Goal: Task Accomplishment & Management: Complete application form

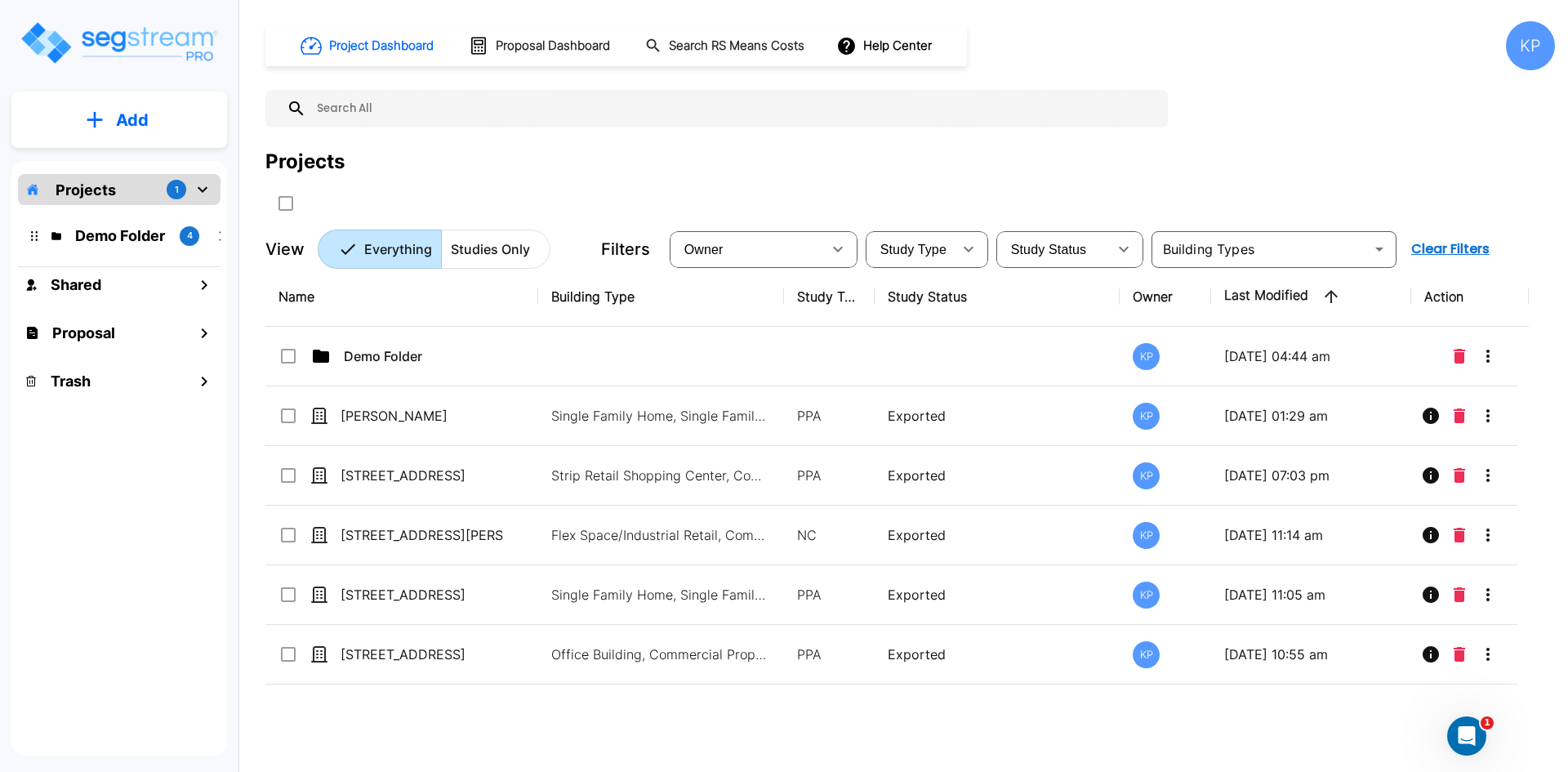
click at [120, 133] on button "Add" at bounding box center [119, 120] width 216 height 47
click at [154, 211] on p "Add Study" at bounding box center [129, 211] width 66 height 20
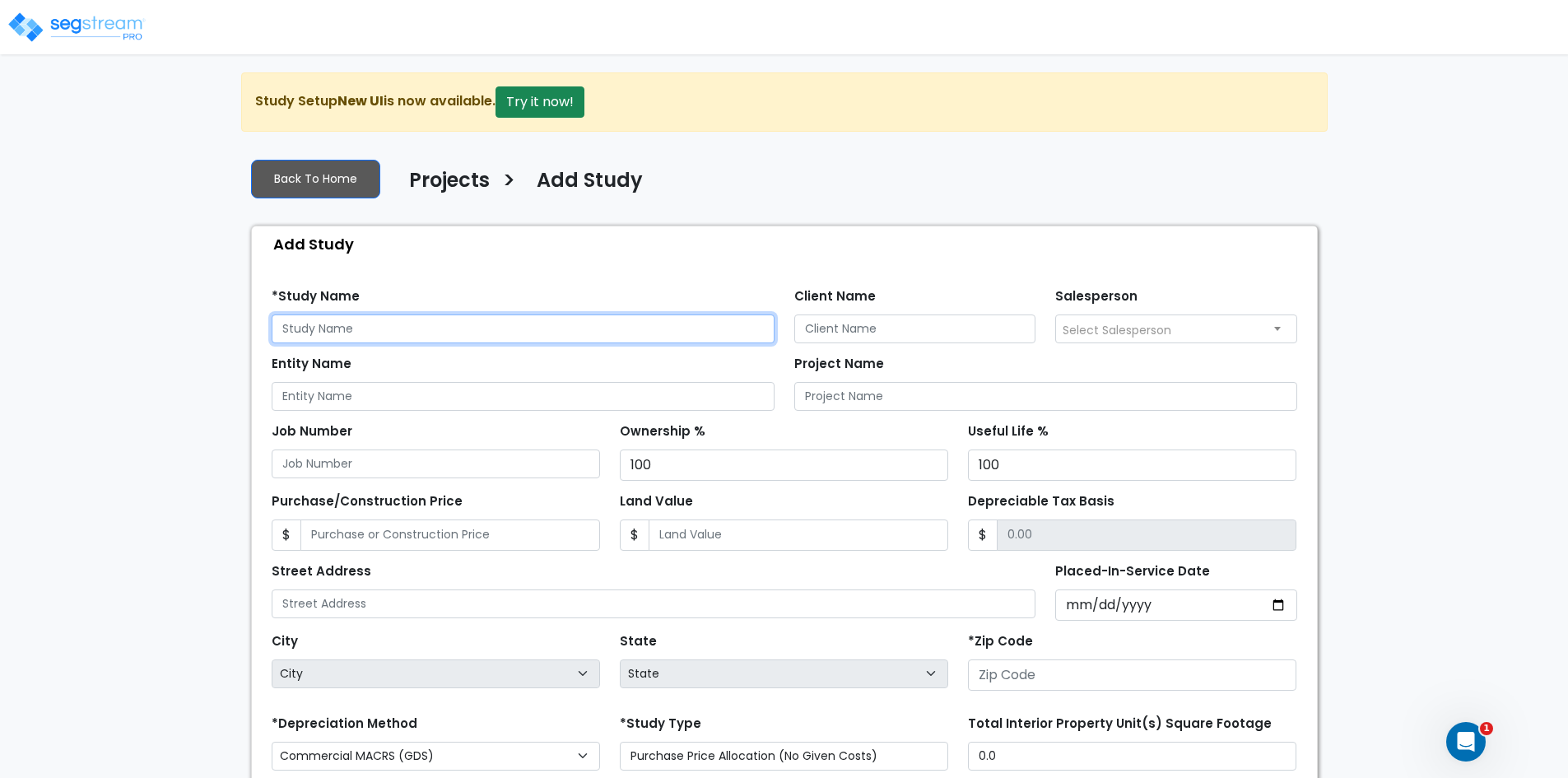
click at [411, 327] on input "text" at bounding box center [523, 328] width 503 height 28
paste input "3221 1-70 Business Loop Clifton, CO"
type input "3221 1-70 Business Loop Clifton, CO"
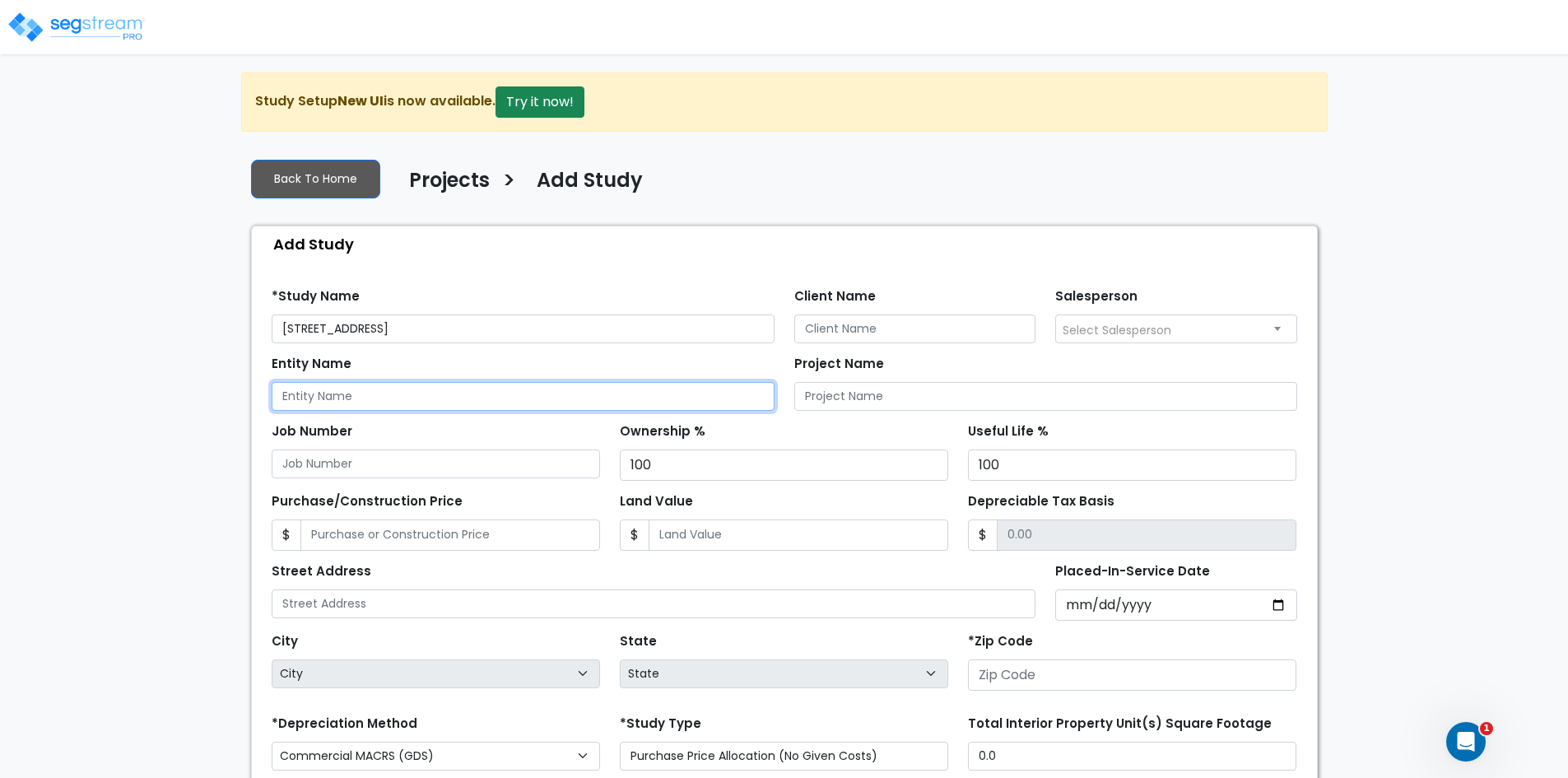
click at [554, 409] on input "Entity Name" at bounding box center [523, 396] width 503 height 28
paste input "SAC Town Ventures LLC,"
click at [425, 390] on input "SAC Town Ventures LLC," at bounding box center [523, 396] width 503 height 28
type input "SAC Town Ventures LLC"
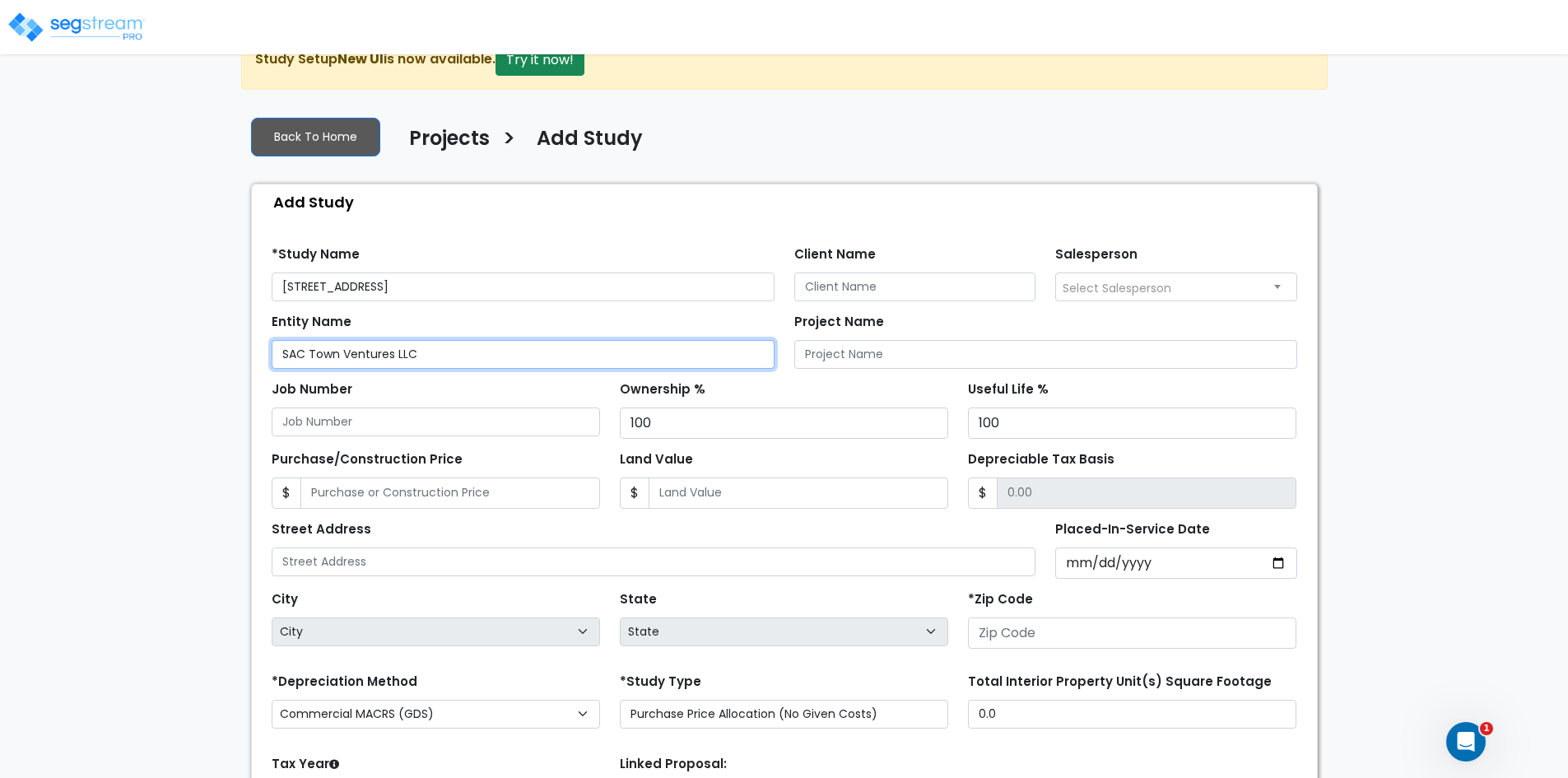
scroll to position [83, 0]
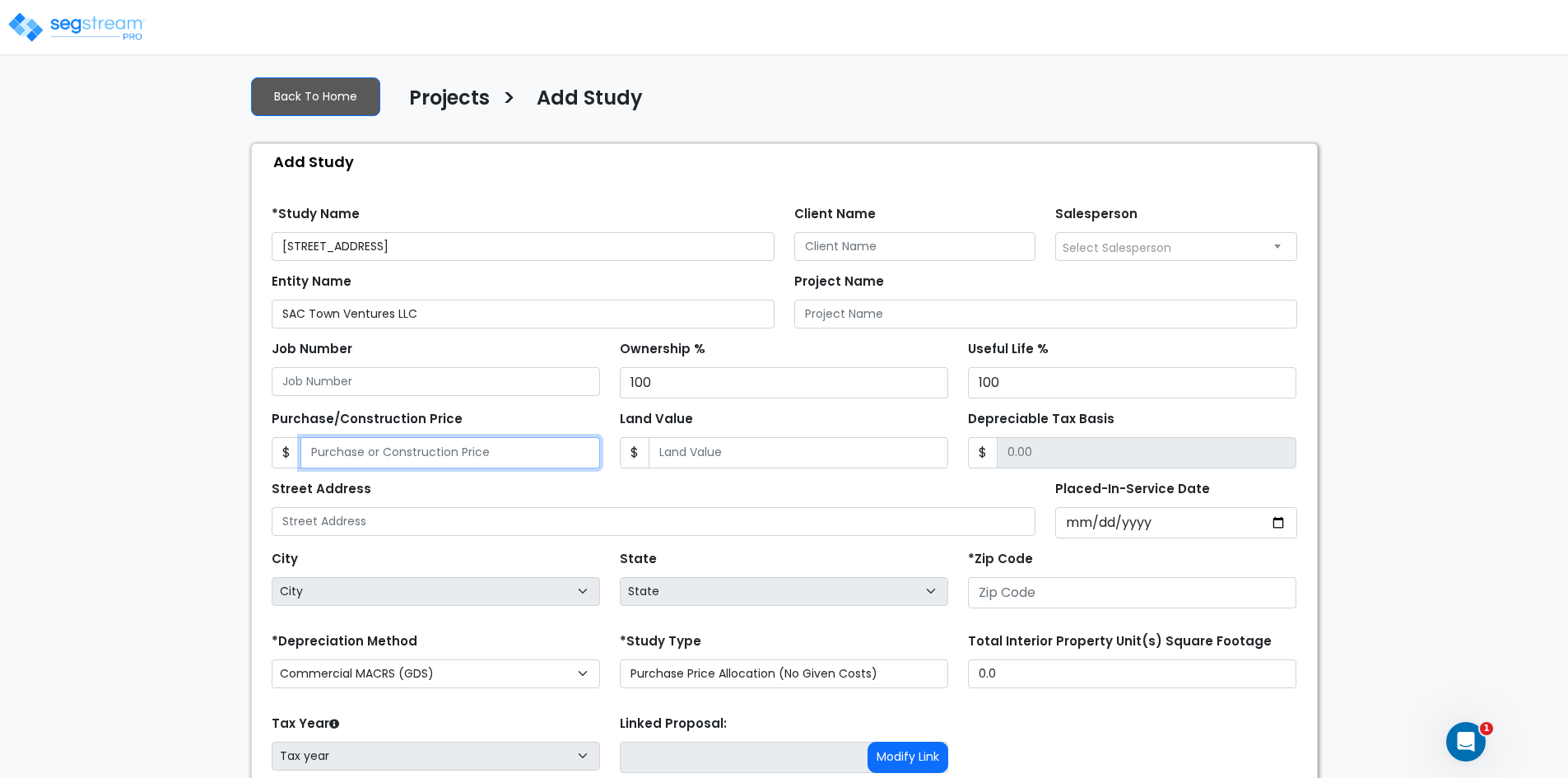
click at [521, 446] on input "Purchase/Construction Price" at bounding box center [450, 453] width 299 height 31
type input "1"
type input "1.00"
type input "13"
type input "13.00"
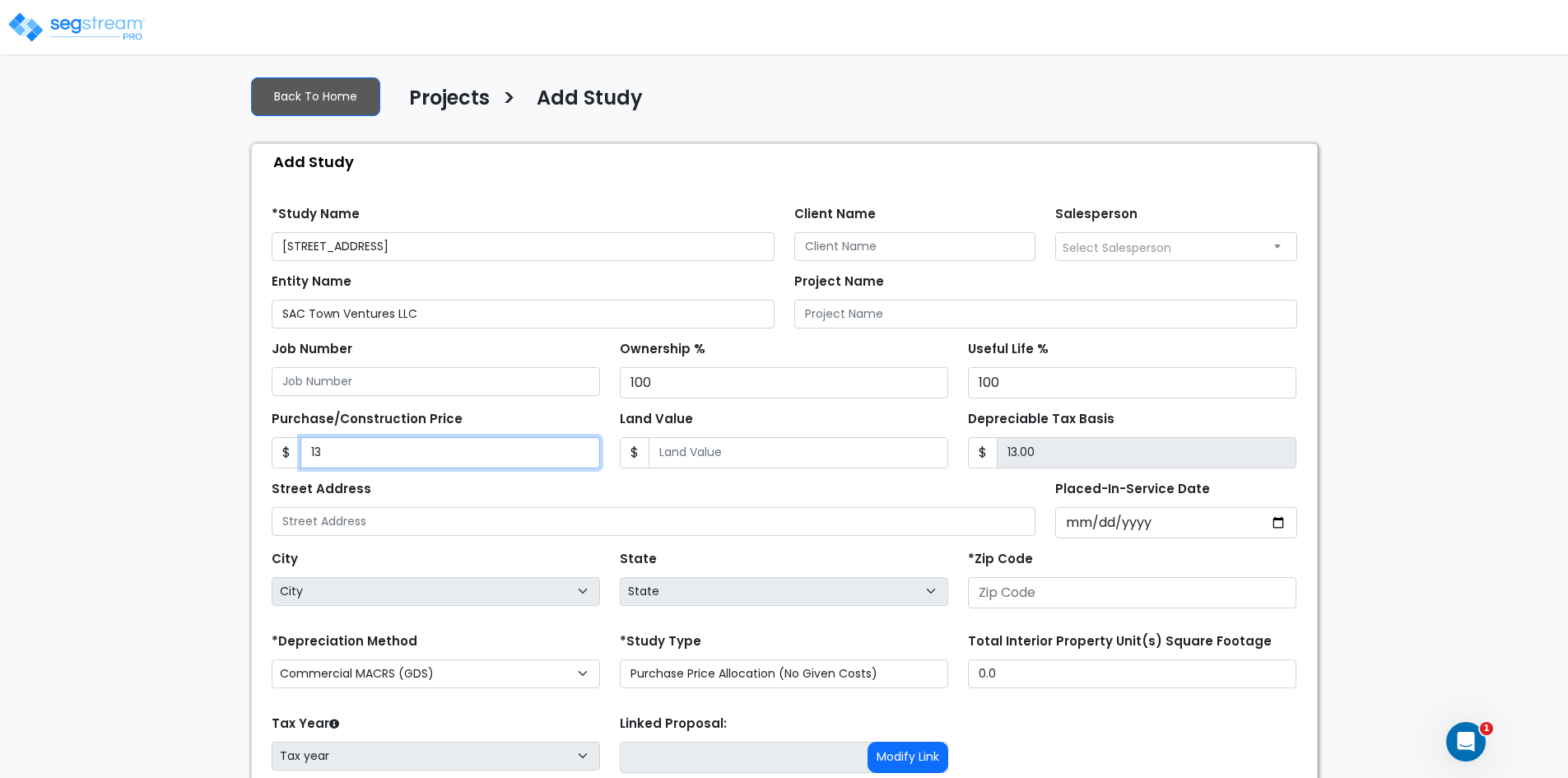
type input "133"
type input "133.00"
type input "1335"
type input "1,335.00"
type input "1,3350"
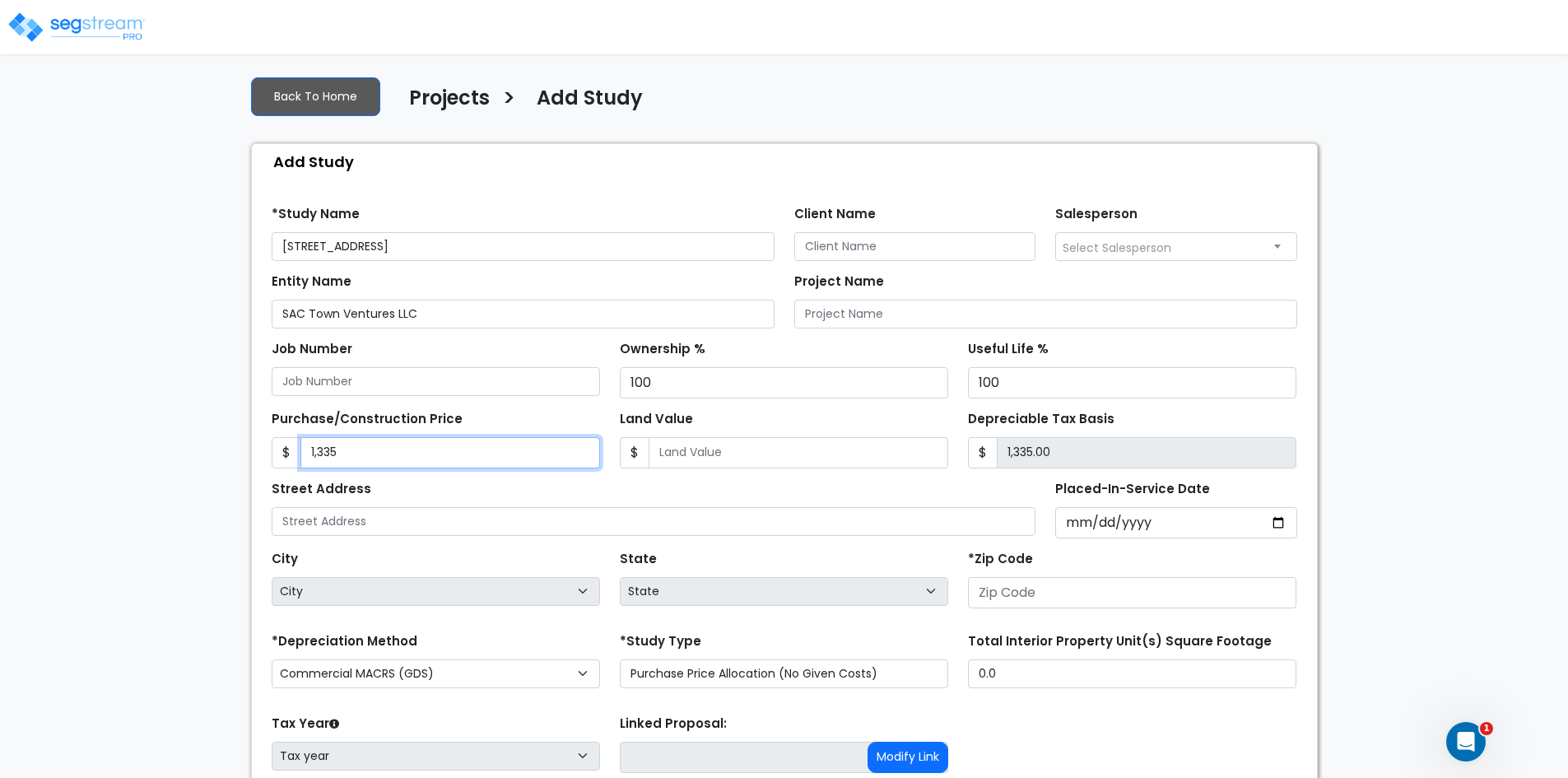
type input "13,350.00"
type input "13,3500"
type input "133,500.00"
type input "133,5000"
type input "1,335,000.00"
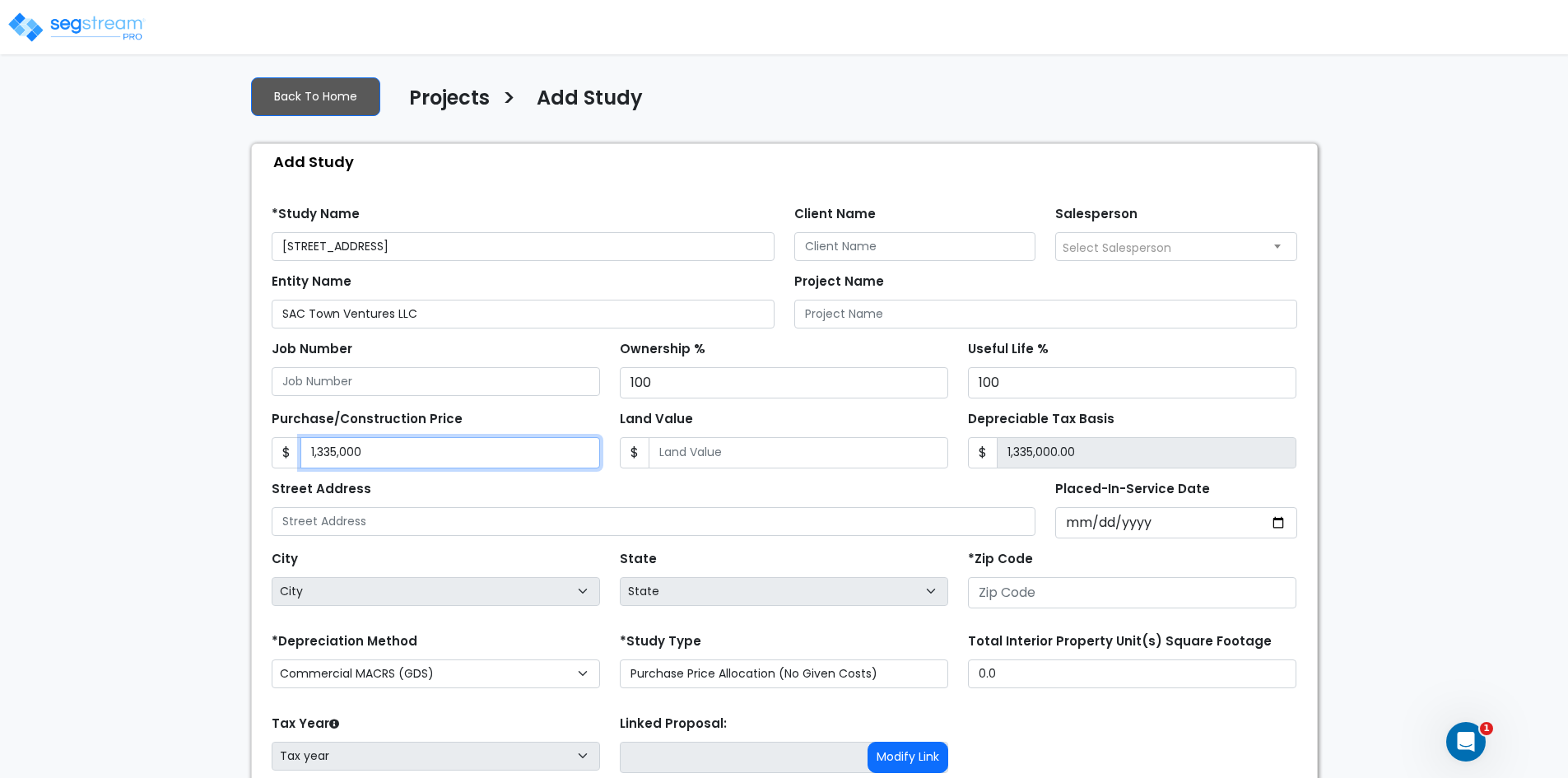
type input "1,335,000"
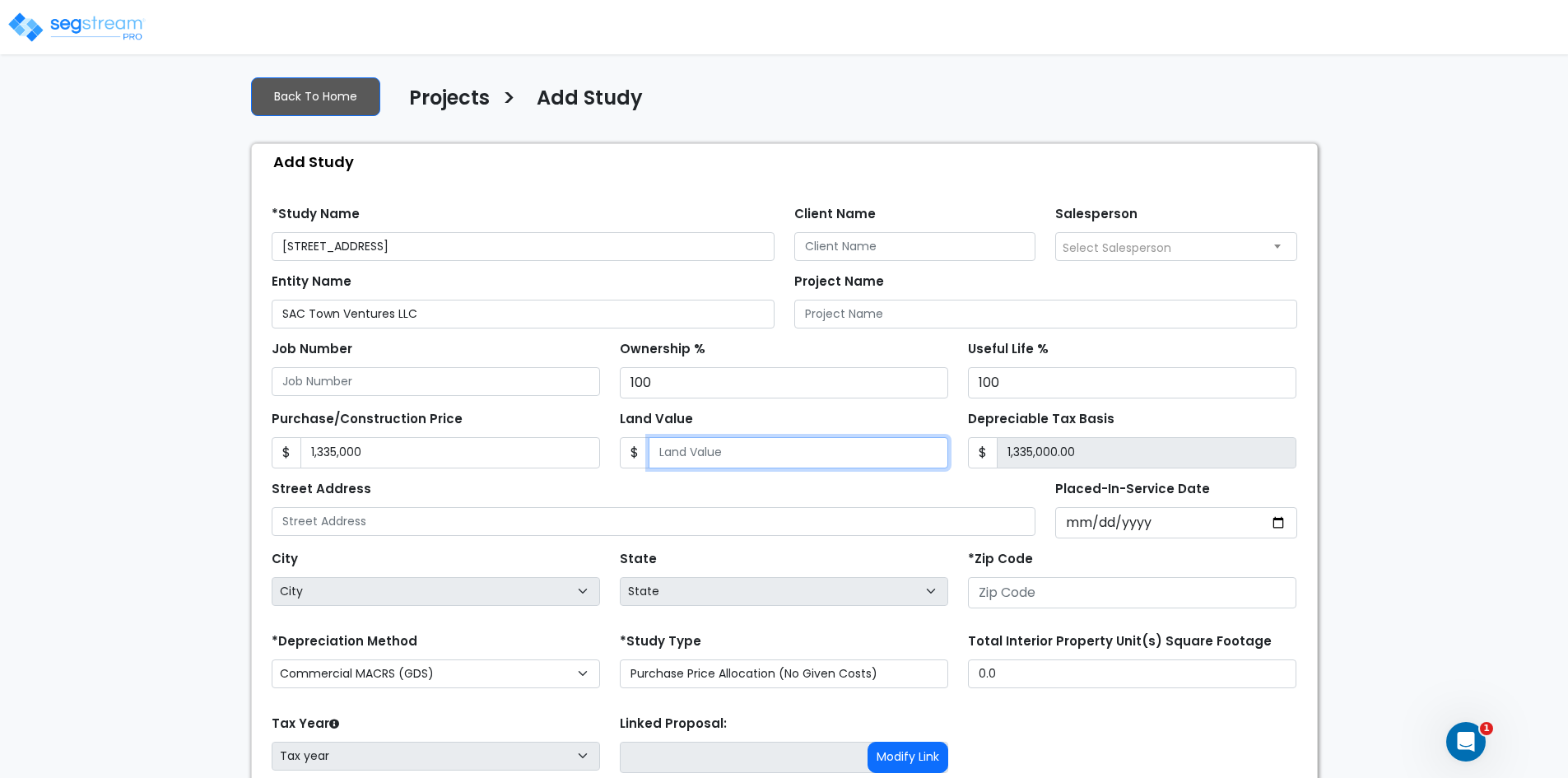
click at [713, 451] on input "Land Value" at bounding box center [798, 453] width 299 height 31
type input "7"
type input "1,334,993.00"
type input "72"
type input "1,334,928.00"
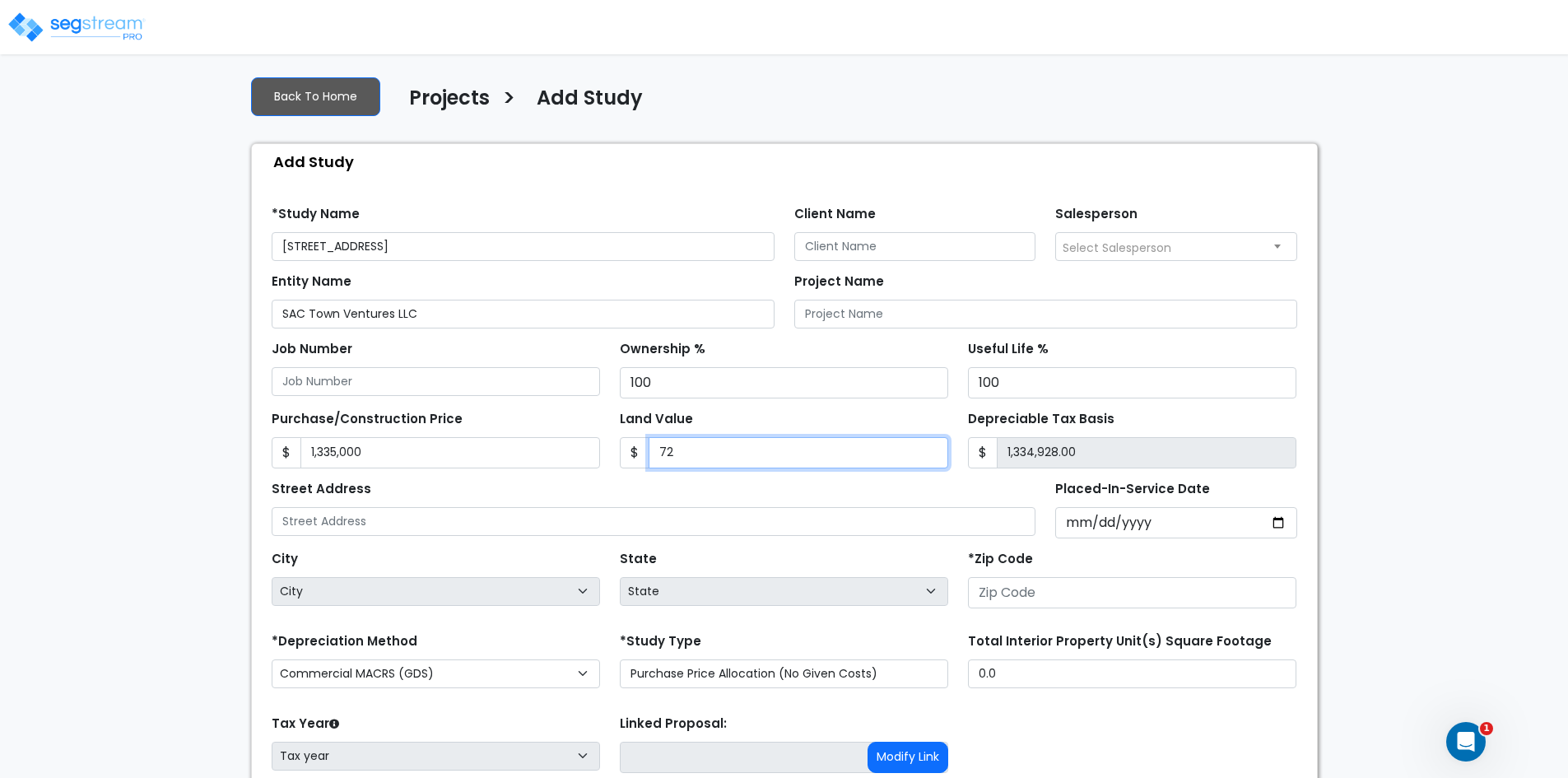
type input "726"
type input "1,334,274.00"
type input "7267"
type input "1,327,733.00"
type input "7,2676"
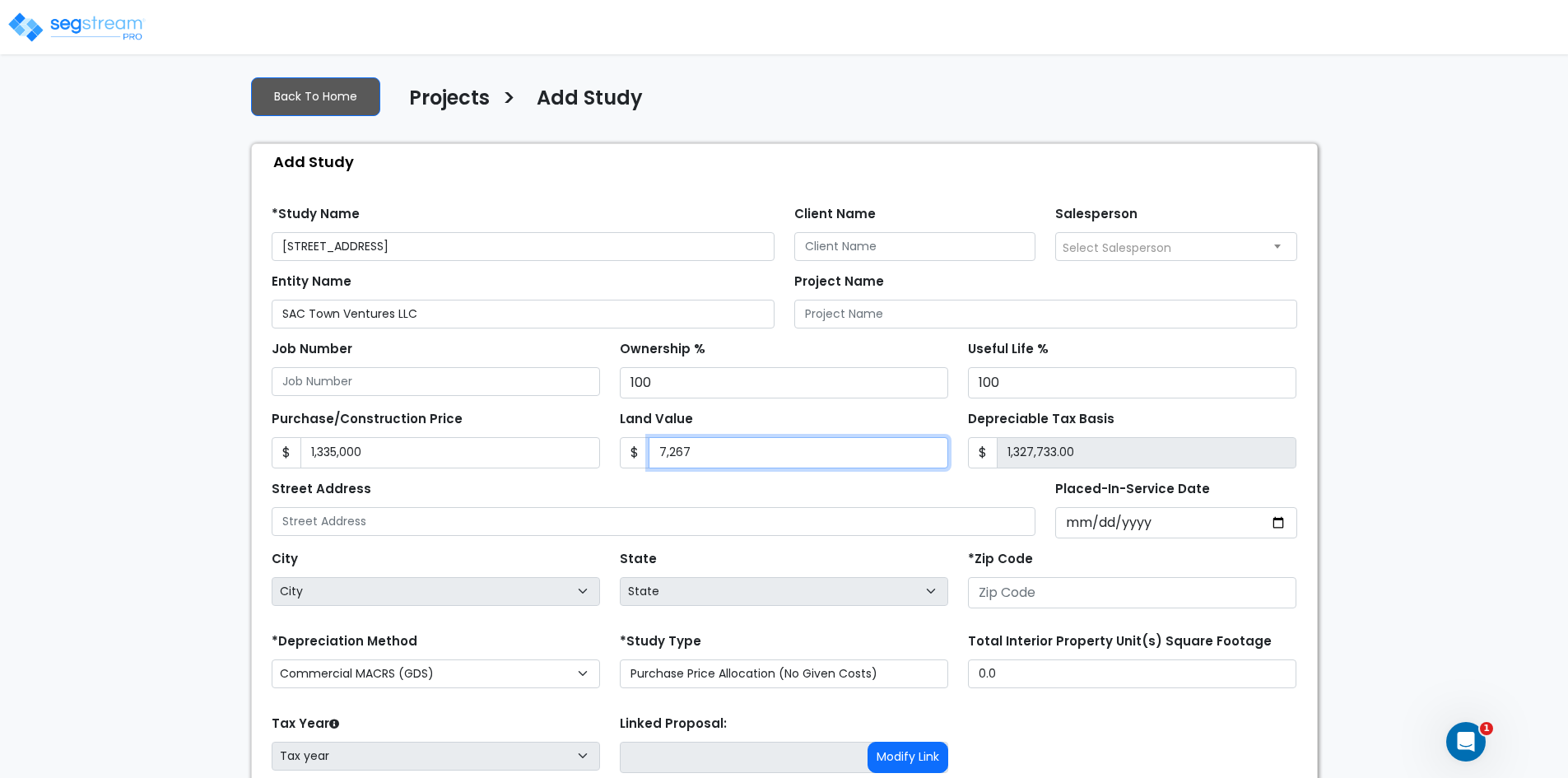
type input "1,262,324.00"
type input "72,6760"
type input "608,240.00"
type input "726,760"
click at [823, 504] on div "Street Address" at bounding box center [654, 506] width 765 height 60
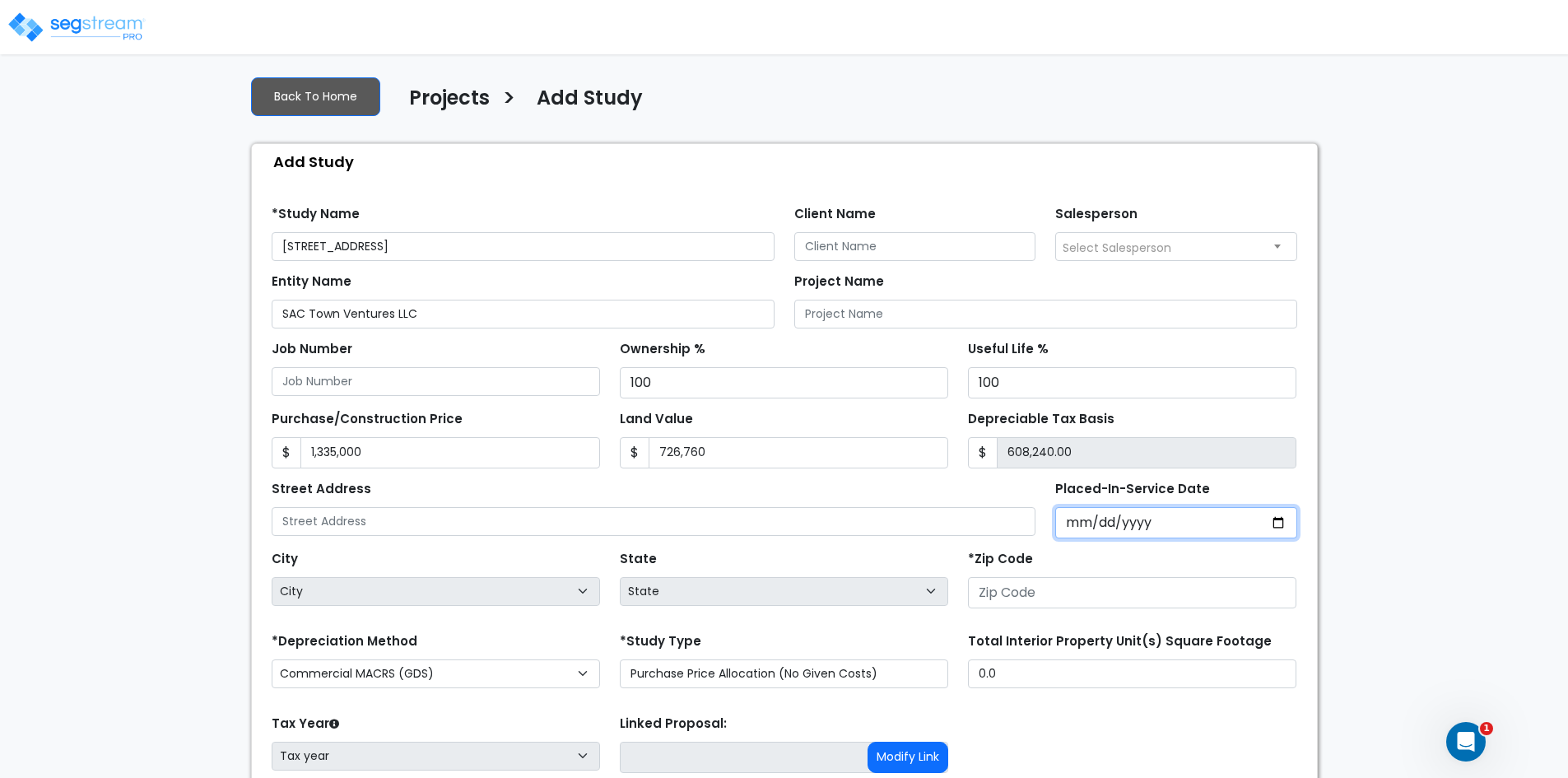
click at [1285, 521] on input "Placed-In-Service Date" at bounding box center [1176, 523] width 242 height 31
type input "[DATE]"
select select "2017"
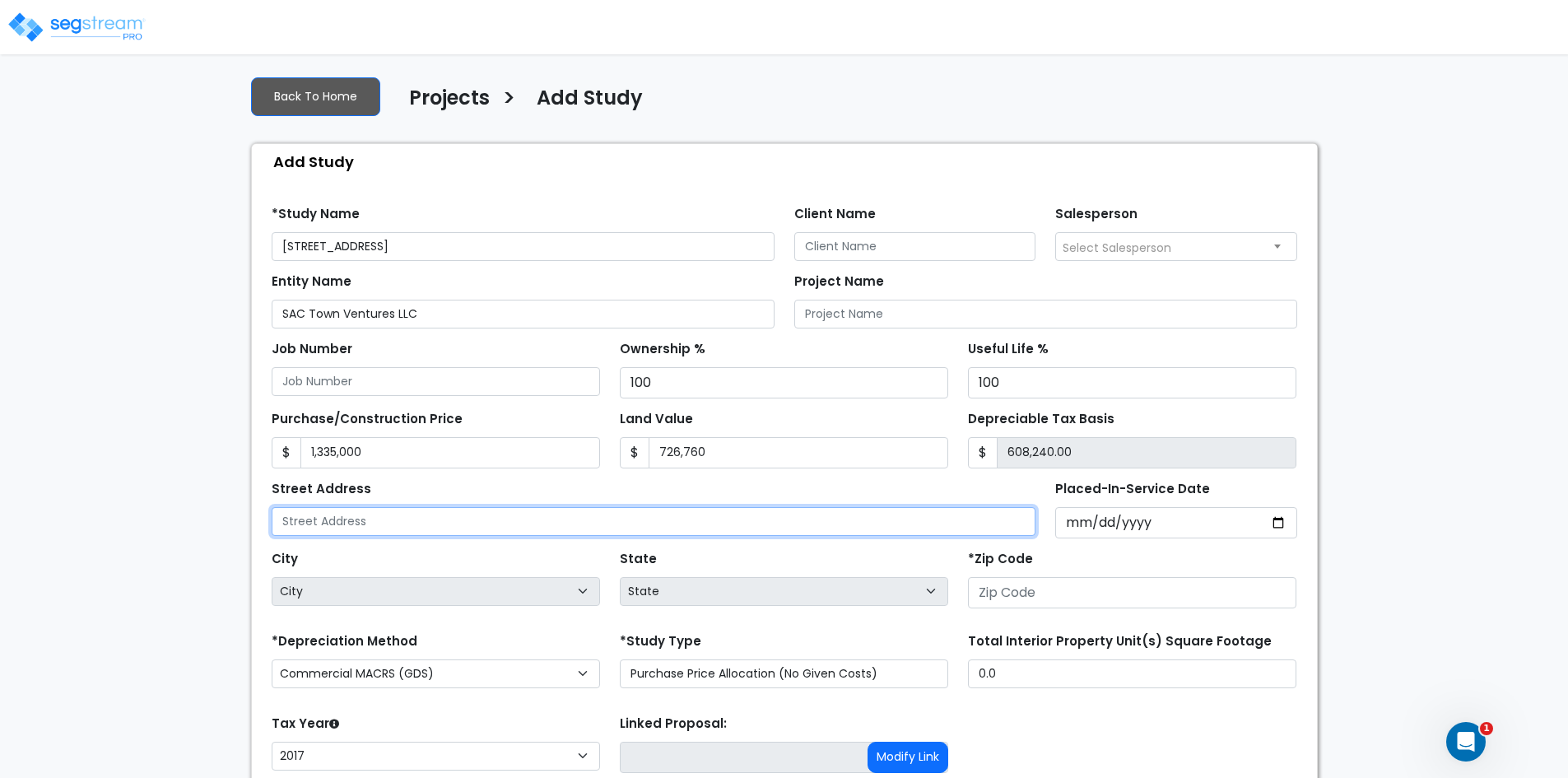
click at [465, 519] on input "text" at bounding box center [654, 521] width 765 height 28
paste input "3225 I-70 Business Loop, Clifton, CO 81520"
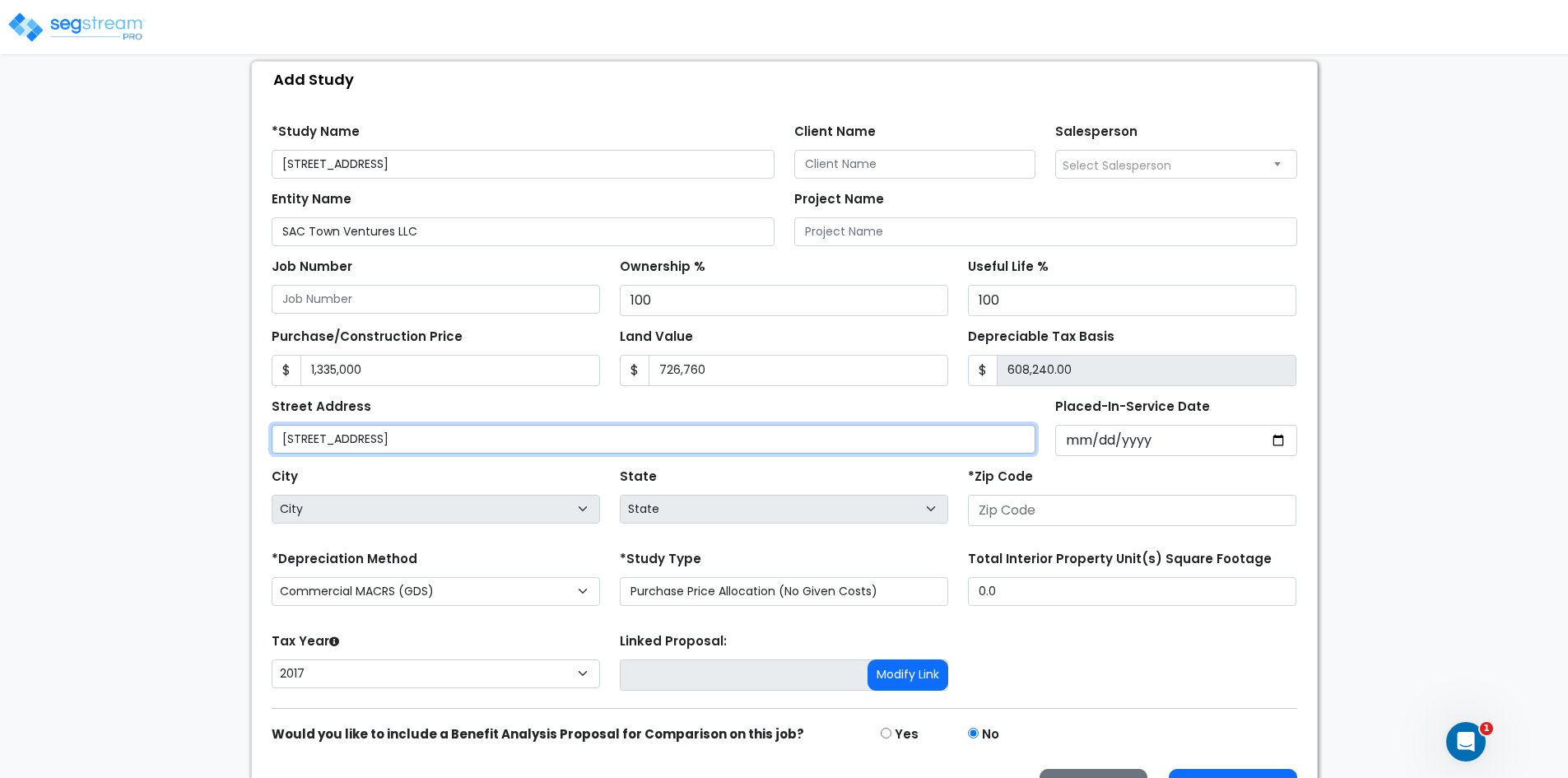
drag, startPoint x: 526, startPoint y: 443, endPoint x: 490, endPoint y: 443, distance: 36.0
click at [490, 443] on input "3225 I-70 Business Loop, Clifton, CO 81520" at bounding box center [654, 439] width 765 height 28
type input "3225 I-70 Business Loop, Clifton, CO"
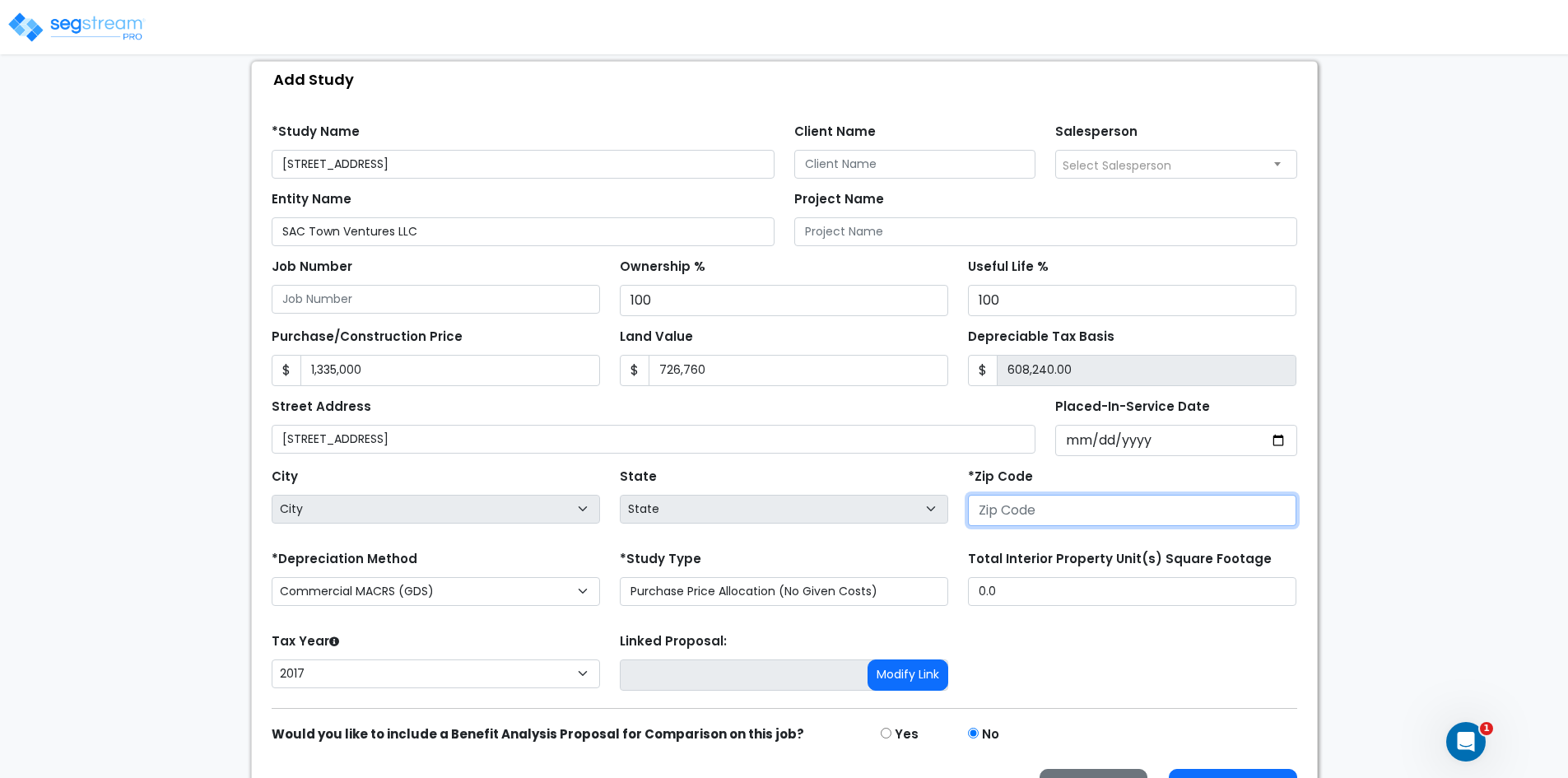
click at [1018, 518] on input "number" at bounding box center [1132, 511] width 329 height 31
paste input "81520"
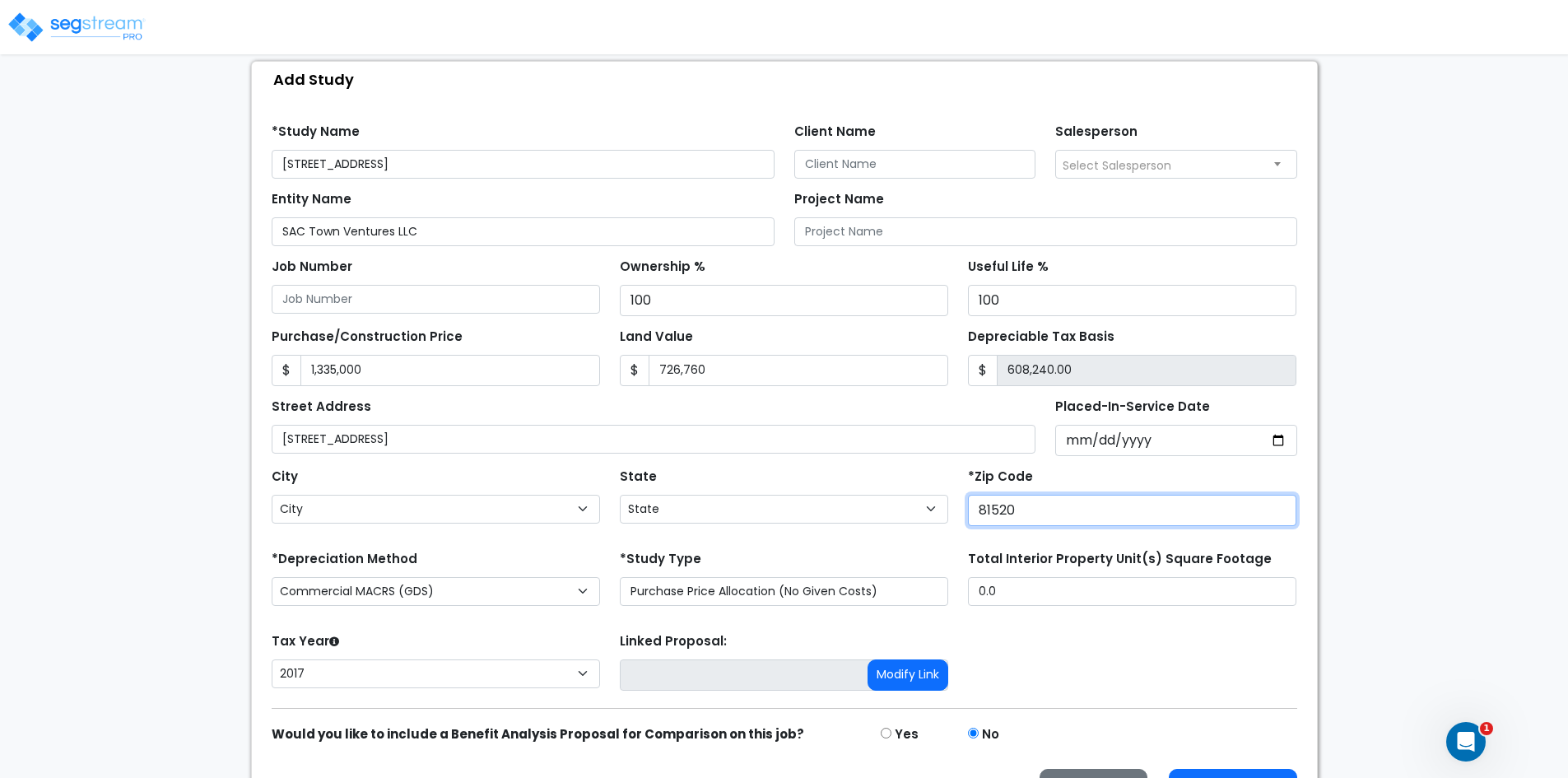
type input "81520"
click at [1102, 631] on div "Tax Year Please Enter The Placed In Service Date First. 2026 2025 2024 2023 202…" at bounding box center [784, 662] width 1046 height 66
select select "CO"
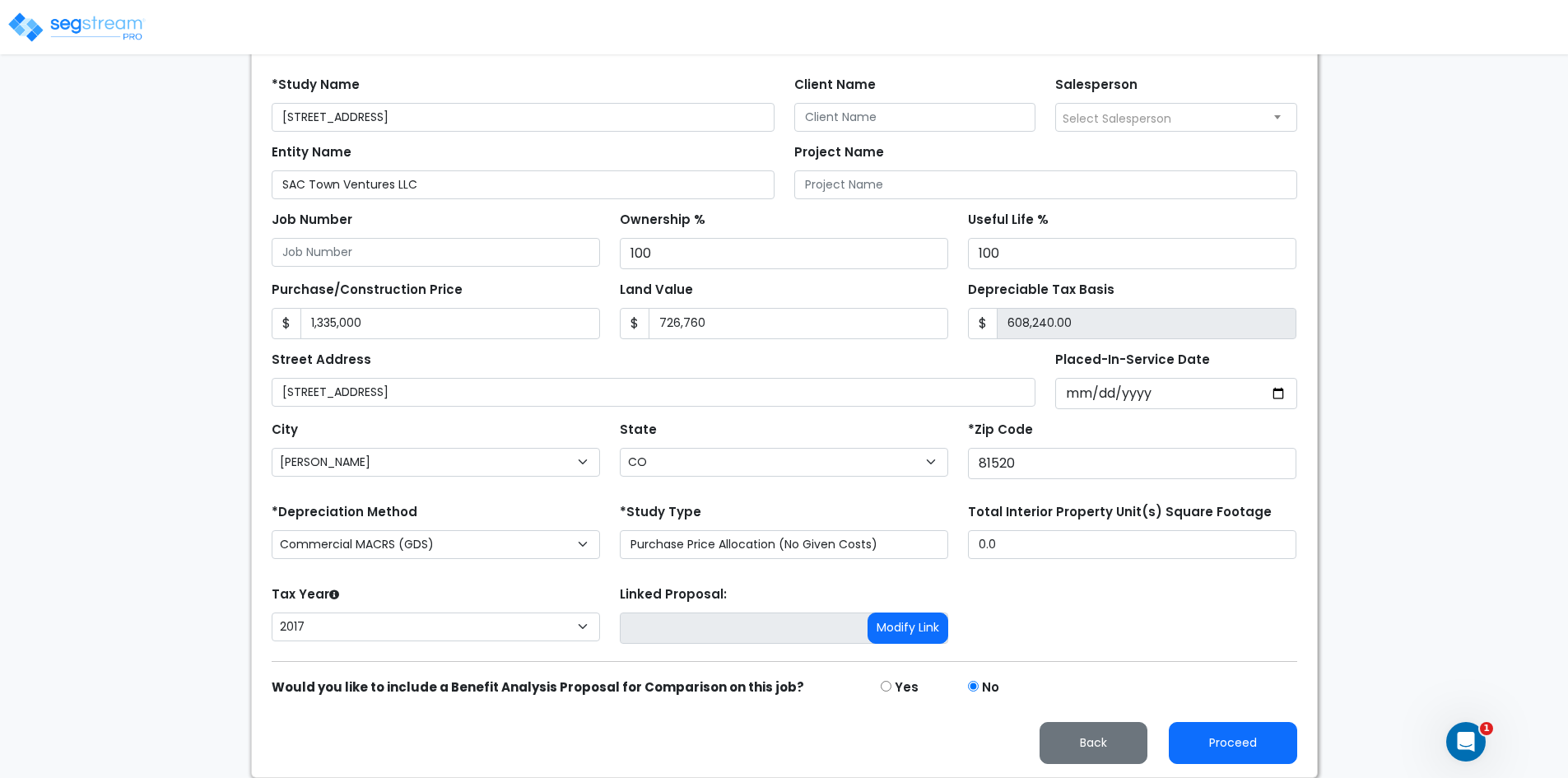
click at [557, 526] on div "*Depreciation Method Commercial MACRS (GDS) Residential Rental MACRS (GDS) Comm…" at bounding box center [435, 533] width 348 height 66
click at [1048, 543] on input "0.0" at bounding box center [1132, 544] width 329 height 28
type input "."
type input "28,386"
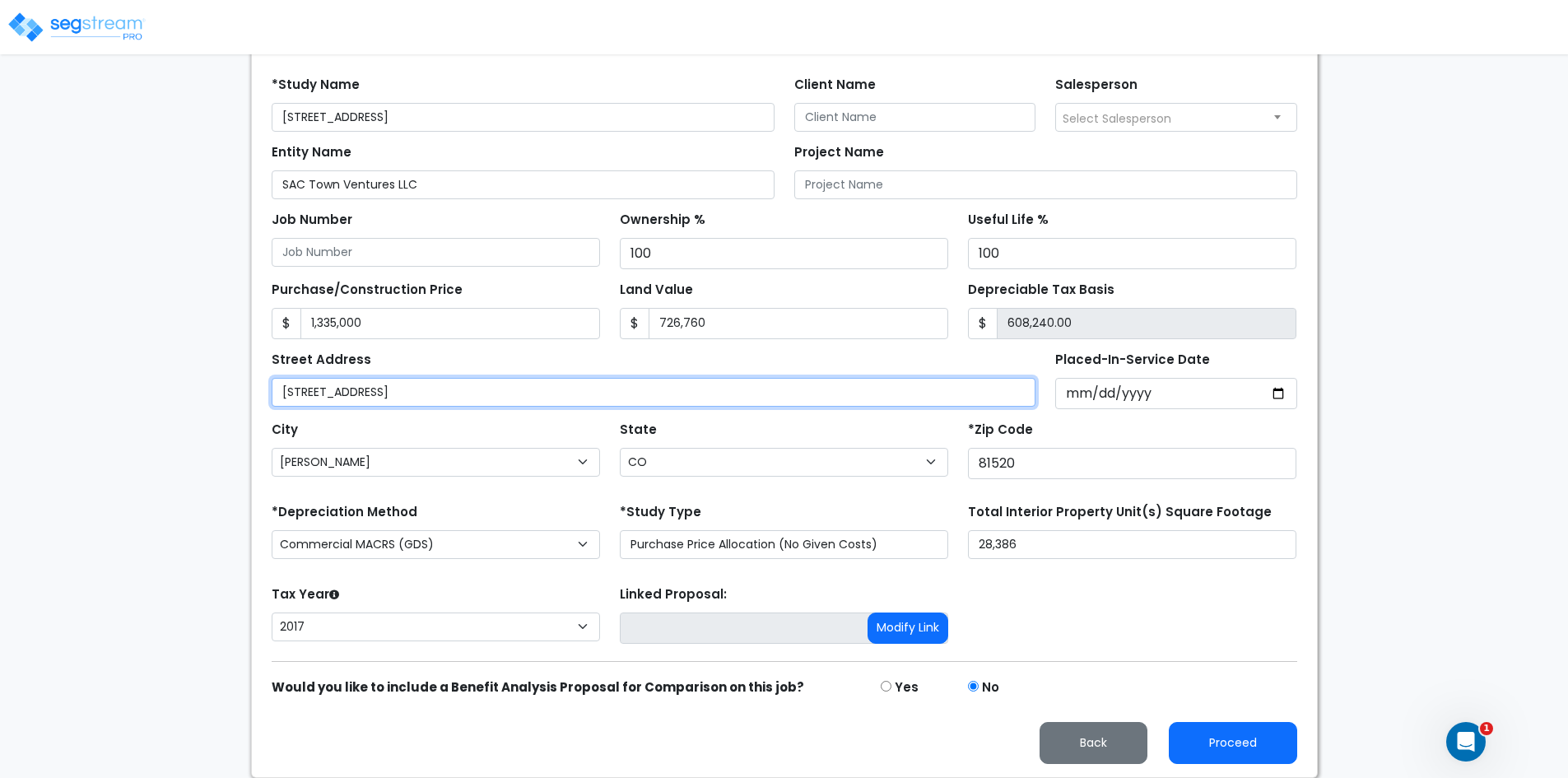
click at [311, 389] on input "3225 I-70 Business Loop, Clifton, CO" at bounding box center [654, 391] width 765 height 28
click at [305, 390] on input "3225 I-70 Business Loop, Clifton, CO" at bounding box center [654, 391] width 765 height 28
click at [311, 392] on input "3225 I-70 Business Loop, Clifton, CO" at bounding box center [654, 391] width 765 height 28
click at [308, 390] on input "3225 I-70 Business Loop, Clifton, CO" at bounding box center [654, 391] width 765 height 28
type input "[STREET_ADDRESS]"
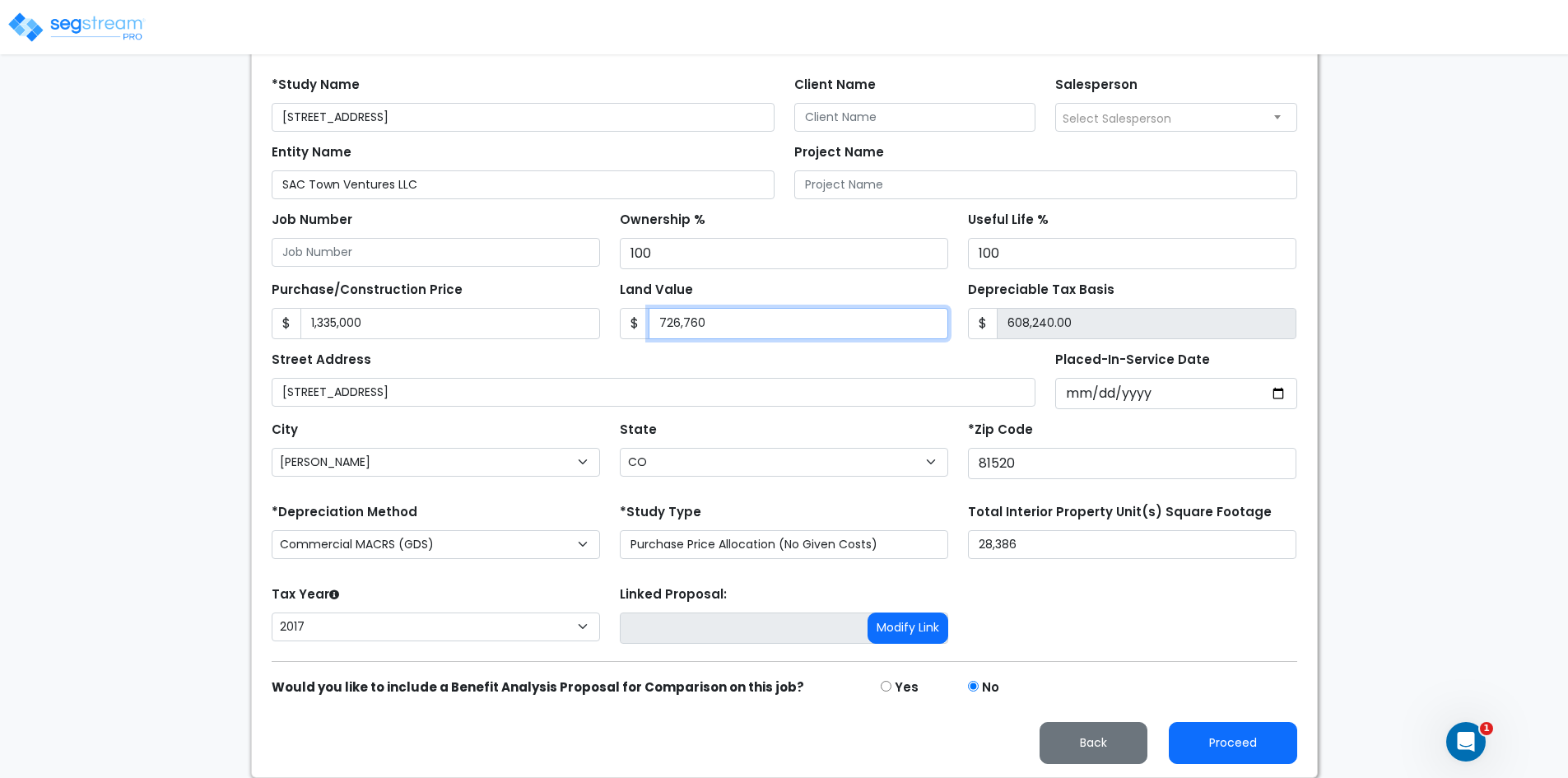
type input "7"
type input "1,334,993.00"
type input "75"
type input "1,334,925.00"
type input "757"
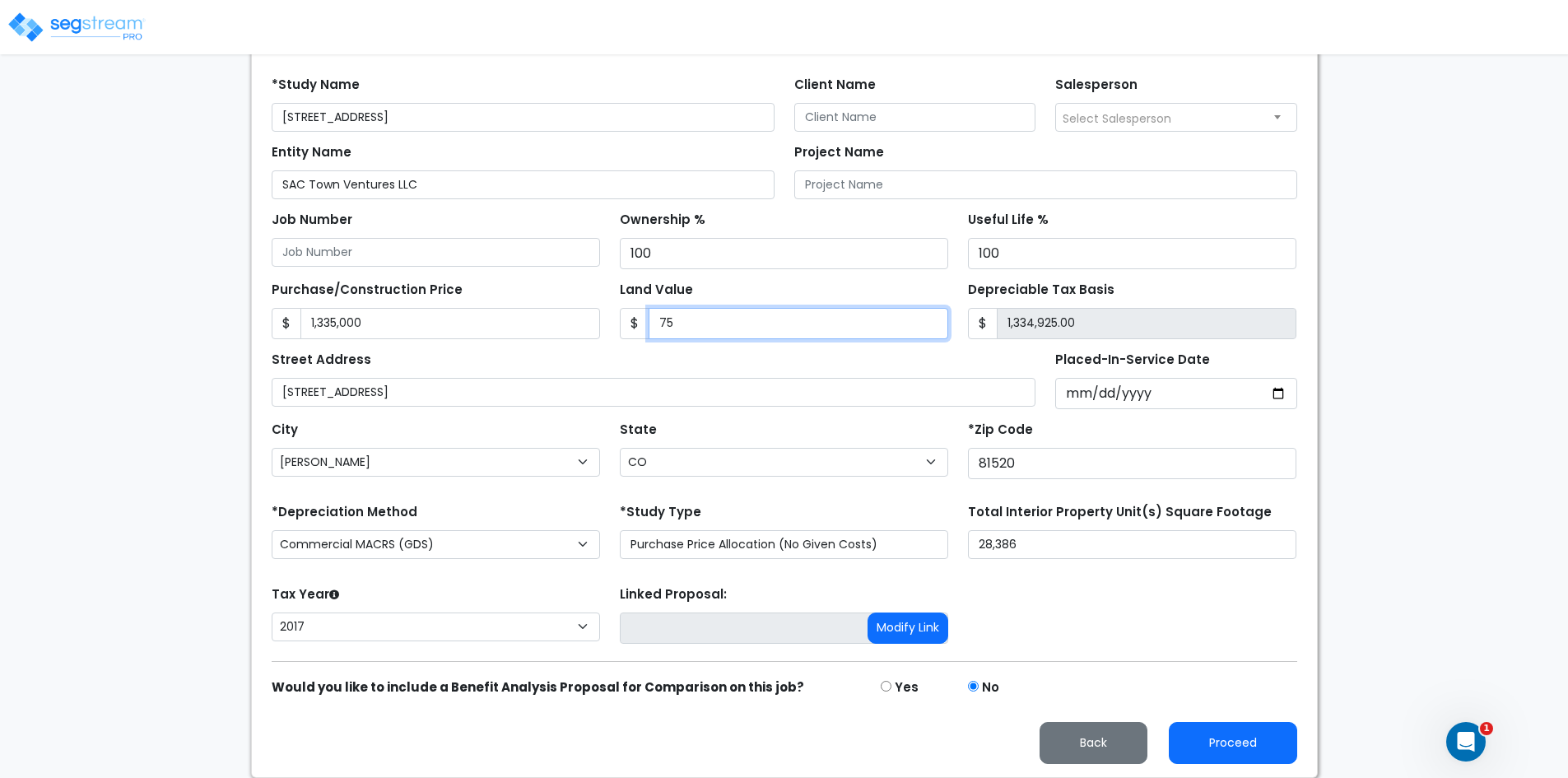
type input "1,334,243.00"
type input "7573"
type input "1,327,427.00"
type input "7,5732"
type input "1,259,268.00"
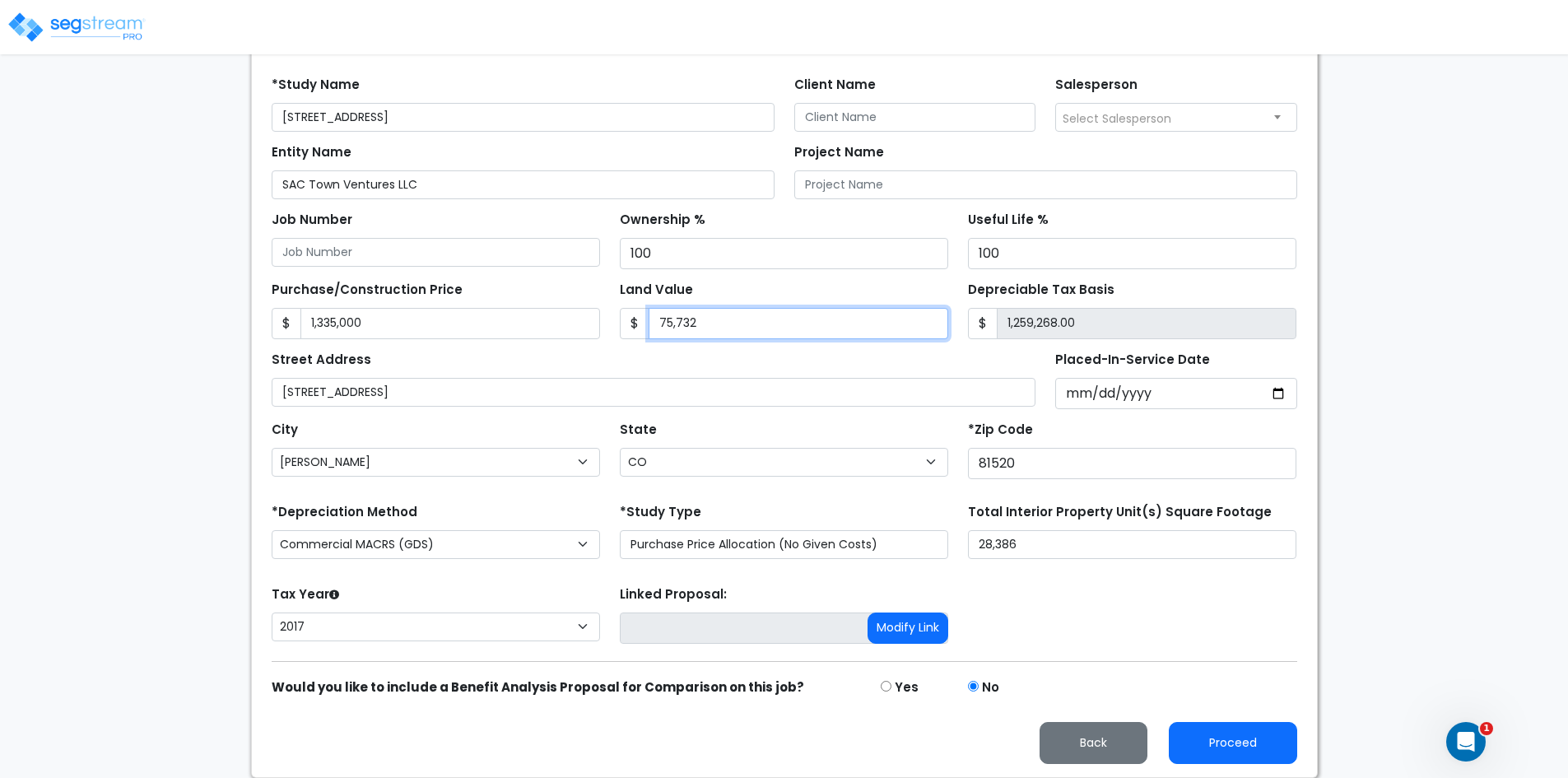
type input "75,7320"
type input "577,680.00"
type input "757,320"
drag, startPoint x: 1036, startPoint y: 540, endPoint x: 955, endPoint y: 545, distance: 81.2
click at [955, 545] on div "*Depreciation Method Commercial MACRS (GDS) Residential Rental MACRS (GDS) Comm…" at bounding box center [784, 533] width 1046 height 66
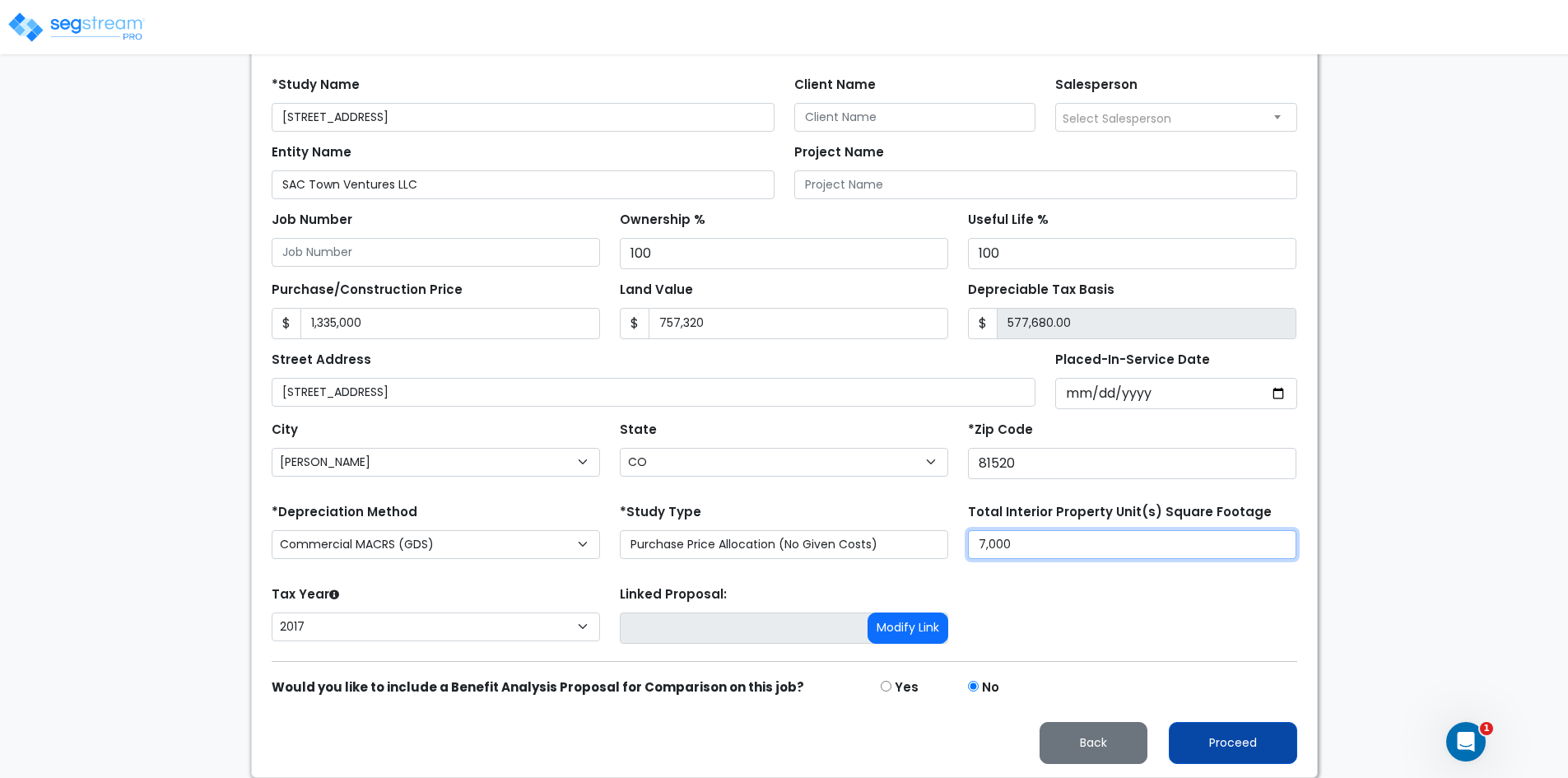
type input "7,000"
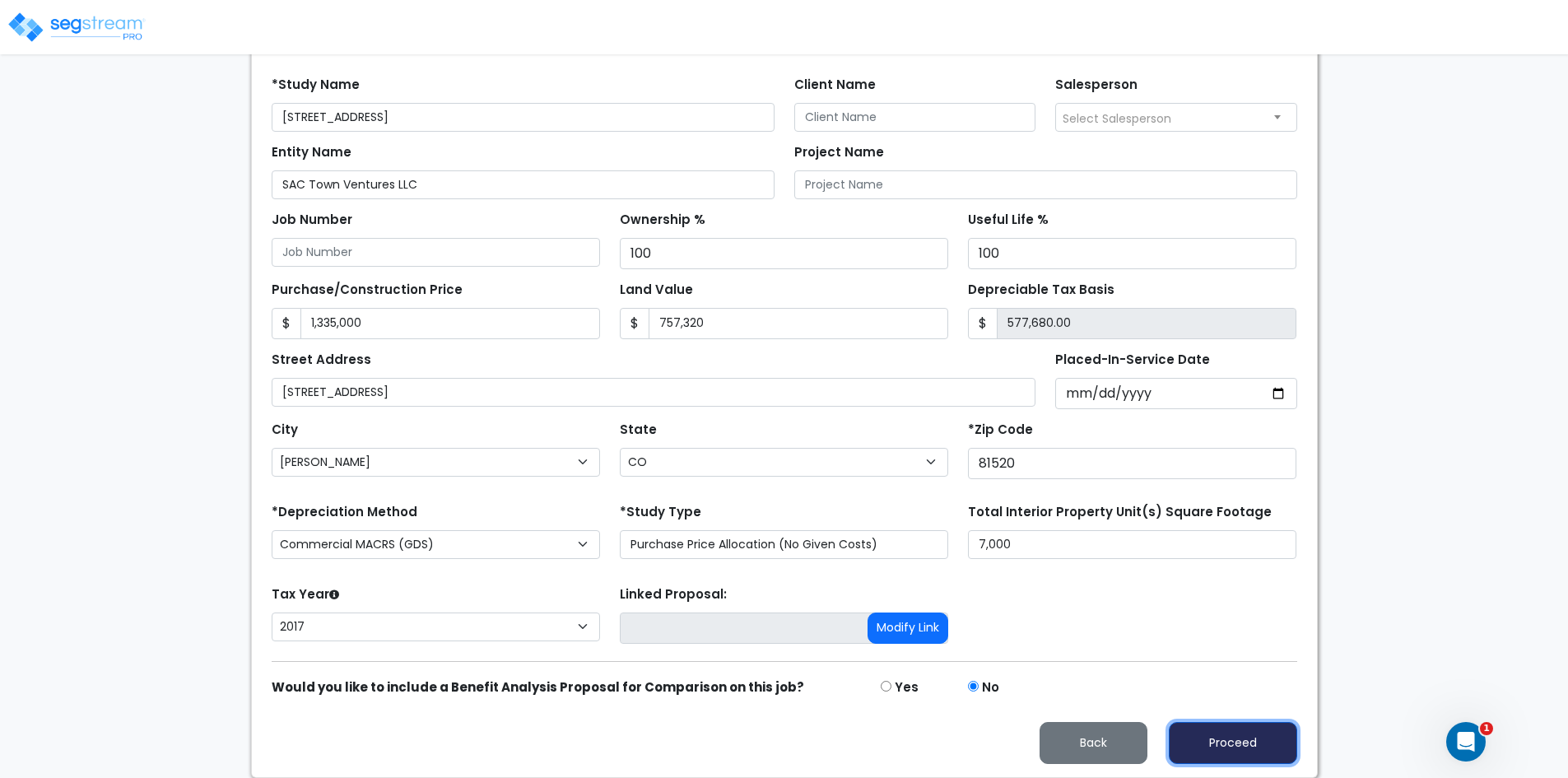
click at [1194, 744] on button "Proceed" at bounding box center [1233, 743] width 129 height 42
type input "1335000"
type input "757320"
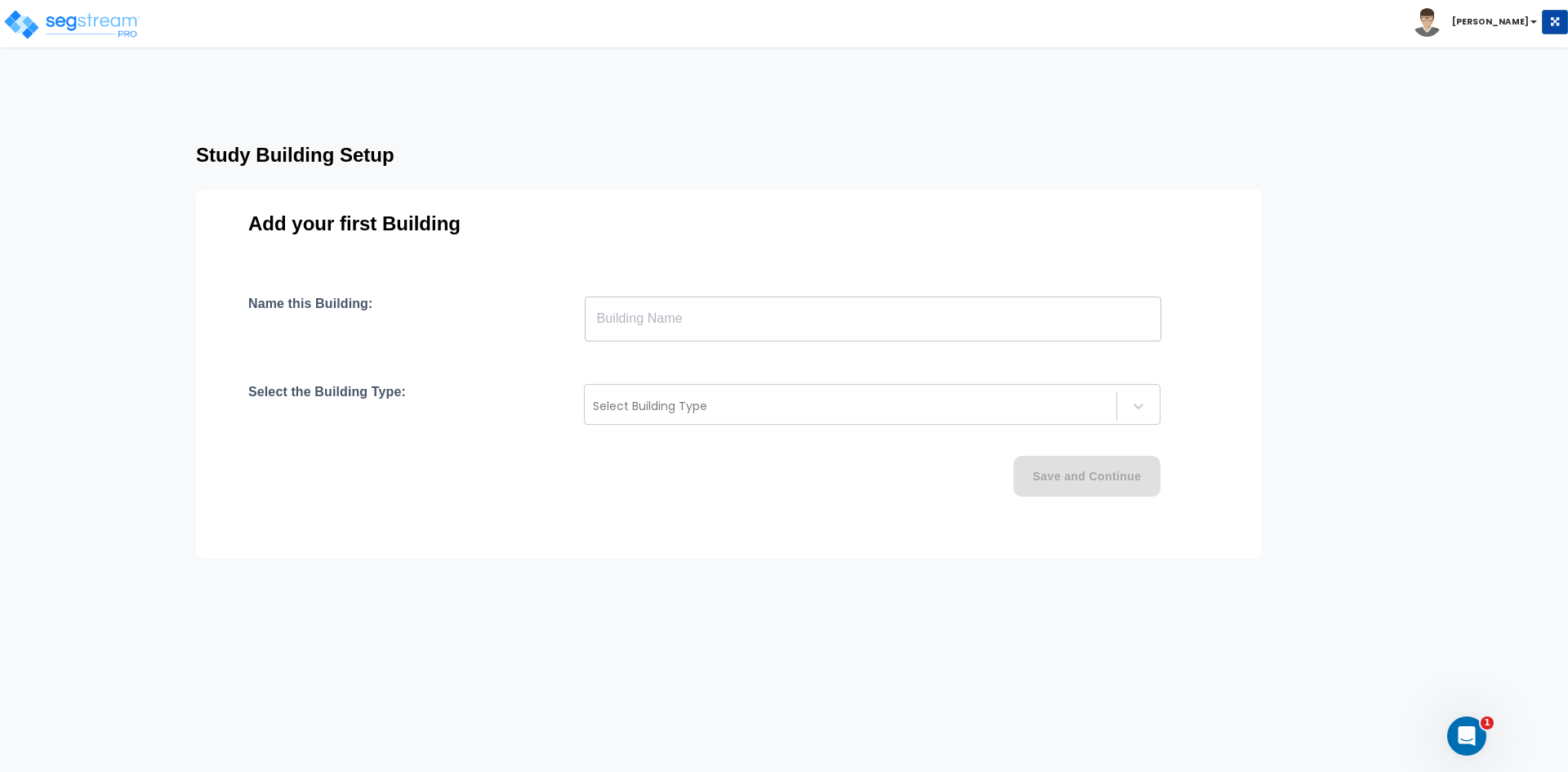
click at [691, 312] on input "text" at bounding box center [873, 319] width 577 height 46
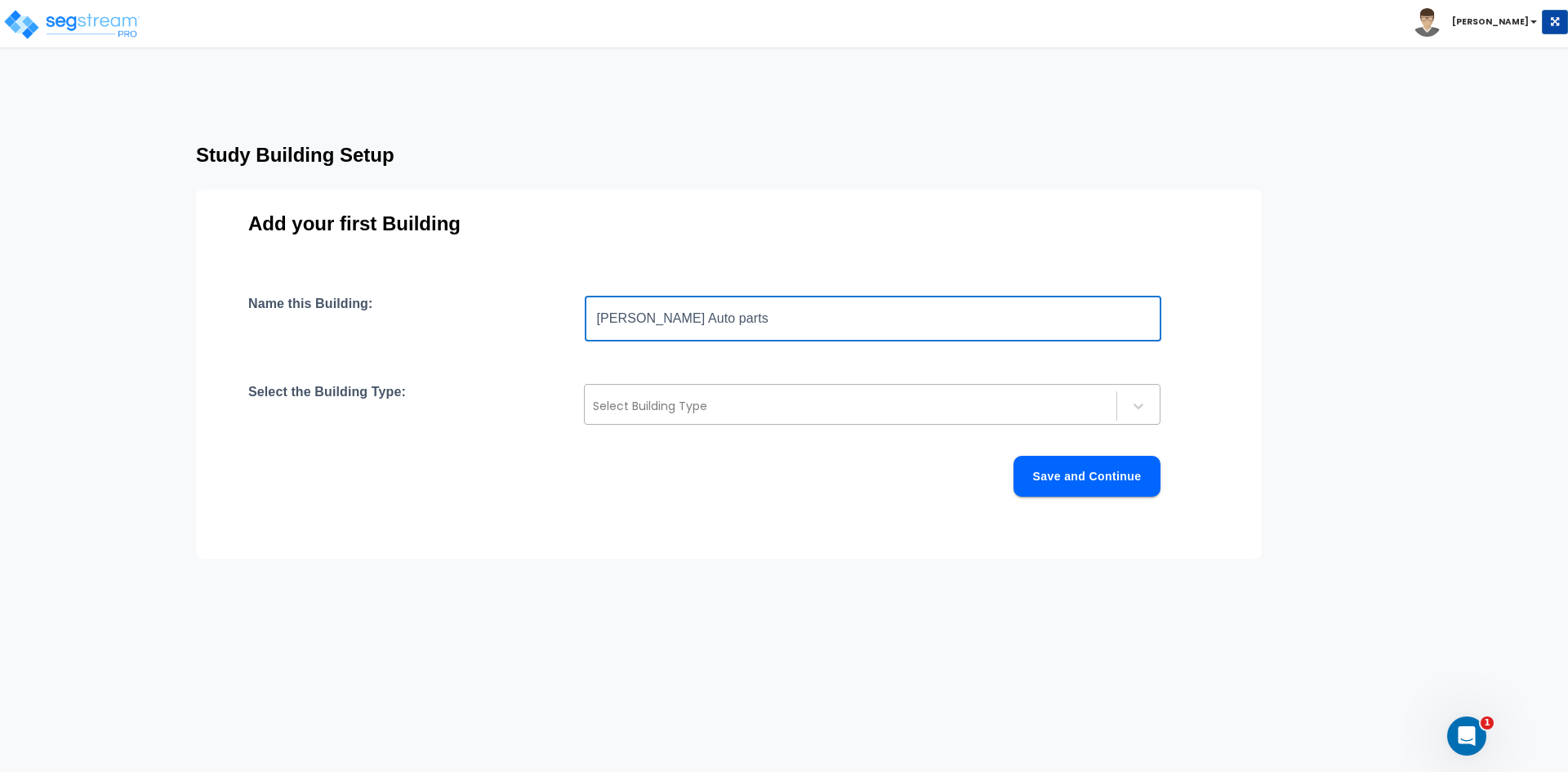
type input "O'reilly Auto parts"
click at [650, 395] on div "Select Building Type" at bounding box center [851, 406] width 532 height 26
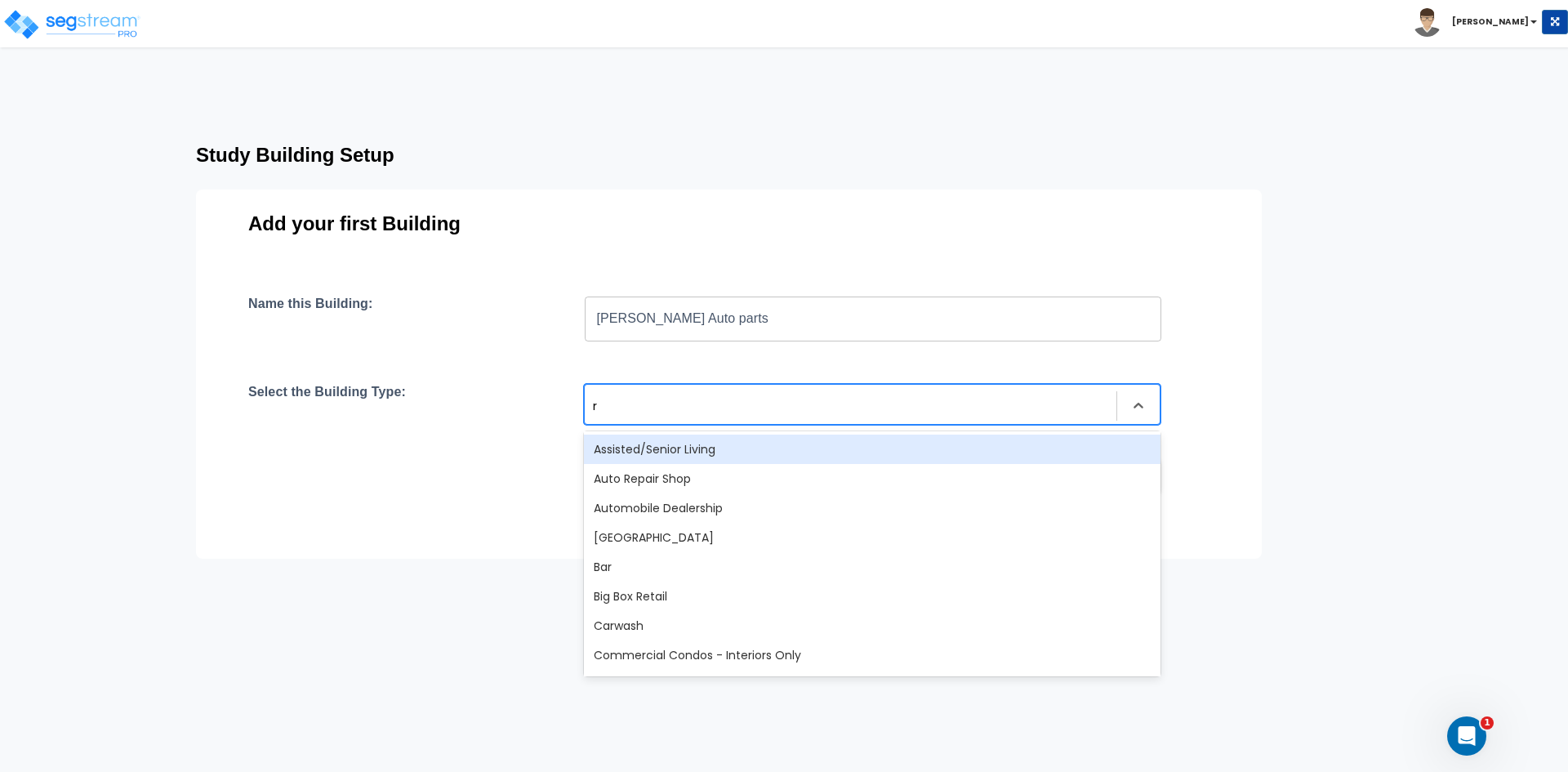
type input "re"
click at [671, 455] on div "Auto Repair Shop" at bounding box center [872, 449] width 577 height 29
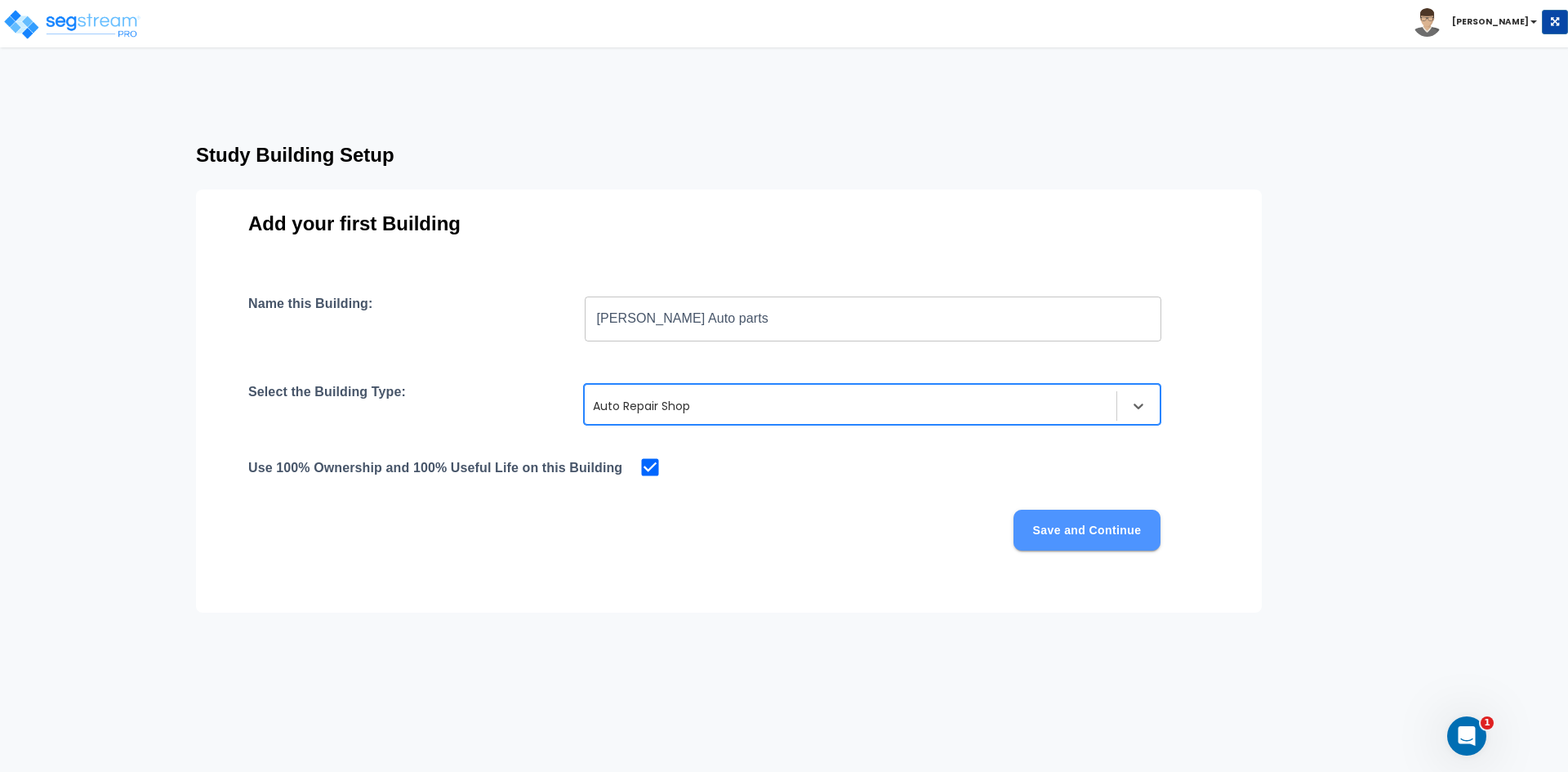
click at [1130, 534] on button "Save and Continue" at bounding box center [1087, 530] width 147 height 41
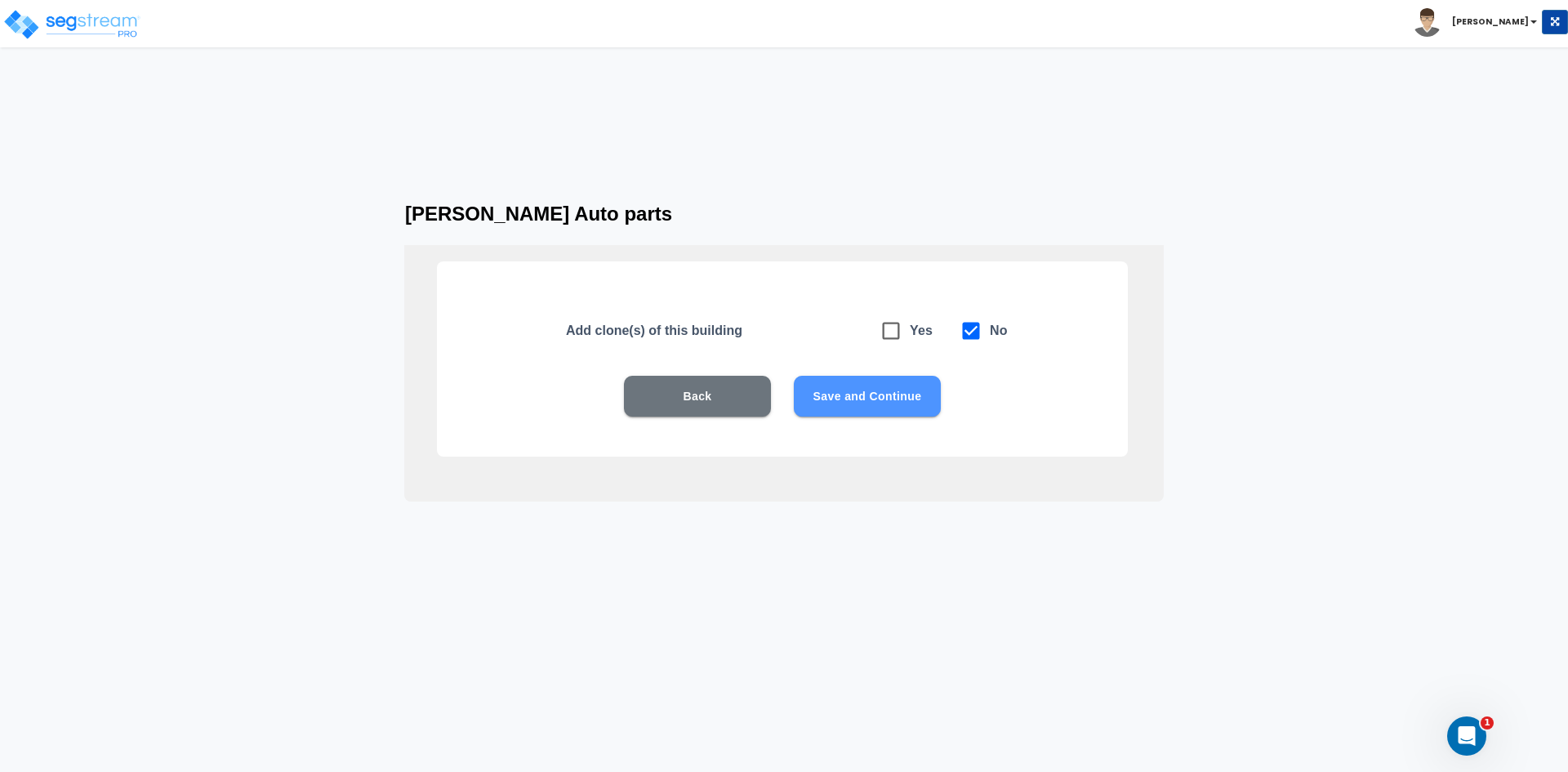
click at [824, 386] on button "Save and Continue" at bounding box center [866, 396] width 147 height 41
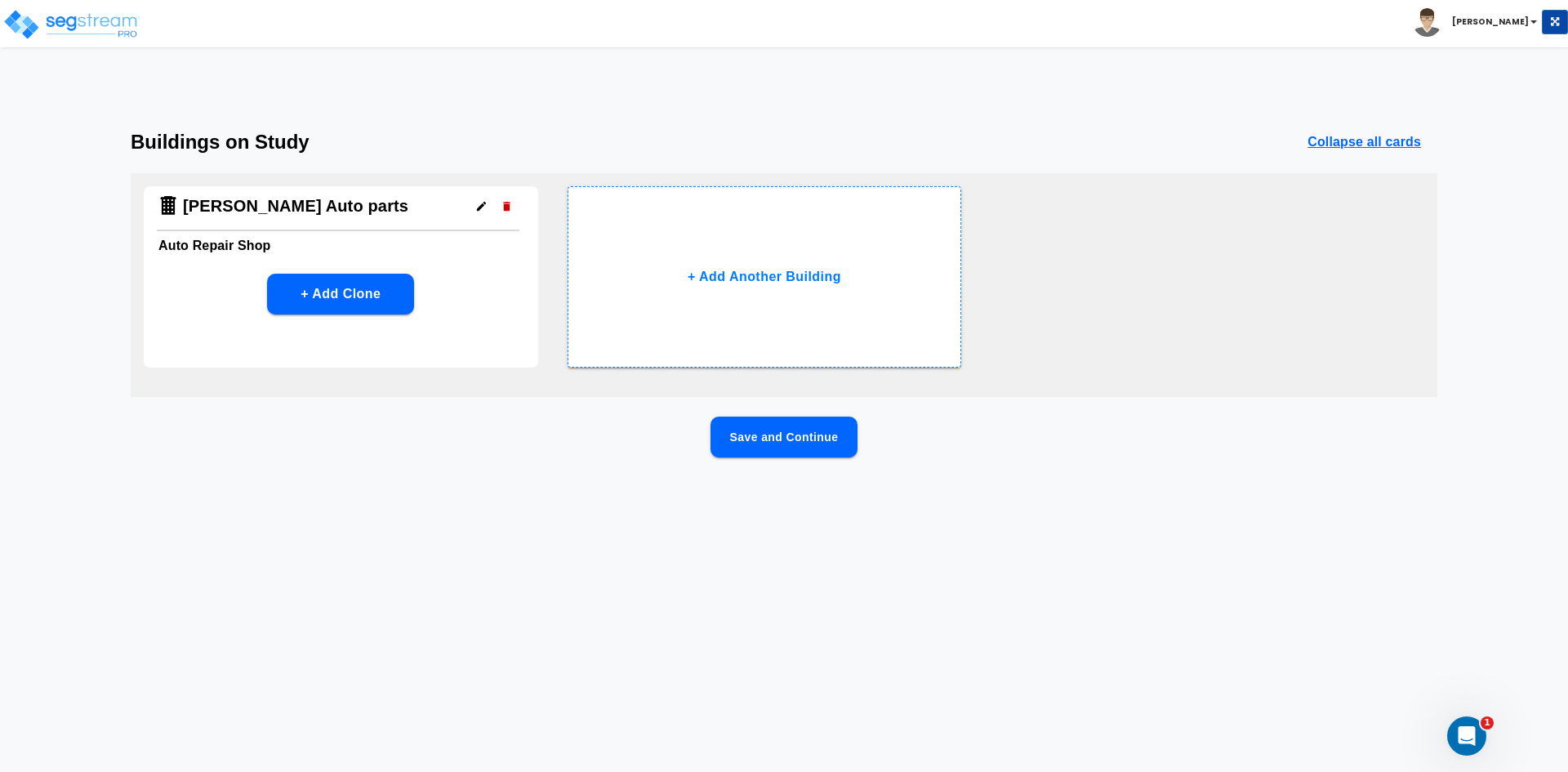
click at [804, 439] on button "Save and Continue" at bounding box center [784, 437] width 147 height 41
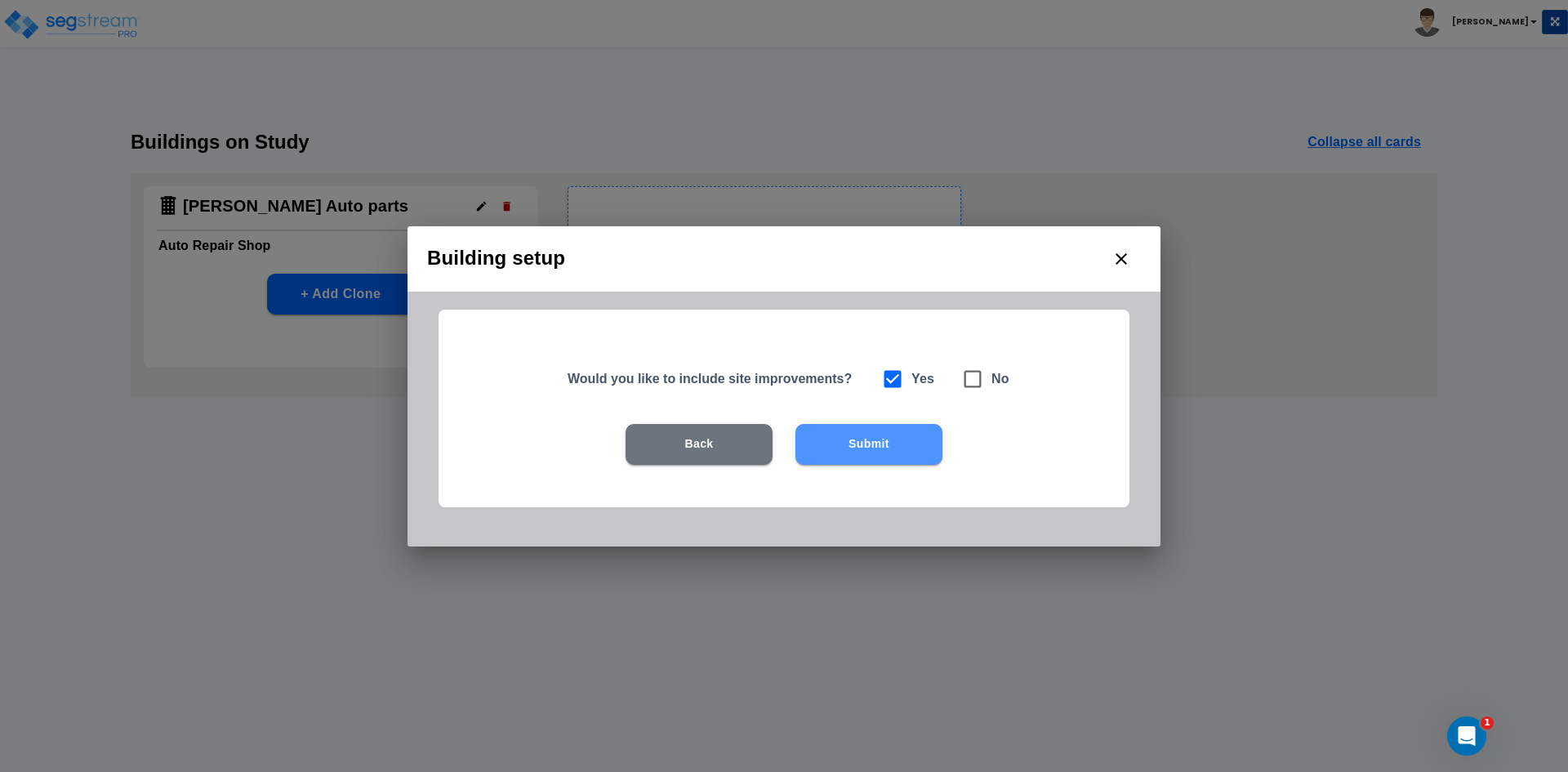
click at [821, 438] on button "Submit" at bounding box center [868, 444] width 147 height 41
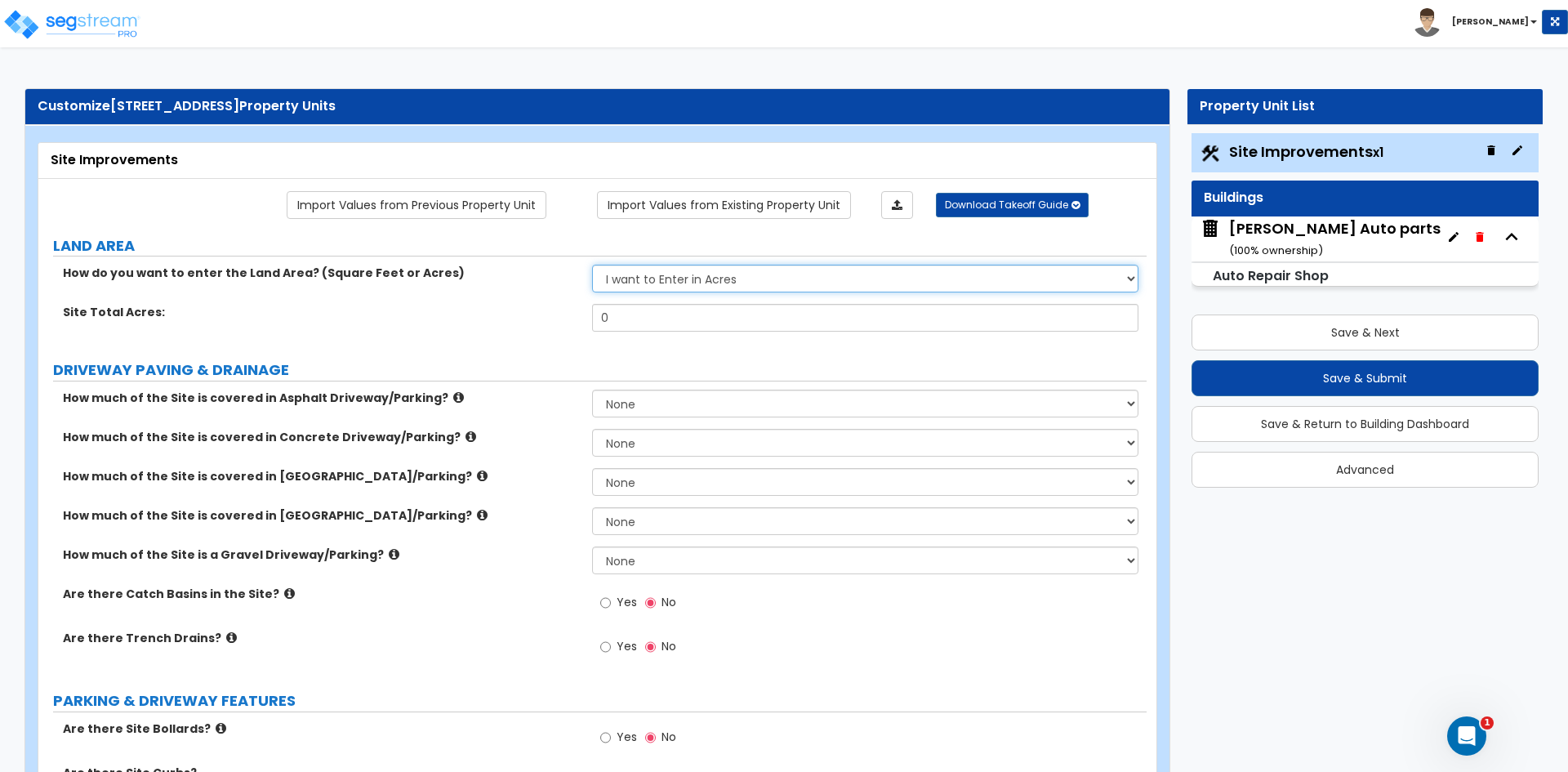
click at [712, 281] on select "I want to Enter in Acres I want to Enter in Square Feet" at bounding box center [865, 278] width 546 height 27
select select "2"
click at [592, 264] on select "I want to Enter in Acres I want to Enter in Square Feet" at bounding box center [865, 278] width 546 height 27
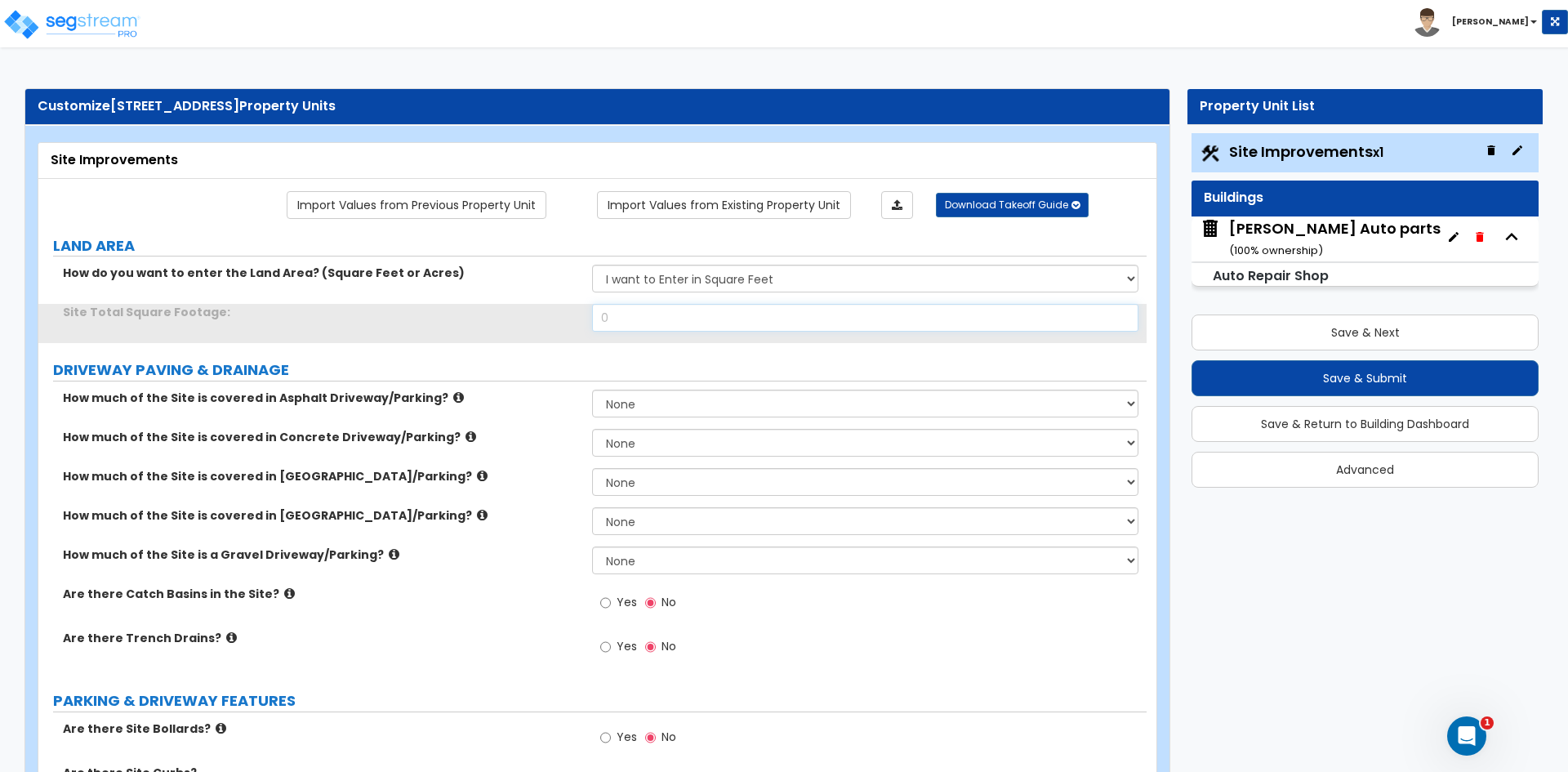
click at [660, 320] on input "0" at bounding box center [865, 317] width 546 height 27
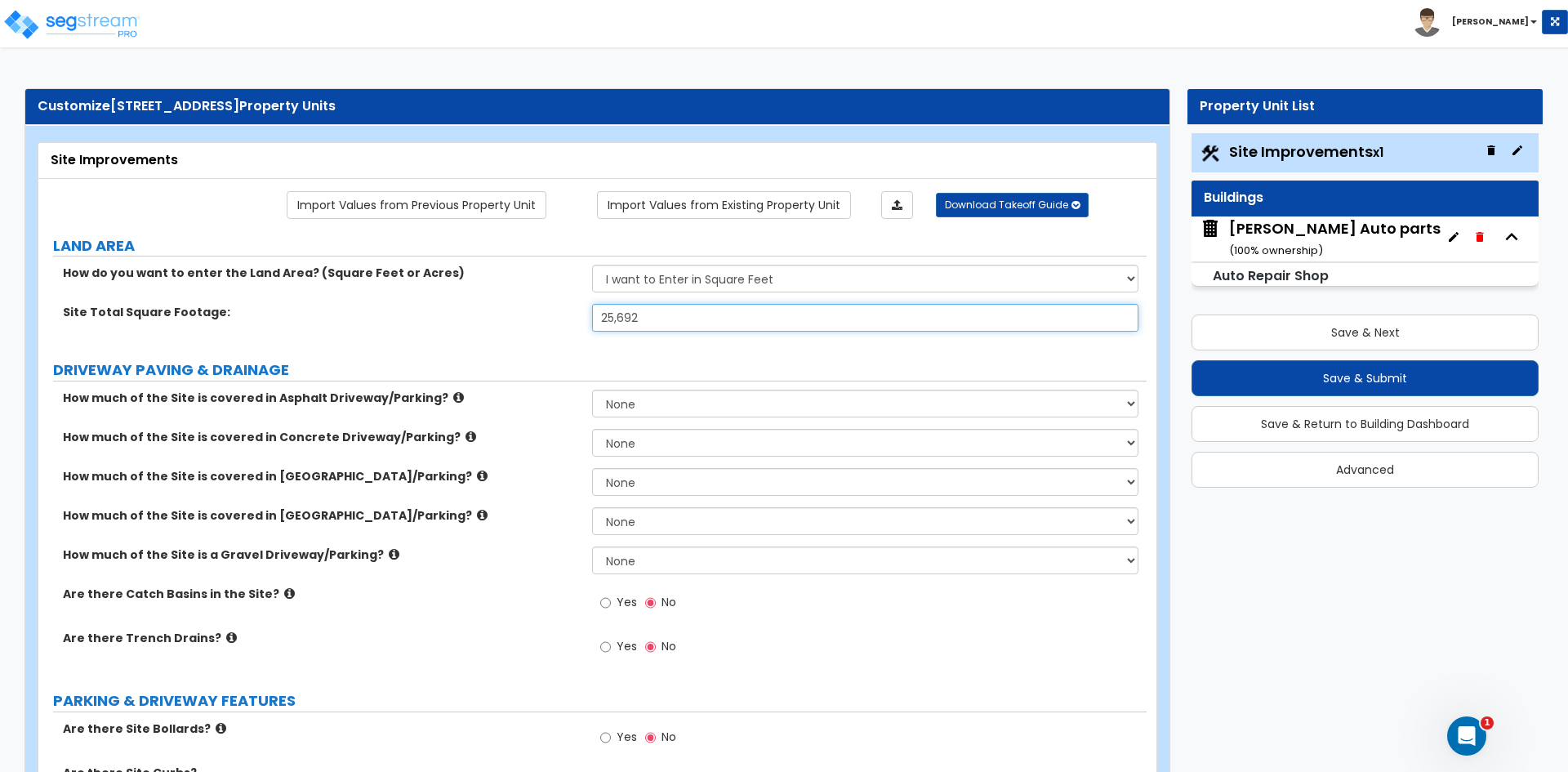
type input "25,692"
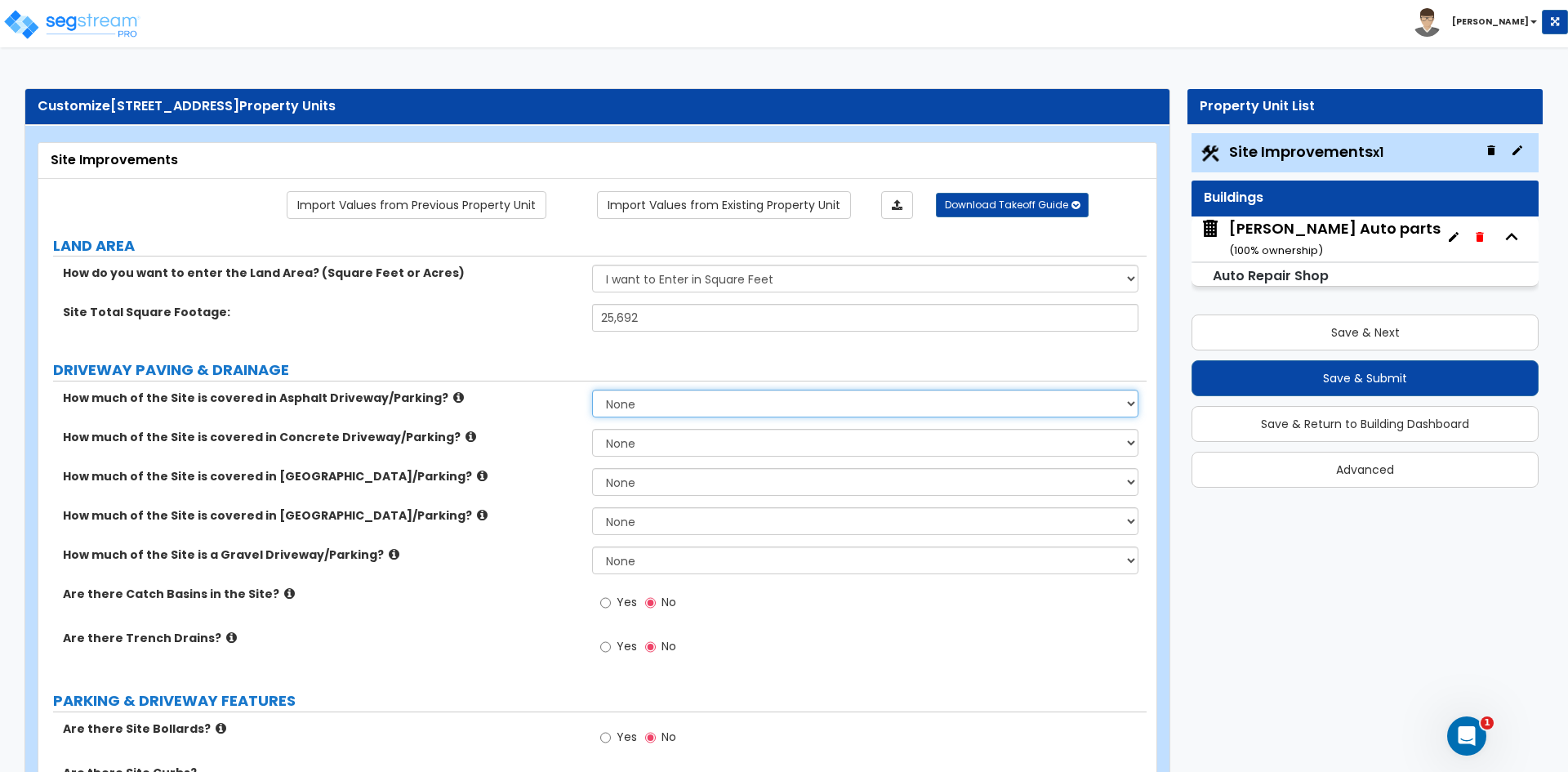
click at [620, 406] on select "None I want to Enter an Approximate Percentage I want to Enter the Square Foota…" at bounding box center [865, 404] width 546 height 27
select select "2"
click at [592, 390] on select "None I want to Enter an Approximate Percentage I want to Enter the Square Foota…" at bounding box center [865, 404] width 546 height 27
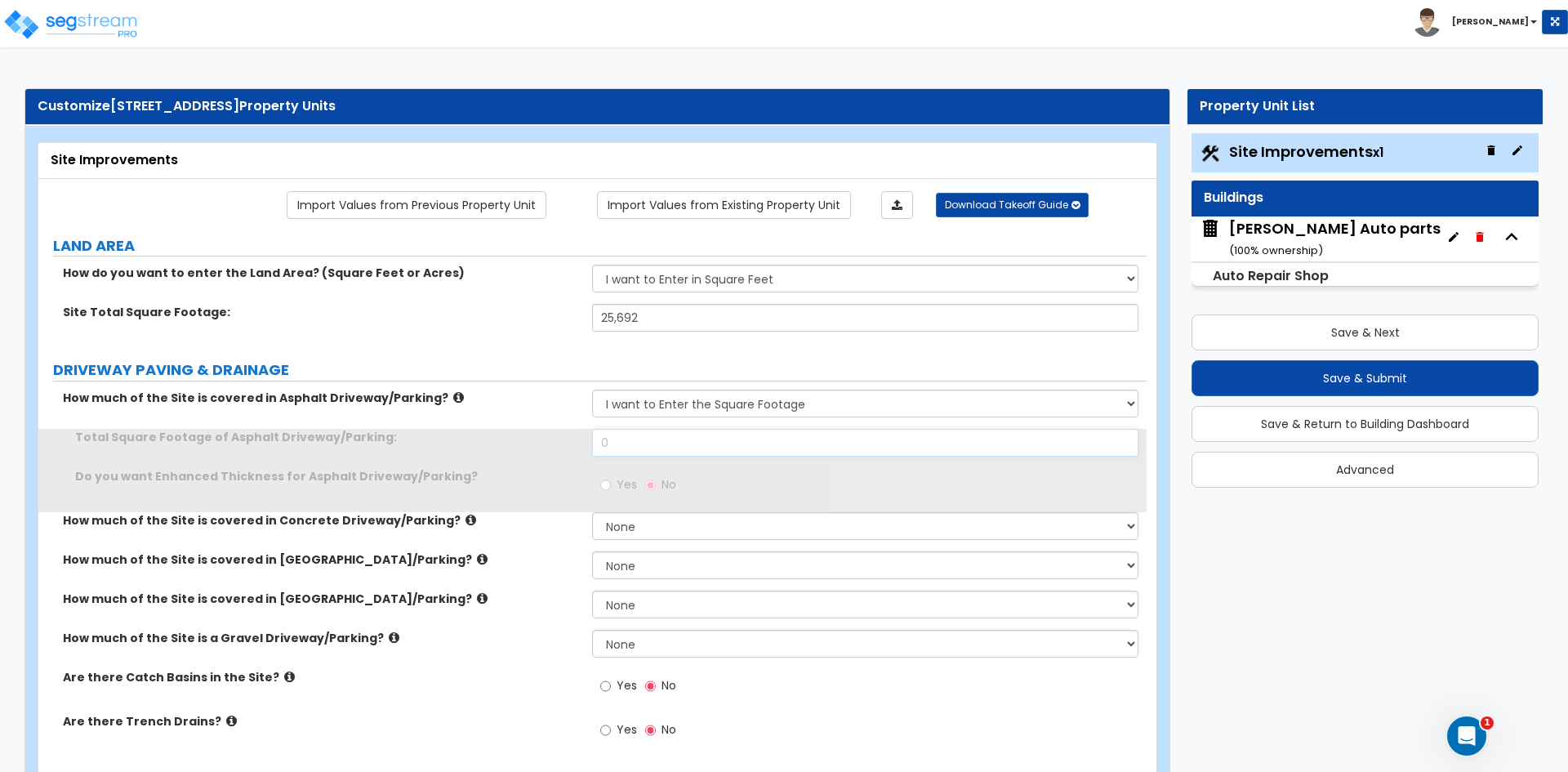
click at [630, 435] on input "0" at bounding box center [865, 443] width 546 height 27
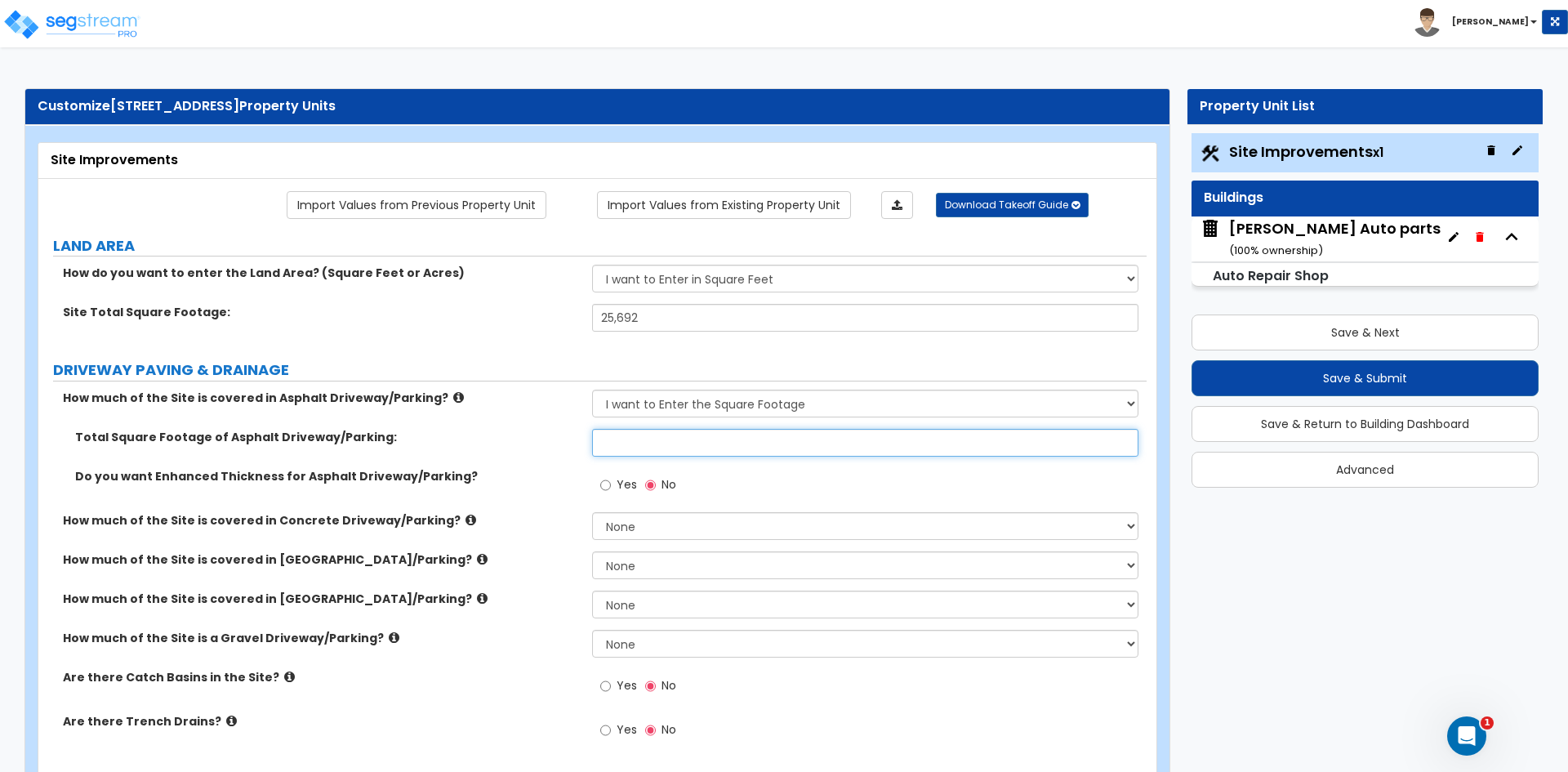
click at [678, 446] on input "text" at bounding box center [865, 443] width 546 height 27
type input "14,758"
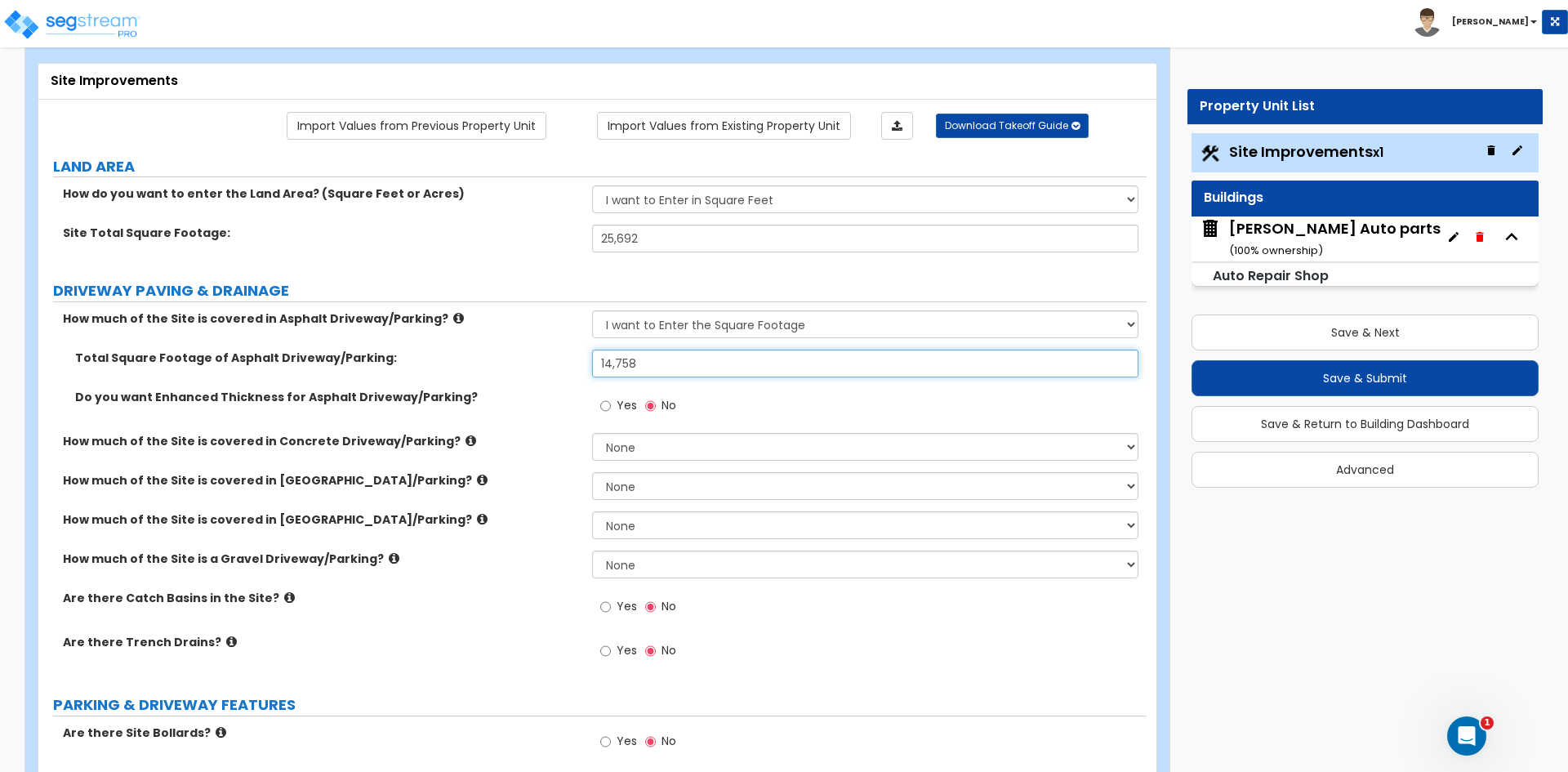
scroll to position [82, 0]
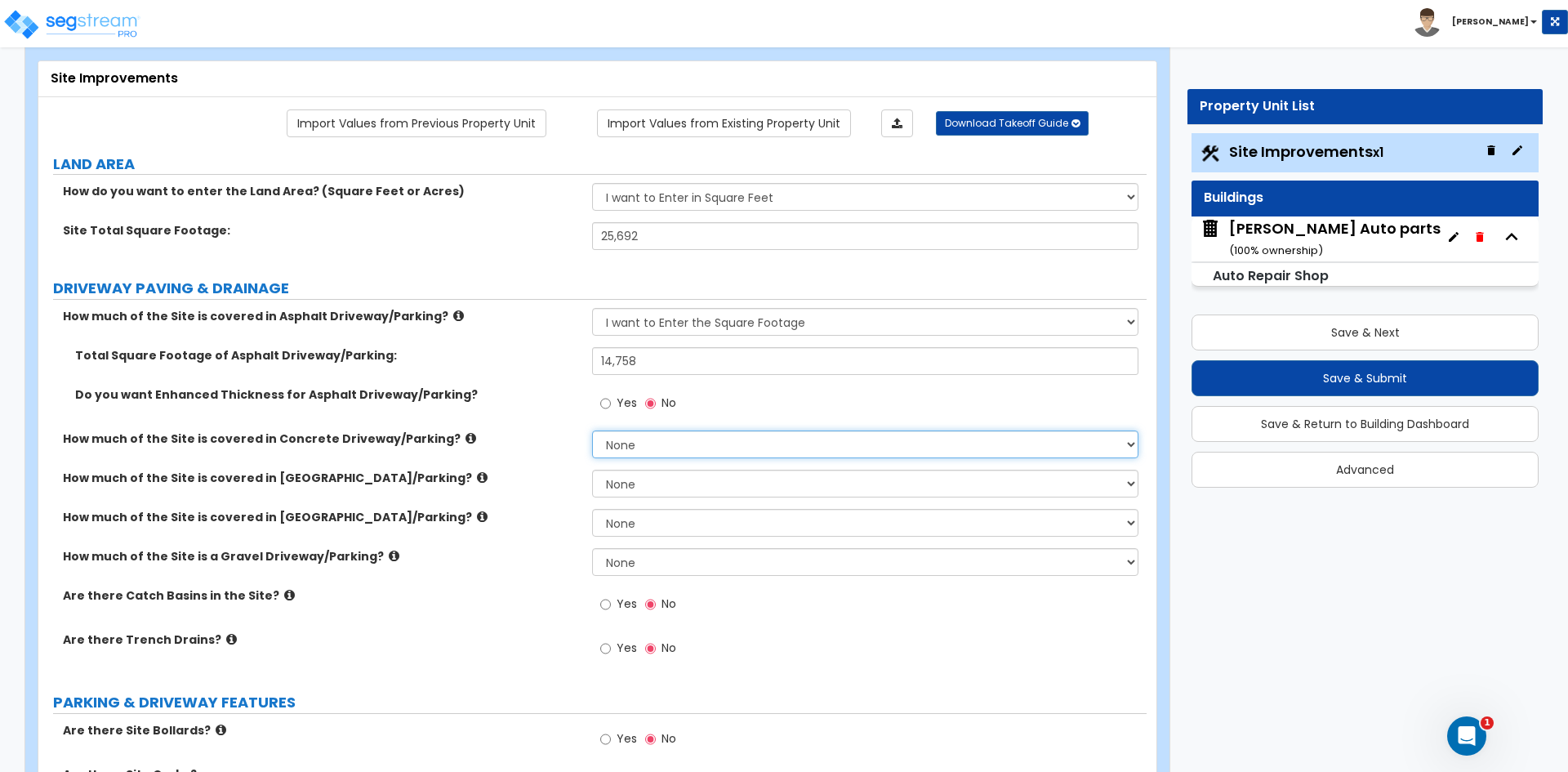
click at [643, 454] on select "None I want to Enter an Approximate Percentage I want to Enter the Square Foota…" at bounding box center [865, 444] width 546 height 27
select select "2"
click at [592, 430] on select "None I want to Enter an Approximate Percentage I want to Enter the Square Foota…" at bounding box center [865, 444] width 546 height 27
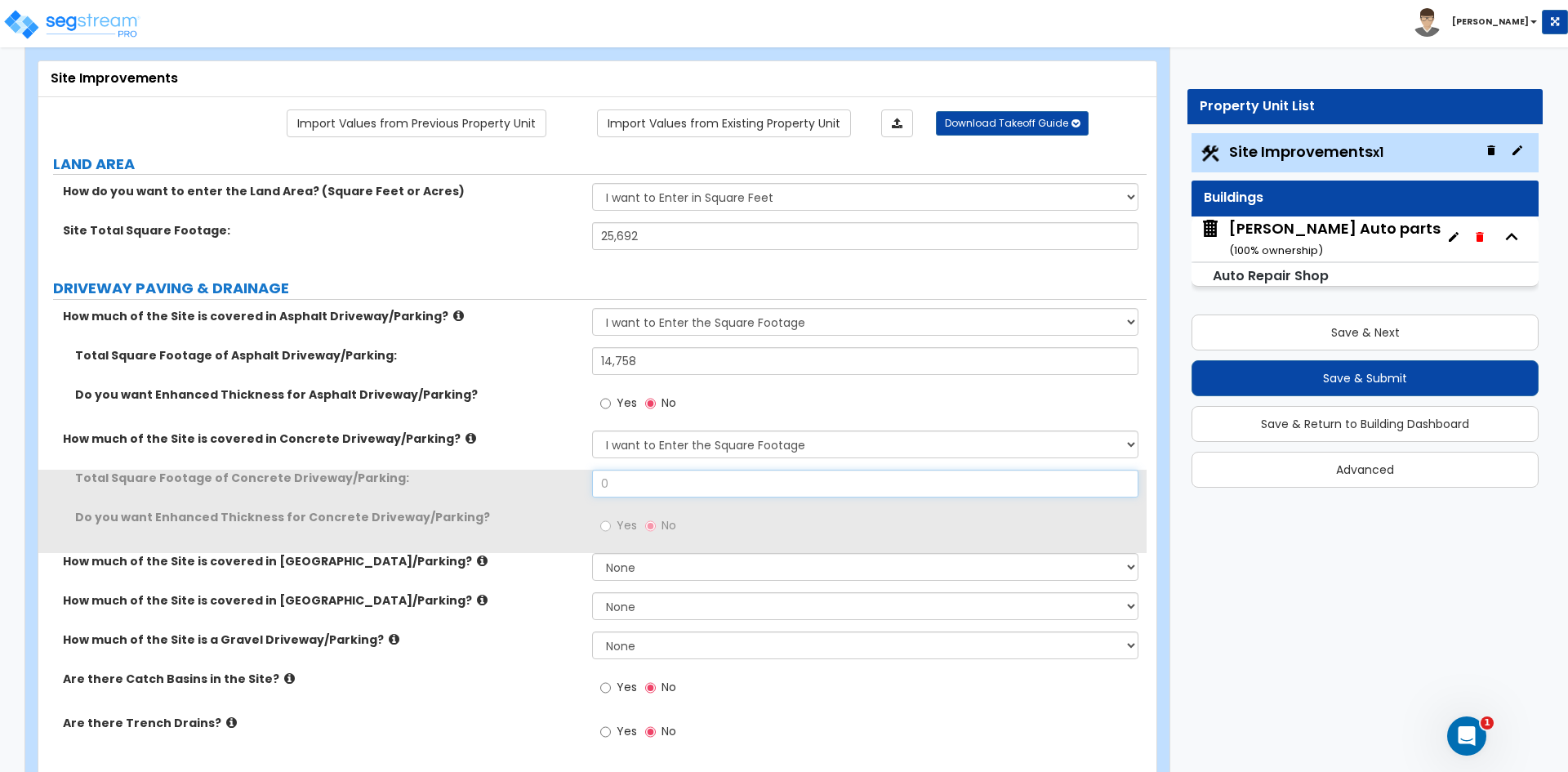
click at [651, 486] on input "0" at bounding box center [865, 483] width 546 height 27
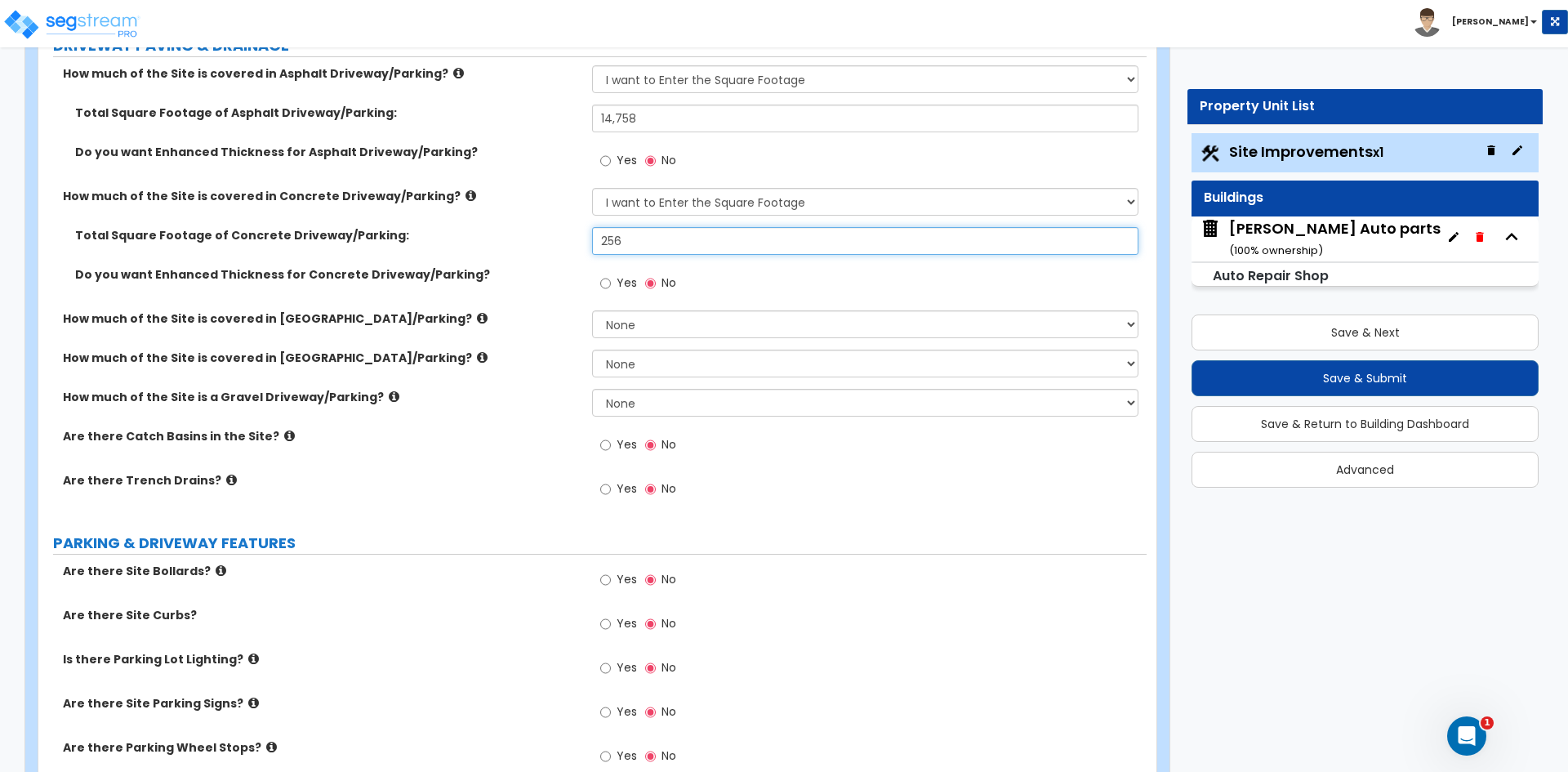
scroll to position [327, 0]
type input "256"
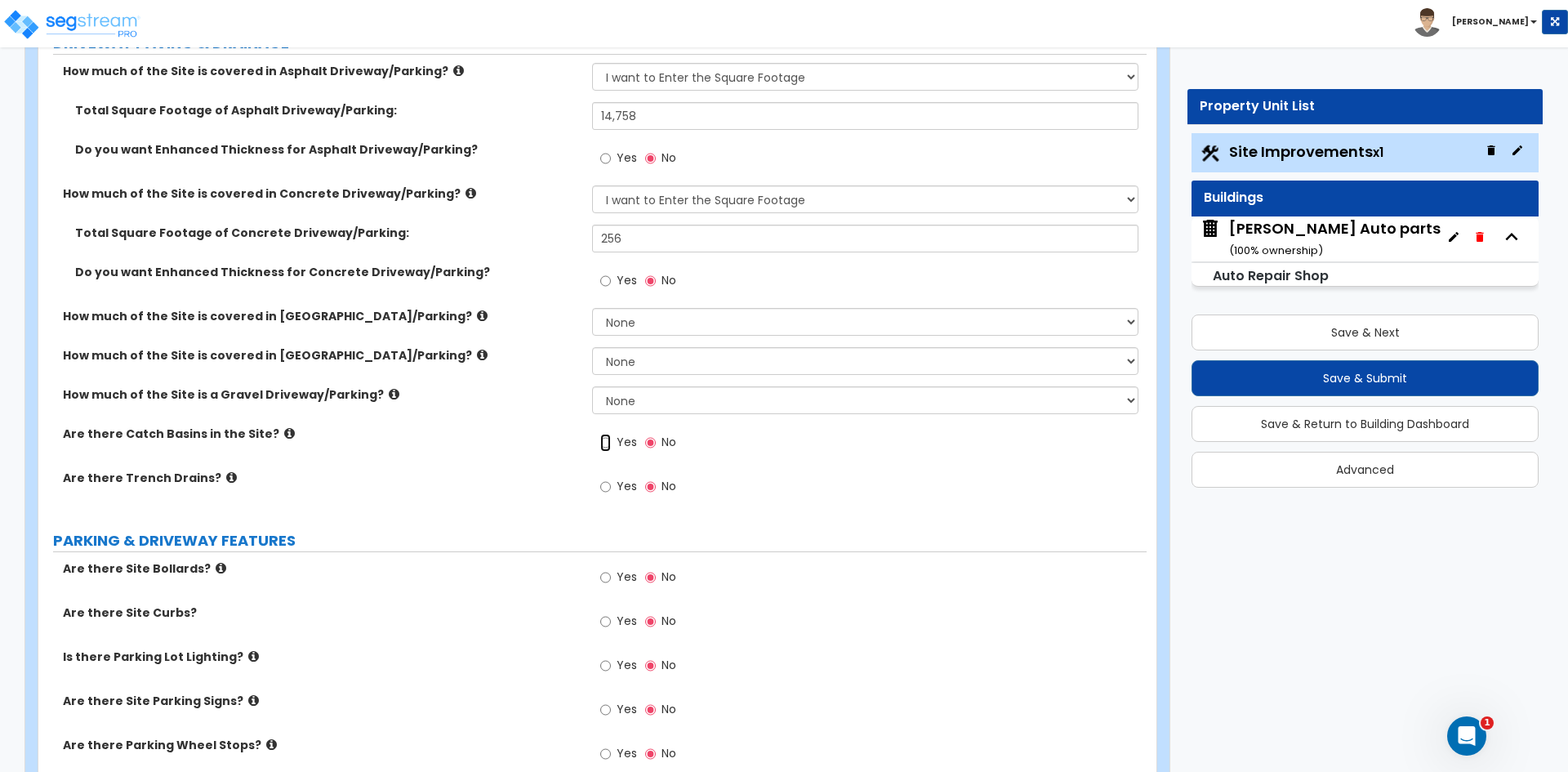
click at [607, 445] on input "Yes" at bounding box center [606, 443] width 11 height 18
radio input "true"
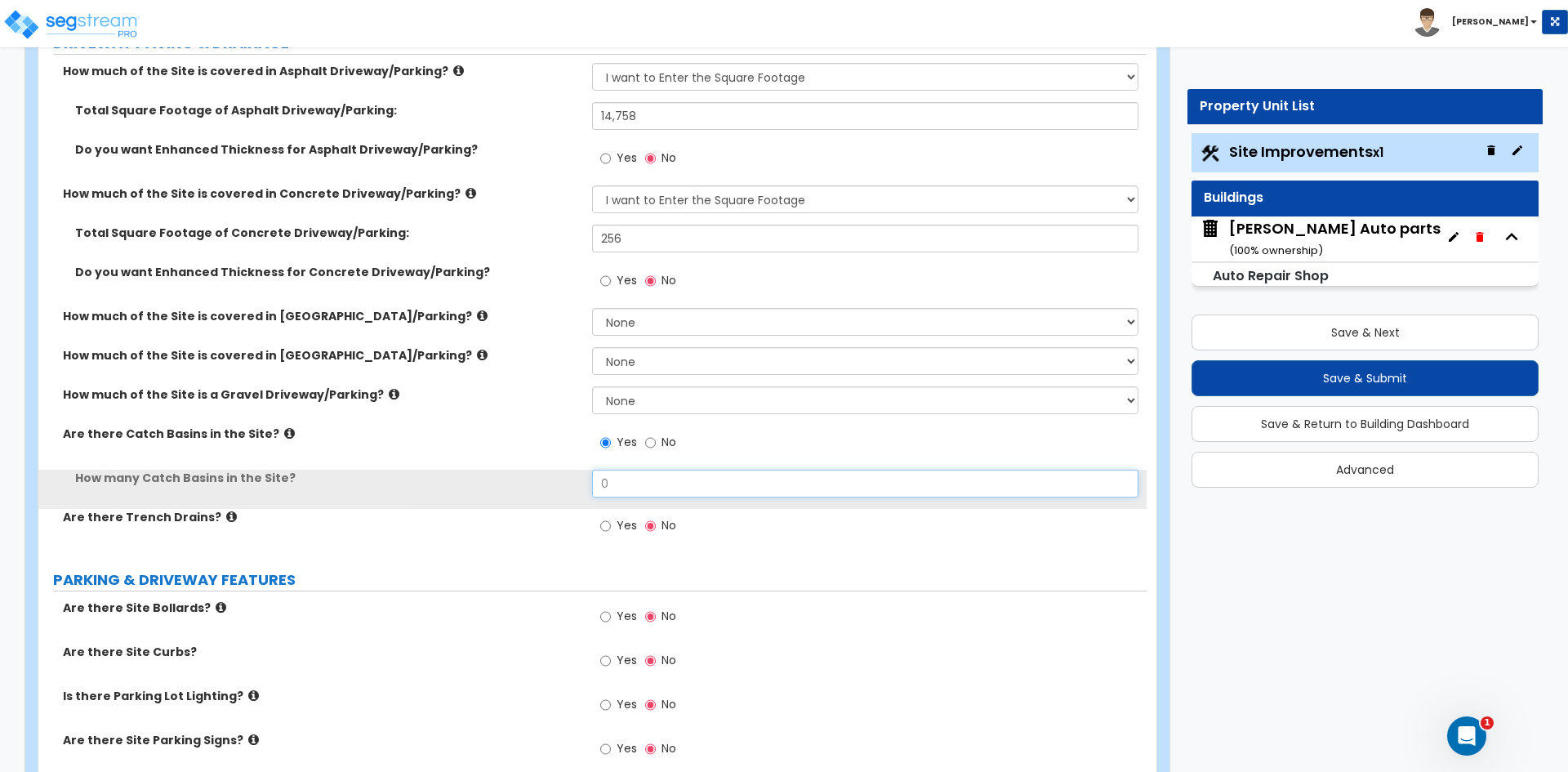
click at [639, 484] on input "0" at bounding box center [865, 483] width 546 height 27
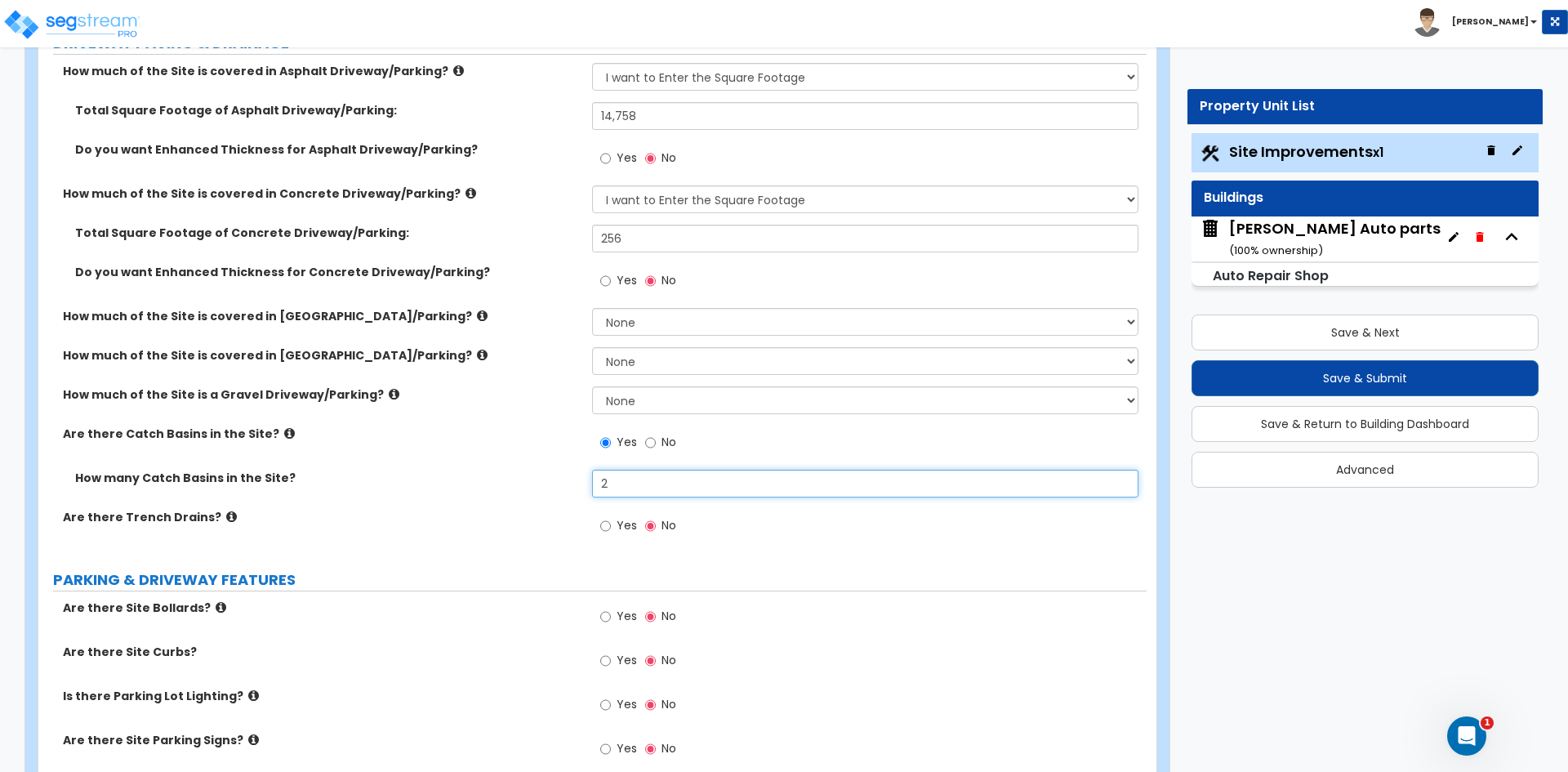
type input "2"
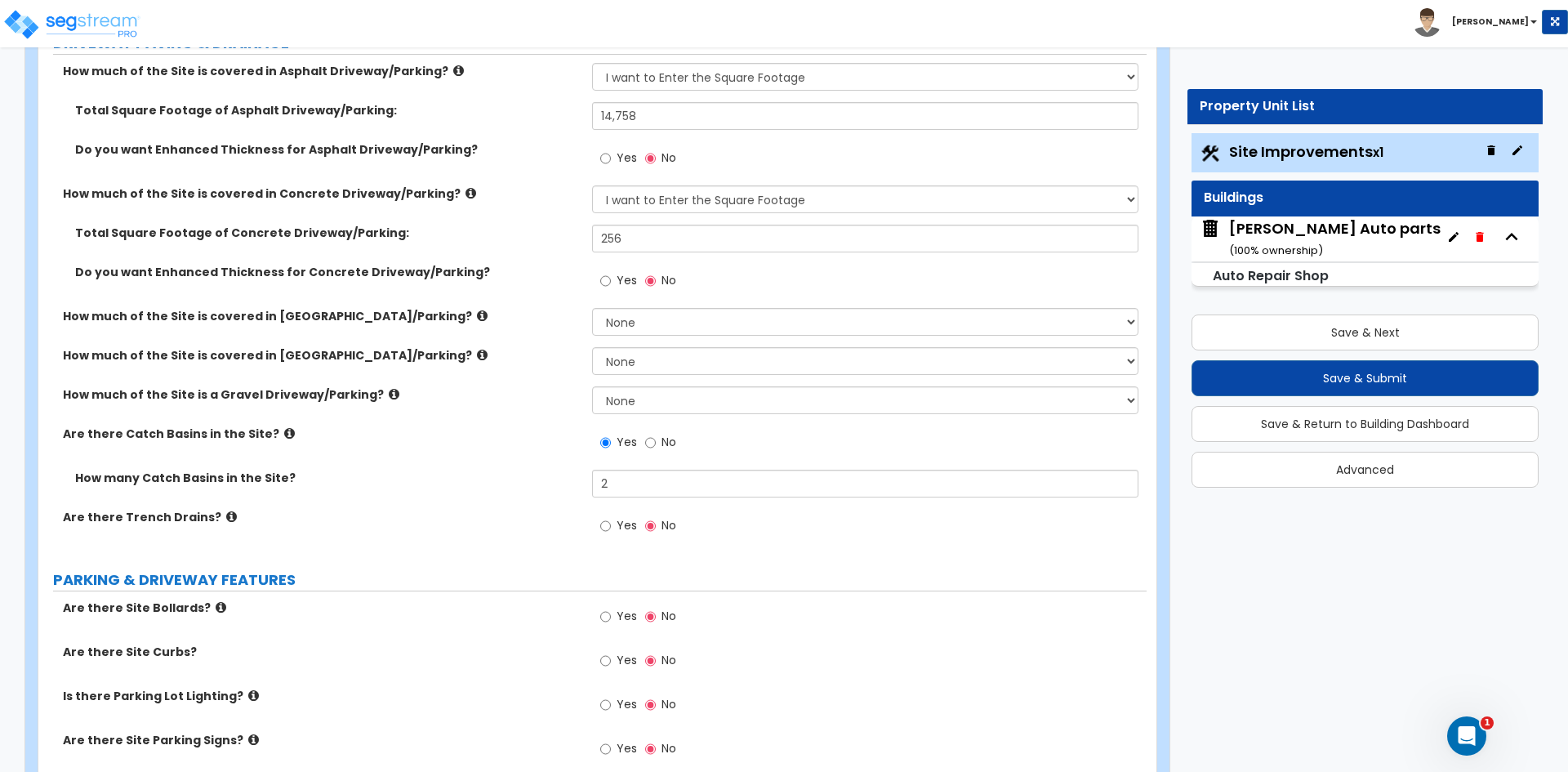
click at [530, 439] on label "Are there Catch Basins in the Site?" at bounding box center [321, 434] width 517 height 16
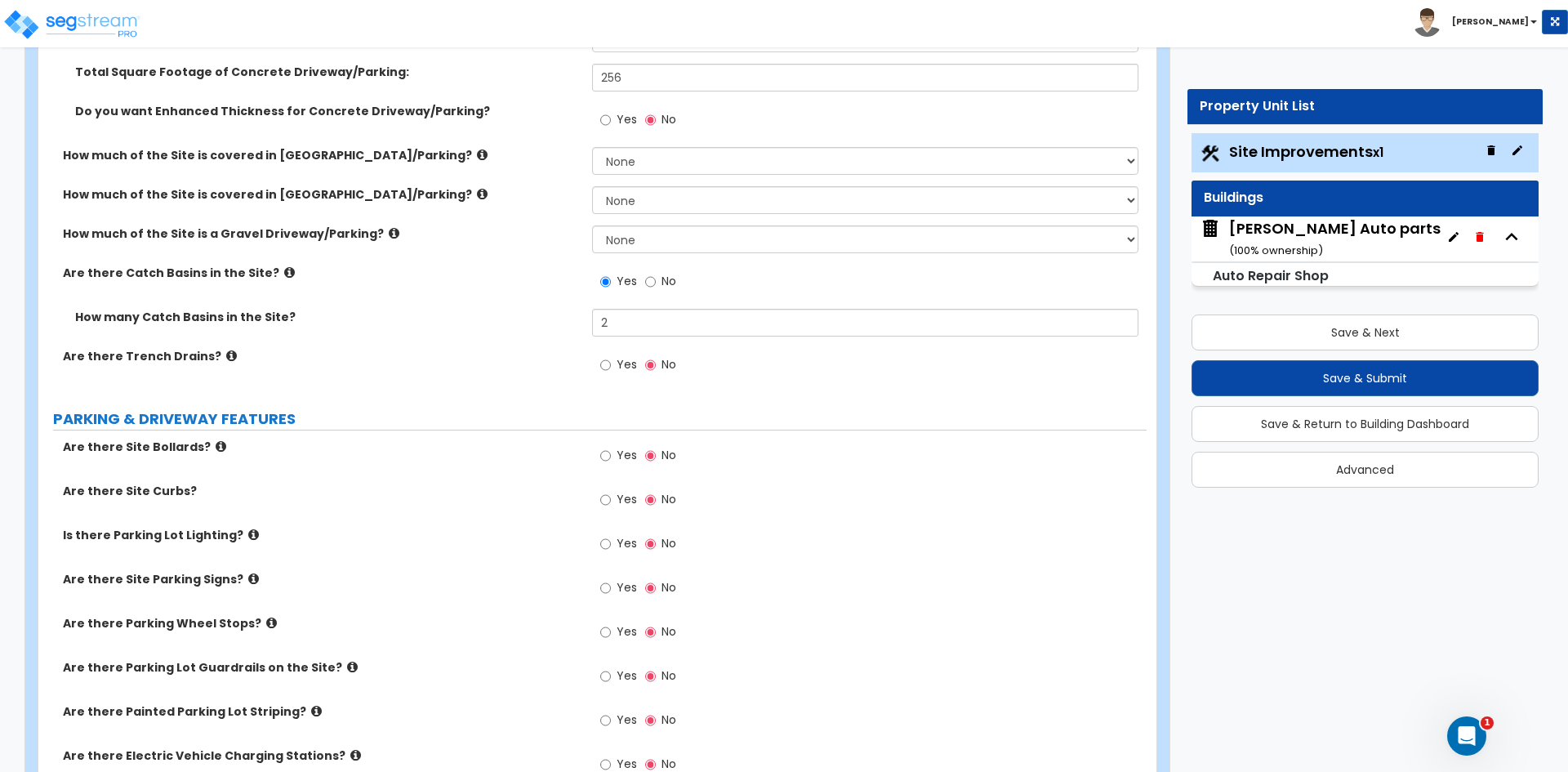
scroll to position [490, 0]
click at [609, 458] on input "Yes" at bounding box center [606, 454] width 11 height 18
radio input "true"
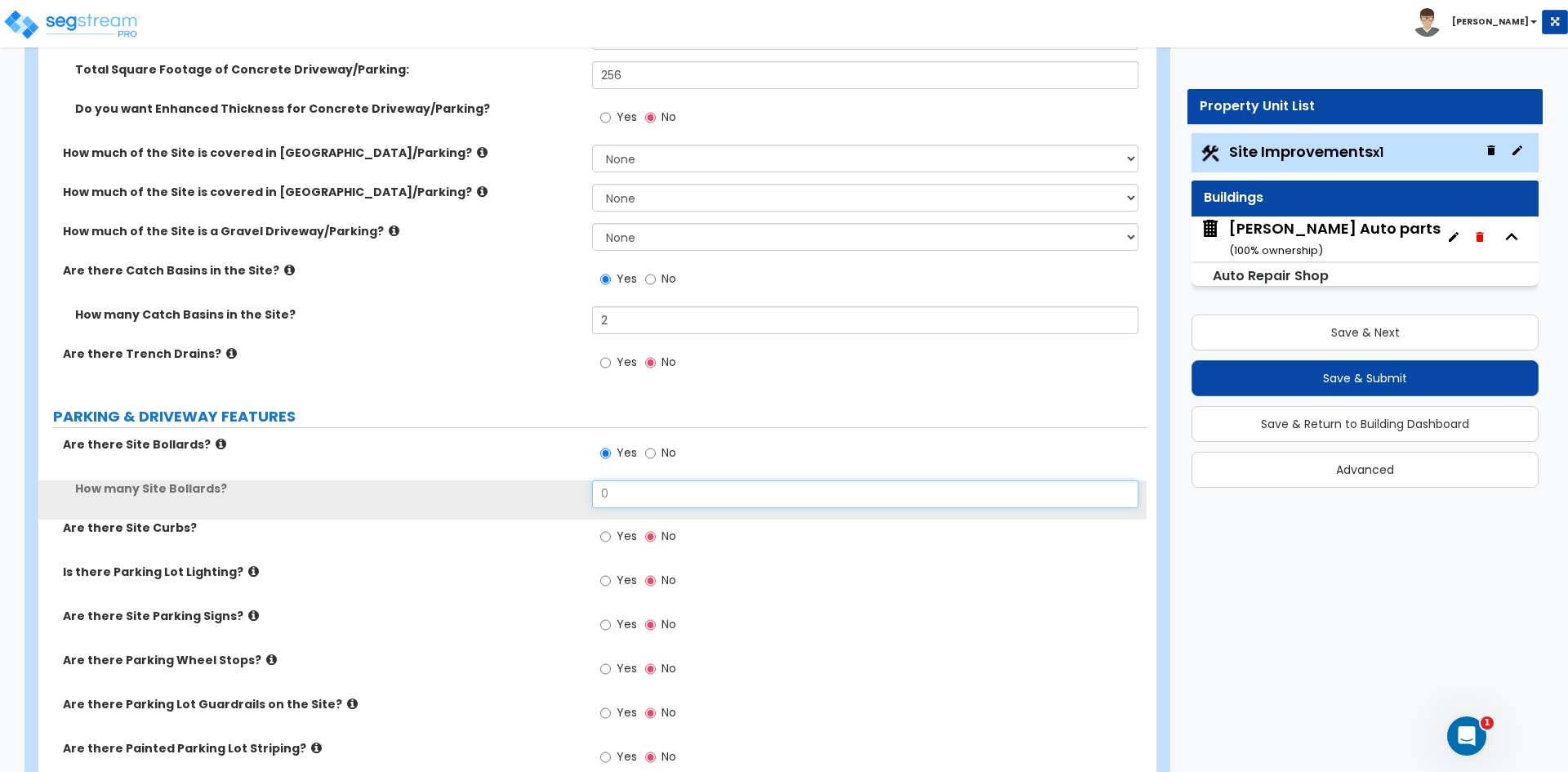
click at [650, 501] on input "0" at bounding box center [865, 494] width 546 height 27
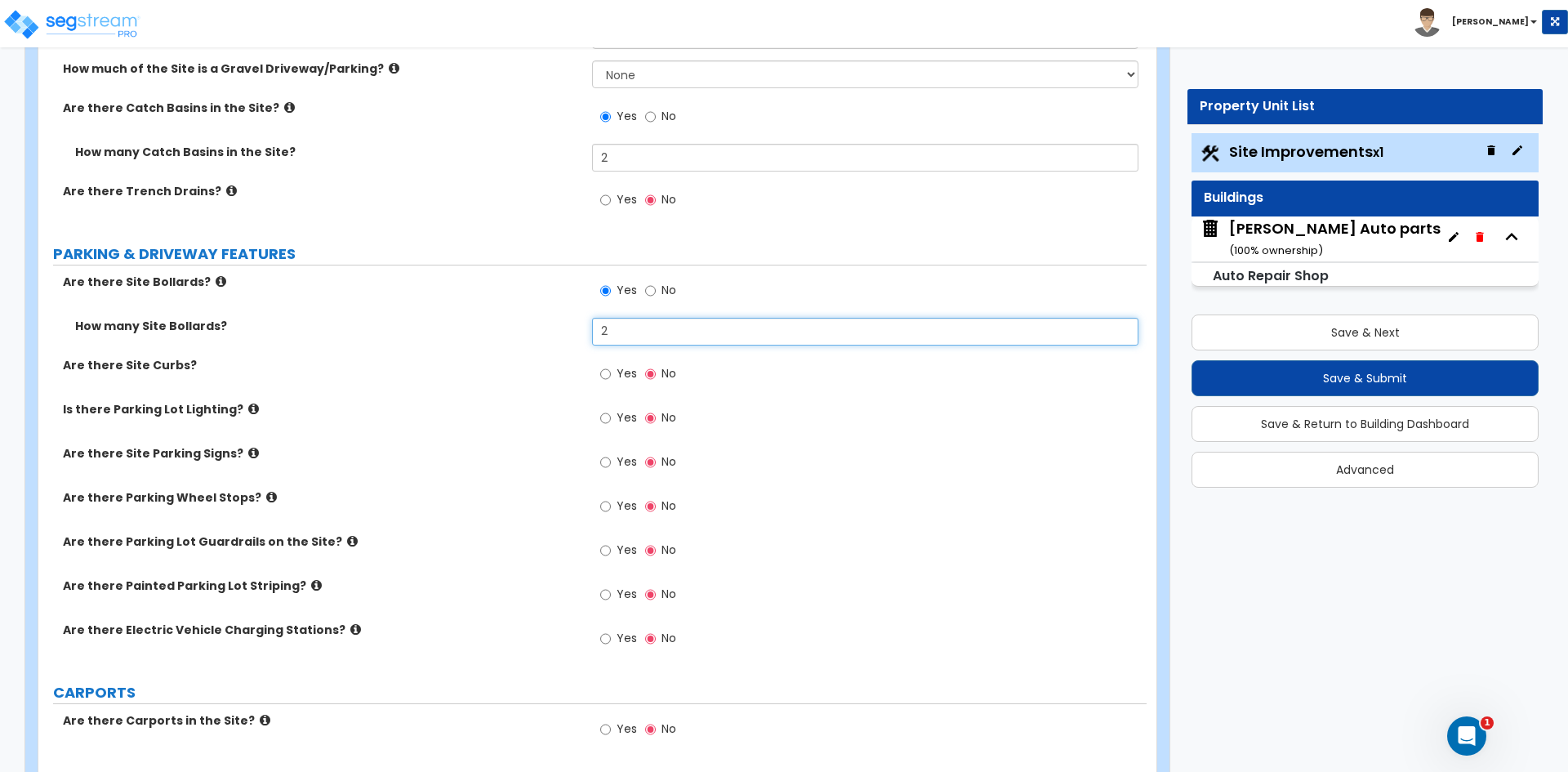
scroll to position [654, 0]
type input "2"
click at [609, 373] on input "Yes" at bounding box center [606, 374] width 11 height 18
radio input "true"
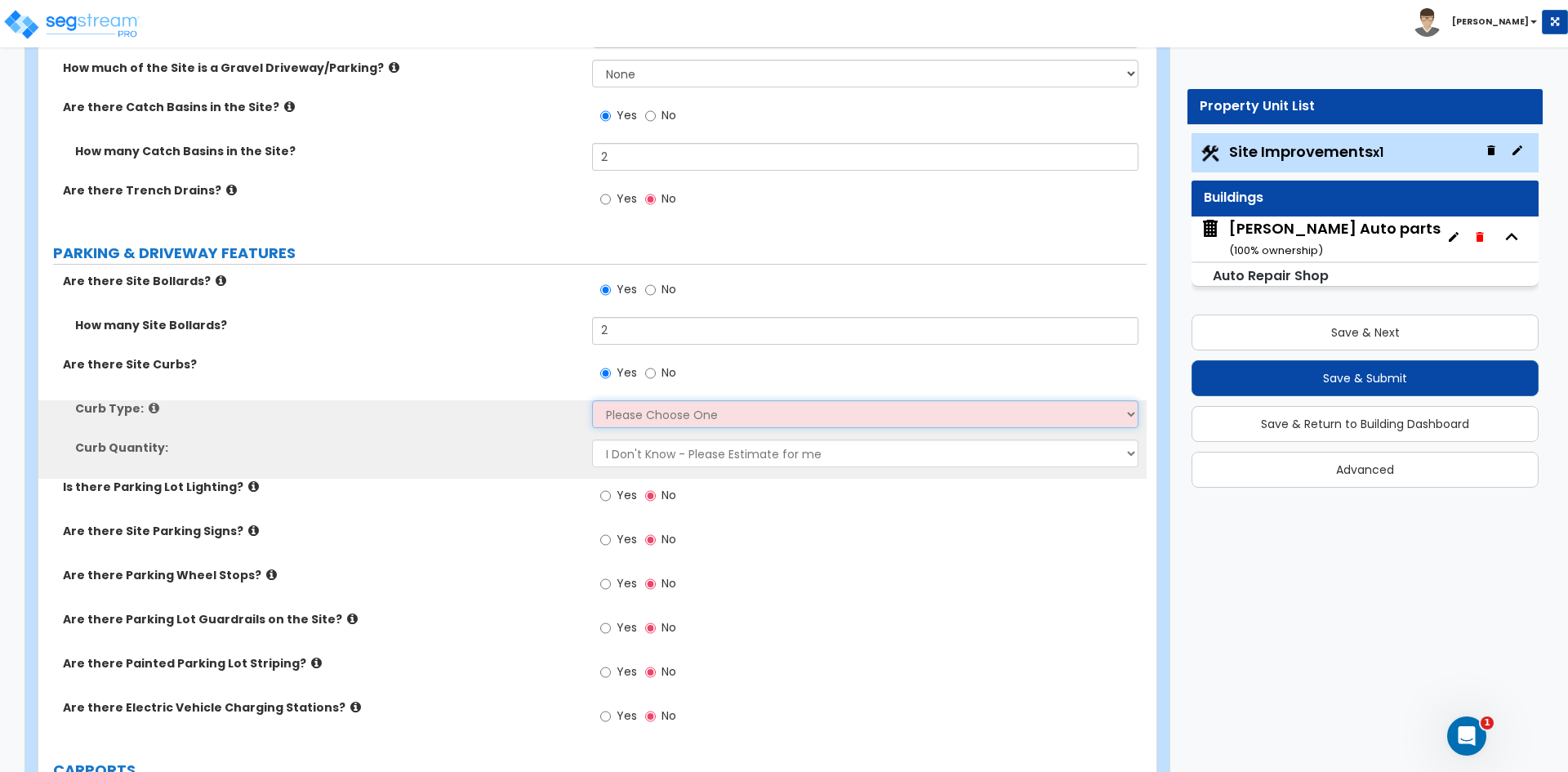
click at [637, 421] on select "Please Choose One Curb (Only) Curb & Gutter Asphalt Berm" at bounding box center [865, 414] width 546 height 27
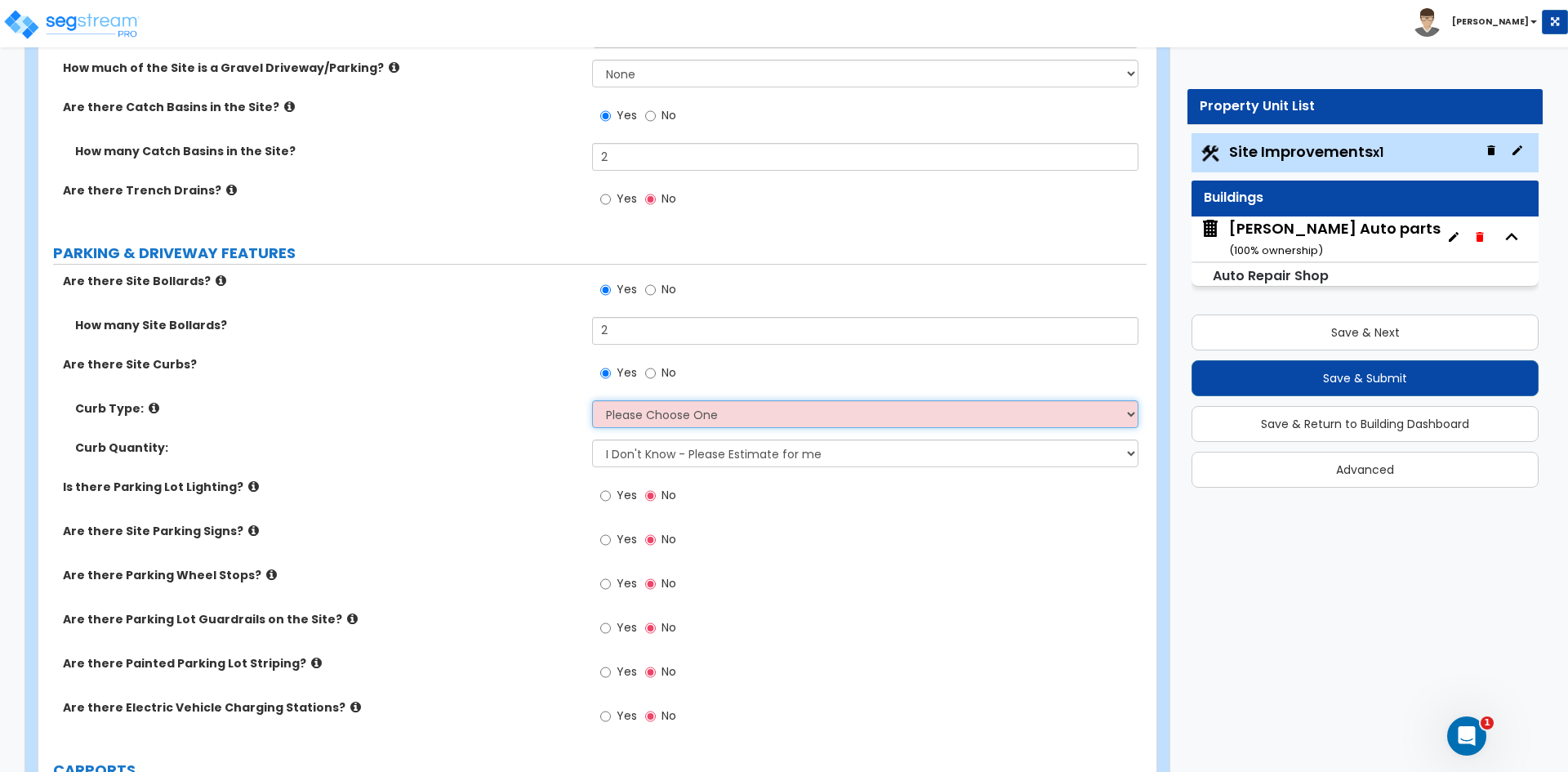
select select "1"
click at [592, 400] on select "Please Choose One Curb (Only) Curb & Gutter Asphalt Berm" at bounding box center [865, 414] width 546 height 27
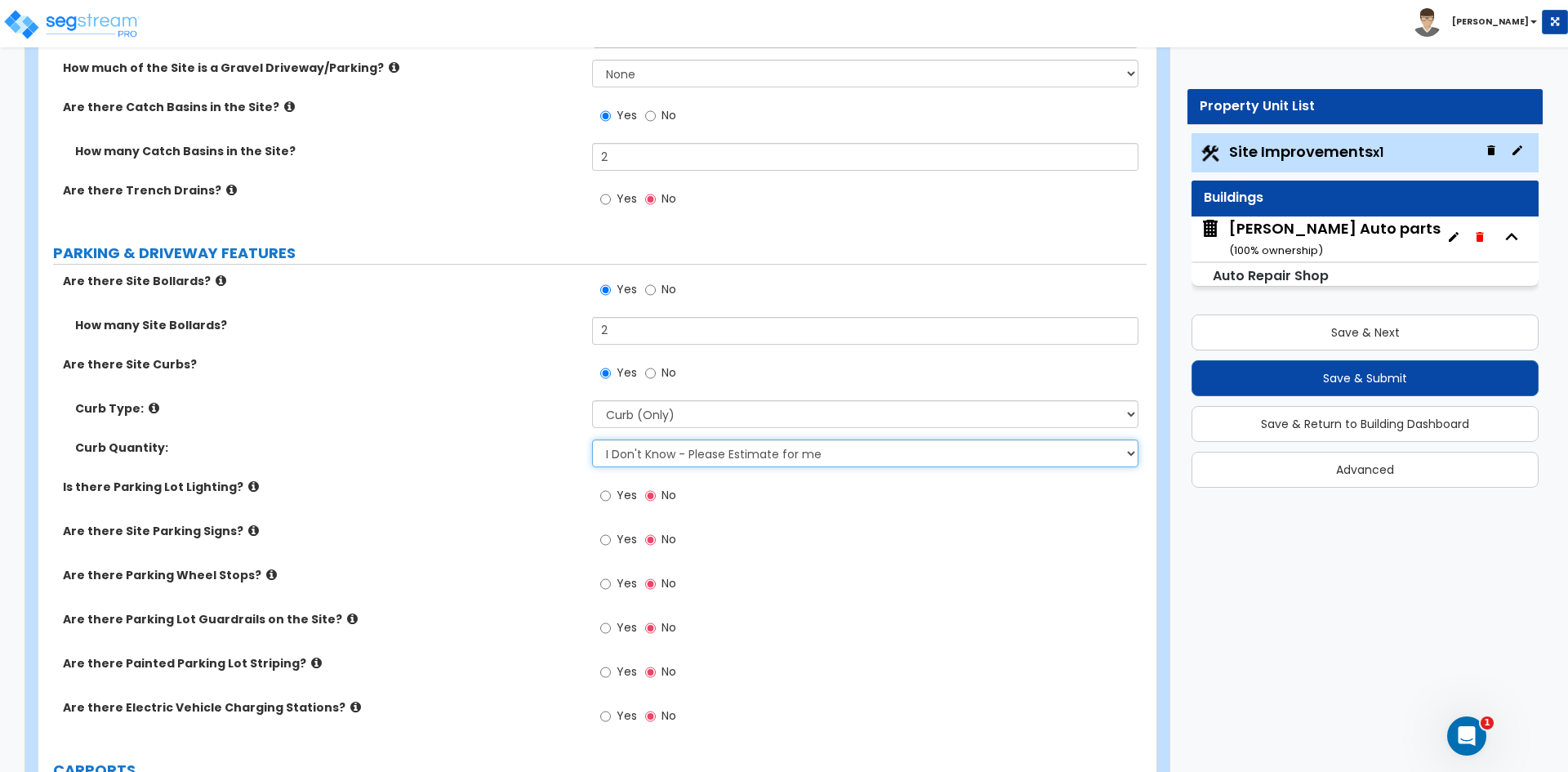
click at [671, 448] on select "I Don't Know - Please Estimate for me I want to Enter the Linear Footage" at bounding box center [865, 453] width 546 height 27
select select "1"
click at [592, 439] on select "I Don't Know - Please Estimate for me I want to Enter the Linear Footage" at bounding box center [865, 453] width 546 height 27
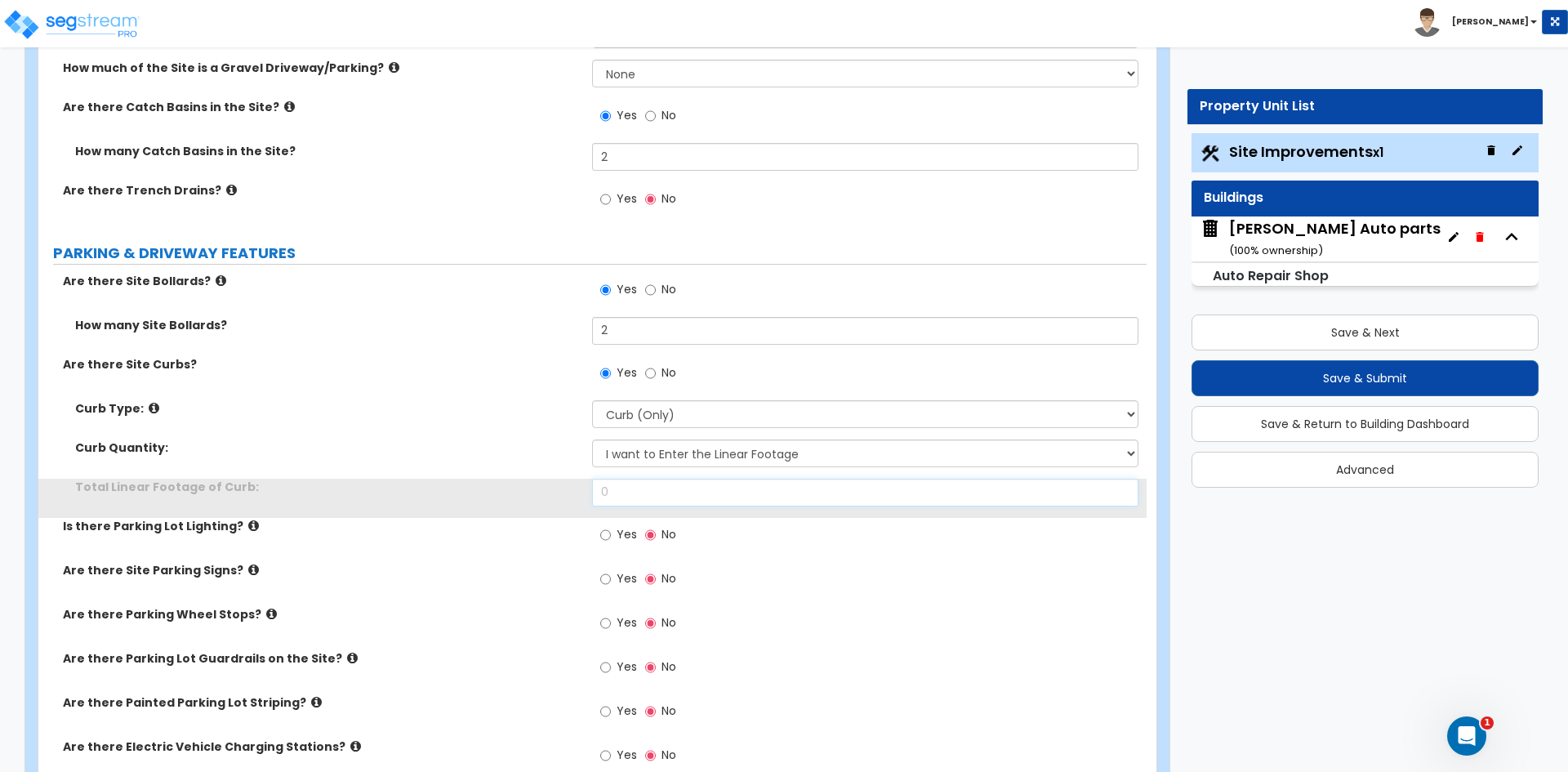
click at [656, 488] on input "0" at bounding box center [865, 492] width 546 height 27
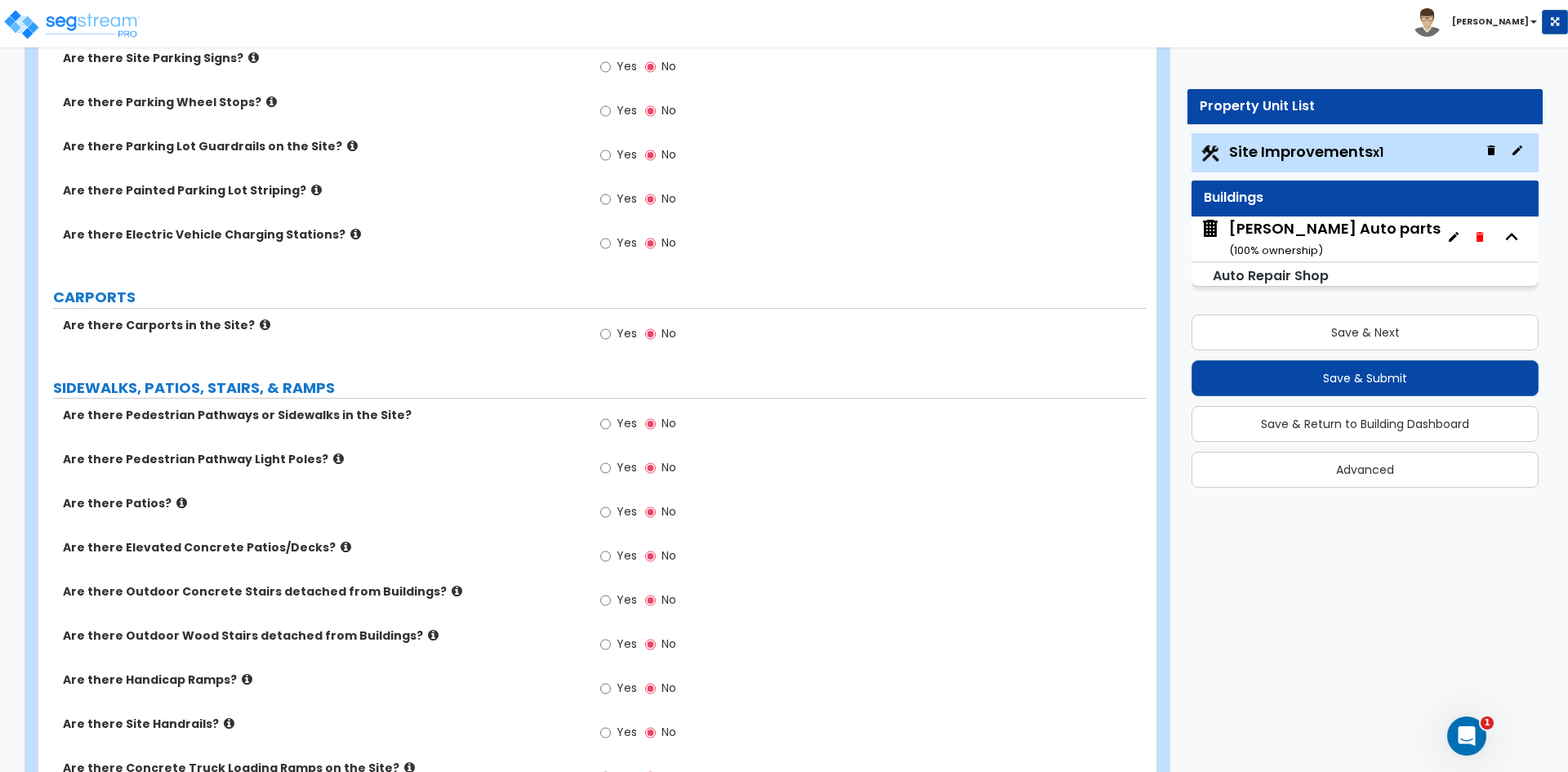
scroll to position [1307, 0]
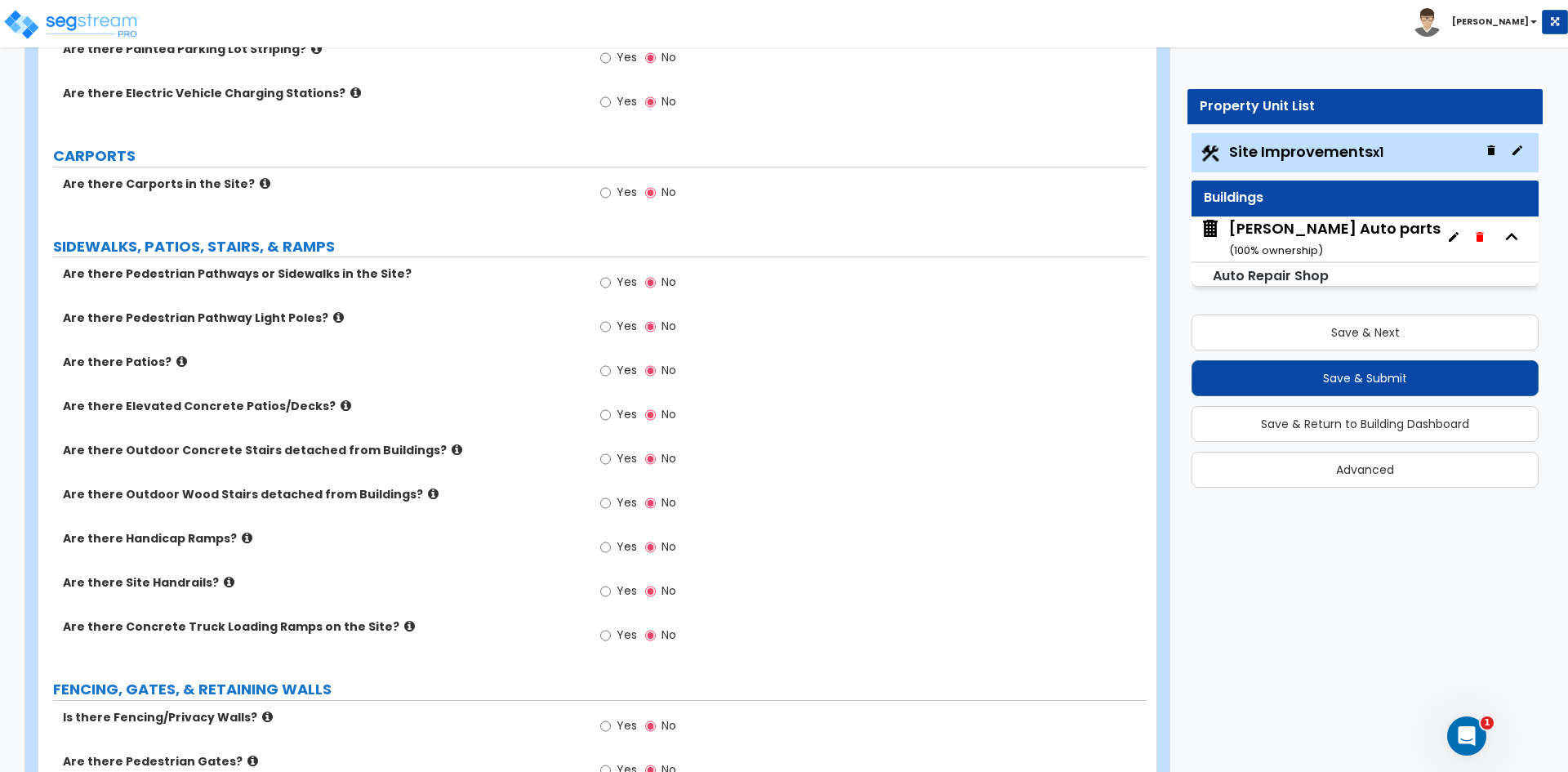
type input "251"
click at [605, 283] on input "Yes" at bounding box center [606, 283] width 11 height 18
radio input "true"
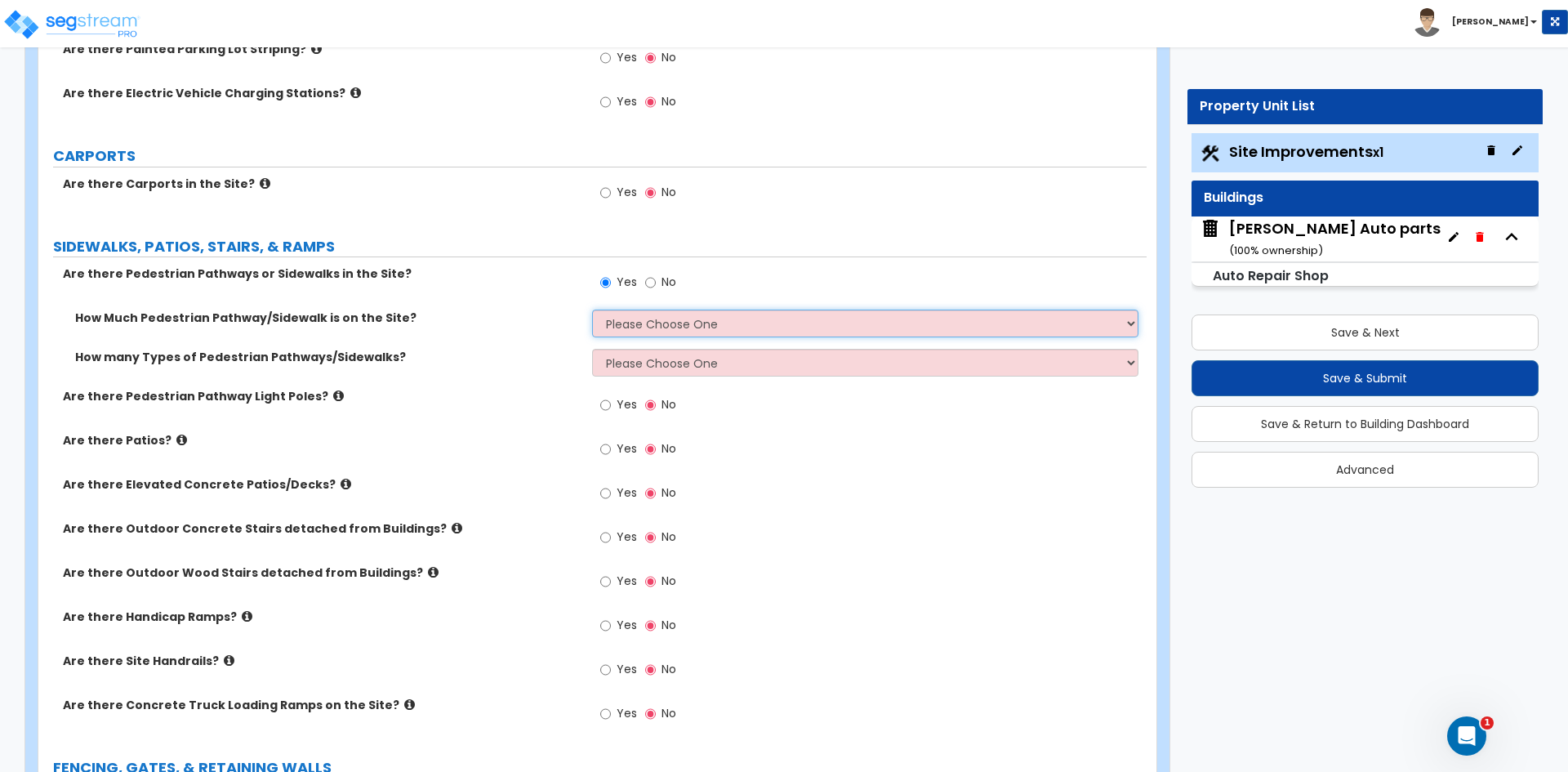
click at [613, 320] on select "Please Choose One I Don't Know, Please Estimate For Me Enter Linear Footage" at bounding box center [865, 324] width 546 height 27
select select "1"
click at [592, 310] on select "Please Choose One I Don't Know, Please Estimate For Me Enter Linear Footage" at bounding box center [865, 324] width 546 height 27
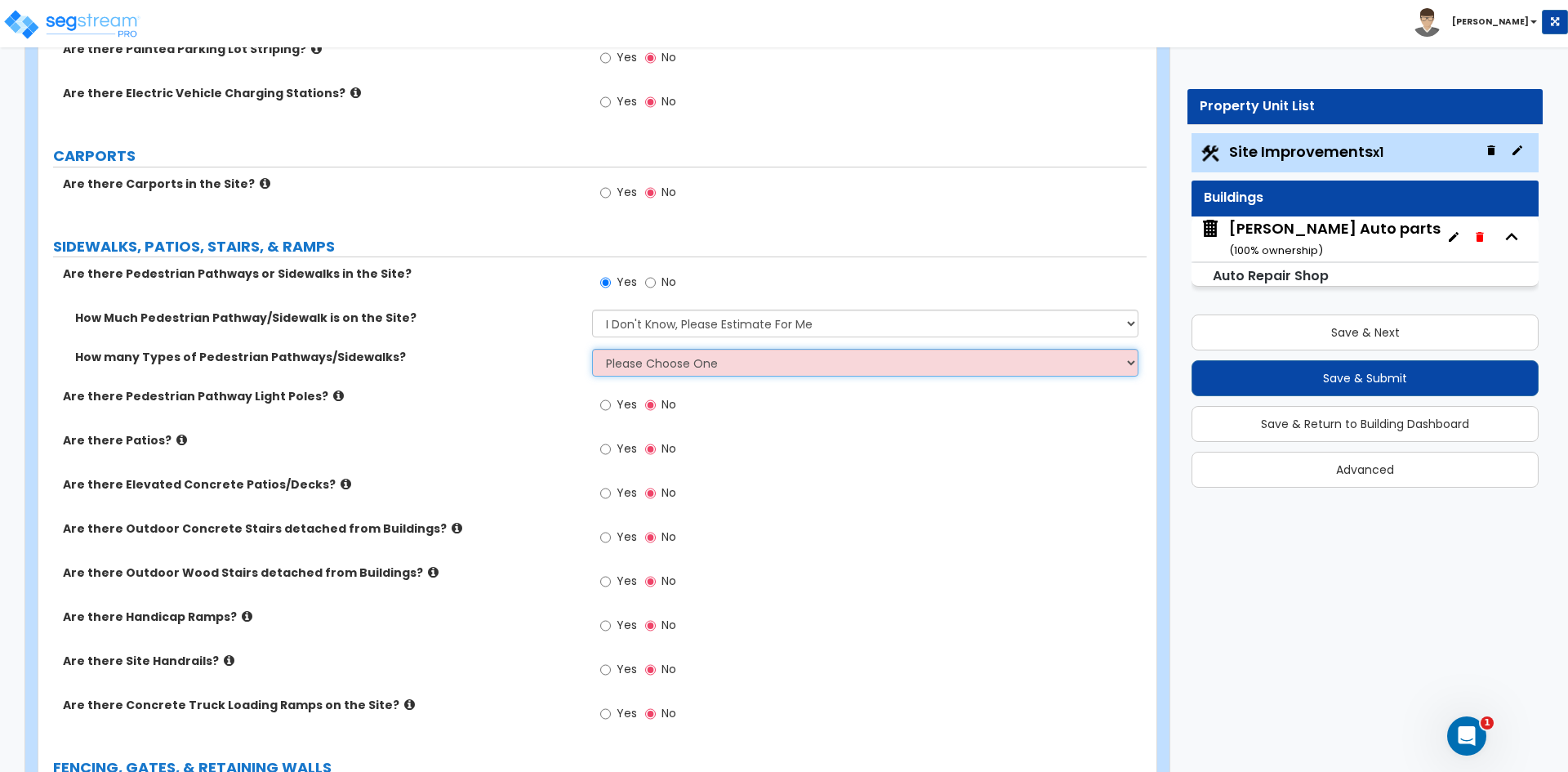
click at [637, 370] on select "Please Choose One 1 2 3" at bounding box center [865, 363] width 546 height 27
select select "1"
click at [592, 349] on select "Please Choose One 1 2 3" at bounding box center [865, 363] width 546 height 27
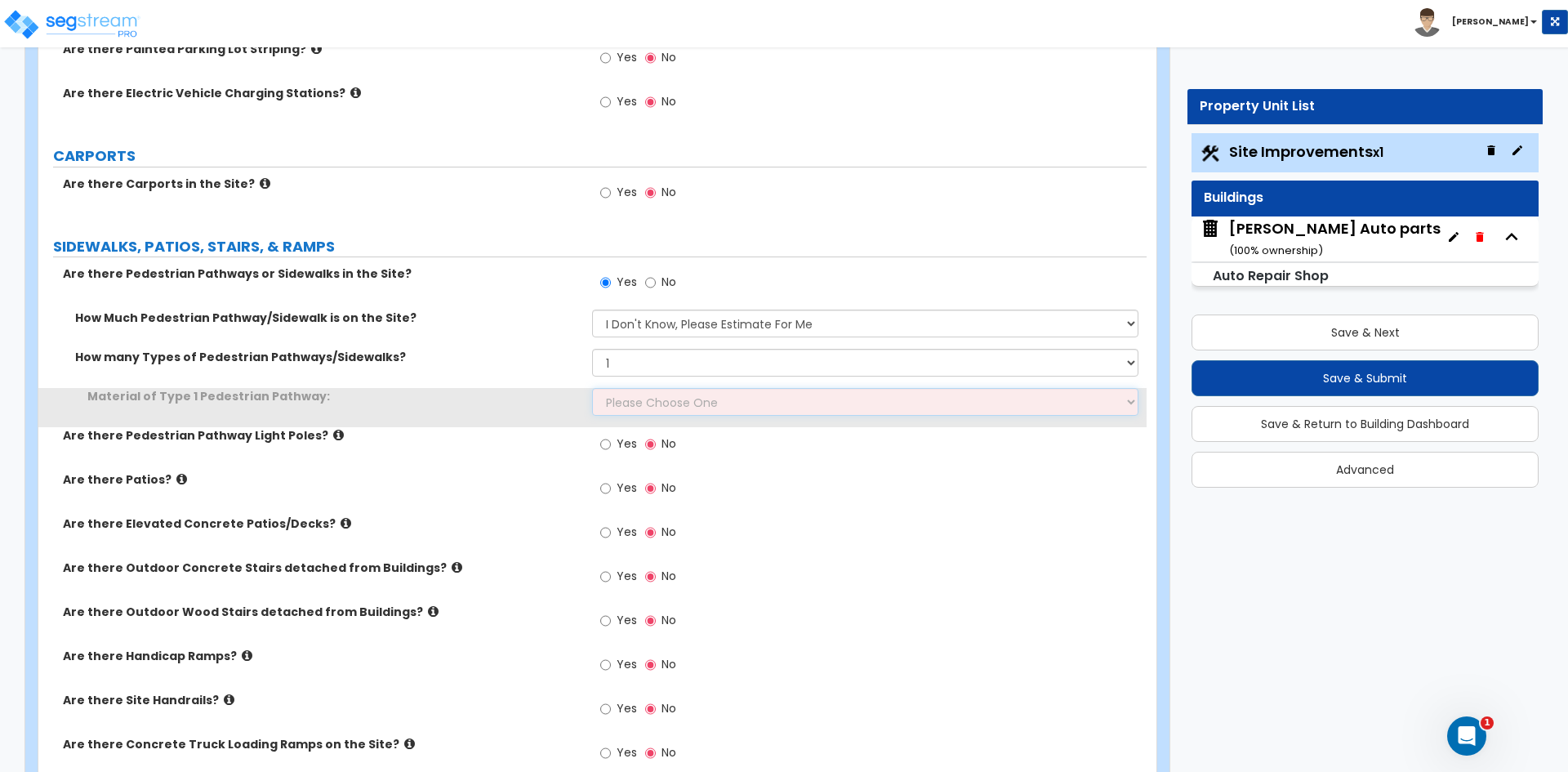
click at [640, 394] on select "Please Choose One Bare Concrete Stamped Concrete Brick Pavers Stone Pavers Wood…" at bounding box center [865, 402] width 546 height 27
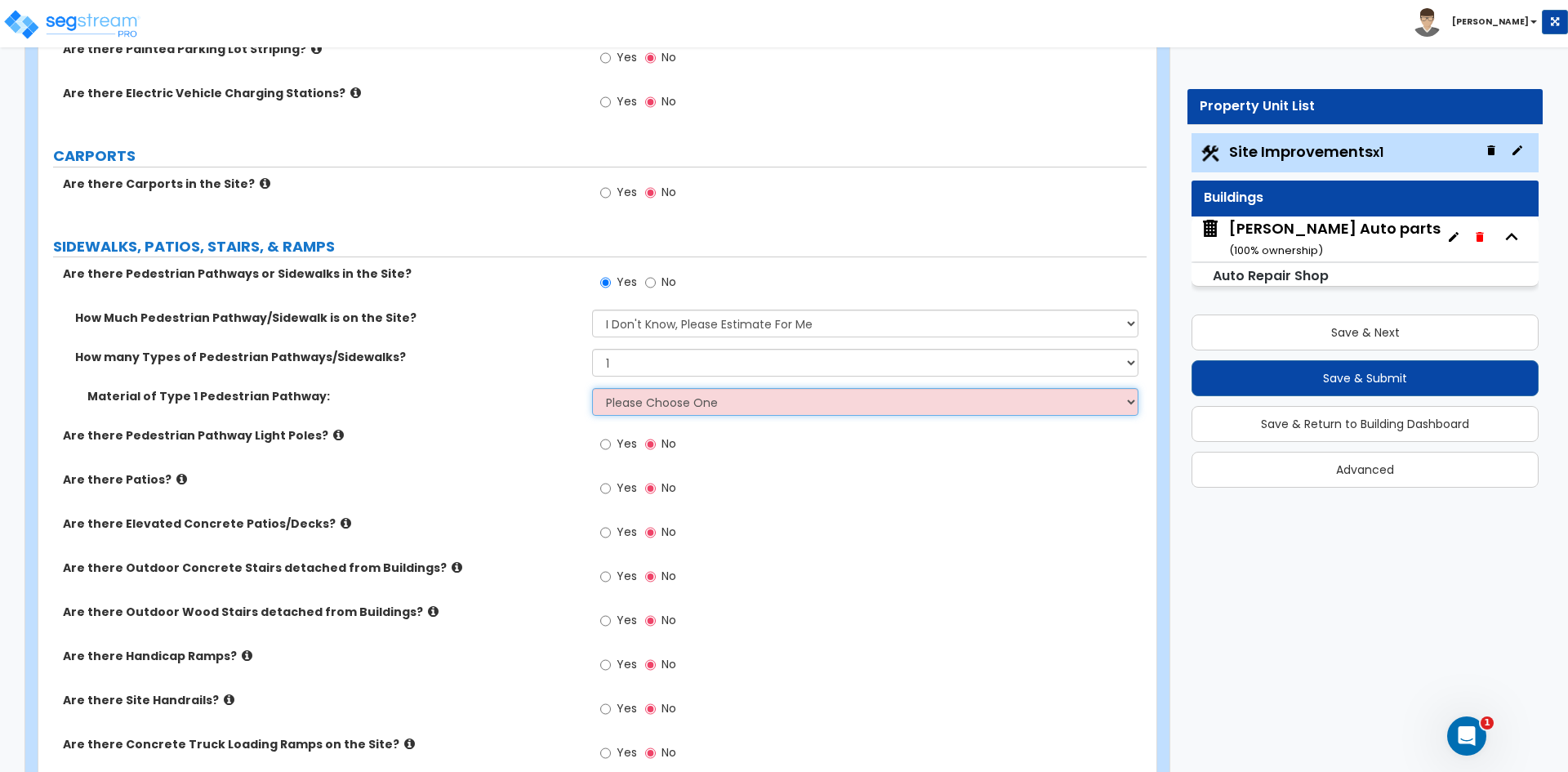
select select "1"
click at [592, 388] on select "Please Choose One Bare Concrete Stamped Concrete Brick Pavers Stone Pavers Wood…" at bounding box center [865, 402] width 546 height 27
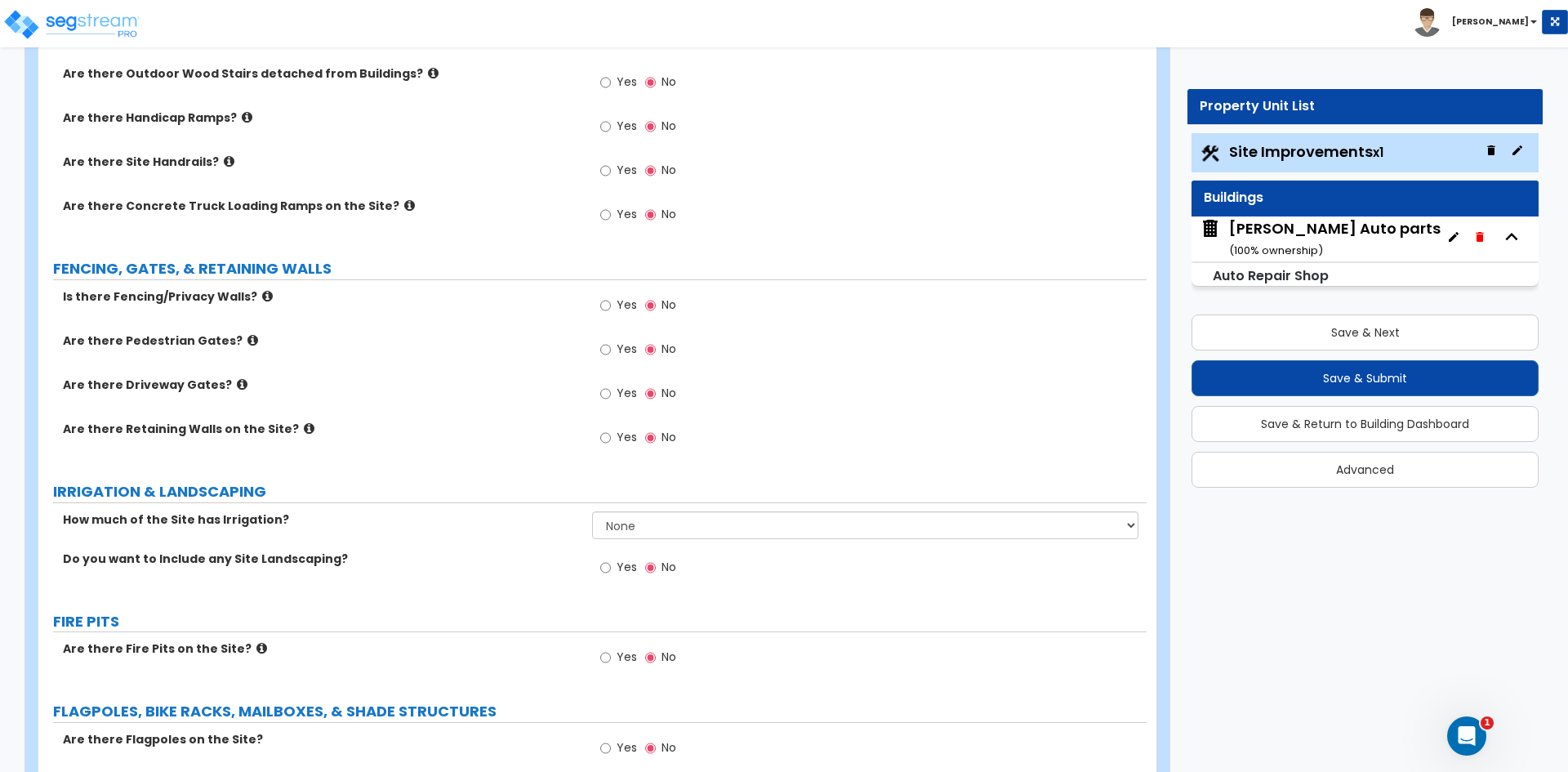
scroll to position [1879, 0]
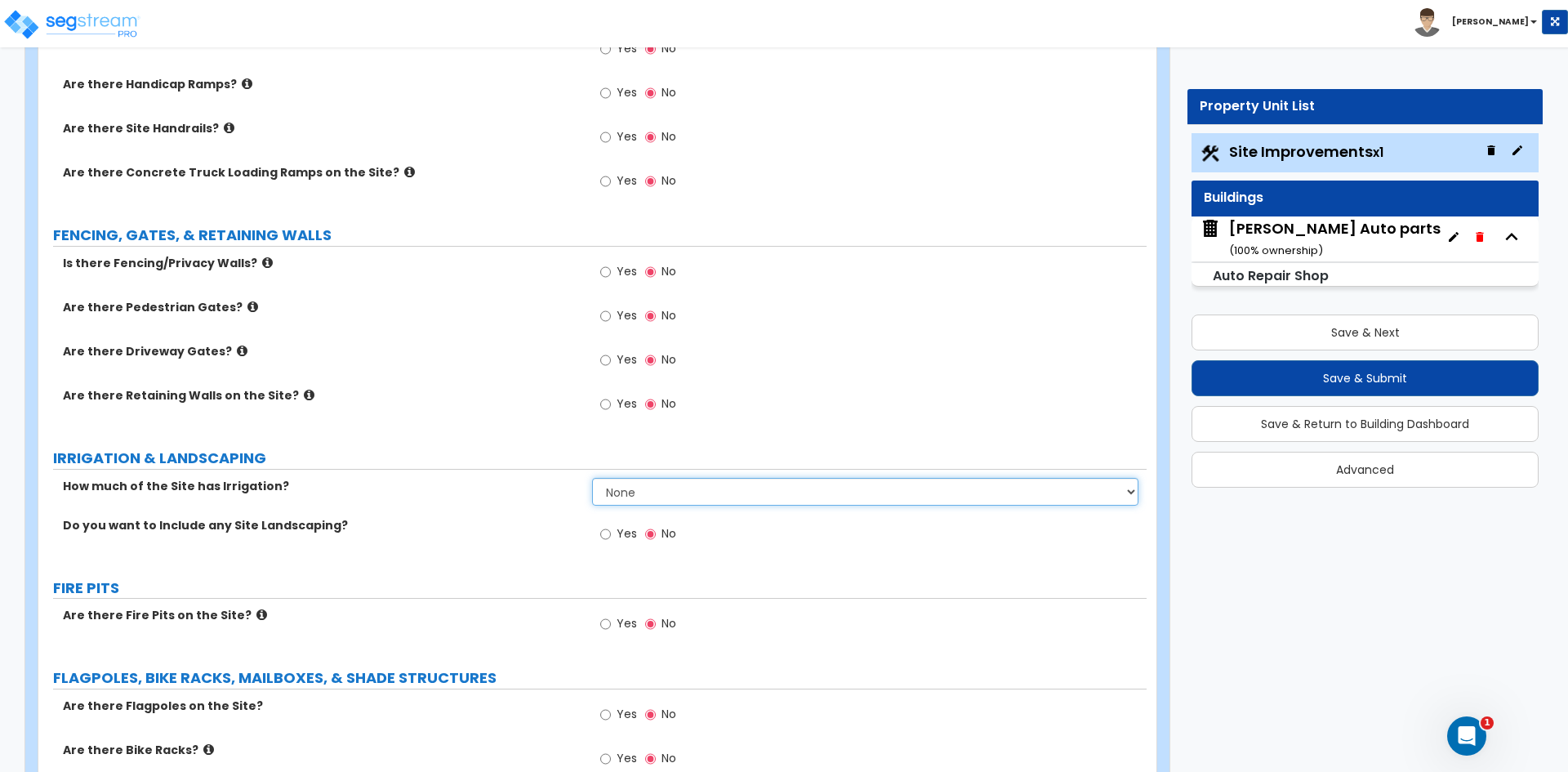
click at [642, 489] on select "None I want to Enter an Approximate Percentage I want to Enter the Square Foota…" at bounding box center [865, 491] width 546 height 27
click at [561, 532] on label "Do you want to Include any Site Landscaping?" at bounding box center [321, 525] width 517 height 16
click at [604, 533] on input "Yes" at bounding box center [606, 534] width 11 height 18
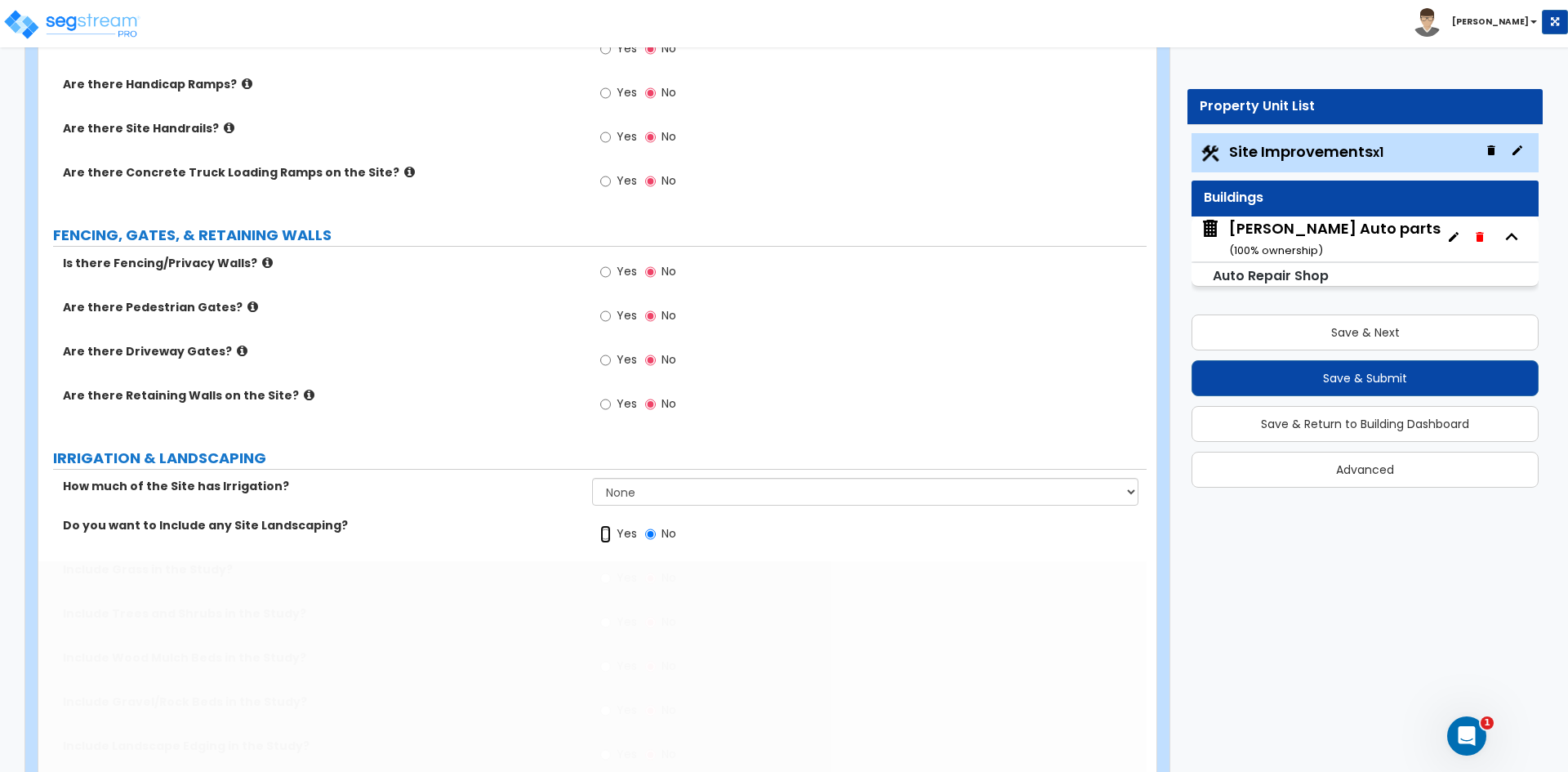
radio input "true"
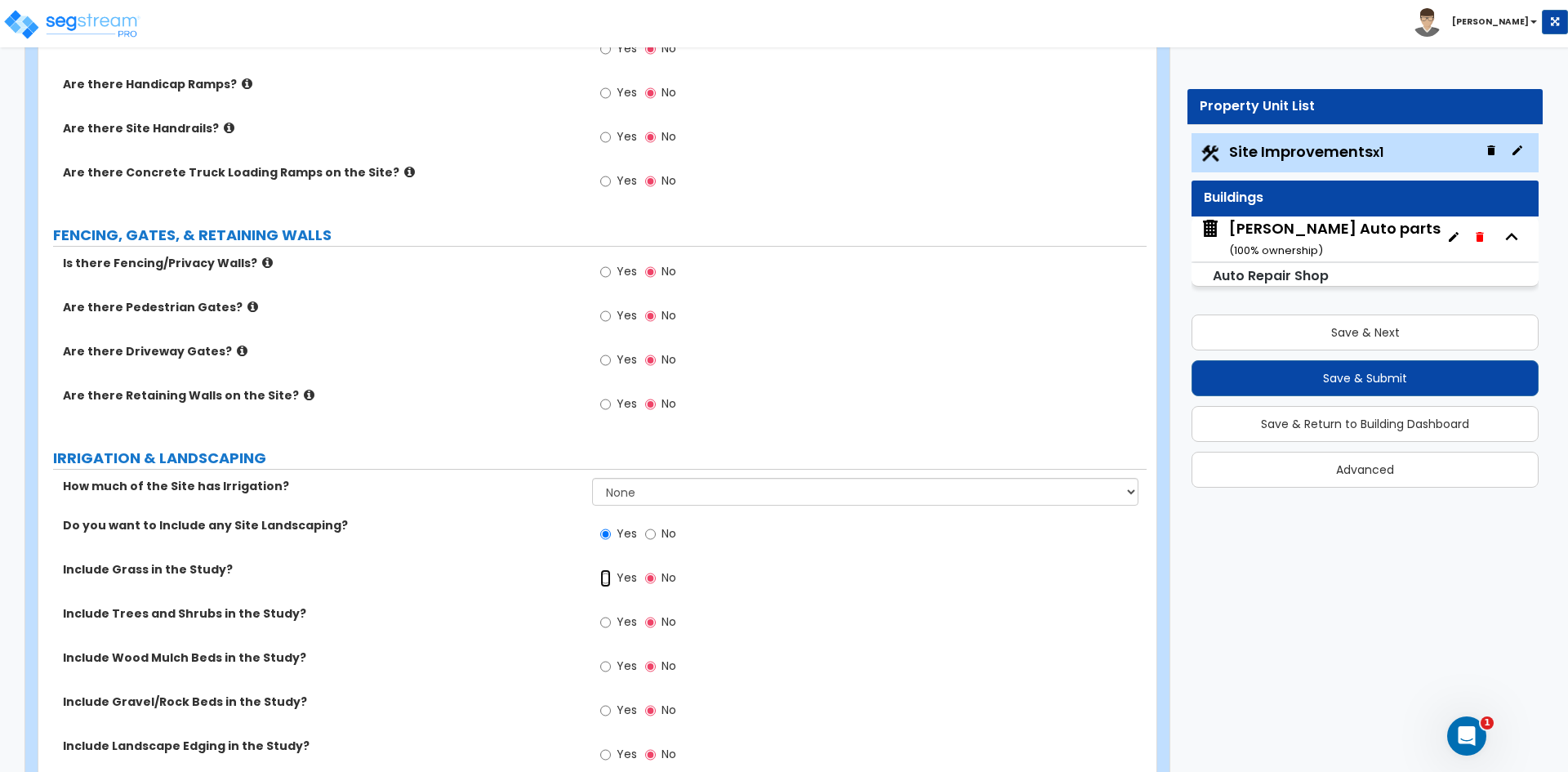
click at [611, 576] on input "Yes" at bounding box center [606, 579] width 11 height 18
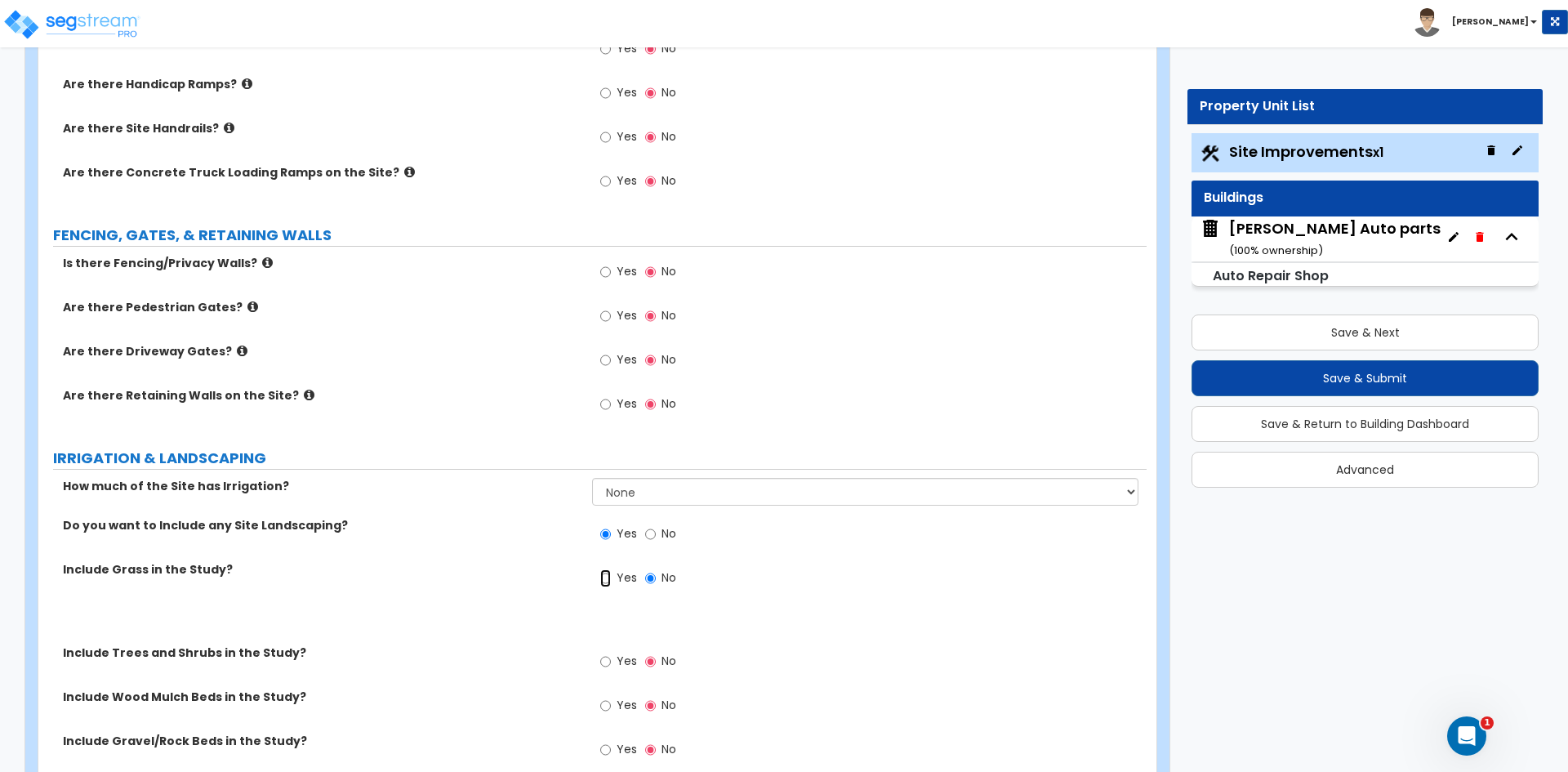
radio input "true"
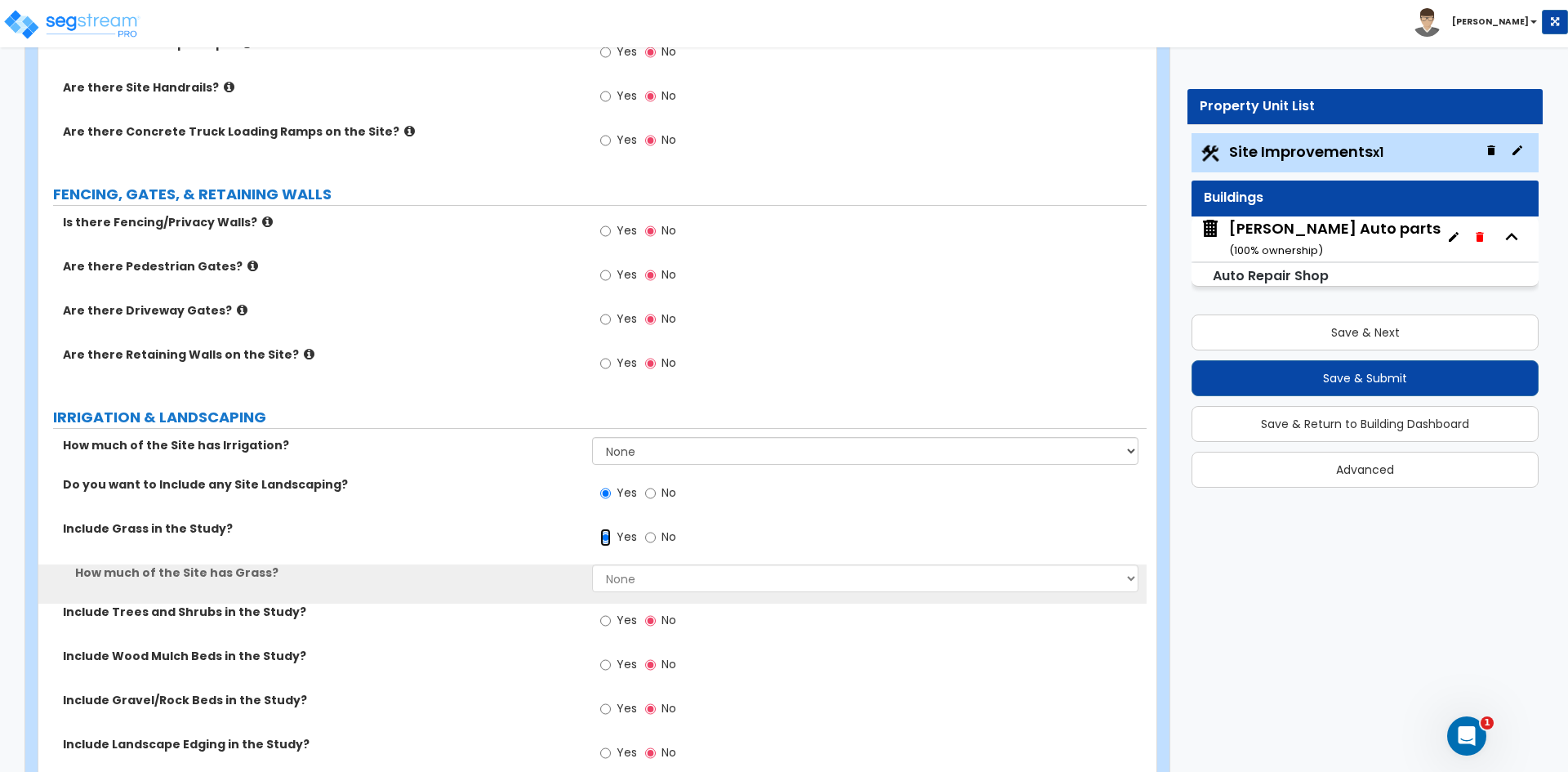
scroll to position [1961, 0]
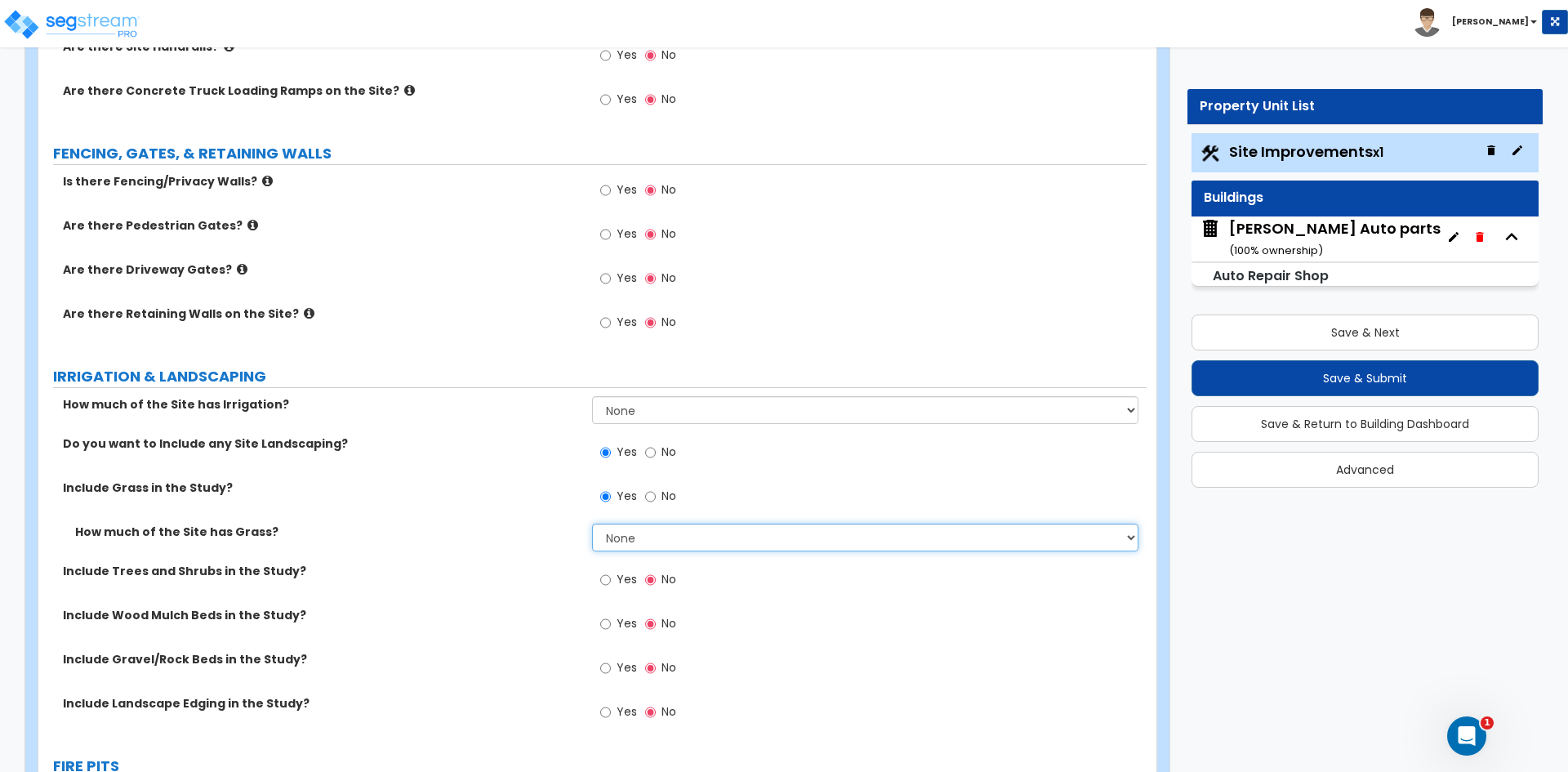
click at [636, 540] on select "None I want to Enter an Approximate Percentage I want to Enter the Square Foota…" at bounding box center [865, 538] width 546 height 27
select select "2"
click at [592, 524] on select "None I want to Enter an Approximate Percentage I want to Enter the Square Foota…" at bounding box center [865, 538] width 546 height 27
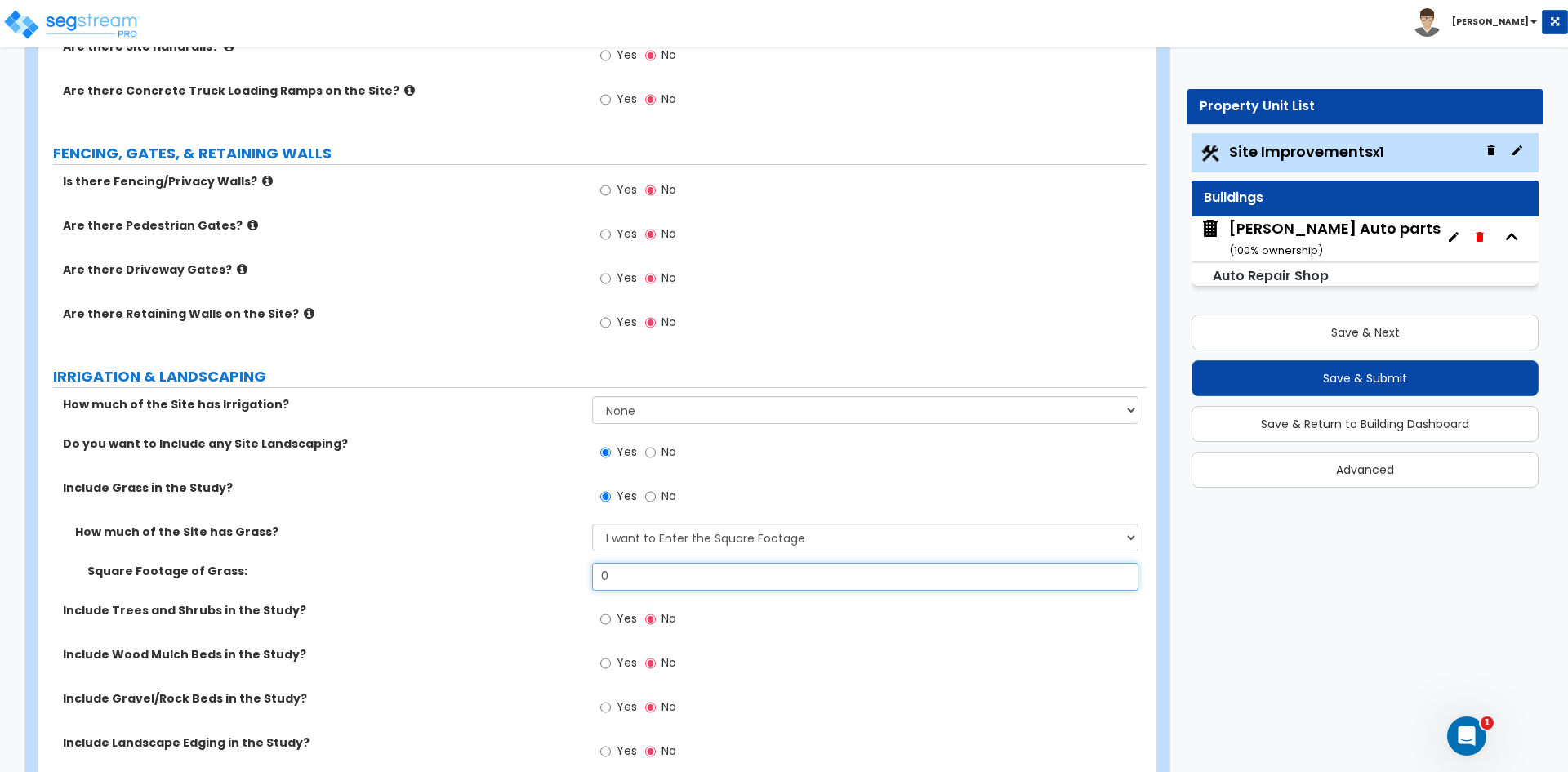
click at [630, 586] on input "0" at bounding box center [865, 577] width 546 height 27
click at [616, 579] on input "0" at bounding box center [865, 577] width 546 height 27
type input "3,439"
click at [495, 487] on label "Include Grass in the Study?" at bounding box center [321, 488] width 517 height 16
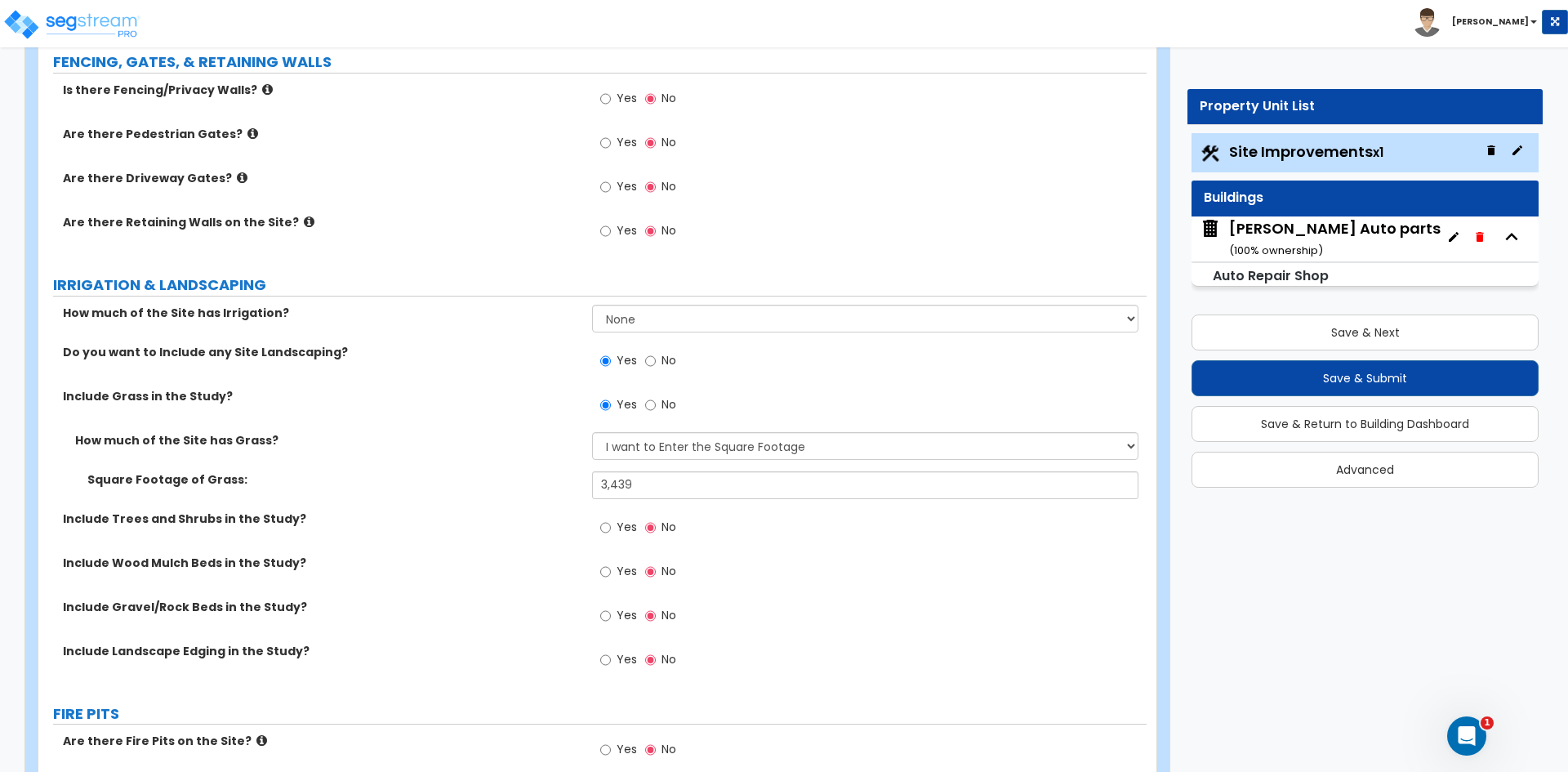
scroll to position [2207, 0]
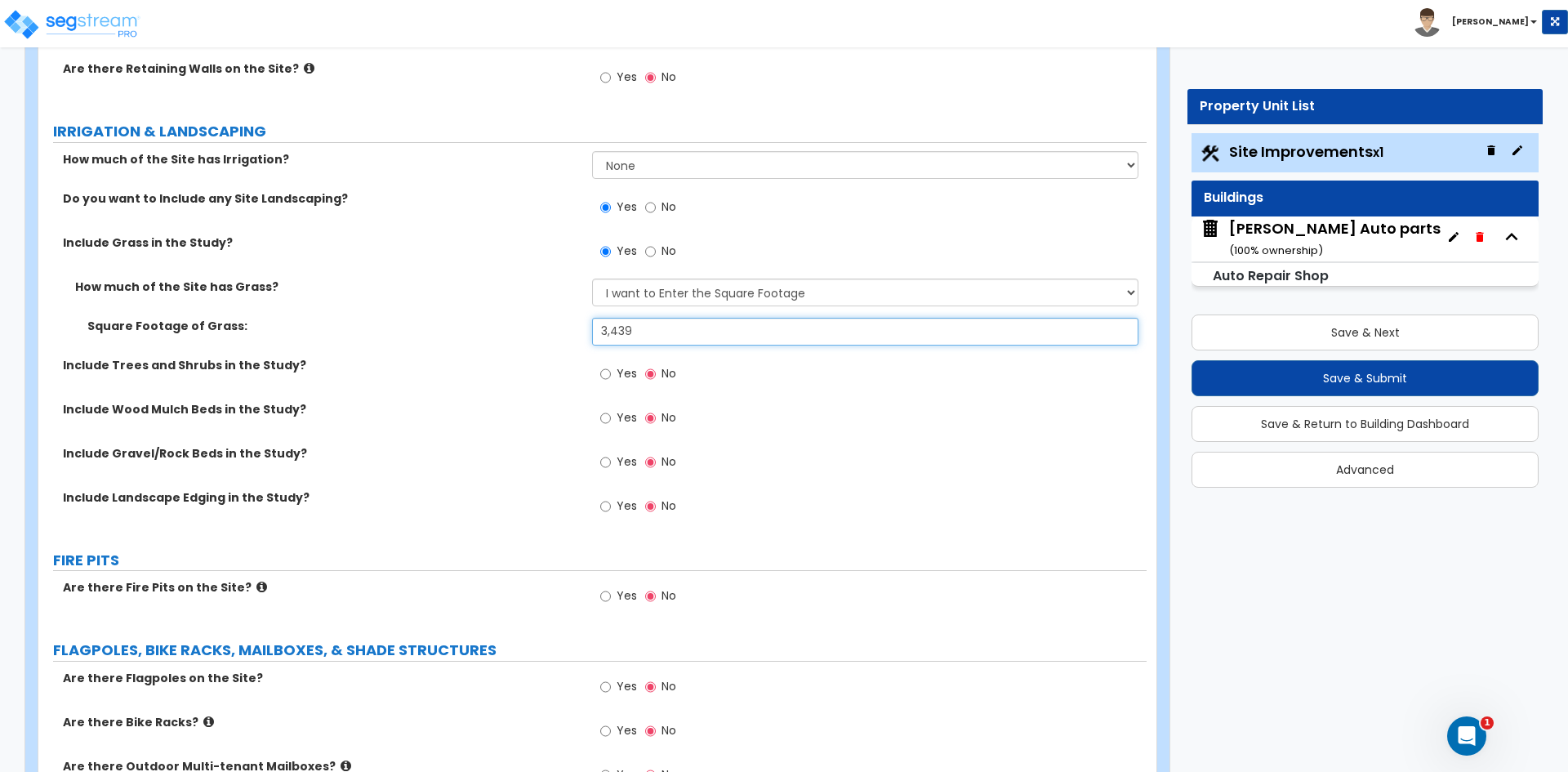
drag, startPoint x: 645, startPoint y: 334, endPoint x: 596, endPoint y: 335, distance: 49.0
click at [596, 335] on input "3,439" at bounding box center [865, 332] width 546 height 27
type input "1,025"
click at [600, 460] on div "Yes No" at bounding box center [638, 464] width 92 height 37
click at [601, 464] on input "Yes" at bounding box center [606, 463] width 11 height 18
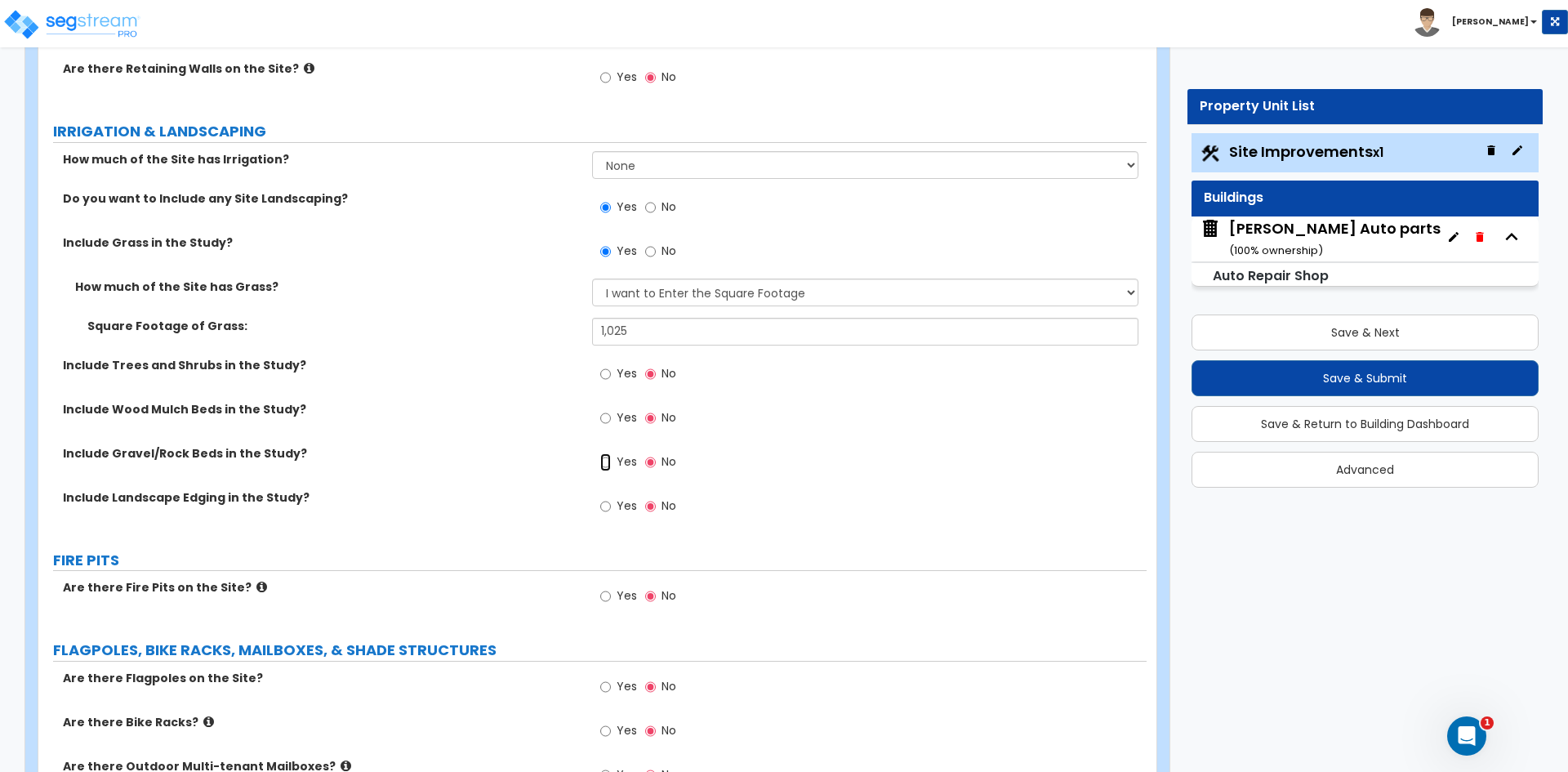
radio input "true"
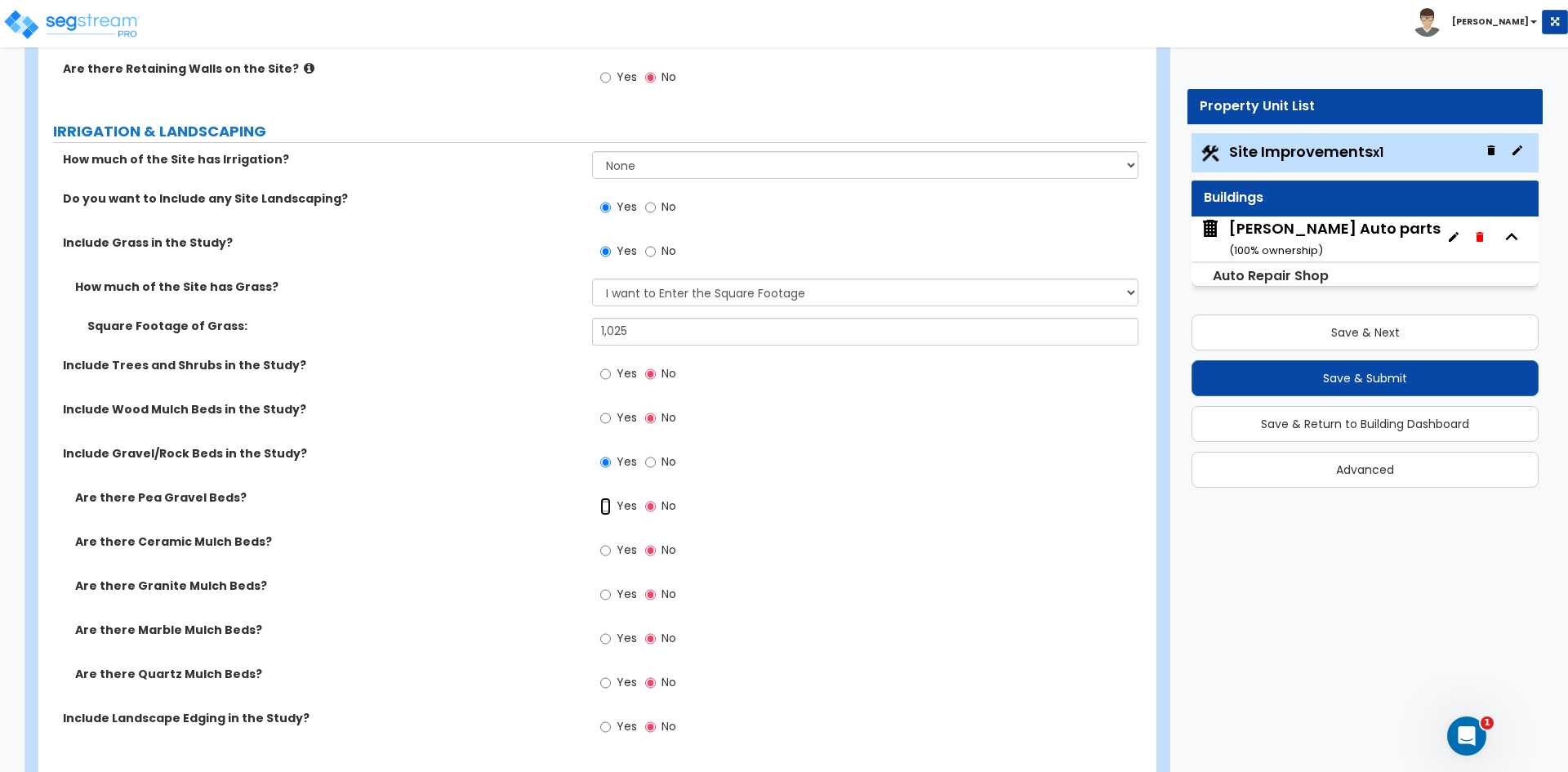
click at [605, 509] on input "Yes" at bounding box center [606, 507] width 11 height 18
radio input "true"
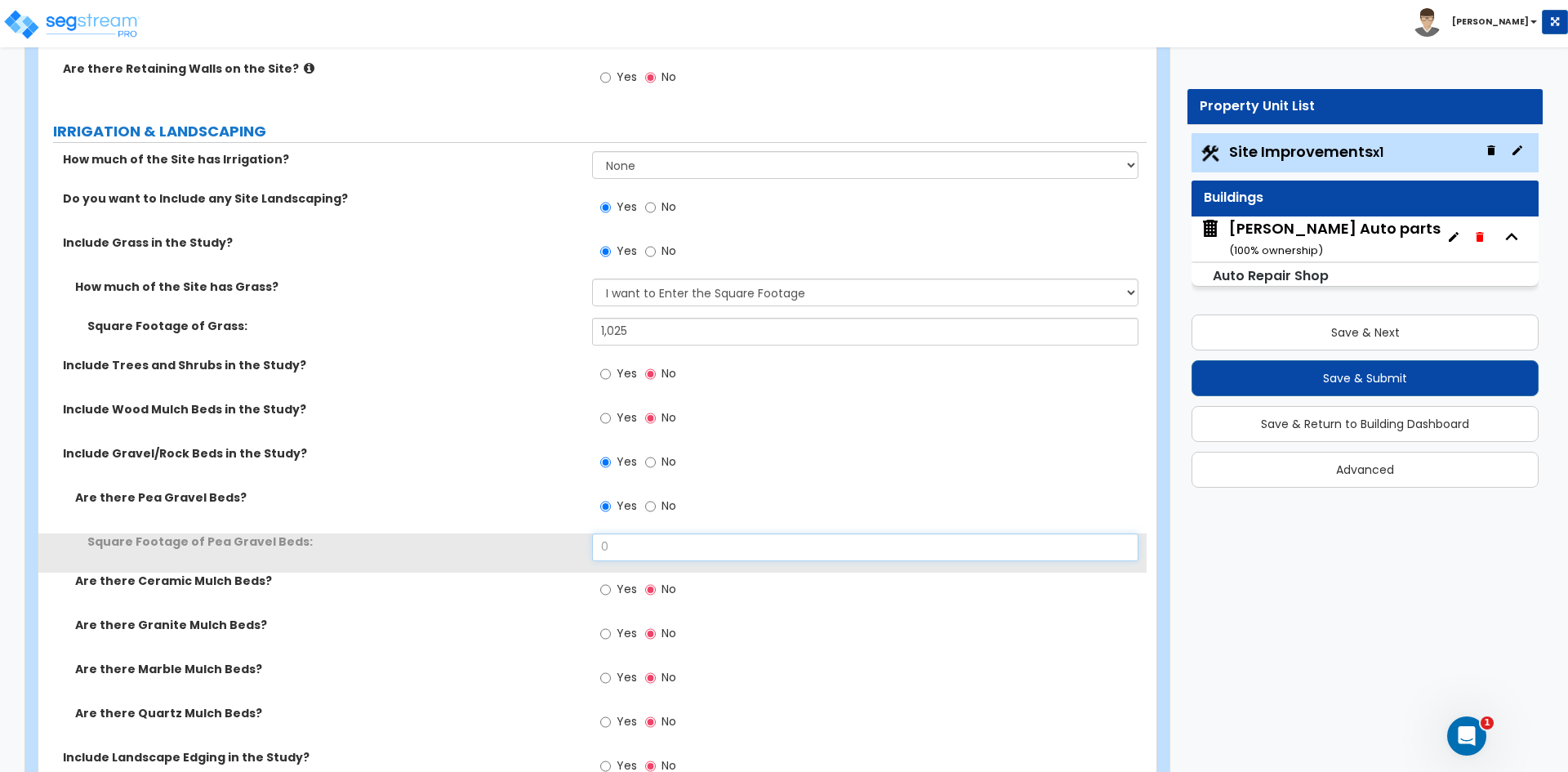
click at [624, 547] on input "0" at bounding box center [865, 547] width 546 height 27
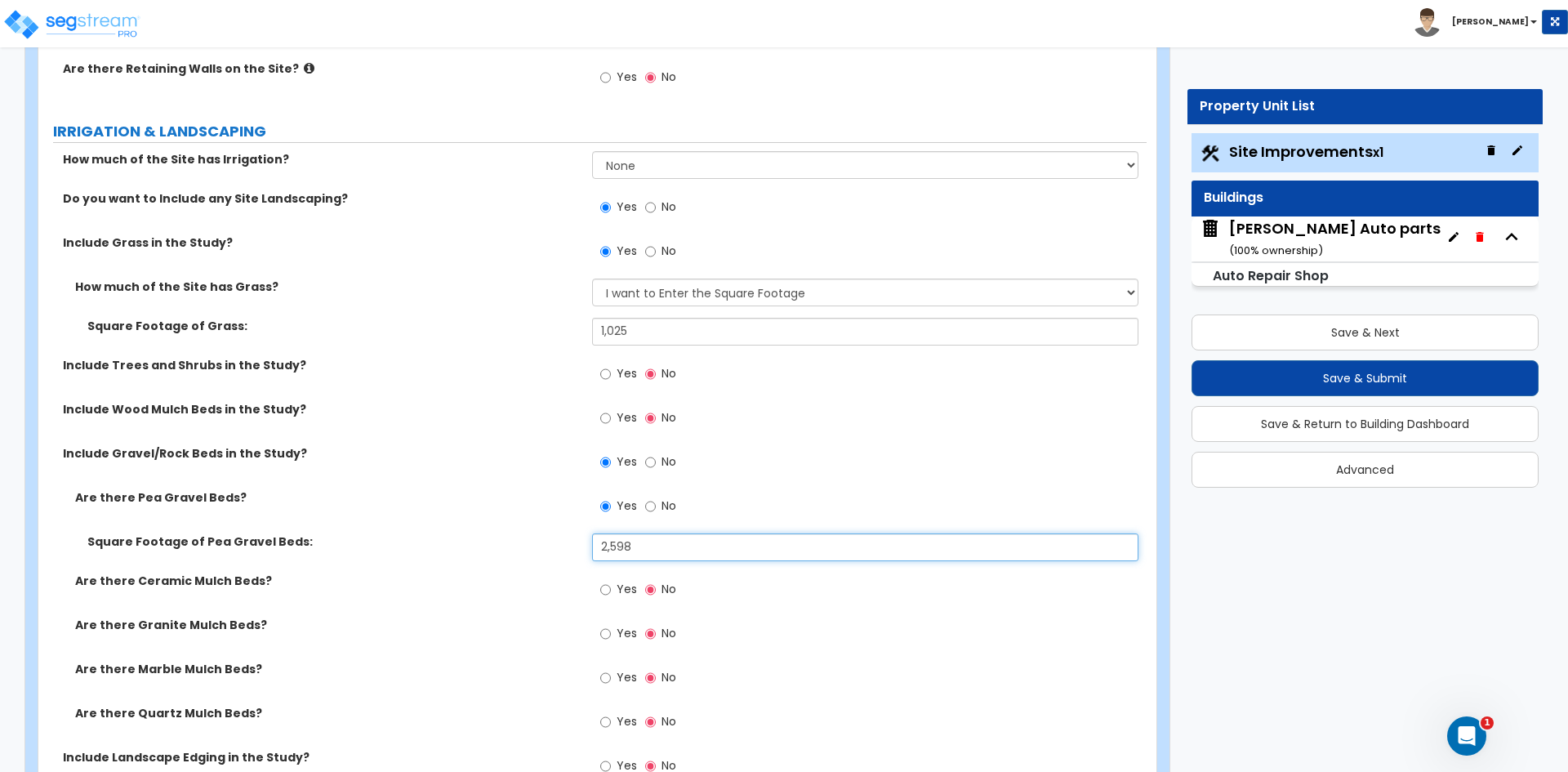
type input "2,598"
click at [366, 583] on label "Are there Ceramic Mulch Beds?" at bounding box center [327, 581] width 505 height 16
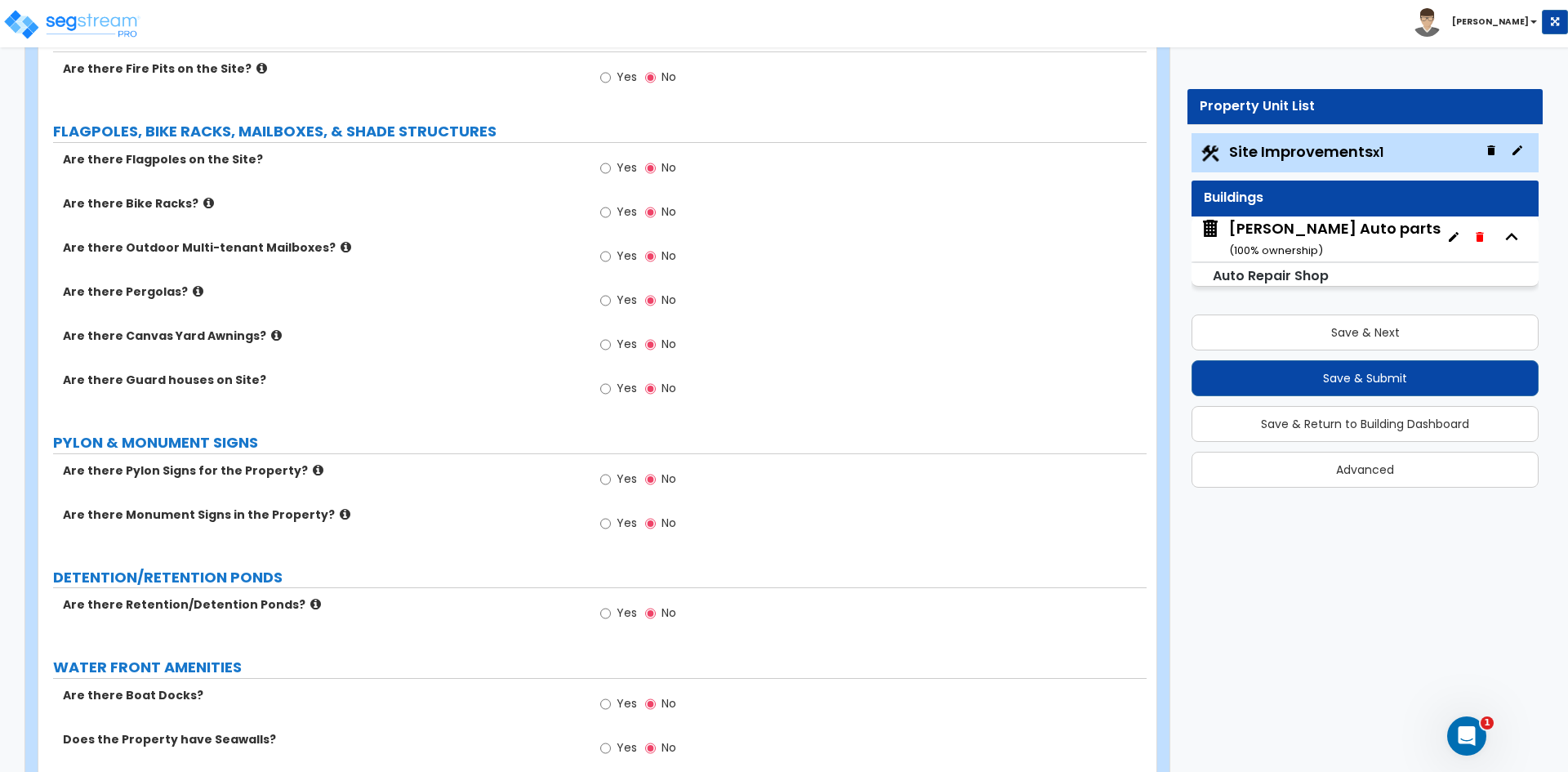
scroll to position [3023, 0]
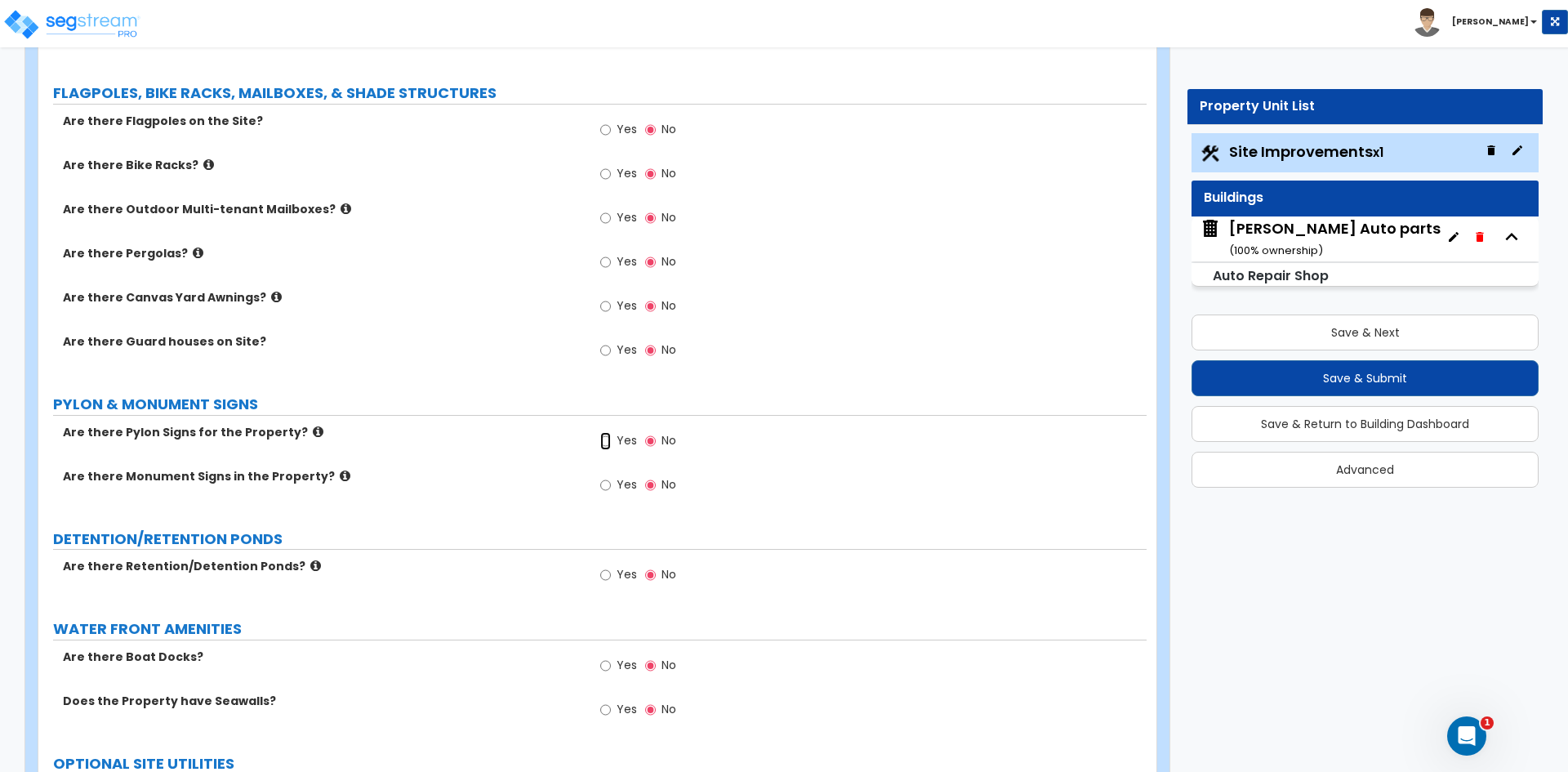
click at [602, 438] on input "Yes" at bounding box center [606, 441] width 11 height 18
radio input "true"
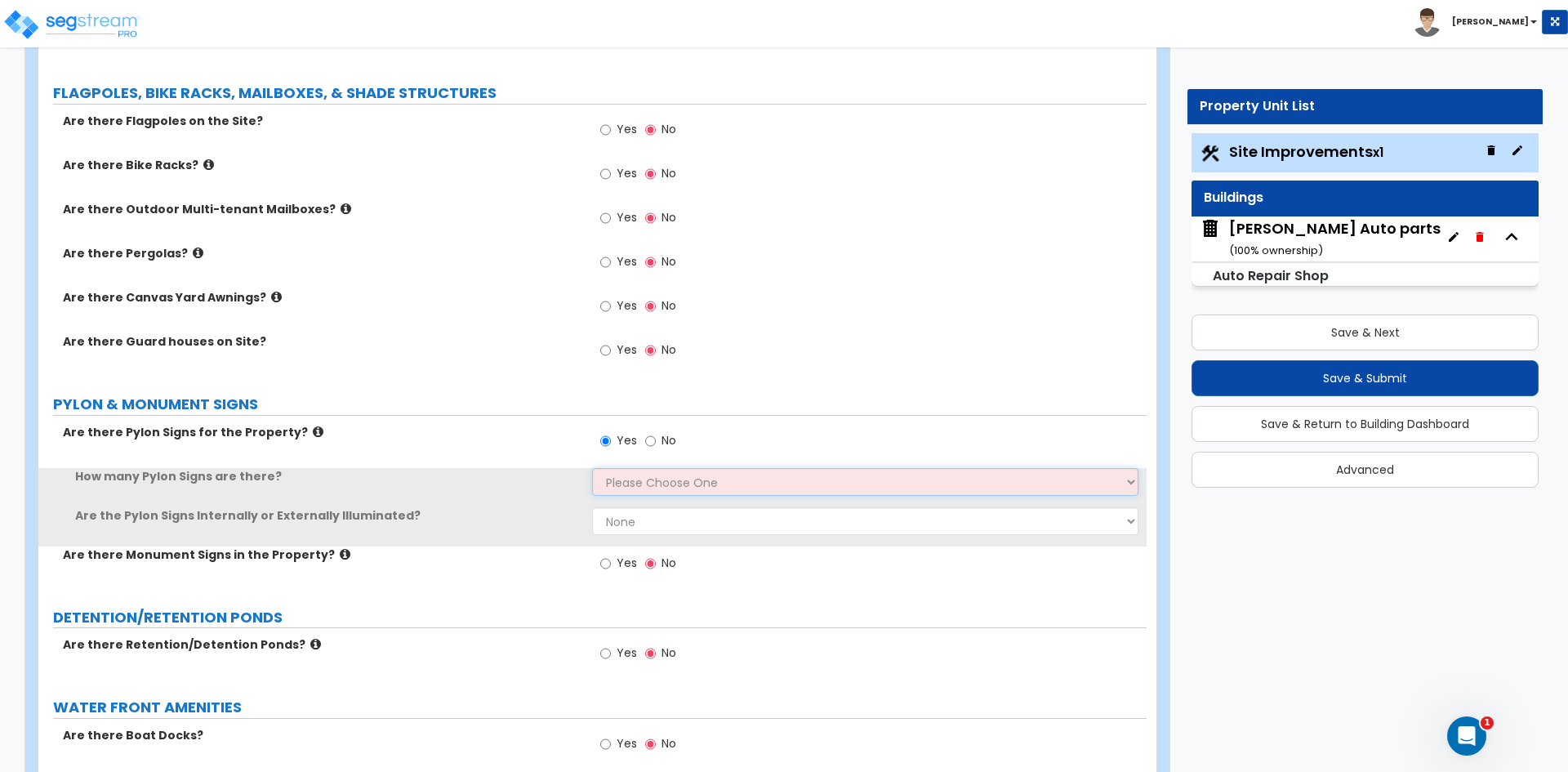
click at [644, 476] on select "Please Choose One 1 2 3" at bounding box center [865, 482] width 546 height 27
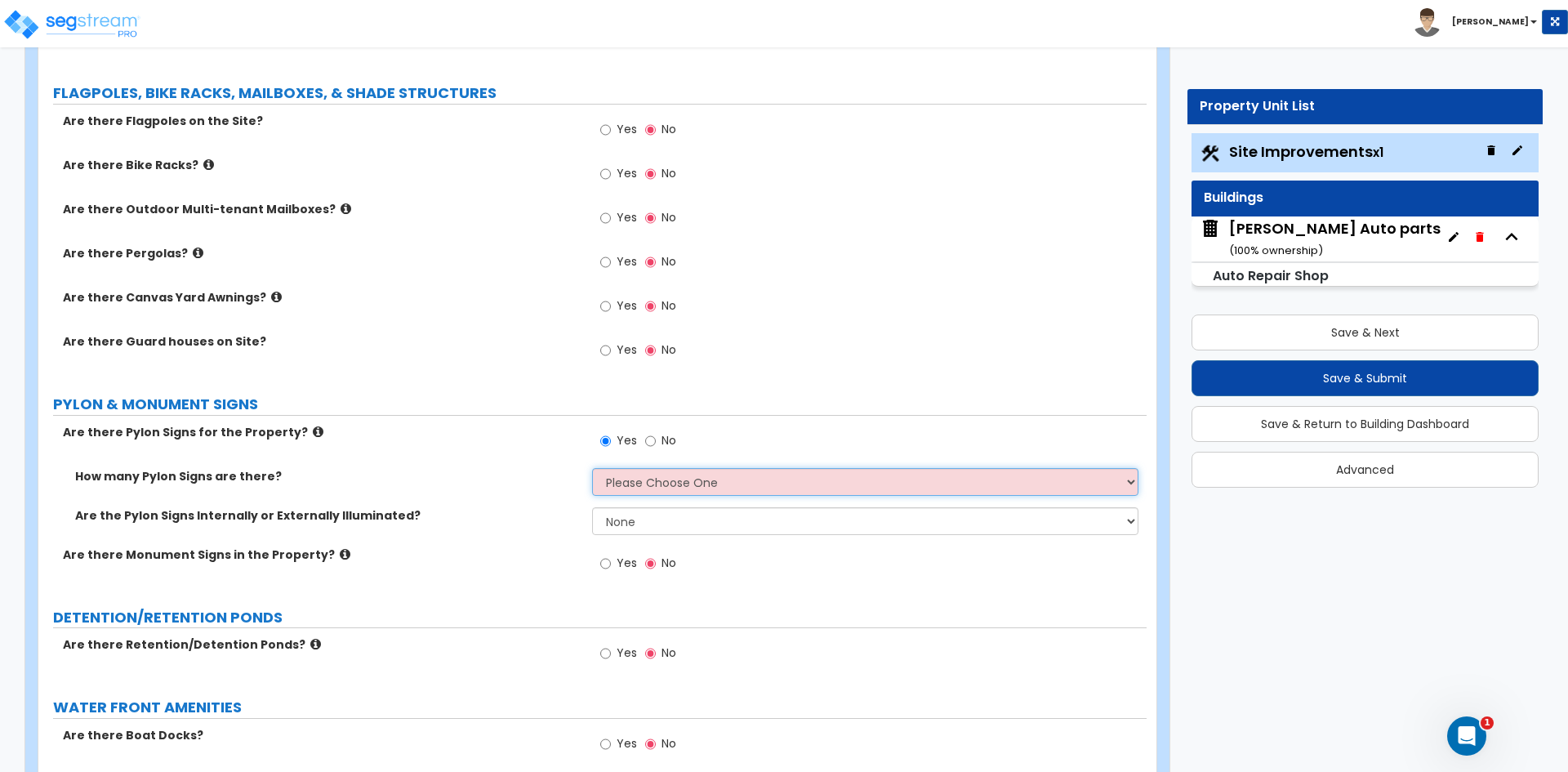
select select "1"
click at [592, 468] on select "Please Choose One 1 2 3" at bounding box center [865, 482] width 546 height 27
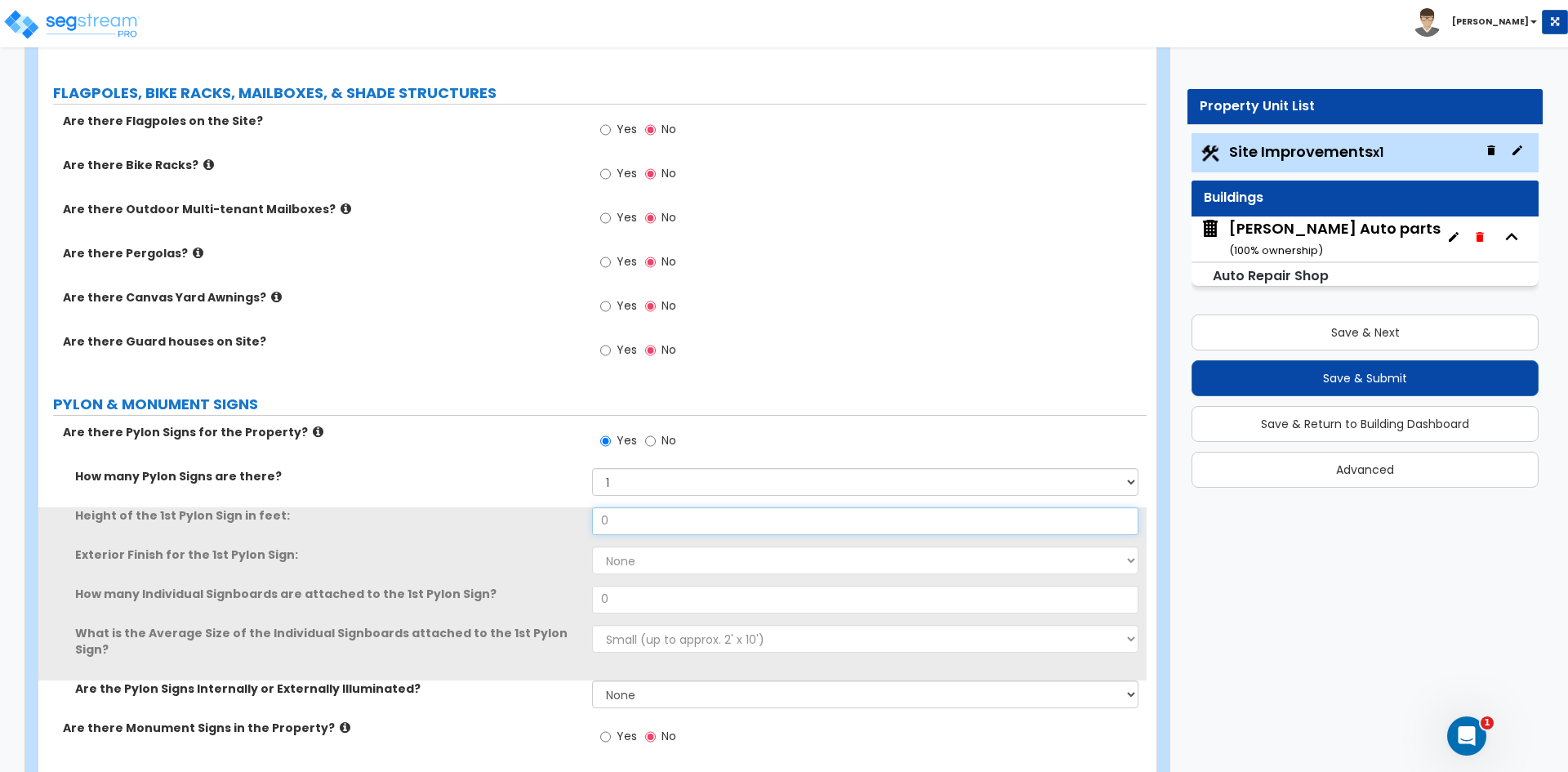
click at [639, 520] on input "0" at bounding box center [865, 521] width 546 height 27
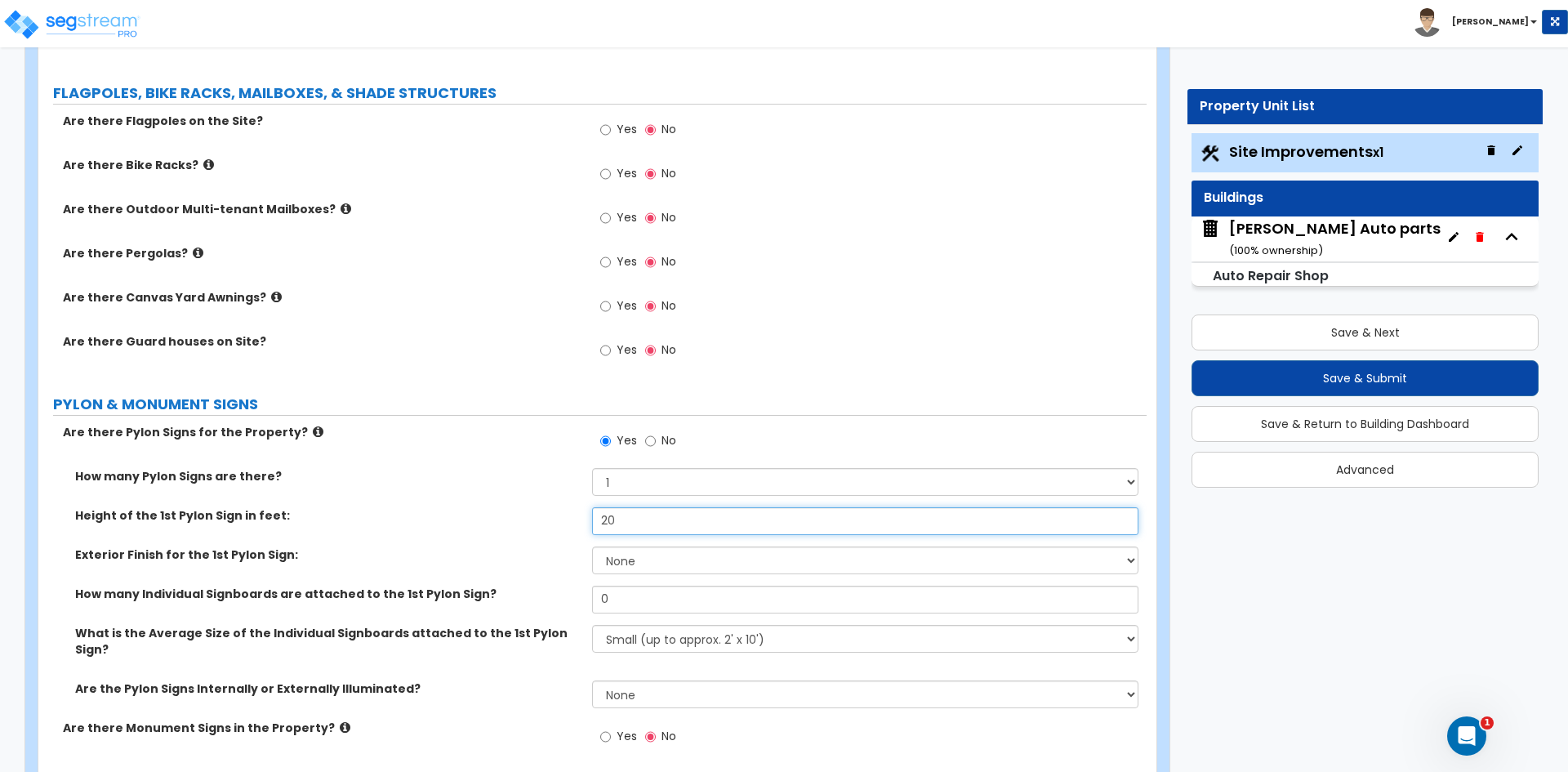
type input "20"
click at [647, 557] on select "None Paint Finish Brick Veneer Finish Stone Veneer Finish Metal Composite Finis…" at bounding box center [865, 561] width 546 height 27
select select "1"
click at [592, 547] on select "None Paint Finish Brick Veneer Finish Stone Veneer Finish Metal Composite Finis…" at bounding box center [865, 561] width 546 height 27
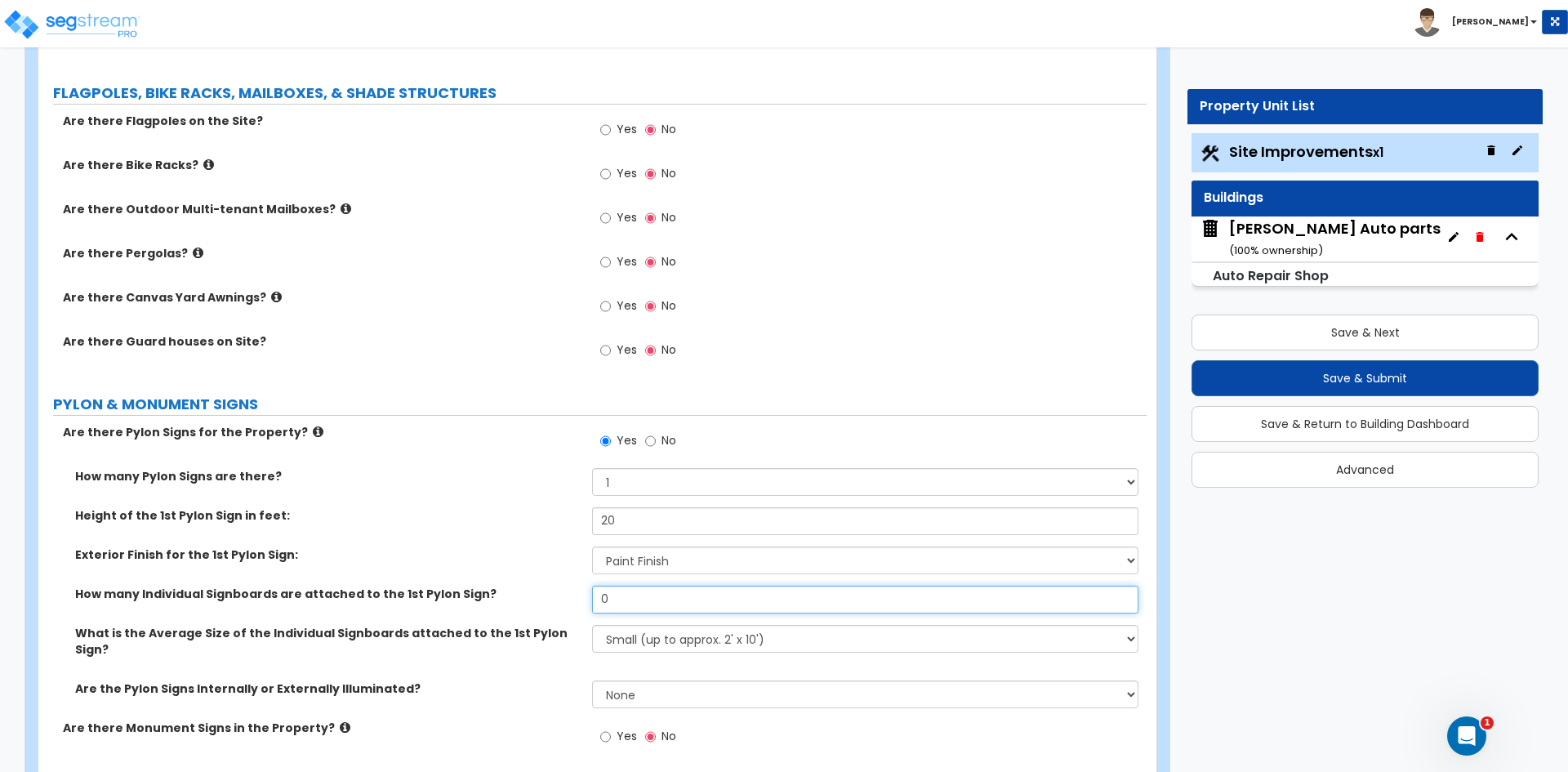
click at [638, 594] on input "0" at bounding box center [865, 600] width 546 height 27
type input "1"
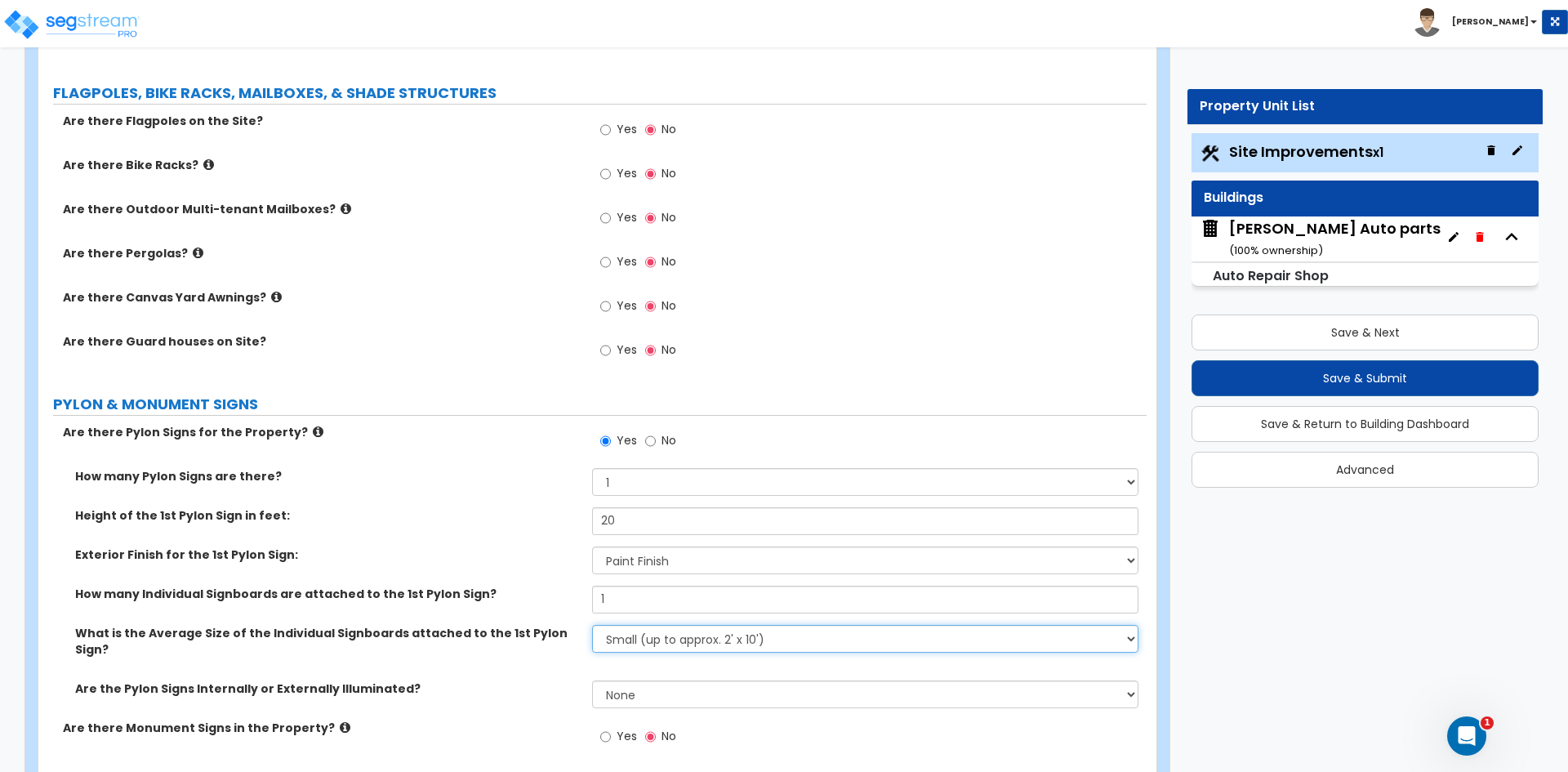
click at [642, 627] on select "Small (up to approx. 2' x 10') Medium (up to approx. 4' x 10') Large (up to app…" at bounding box center [865, 639] width 546 height 27
select select "1"
click at [592, 625] on select "Small (up to approx. 2' x 10') Medium (up to approx. 4' x 10') Large (up to app…" at bounding box center [865, 639] width 546 height 27
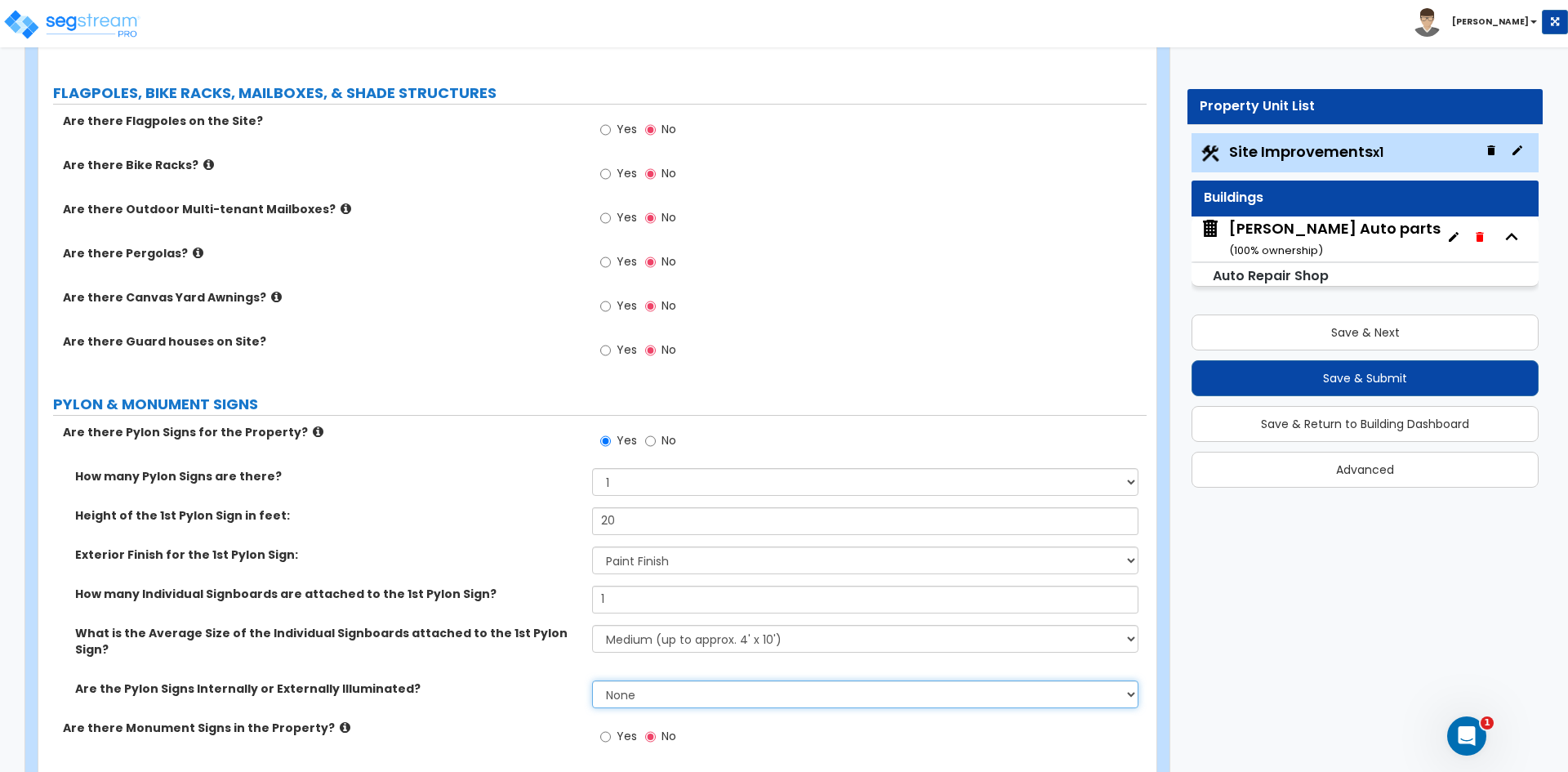
click at [632, 681] on select "None Internally Illuminated Externally Illuminated" at bounding box center [865, 695] width 546 height 27
click at [536, 681] on label "Are the Pylon Signs Internally or Externally Illuminated?" at bounding box center [327, 689] width 505 height 16
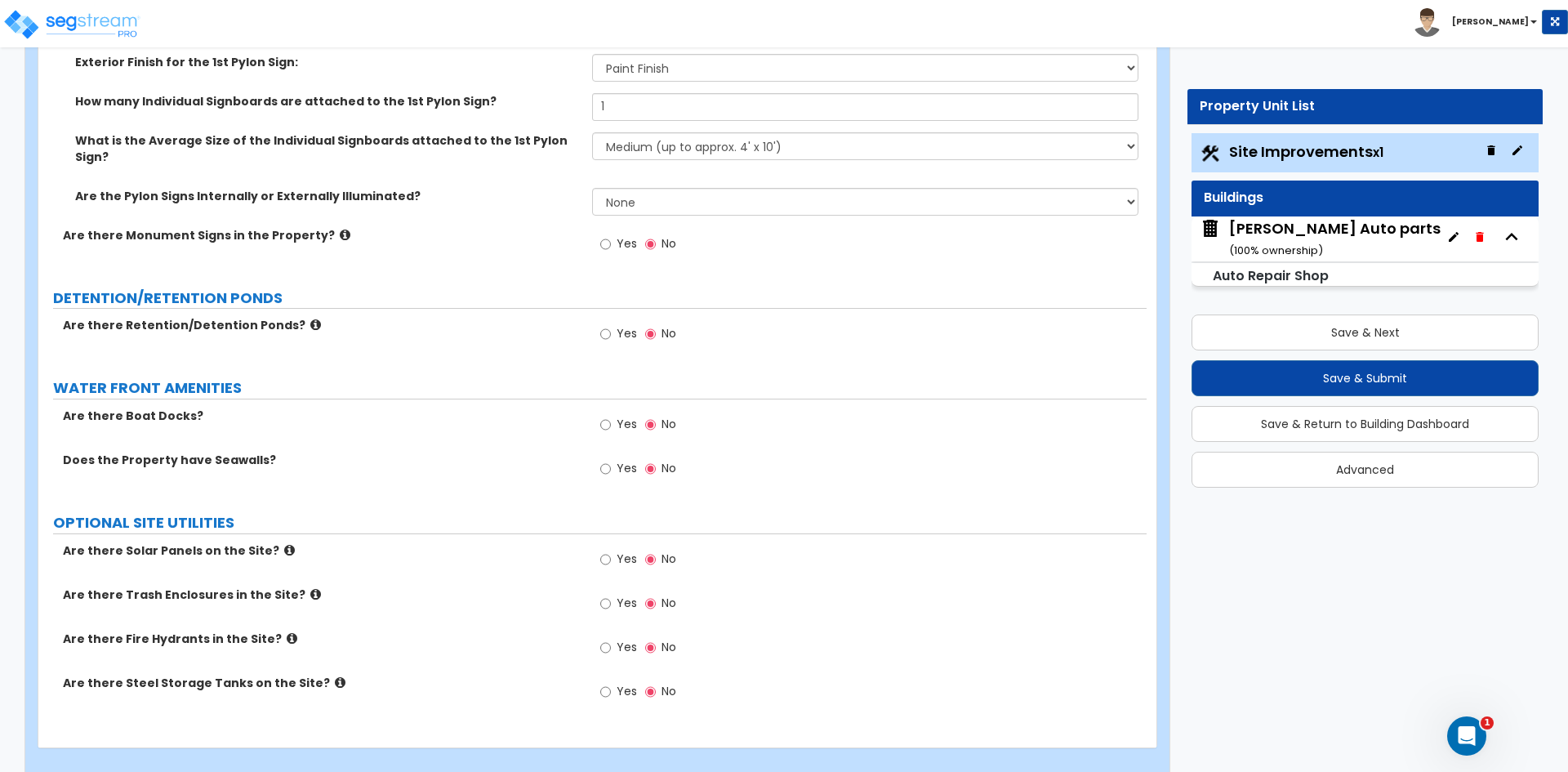
scroll to position [3522, 0]
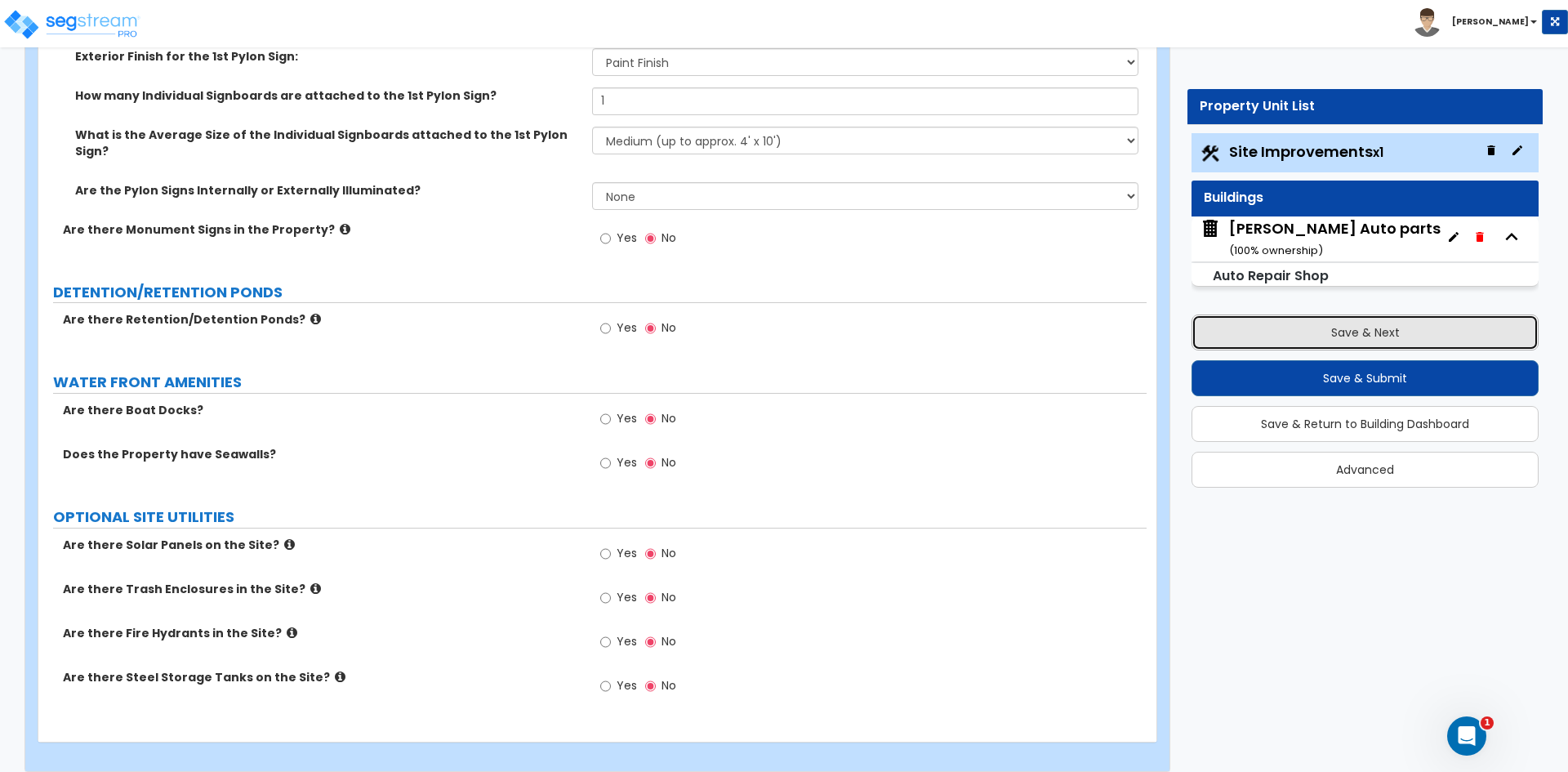
click at [1362, 337] on button "Save & Next" at bounding box center [1365, 332] width 347 height 36
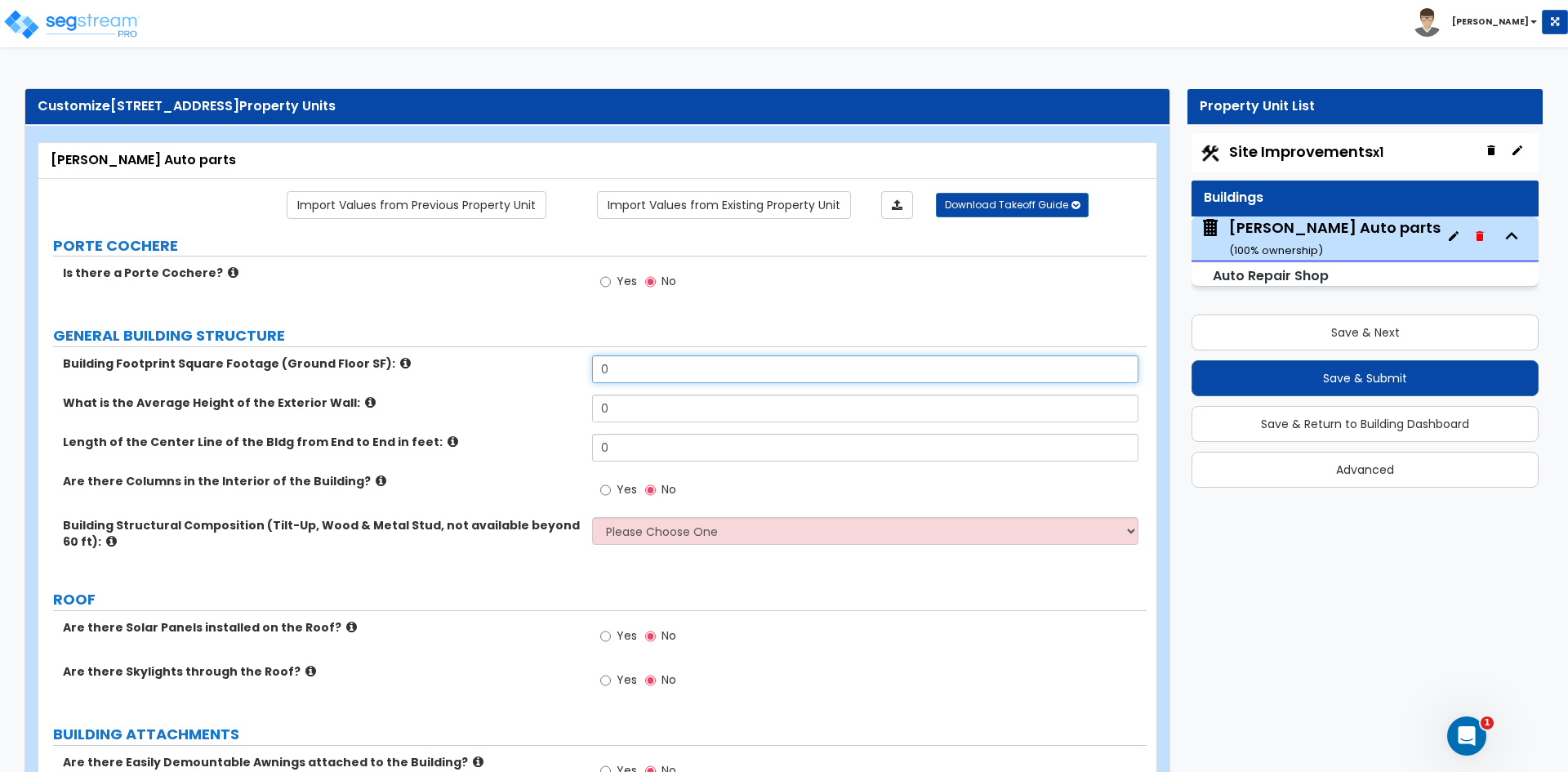
click at [628, 367] on input "0" at bounding box center [865, 369] width 546 height 27
type input "7,000"
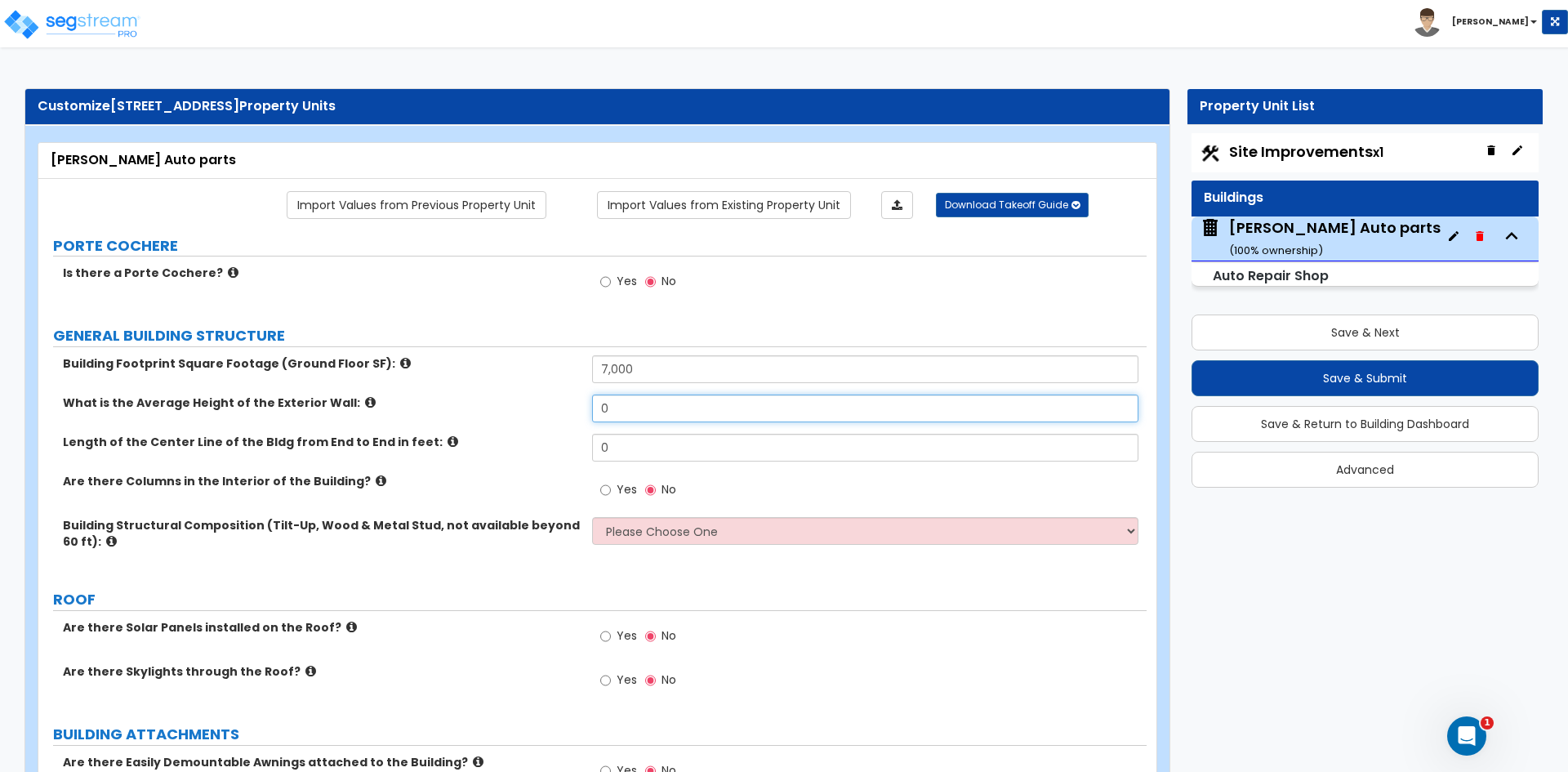
click at [631, 410] on input "0" at bounding box center [865, 408] width 546 height 27
type input "17"
click at [658, 435] on input "0" at bounding box center [865, 448] width 546 height 27
type input "100"
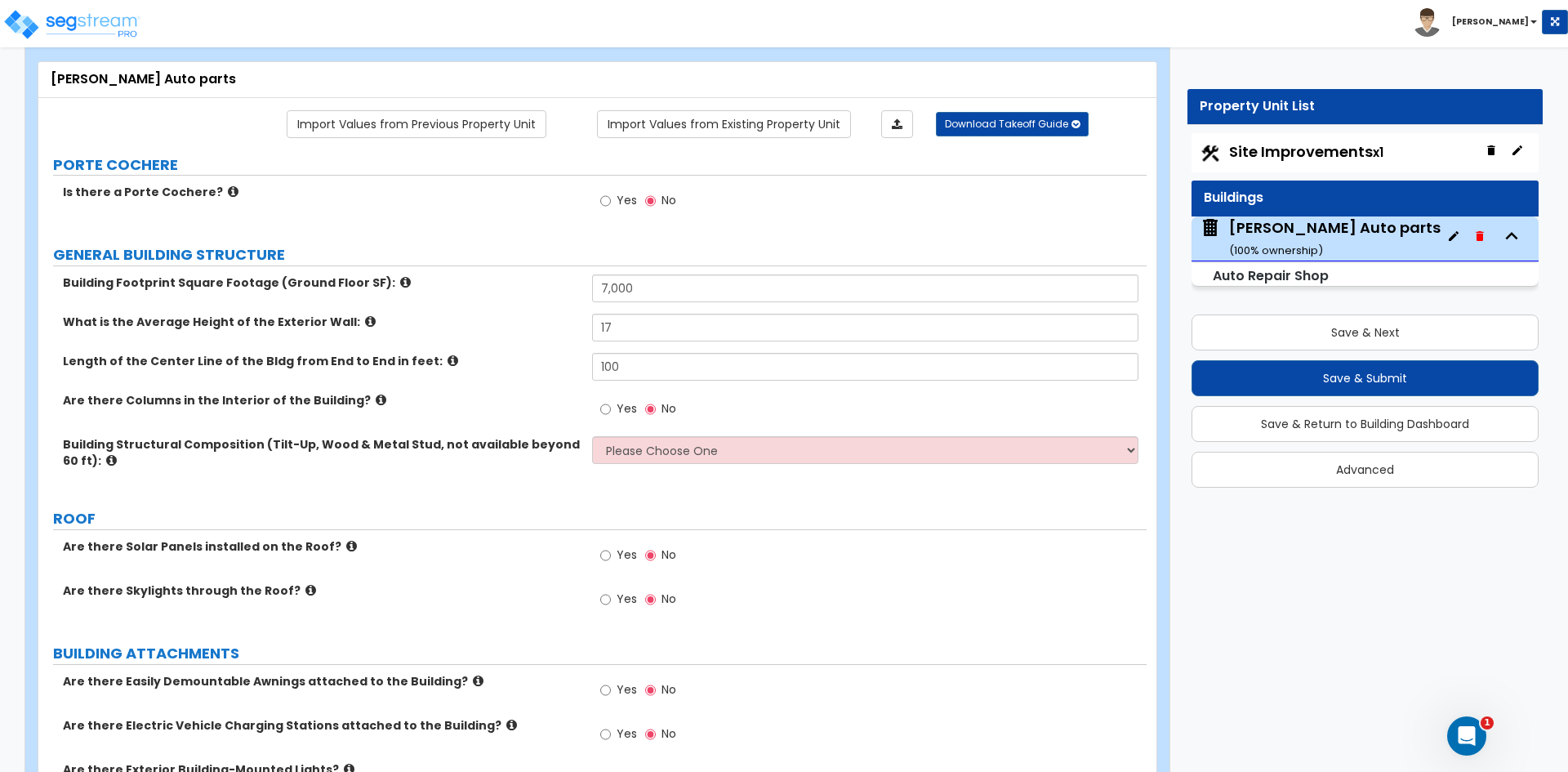
scroll to position [82, 0]
click at [618, 453] on select "Please Choose One Pre-Engineered Metal Building Tilt-up Wall Construction Reinf…" at bounding box center [865, 449] width 546 height 27
select select "3"
click at [592, 436] on select "Please Choose One Pre-Engineered Metal Building Tilt-up Wall Construction Reinf…" at bounding box center [865, 449] width 546 height 27
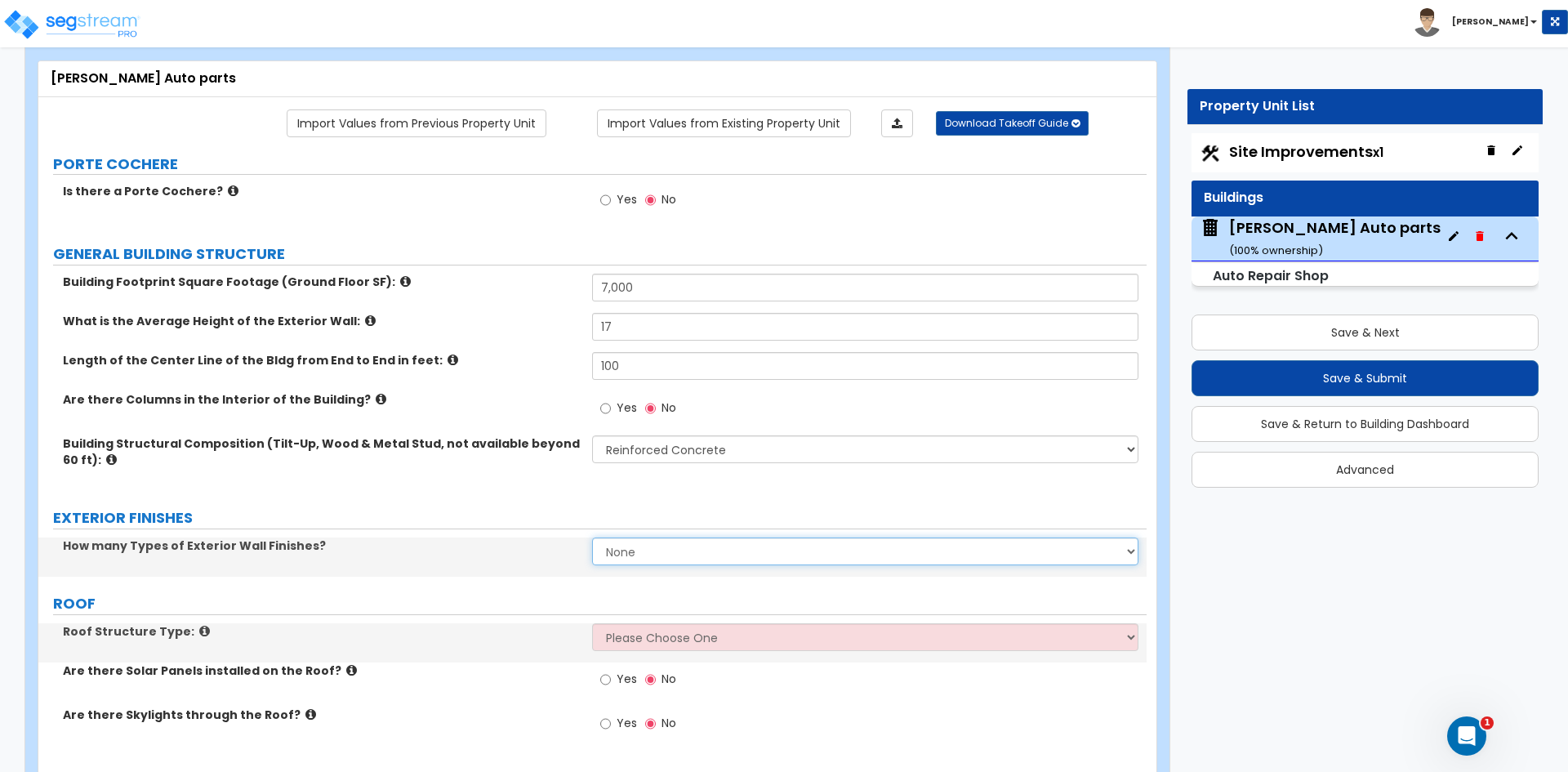
click at [643, 553] on select "None 1 2 3" at bounding box center [865, 551] width 546 height 27
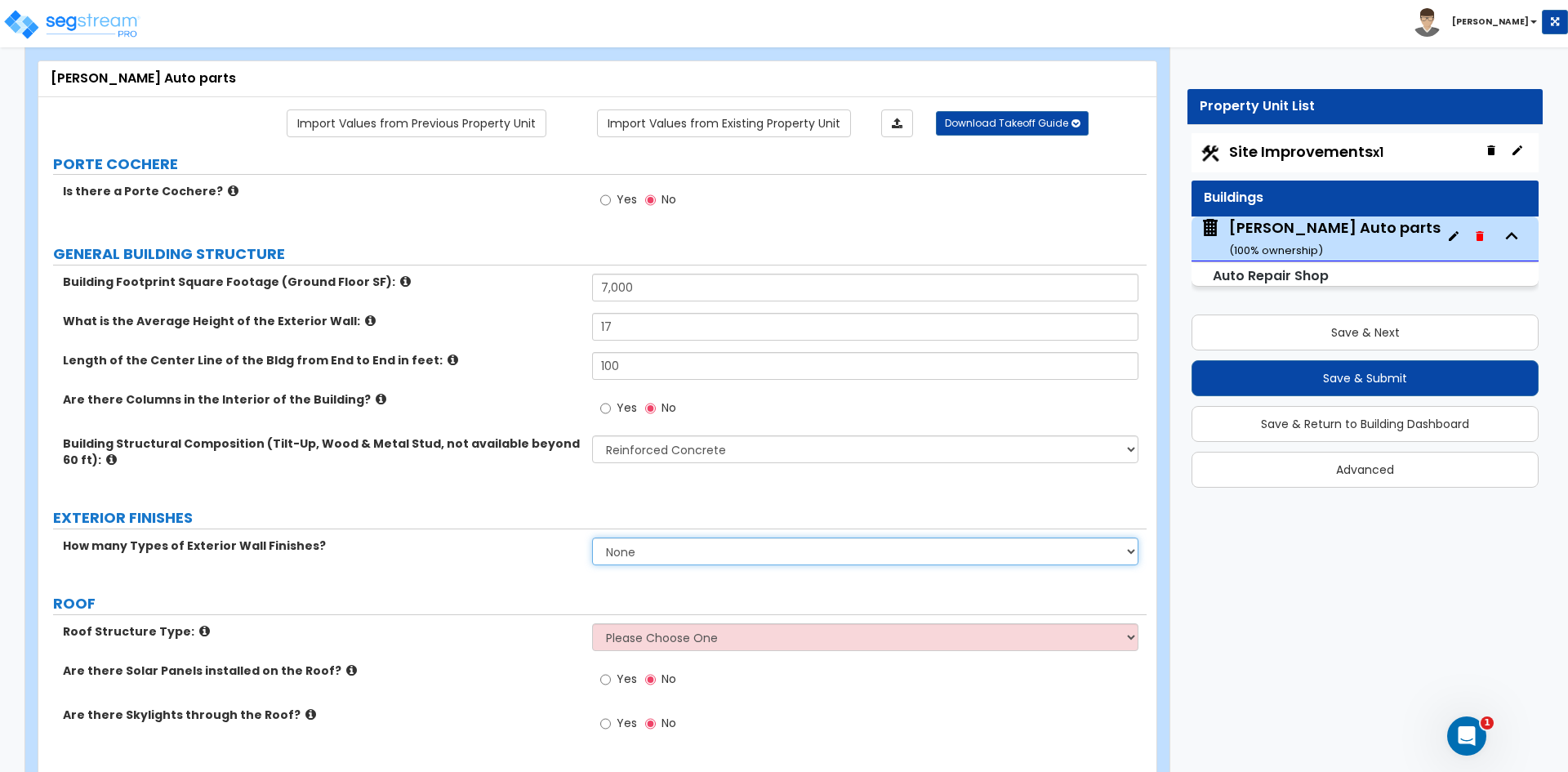
select select "1"
click at [592, 538] on select "None 1 2 3" at bounding box center [865, 551] width 546 height 27
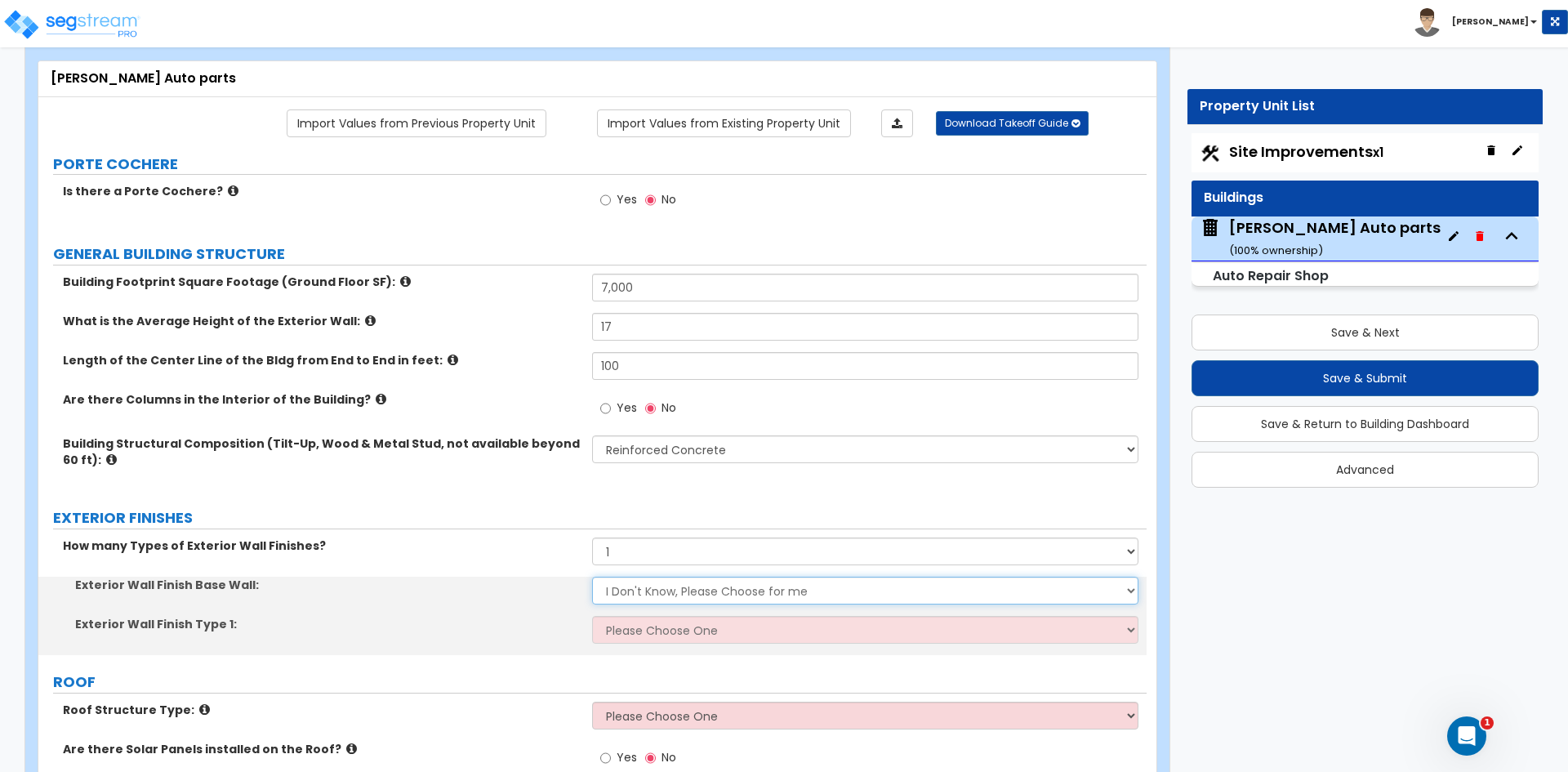
click at [646, 592] on select "I Don't Know, Please Choose for me Concrete Masonry Units (CMU) Cast-in-Place C…" at bounding box center [865, 591] width 546 height 27
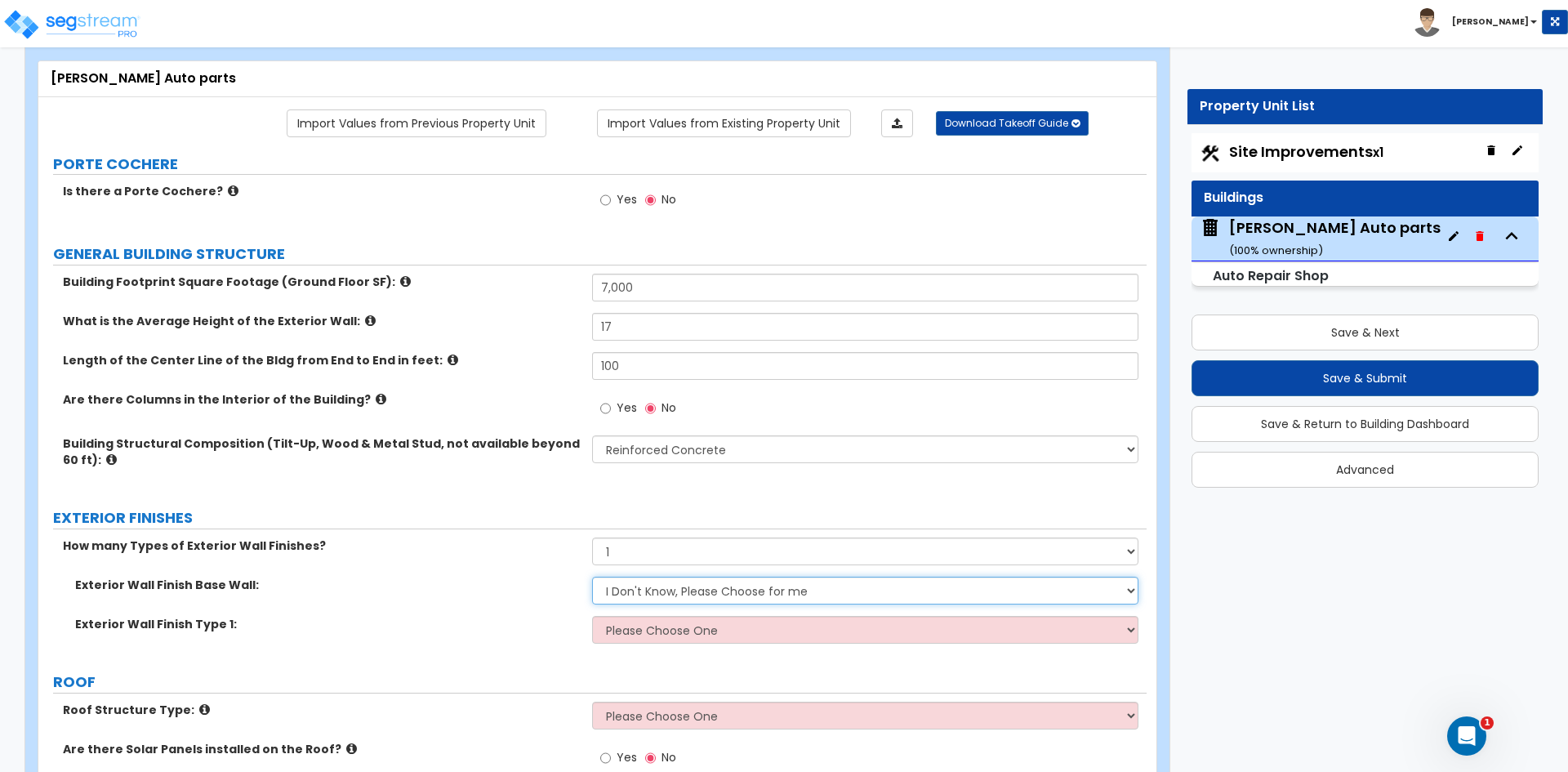
select select "1"
click at [592, 577] on select "I Don't Know, Please Choose for me Concrete Masonry Units (CMU) Cast-in-Place C…" at bounding box center [865, 591] width 546 height 27
click at [651, 628] on select "Please Choose One No Finish/Shared Wall No Wall Brick Veneer Stone Veneer Wood …" at bounding box center [865, 630] width 546 height 27
select select "7"
click at [592, 616] on select "Please Choose One No Finish/Shared Wall No Wall Brick Veneer Stone Veneer Wood …" at bounding box center [865, 630] width 546 height 27
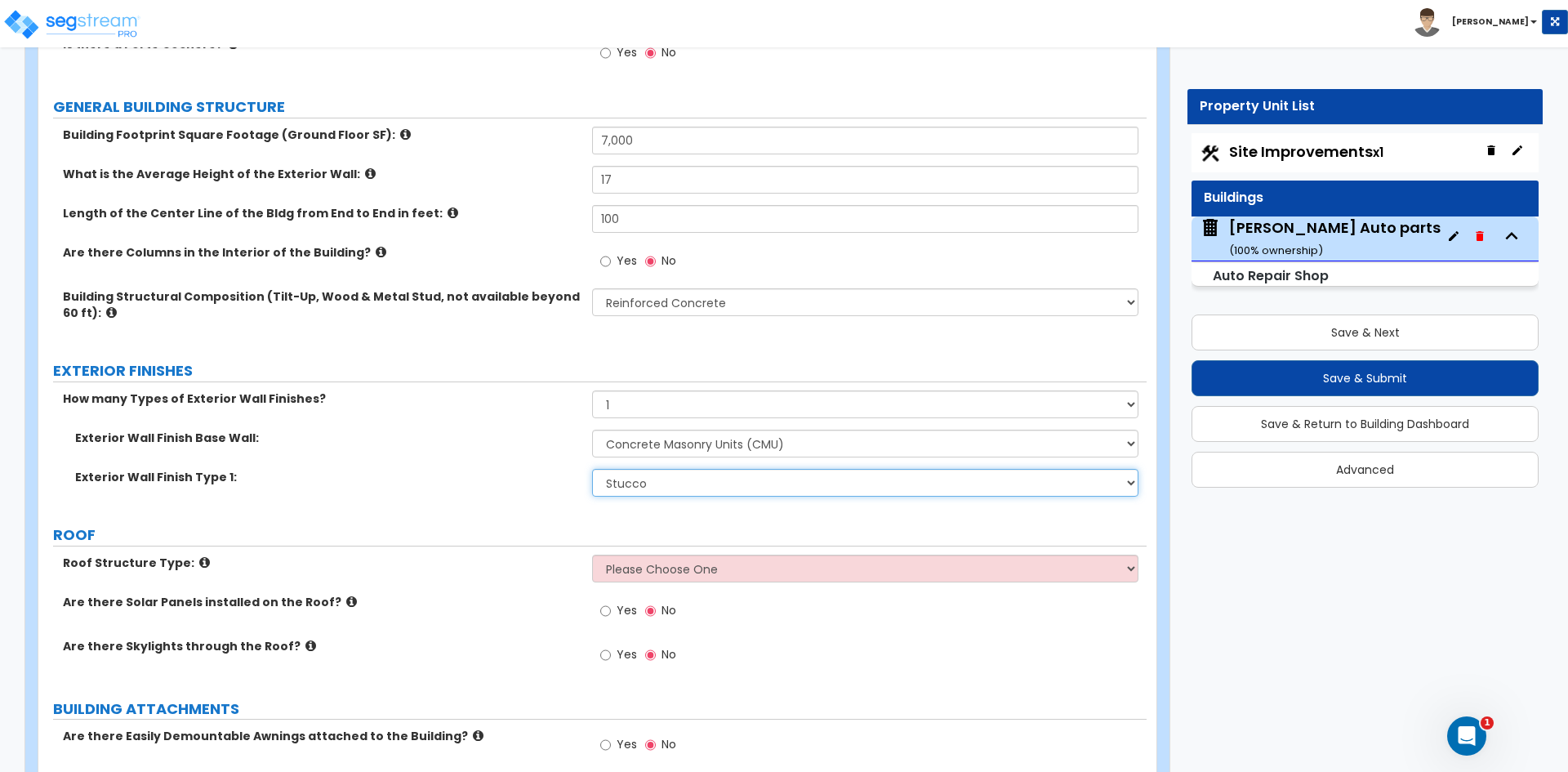
scroll to position [245, 0]
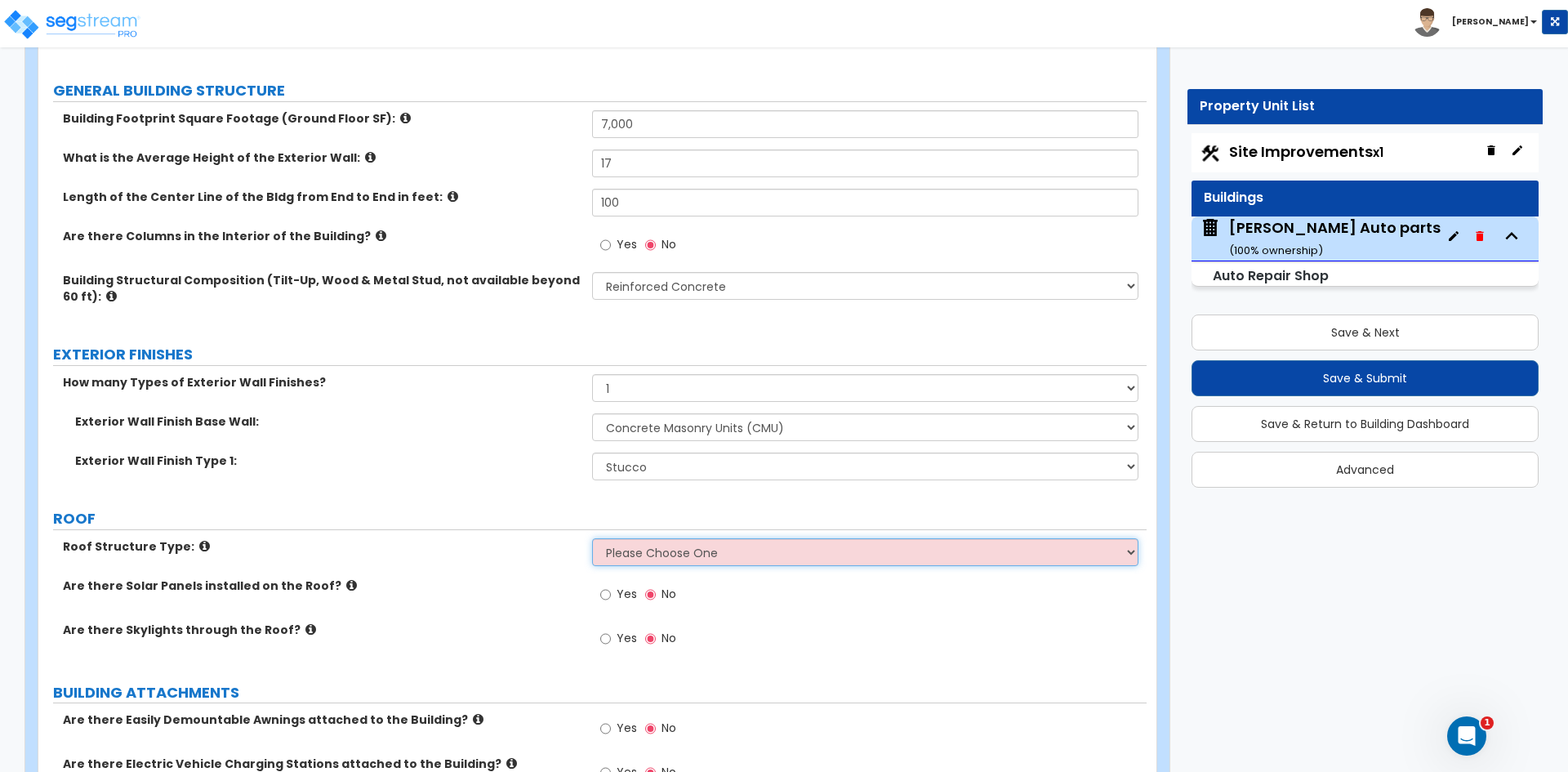
click at [650, 554] on select "Please Choose One Gable Roof Flat Roof Hybrid Gable & Flat Roof" at bounding box center [865, 552] width 546 height 27
select select "2"
click at [592, 539] on select "Please Choose One Gable Roof Flat Roof Hybrid Gable & Flat Roof" at bounding box center [865, 552] width 546 height 27
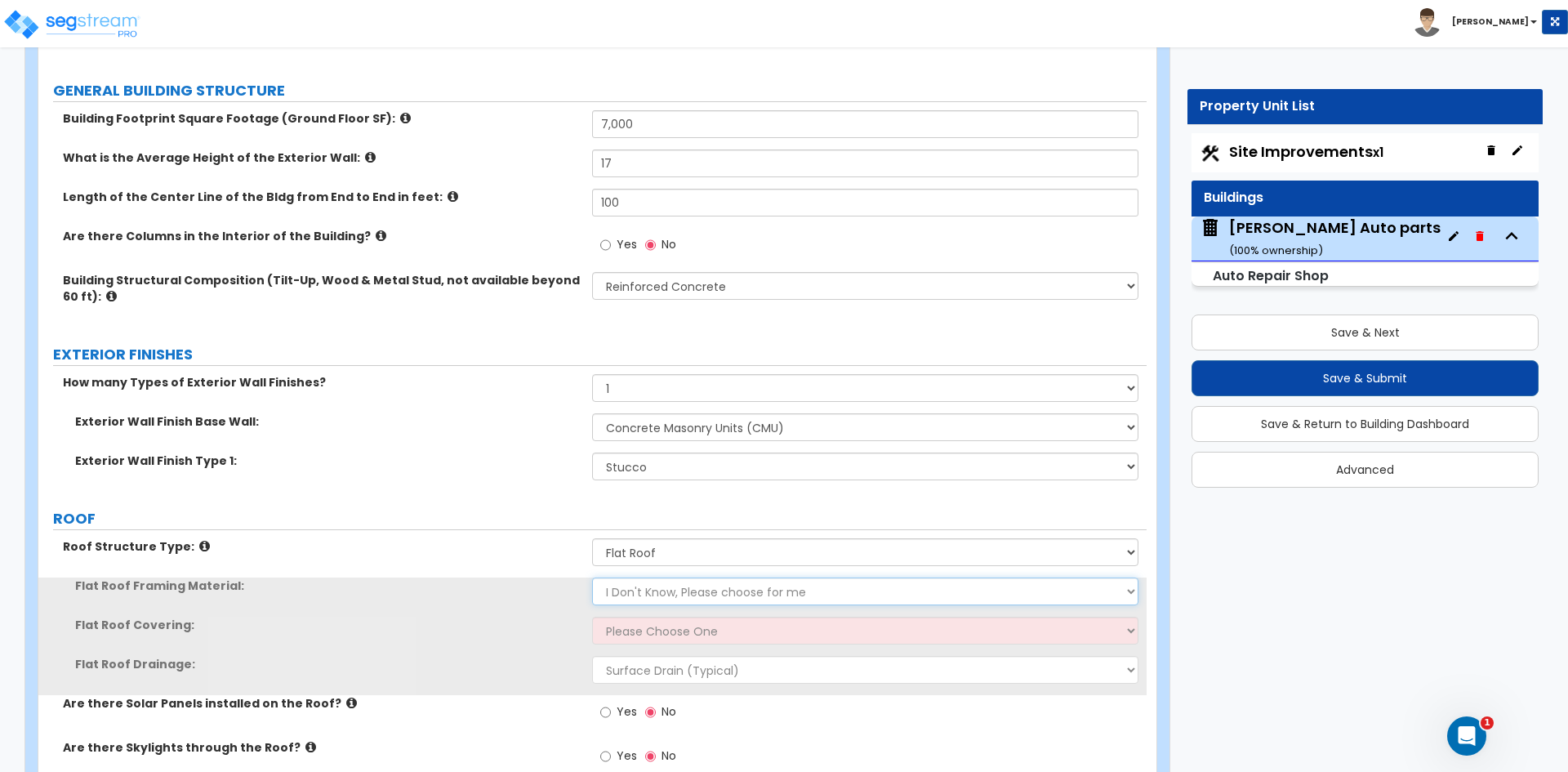
click at [651, 596] on select "I Don't Know, Please choose for me Metal Wood" at bounding box center [865, 592] width 546 height 27
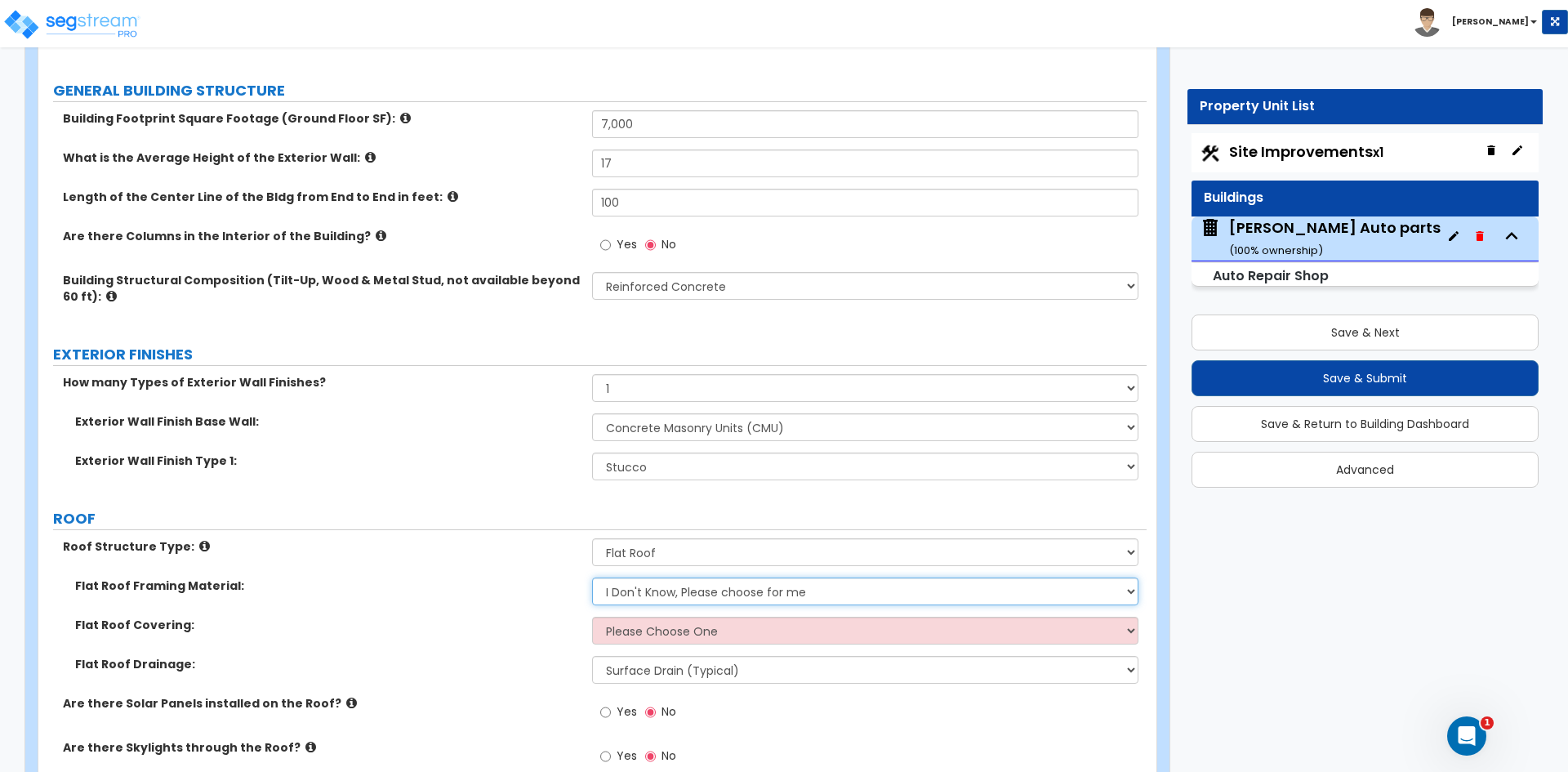
click at [651, 596] on select "I Don't Know, Please choose for me Metal Wood" at bounding box center [865, 592] width 546 height 27
click at [655, 628] on select "Please Choose One Rolled Asphalt PVC Membrane Plastic (EPDM) Membrane Asphalt F…" at bounding box center [865, 631] width 546 height 27
select select "1"
click at [592, 617] on select "Please Choose One Rolled Asphalt PVC Membrane Plastic (EPDM) Membrane Asphalt F…" at bounding box center [865, 631] width 546 height 27
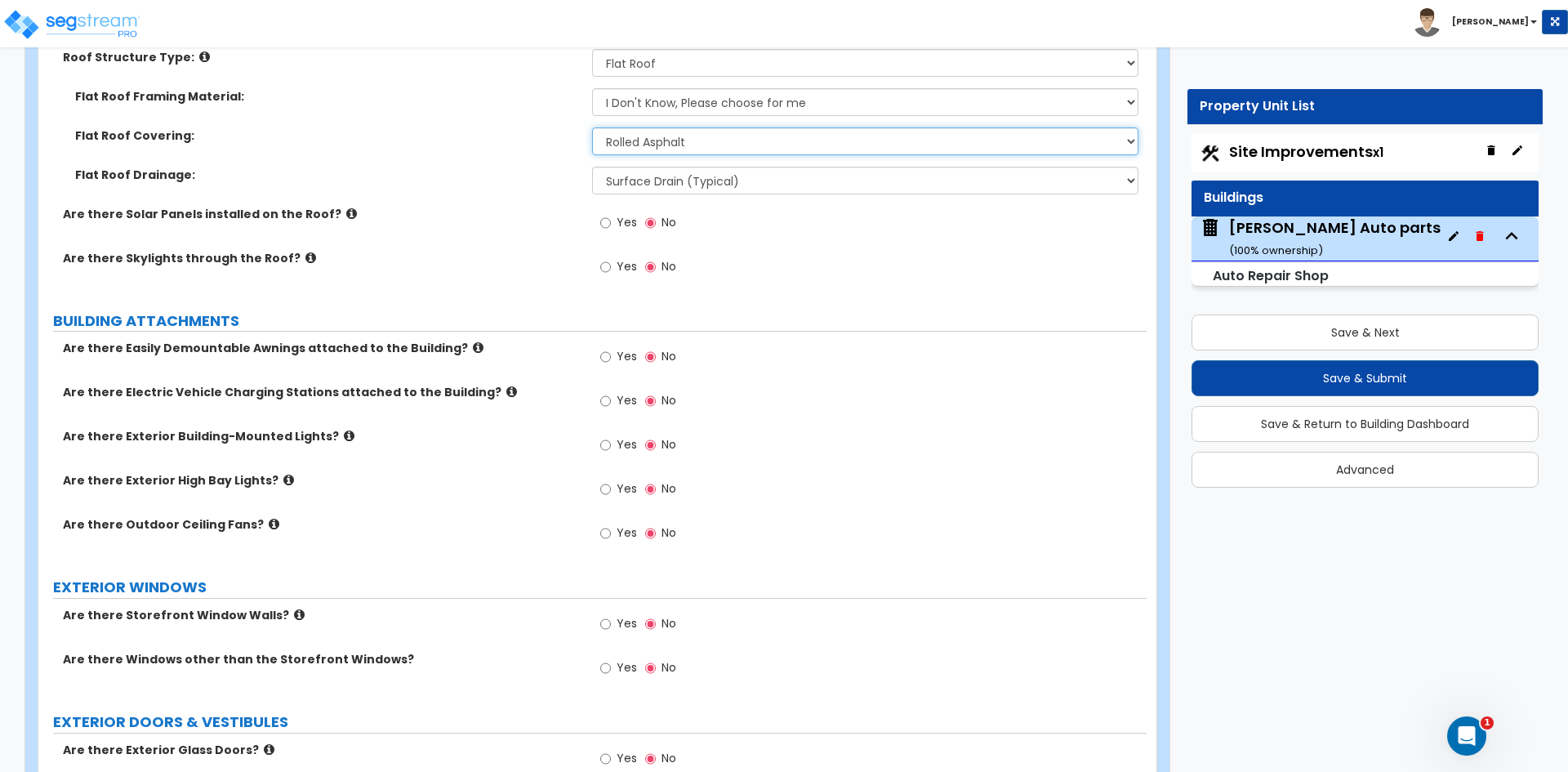
scroll to position [736, 0]
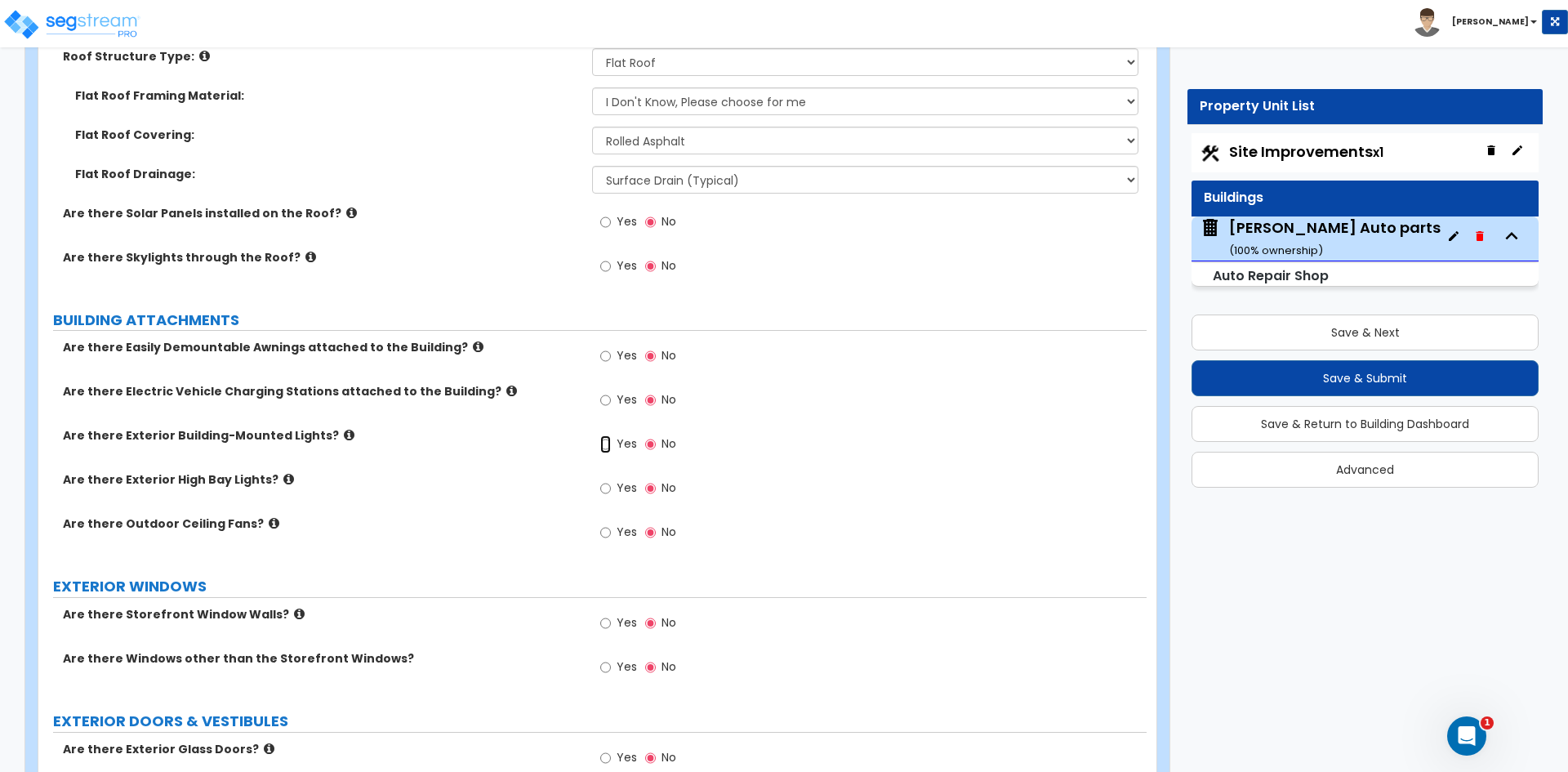
click at [604, 444] on input "Yes" at bounding box center [606, 445] width 11 height 18
radio input "true"
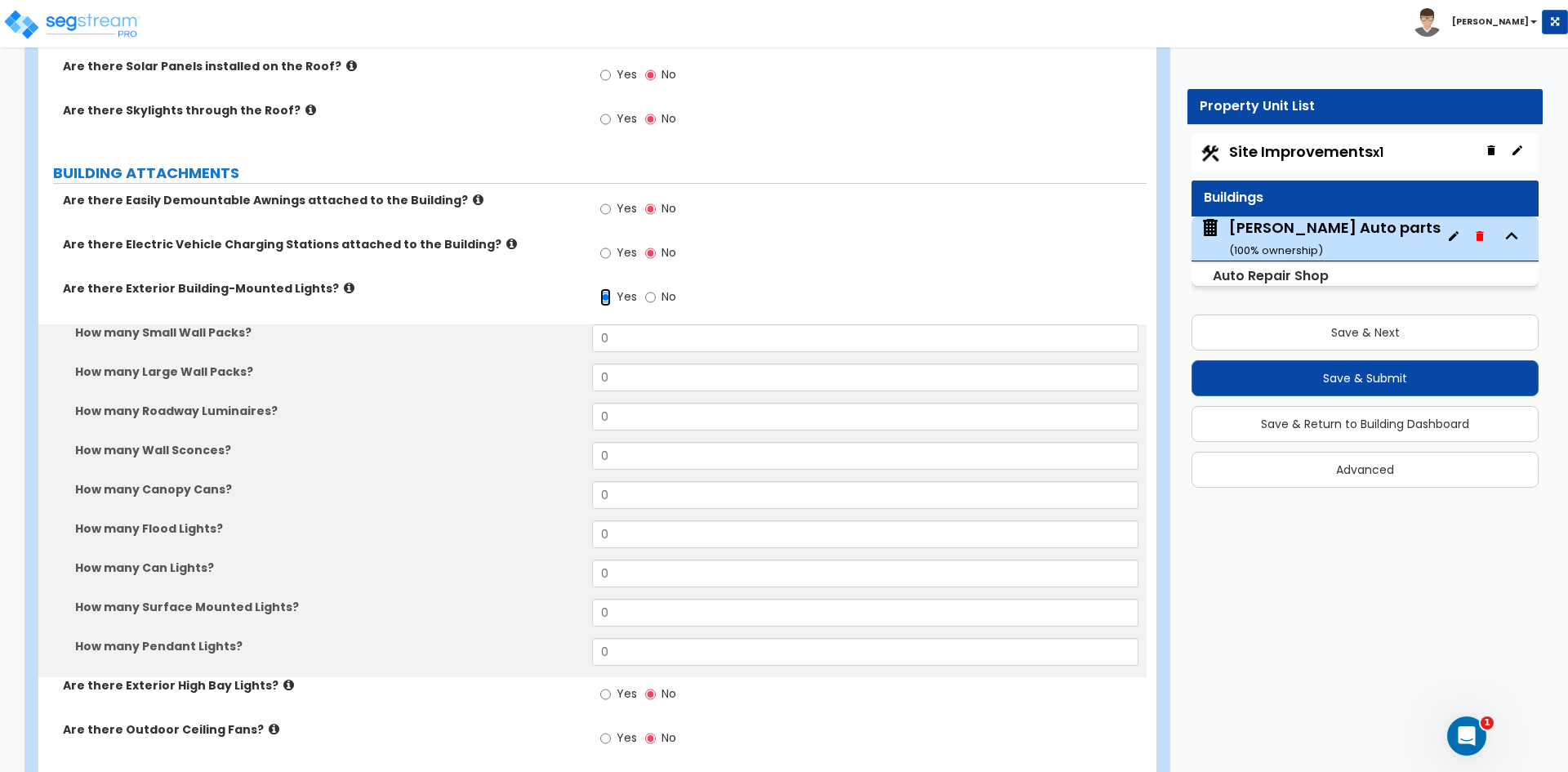
scroll to position [899, 0]
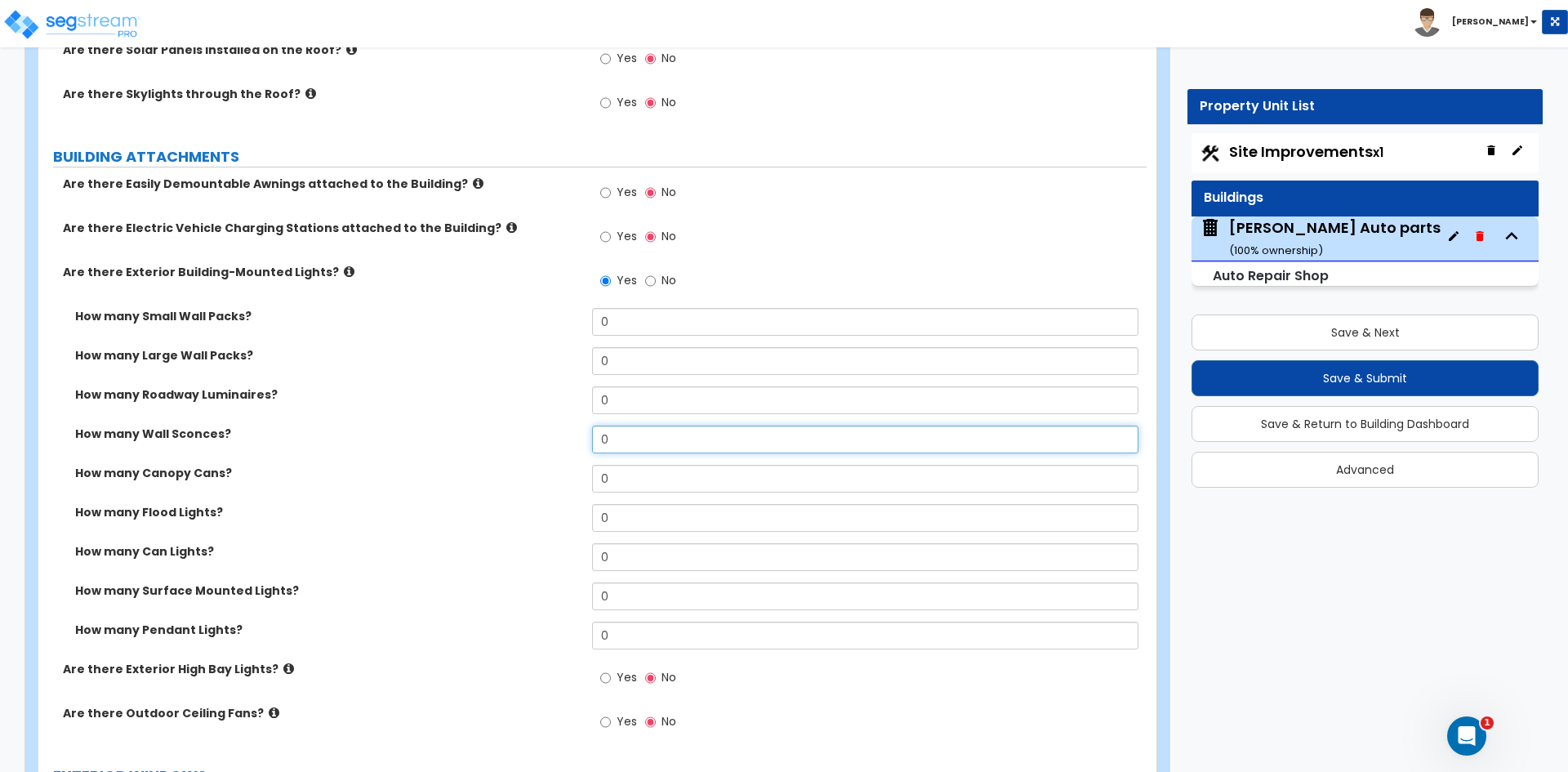
click at [623, 439] on input "0" at bounding box center [865, 439] width 546 height 27
type input "8"
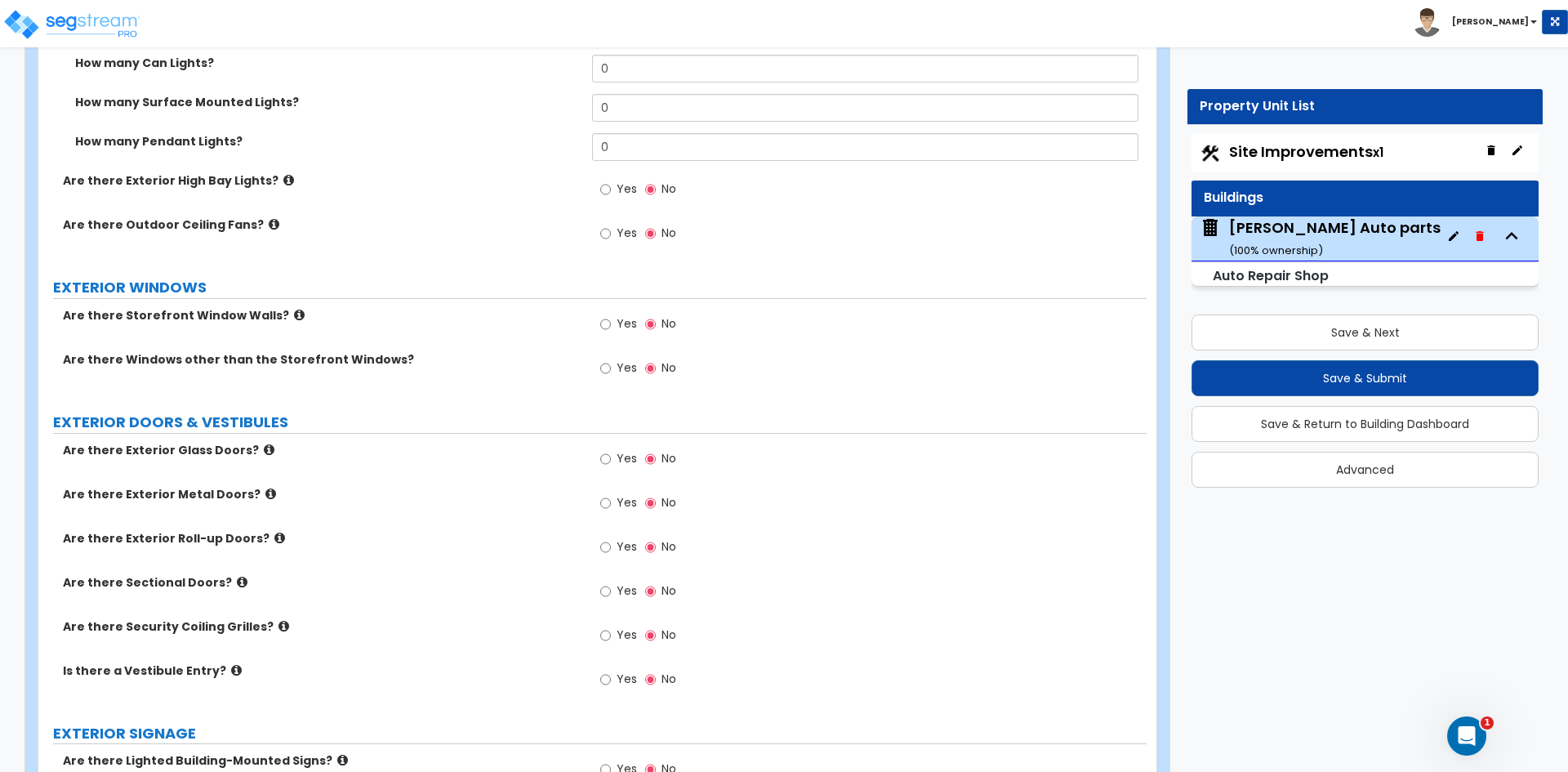
scroll to position [1389, 0]
type input "6"
click at [603, 364] on input "Yes" at bounding box center [606, 367] width 11 height 18
radio input "true"
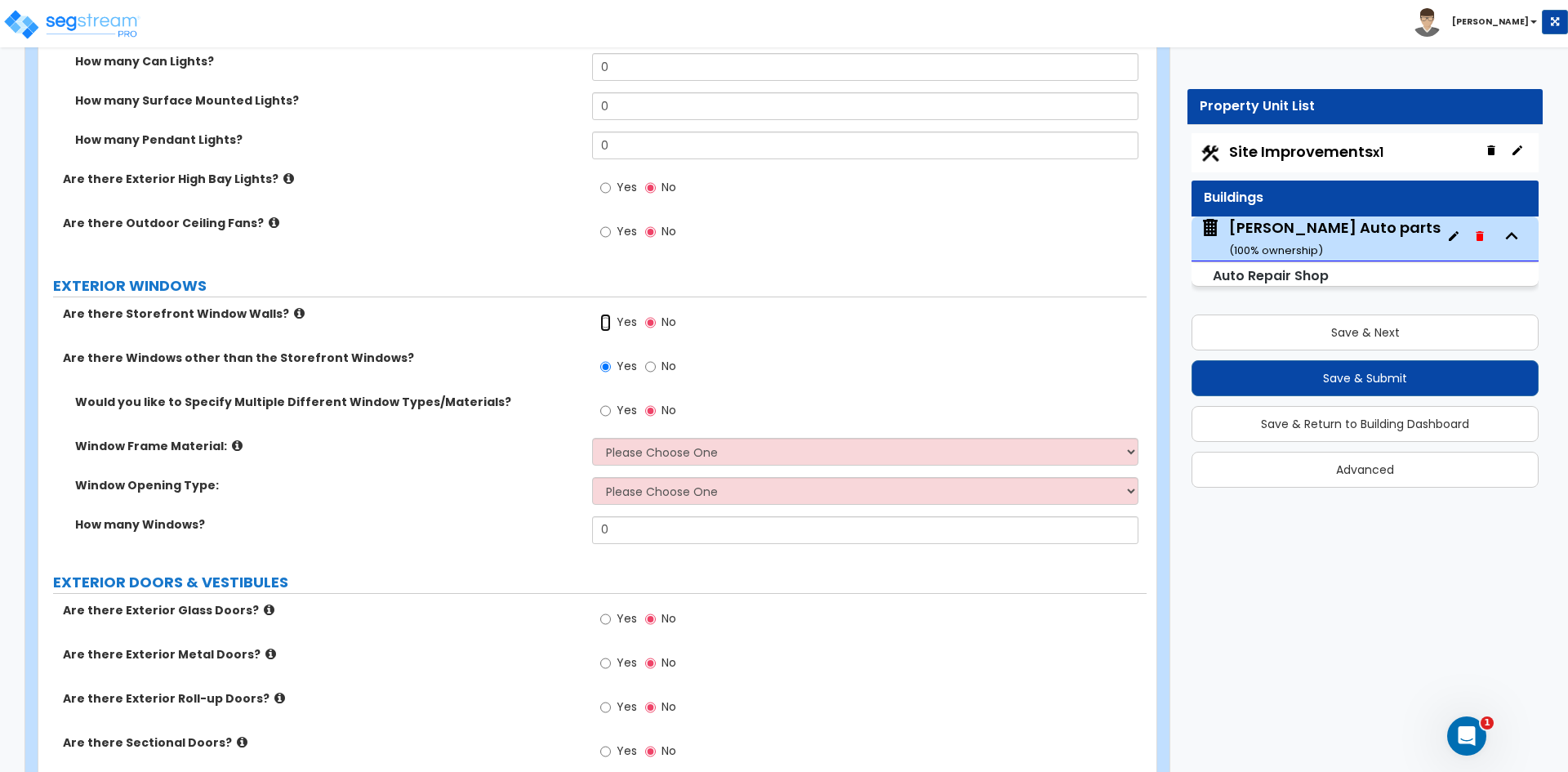
drag, startPoint x: 607, startPoint y: 321, endPoint x: 614, endPoint y: 328, distance: 9.9
click at [607, 321] on input "Yes" at bounding box center [606, 323] width 11 height 18
radio input "true"
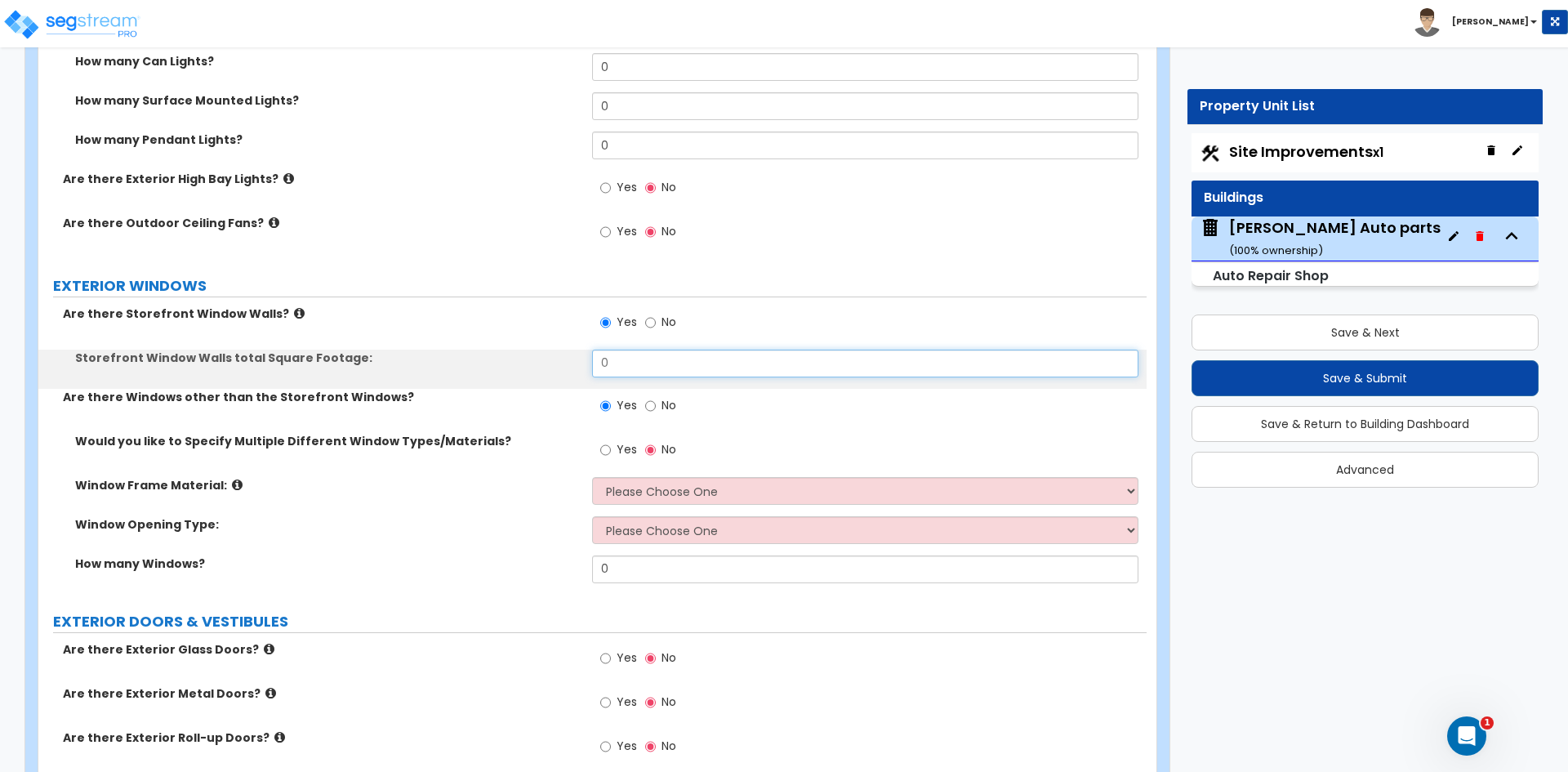
click at [641, 366] on input "0" at bounding box center [865, 364] width 546 height 27
type input "154"
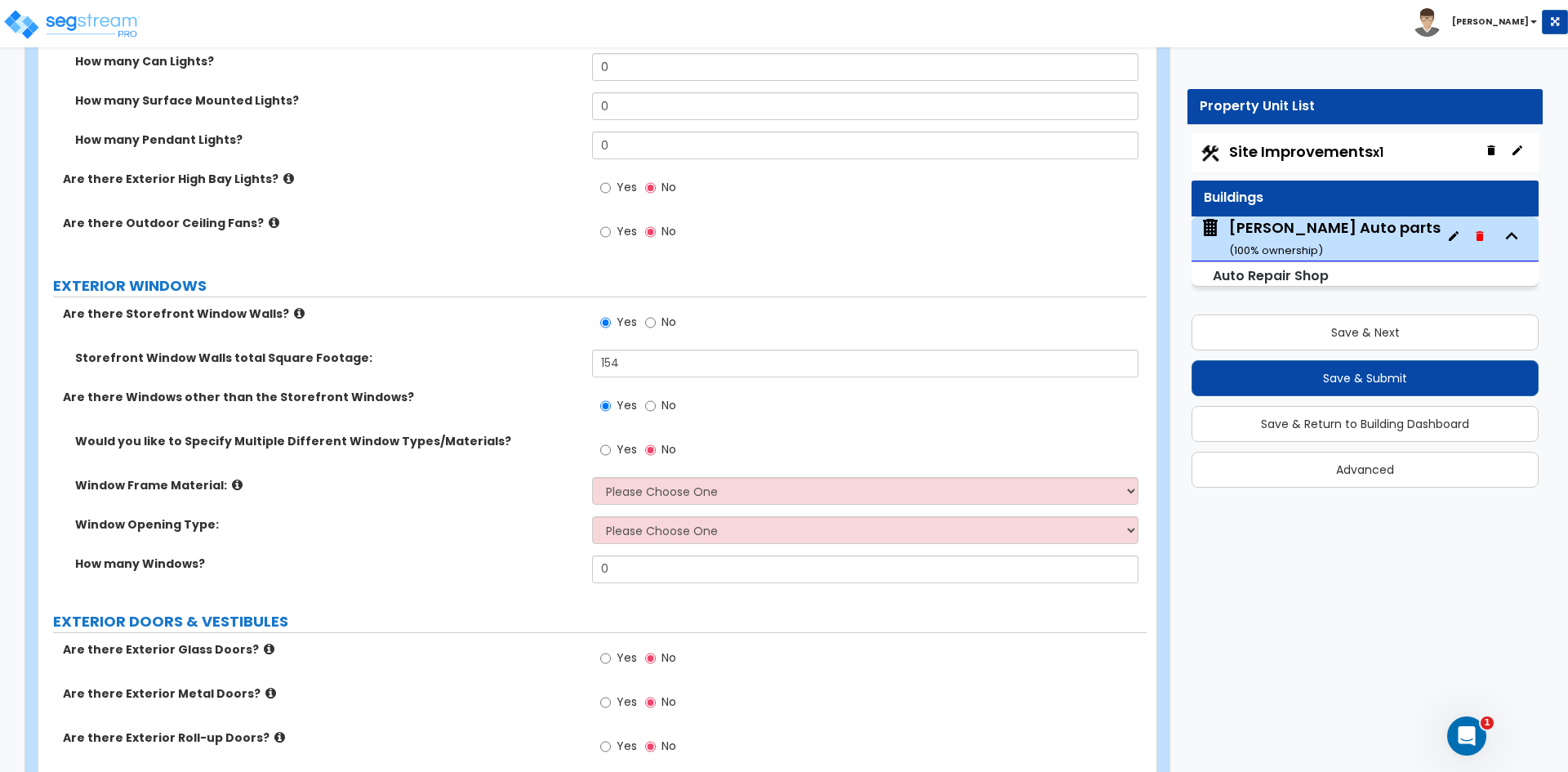
click at [643, 474] on div "Yes No" at bounding box center [869, 455] width 554 height 44
click at [628, 483] on select "Please Choose One Vinyl Aluminum Wood" at bounding box center [865, 491] width 546 height 27
select select "2"
click at [592, 478] on select "Please Choose One Vinyl Aluminum Wood" at bounding box center [865, 491] width 546 height 27
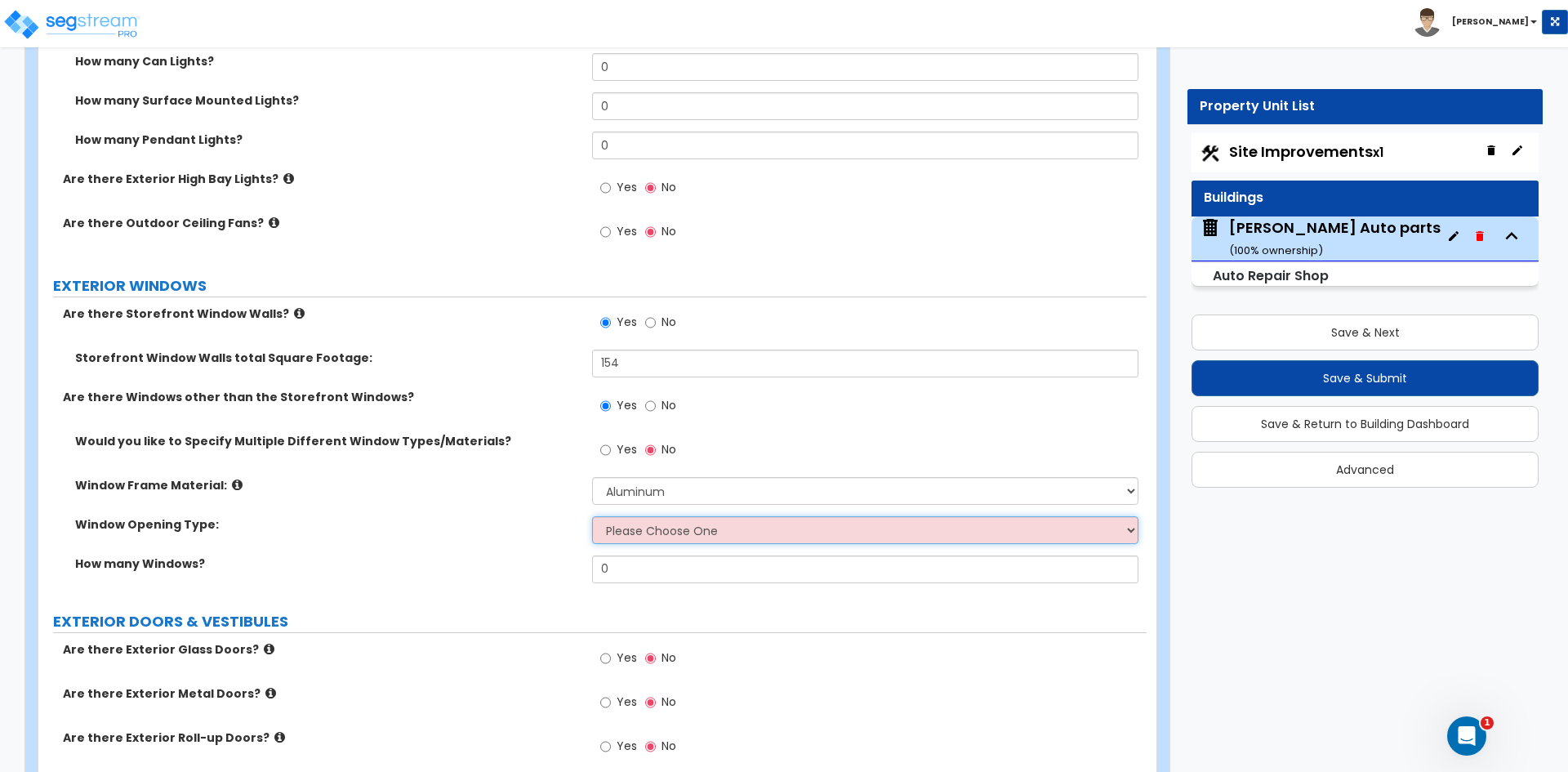
click at [641, 529] on select "Please Choose One Sliding Window Fixed/Picture Window Awning Window Swing/Casem…" at bounding box center [865, 530] width 546 height 27
select select "2"
click at [592, 517] on select "Please Choose One Sliding Window Fixed/Picture Window Awning Window Swing/Casem…" at bounding box center [865, 530] width 546 height 27
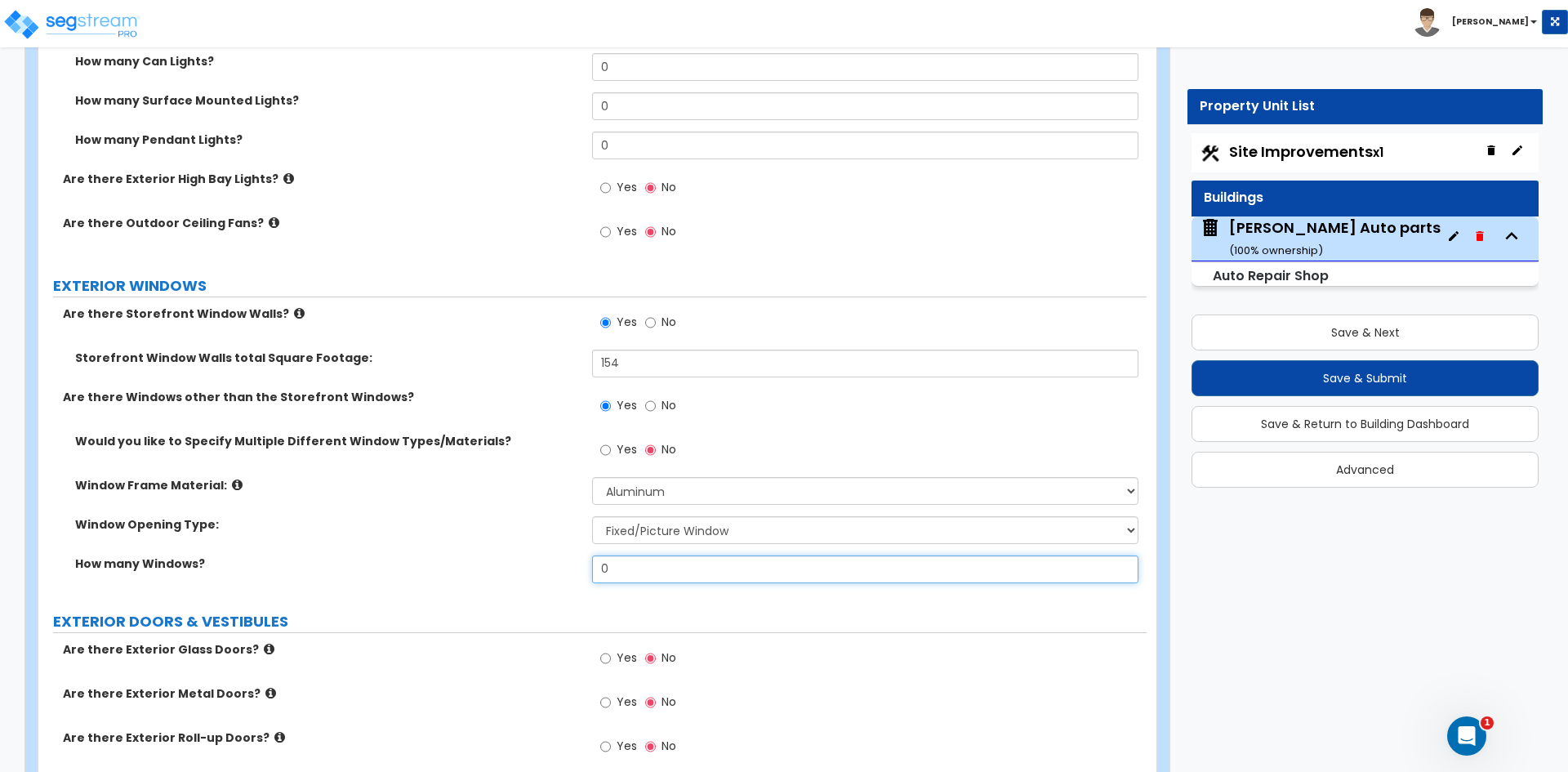
click at [639, 578] on input "0" at bounding box center [865, 570] width 546 height 27
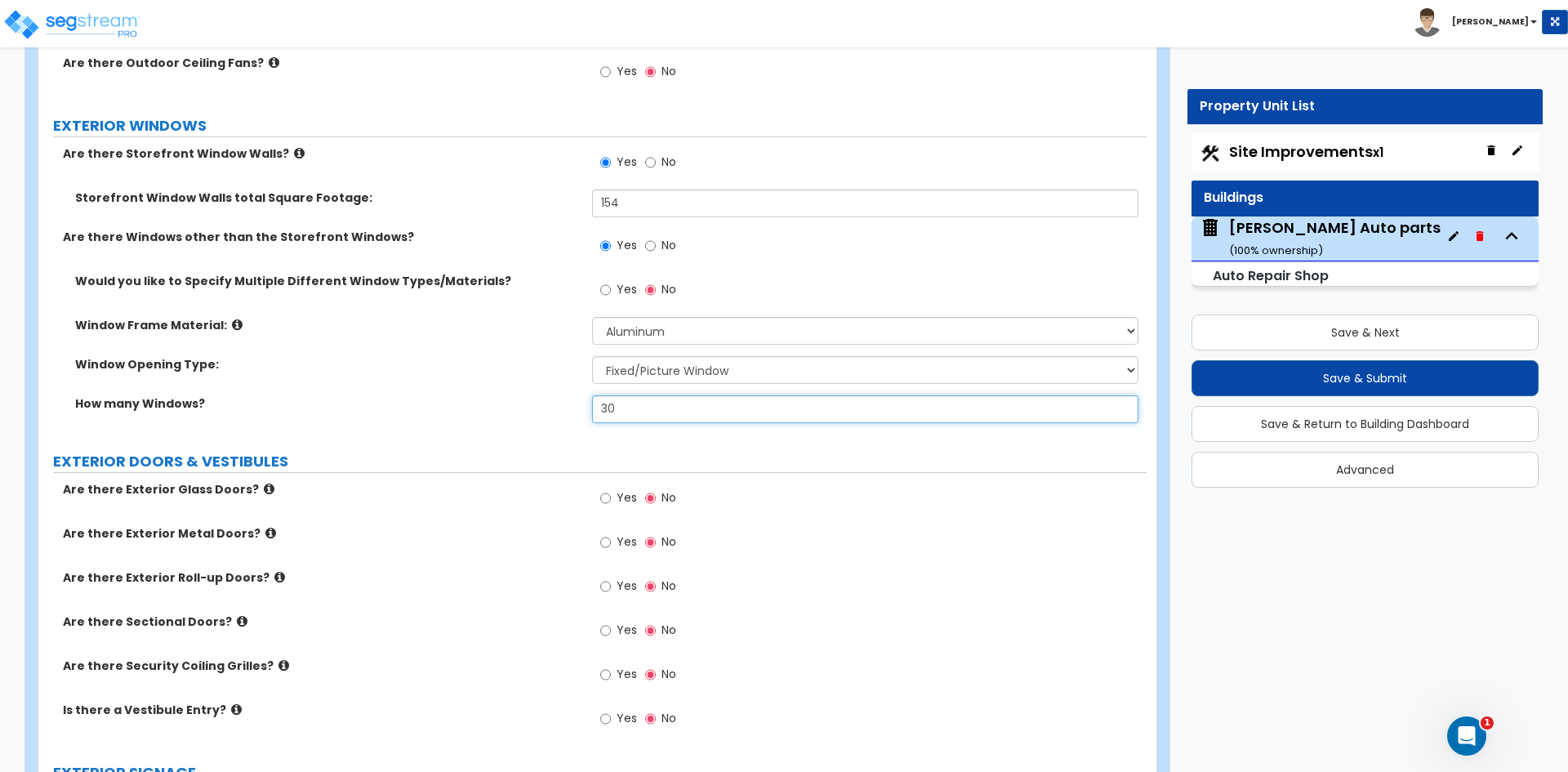
scroll to position [1552, 0]
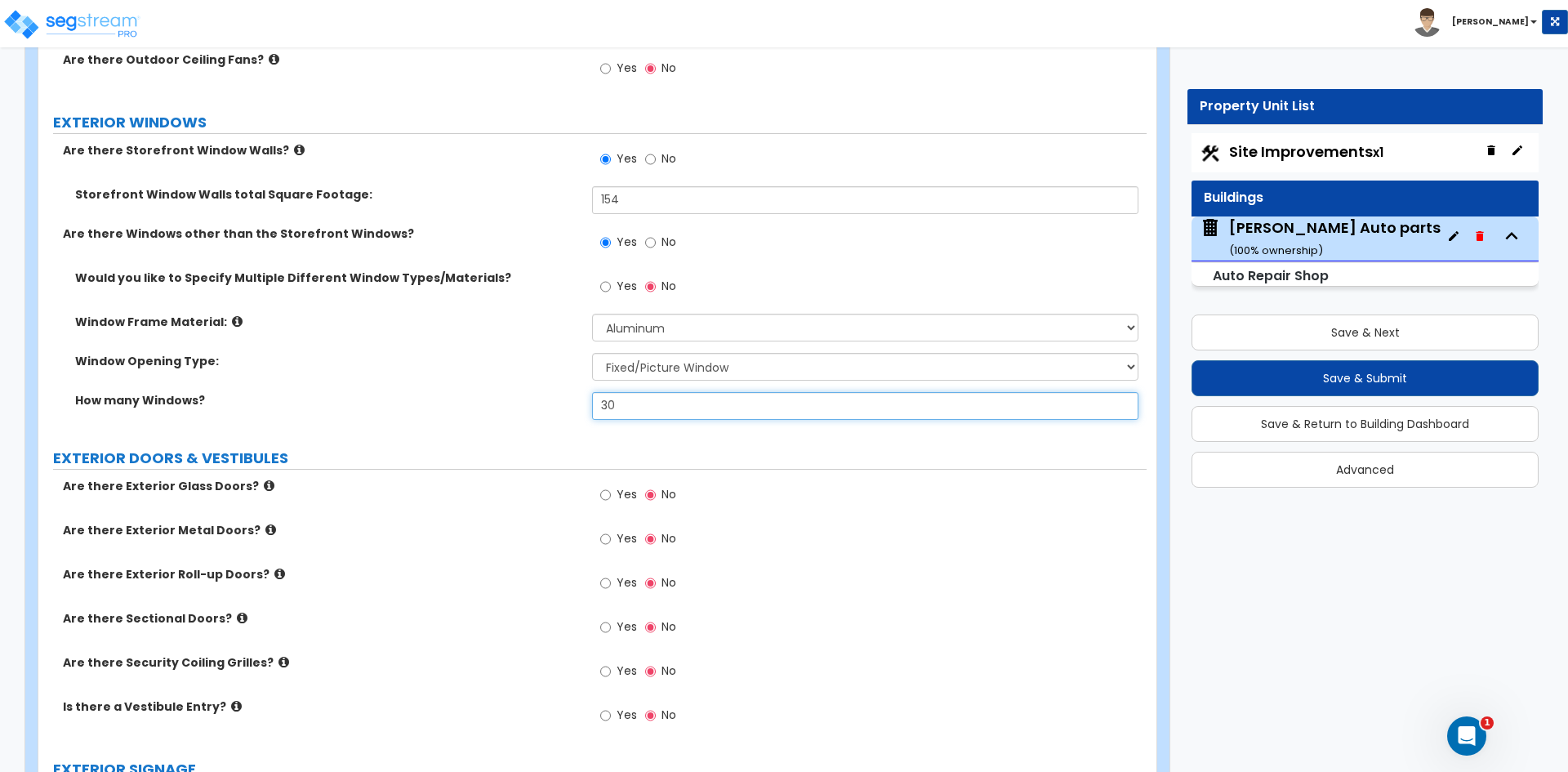
type input "30"
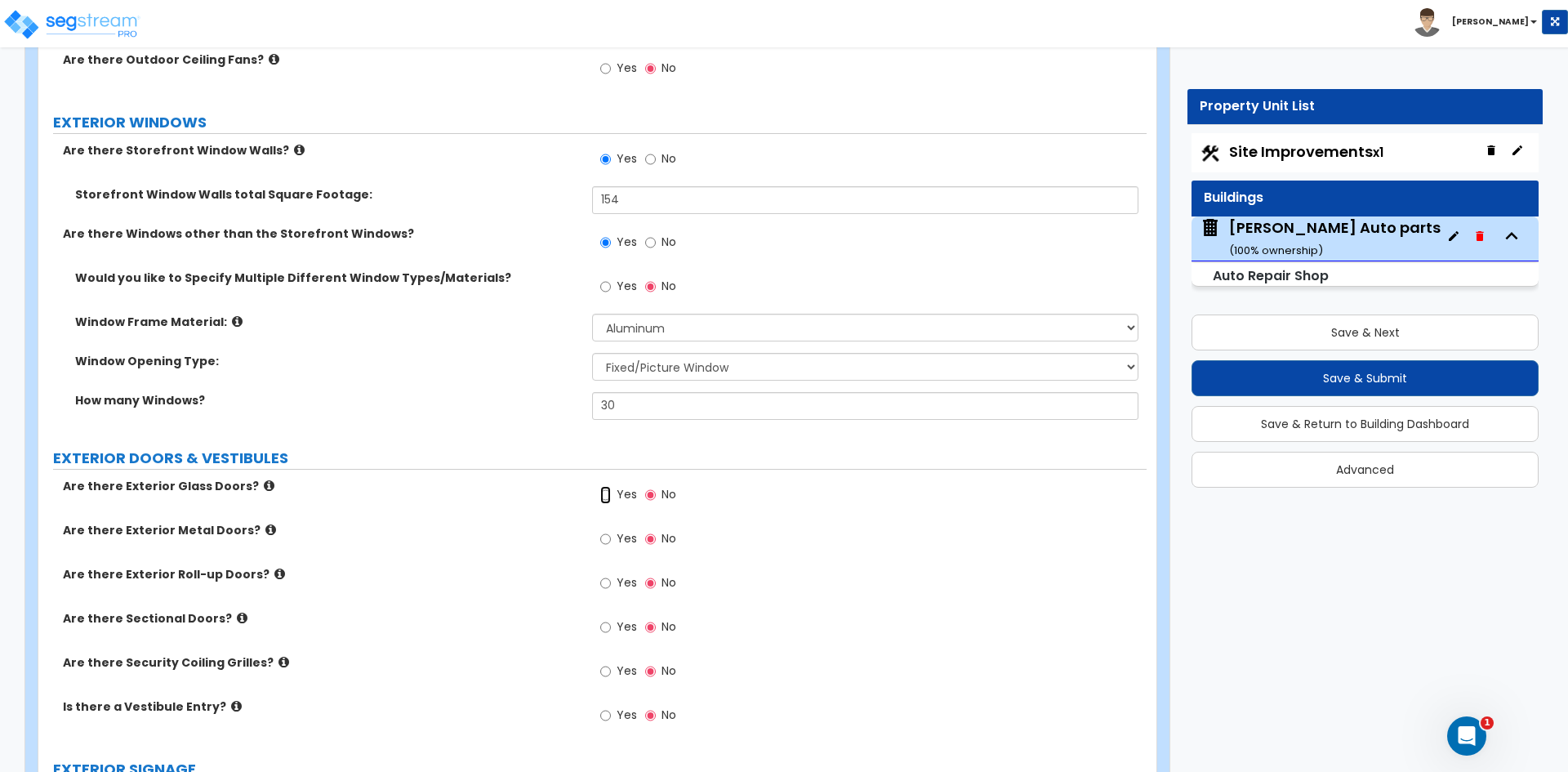
click at [605, 499] on input "Yes" at bounding box center [606, 495] width 11 height 18
radio input "true"
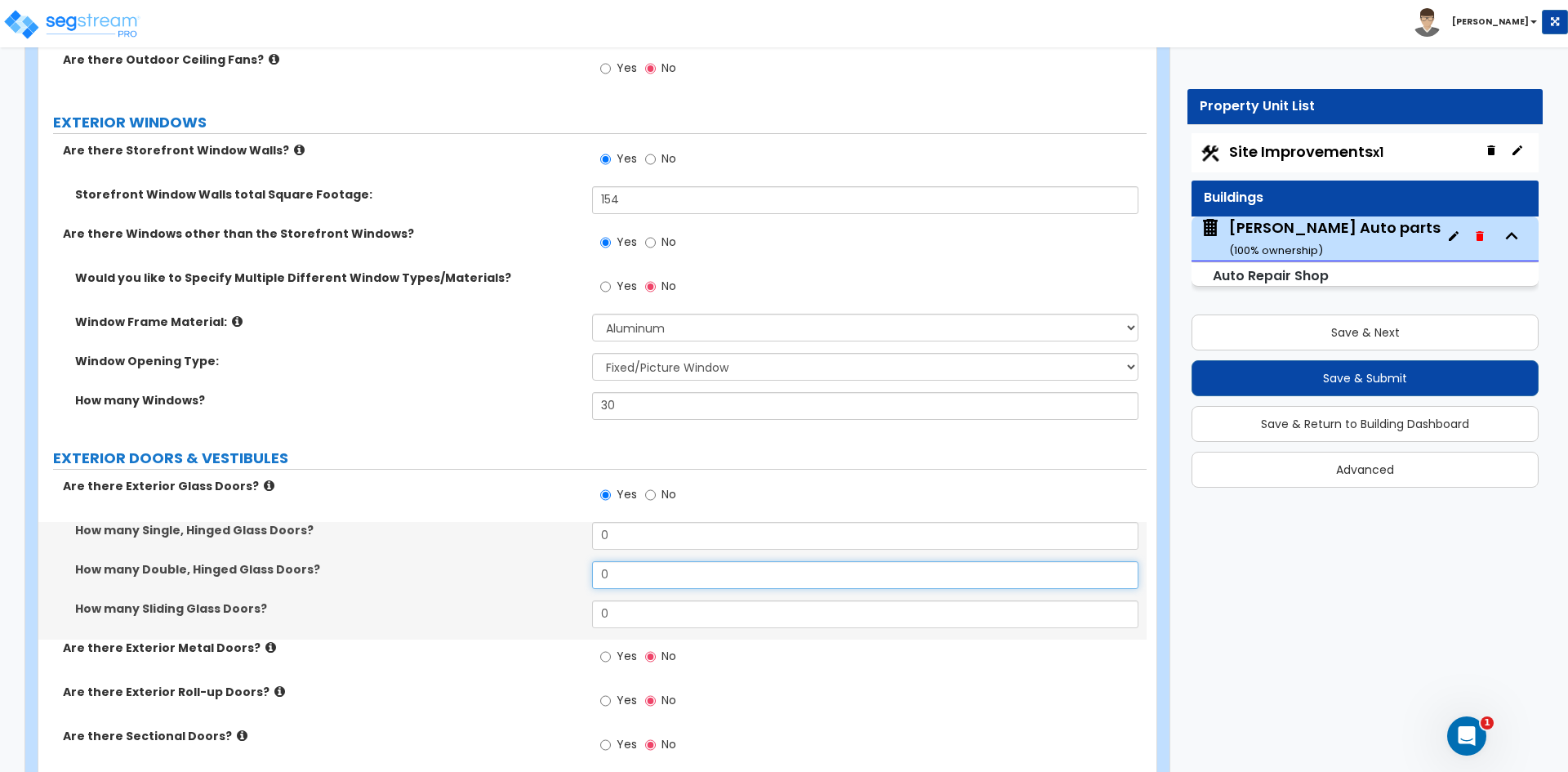
click at [630, 574] on input "0" at bounding box center [865, 575] width 546 height 27
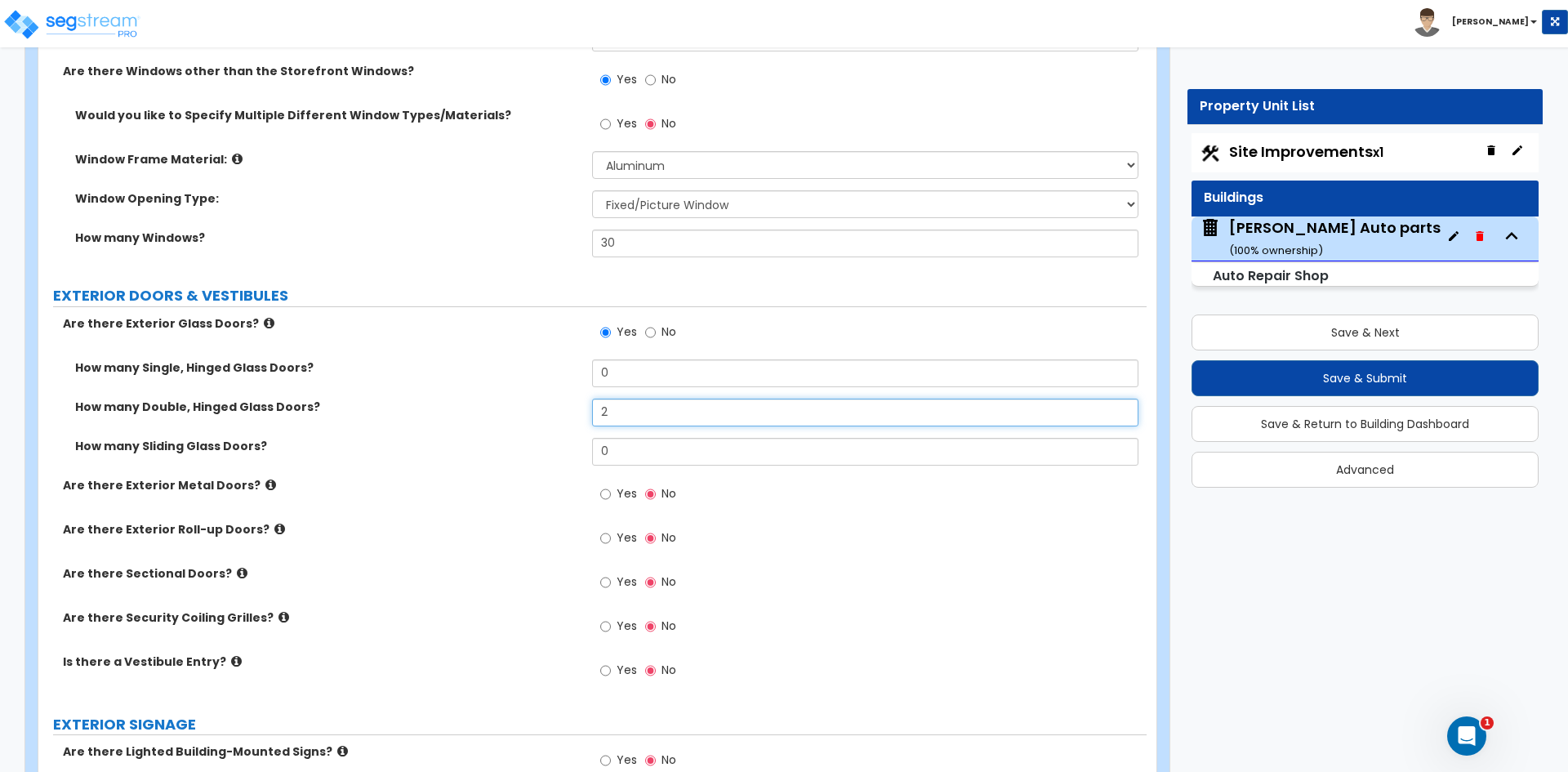
scroll to position [1716, 0]
type input "2"
click at [608, 493] on input "Yes" at bounding box center [606, 494] width 11 height 18
radio input "true"
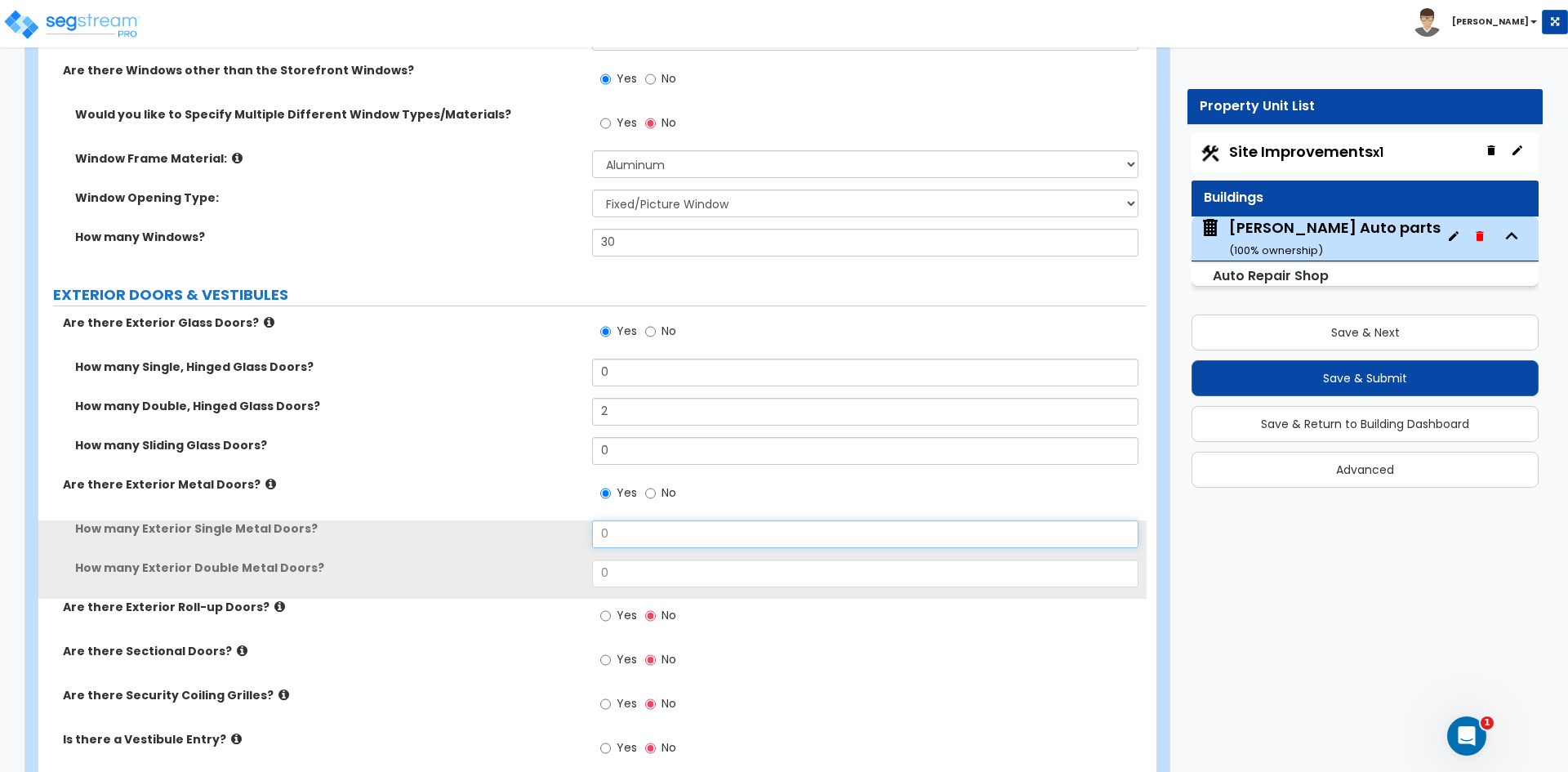
click at [648, 544] on input "0" at bounding box center [865, 534] width 546 height 27
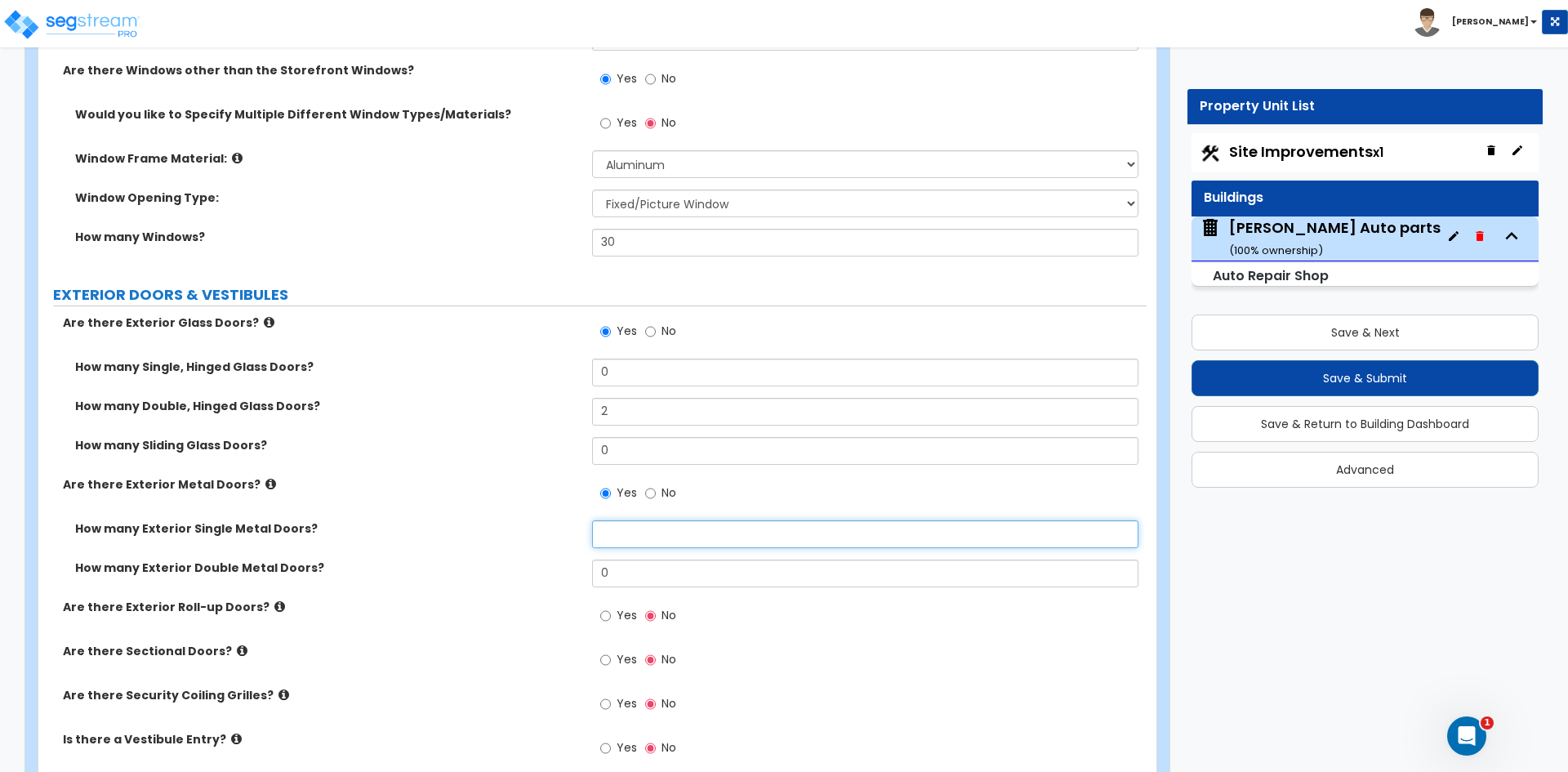
type input "5"
type input "4"
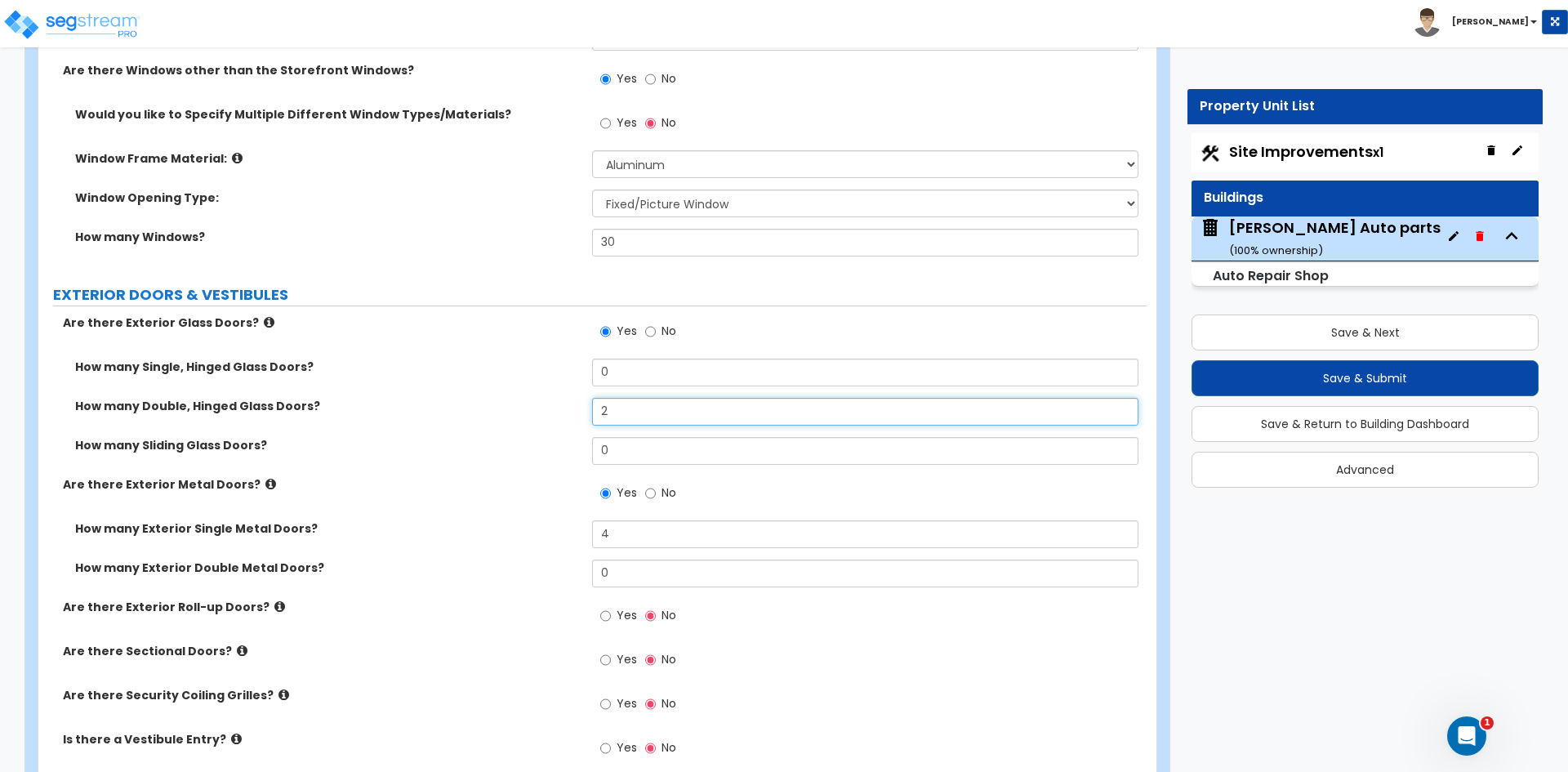
click at [637, 417] on input "2" at bounding box center [865, 412] width 546 height 27
type input "1"
click at [512, 437] on label "How many Sliding Glass Doors?" at bounding box center [327, 446] width 505 height 16
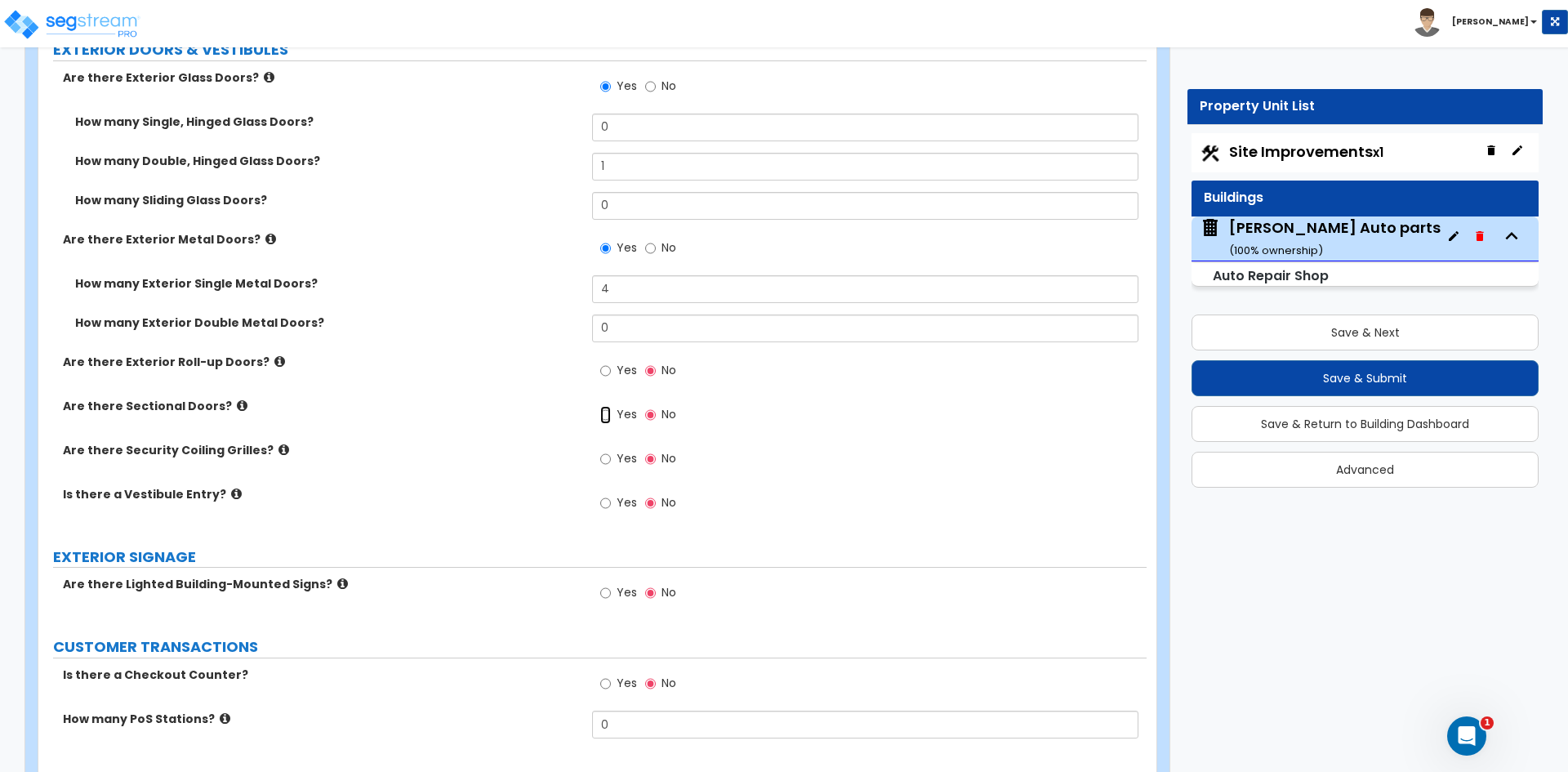
click at [604, 417] on input "Yes" at bounding box center [606, 416] width 11 height 18
radio input "true"
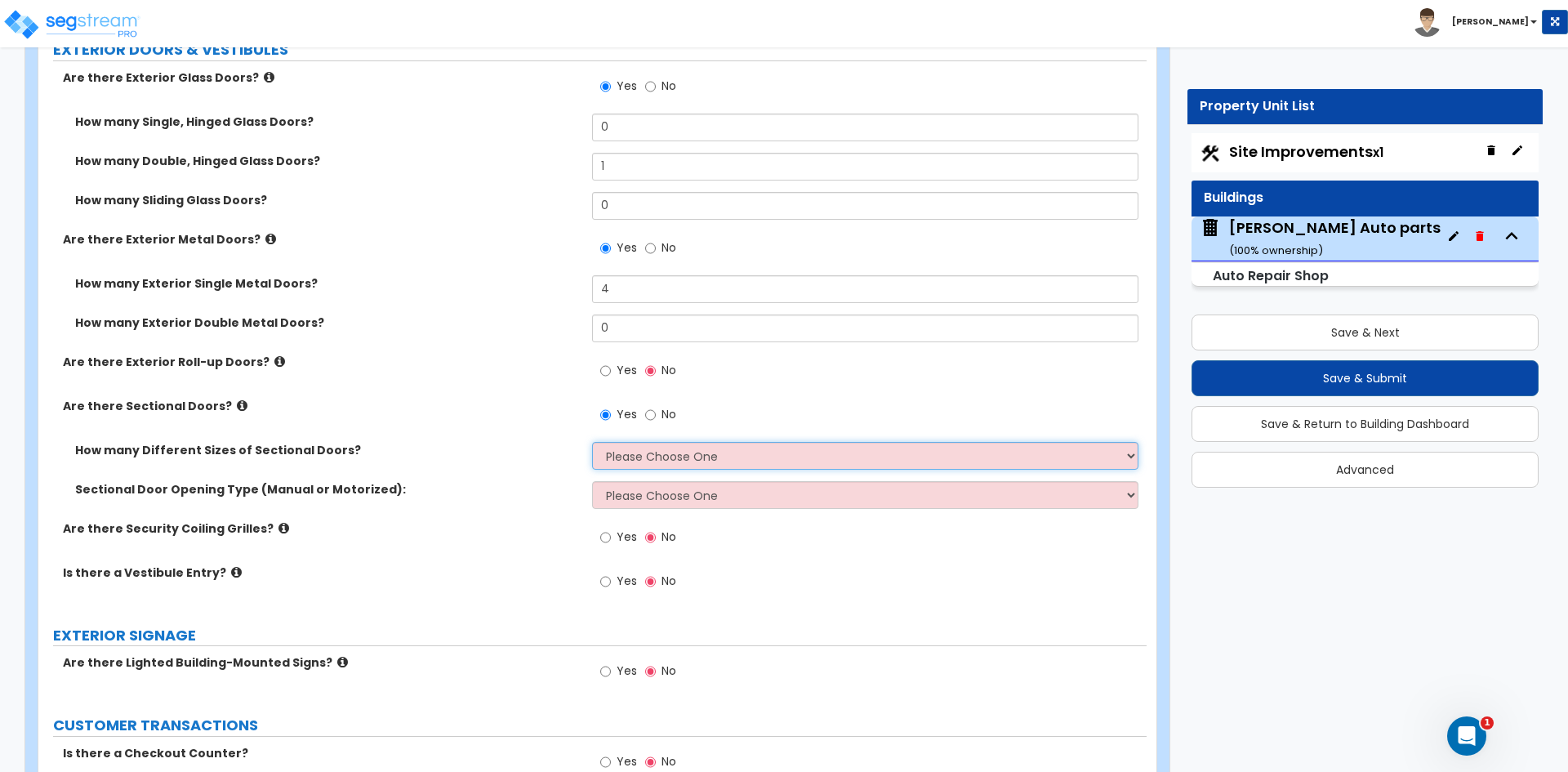
click at [637, 458] on select "Please Choose One 1 2 3" at bounding box center [865, 456] width 546 height 27
select select "1"
click at [592, 442] on select "Please Choose One 1 2 3" at bounding box center [865, 456] width 546 height 27
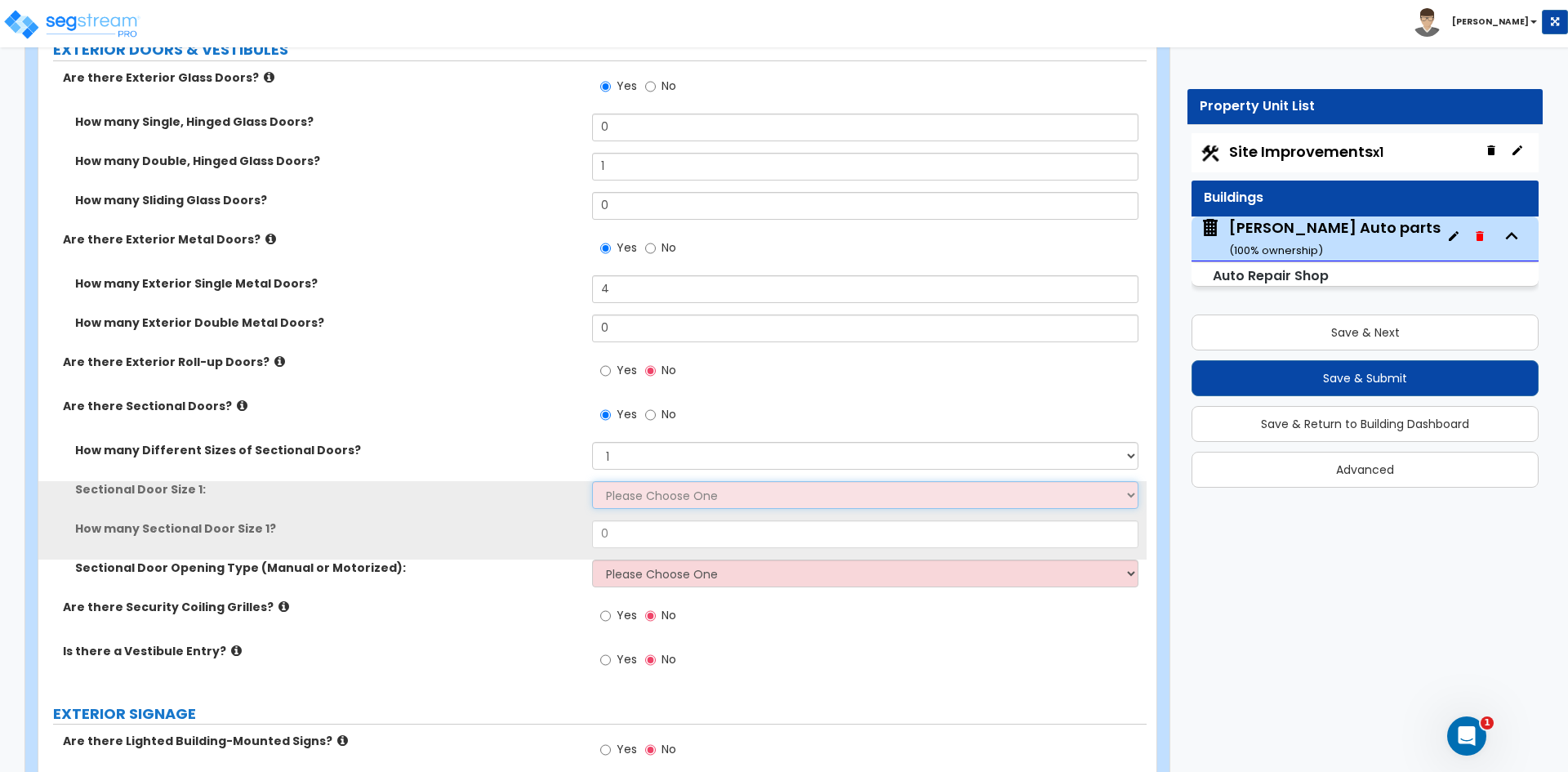
click at [639, 492] on select "Please Choose One 8' x 8' 10' x 10' 12' x 12' 20' x 14'" at bounding box center [865, 495] width 546 height 27
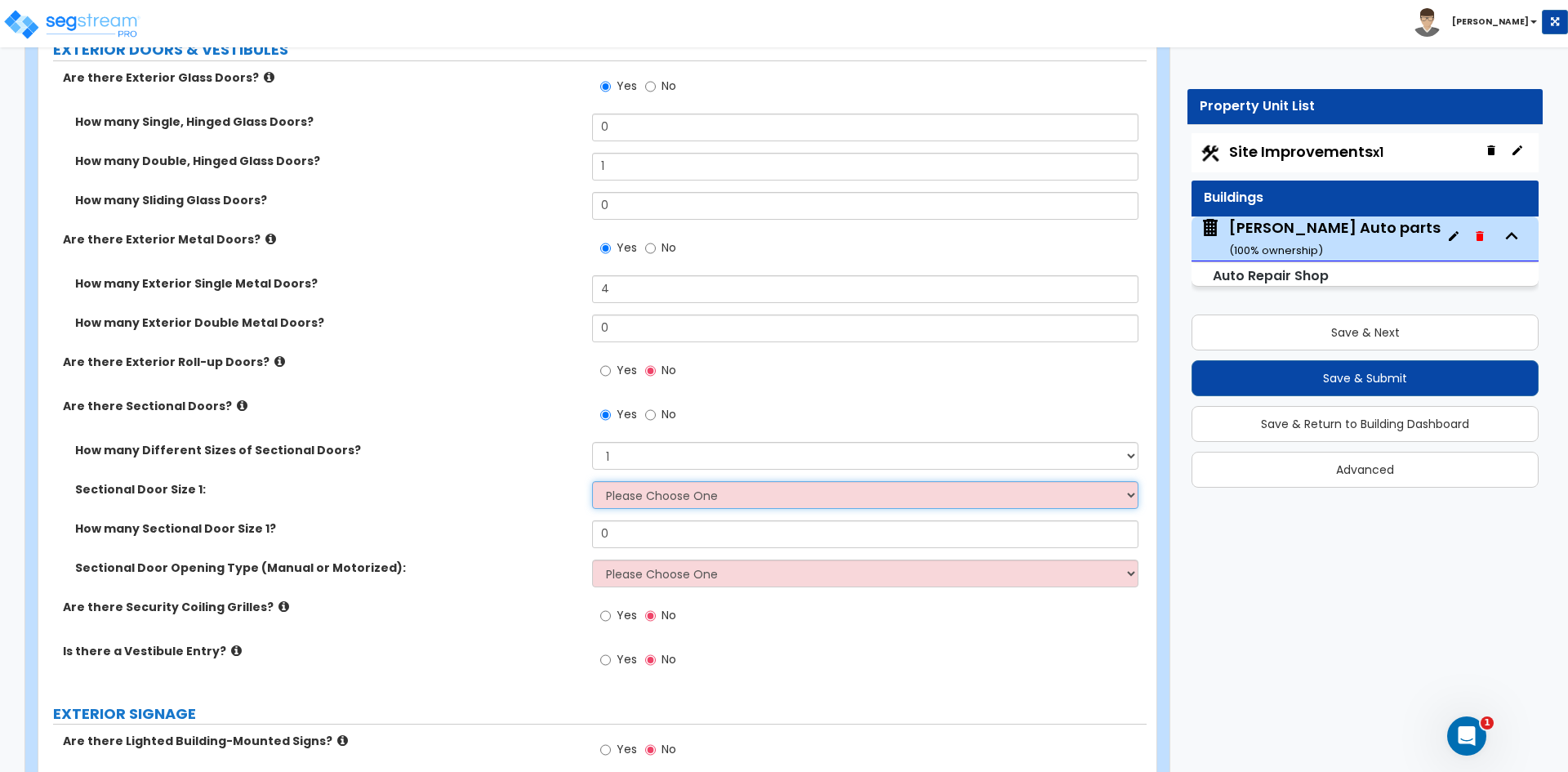
select select "2"
click at [592, 481] on select "Please Choose One 8' x 8' 10' x 10' 12' x 12' 20' x 14'" at bounding box center [865, 495] width 546 height 27
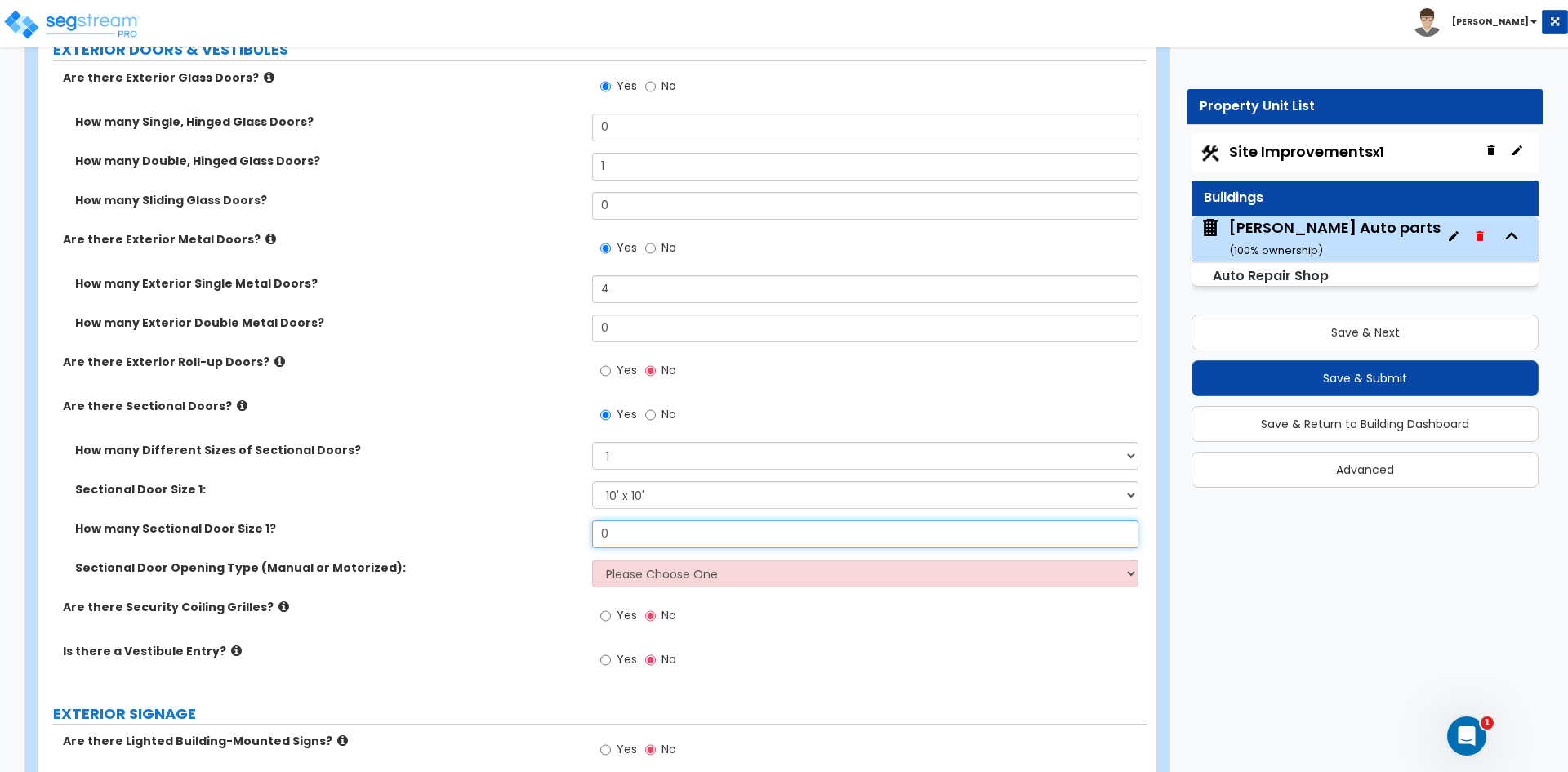
click at [643, 541] on input "0" at bounding box center [865, 534] width 546 height 27
type input "2"
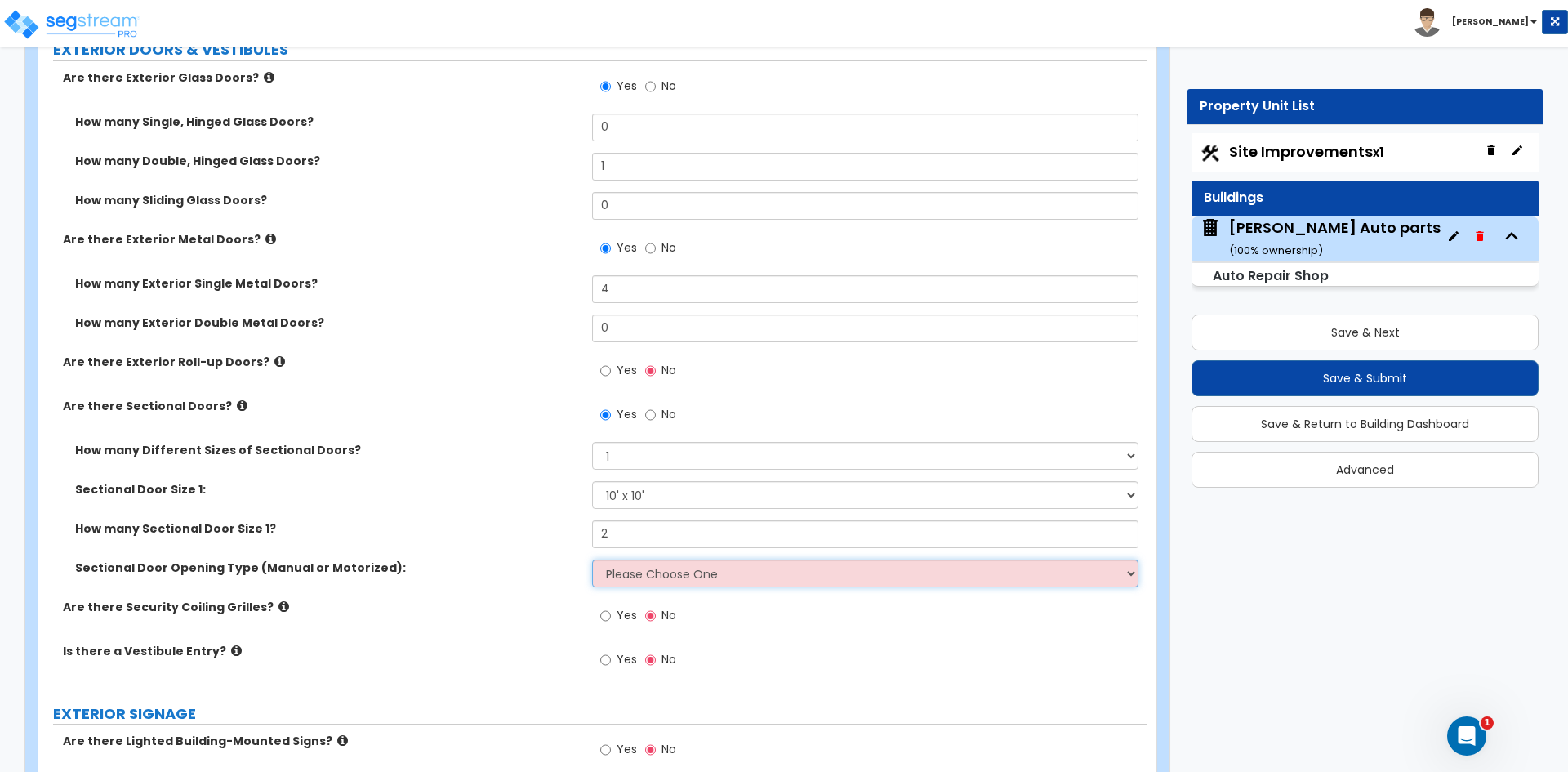
click at [658, 581] on select "Please Choose One All Manual All Motorized Some are Motorized" at bounding box center [865, 573] width 546 height 27
select select "1"
click at [592, 560] on select "Please Choose One All Manual All Motorized Some are Motorized" at bounding box center [865, 573] width 546 height 27
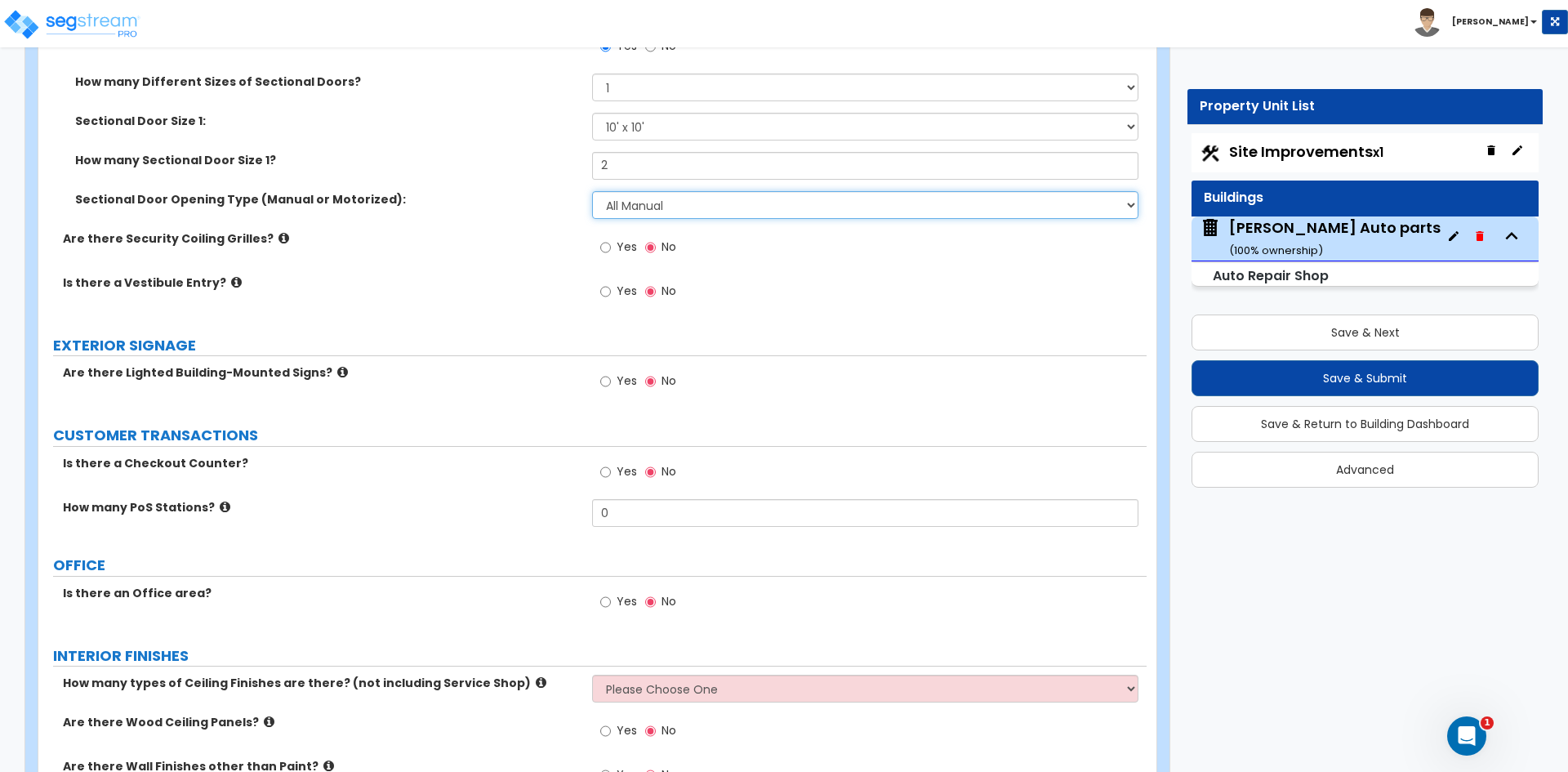
scroll to position [2370, 0]
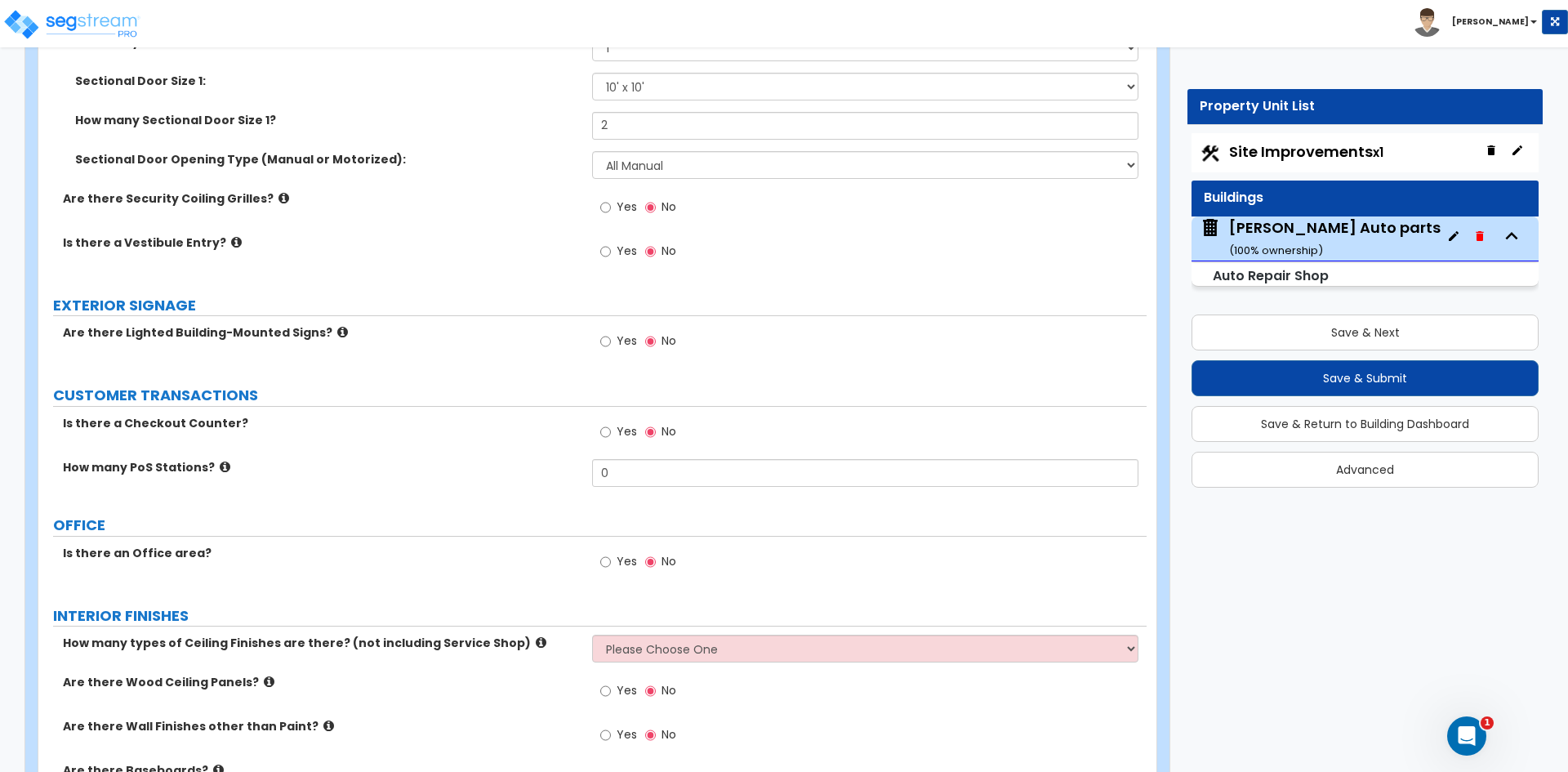
click at [596, 345] on div "Yes No" at bounding box center [638, 343] width 92 height 37
click at [608, 345] on input "Yes" at bounding box center [606, 342] width 11 height 18
radio input "true"
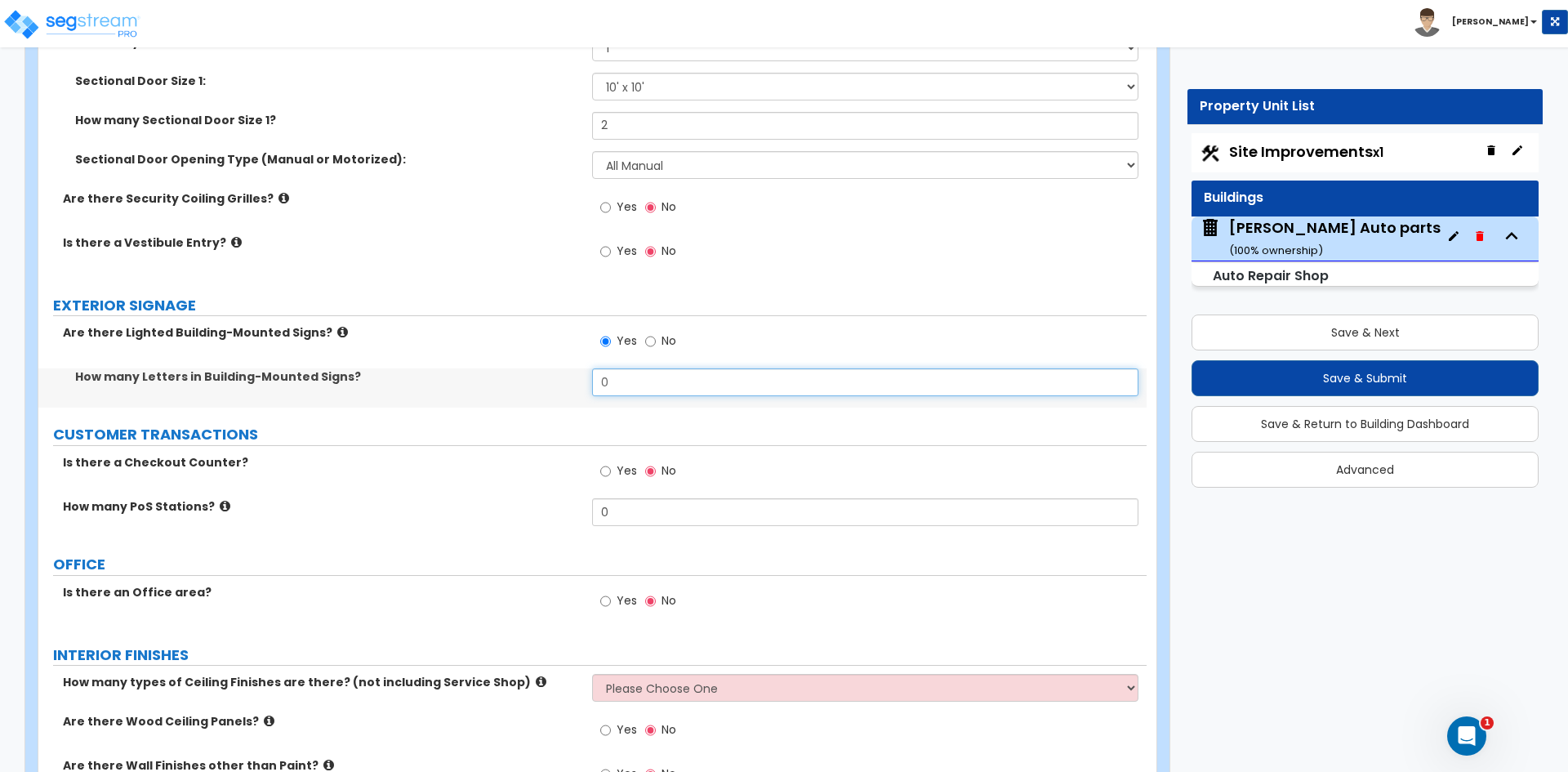
click at [630, 383] on input "0" at bounding box center [865, 382] width 546 height 27
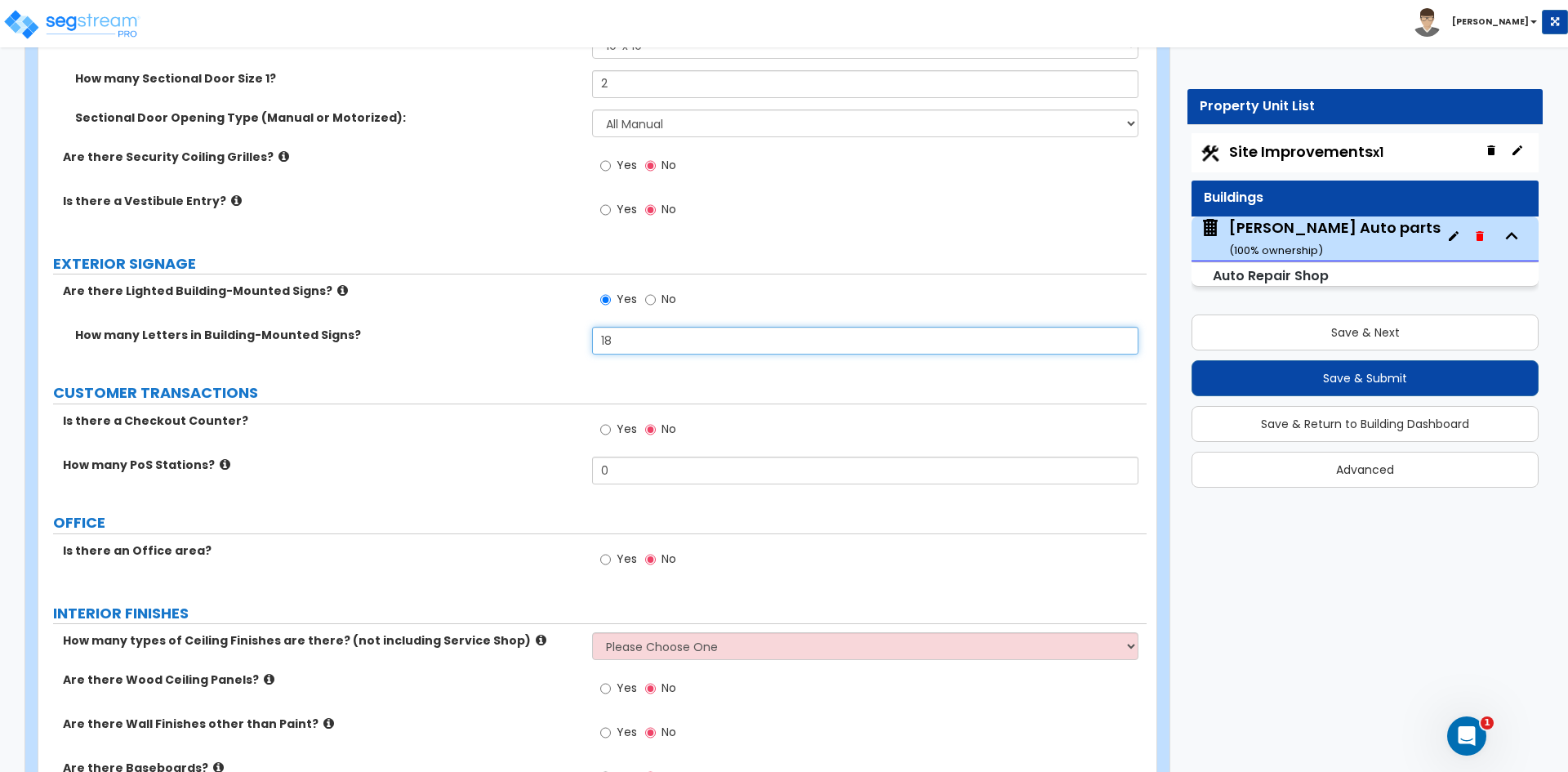
scroll to position [2452, 0]
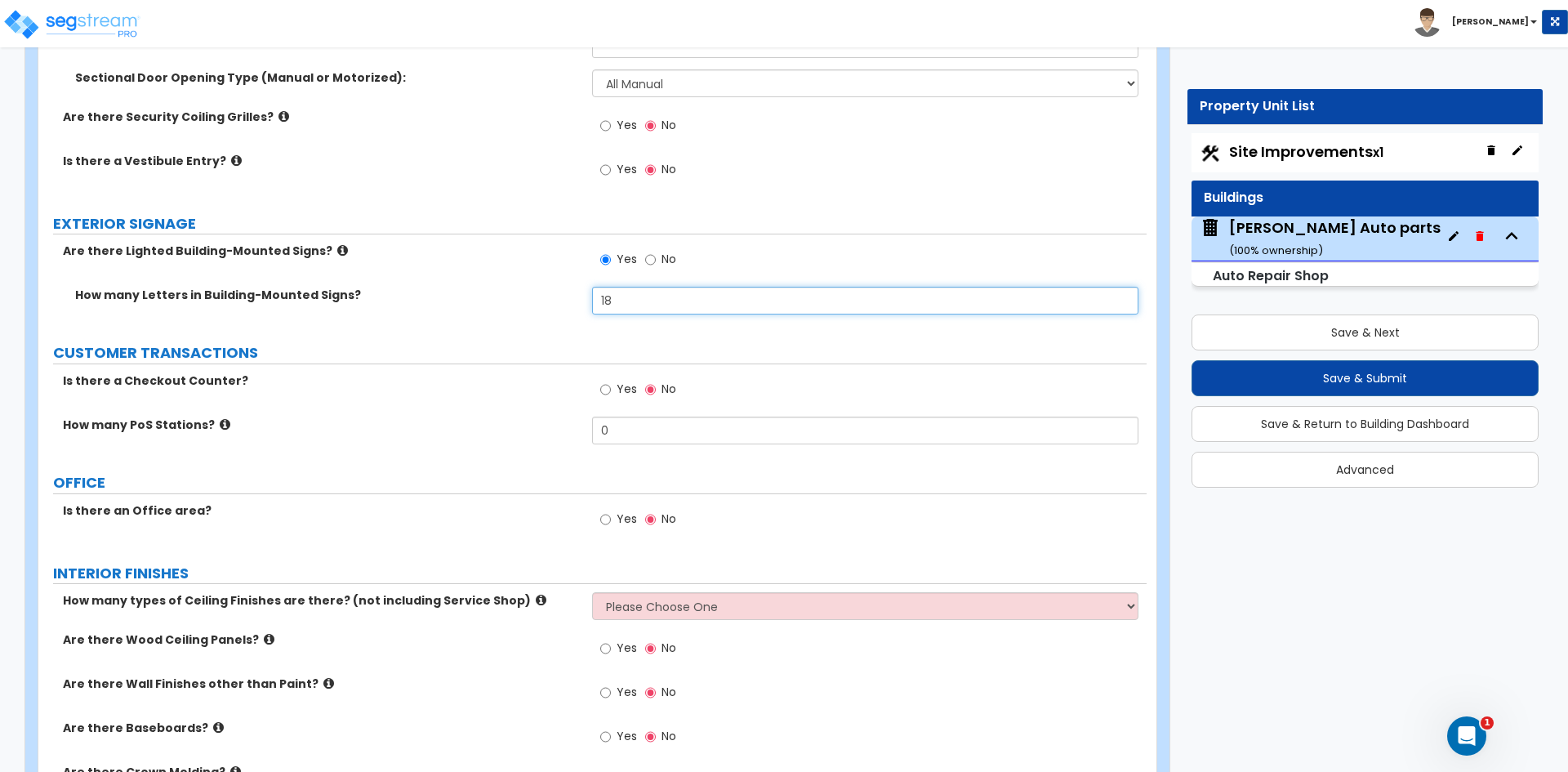
type input "18"
click at [604, 394] on input "Yes" at bounding box center [606, 390] width 11 height 18
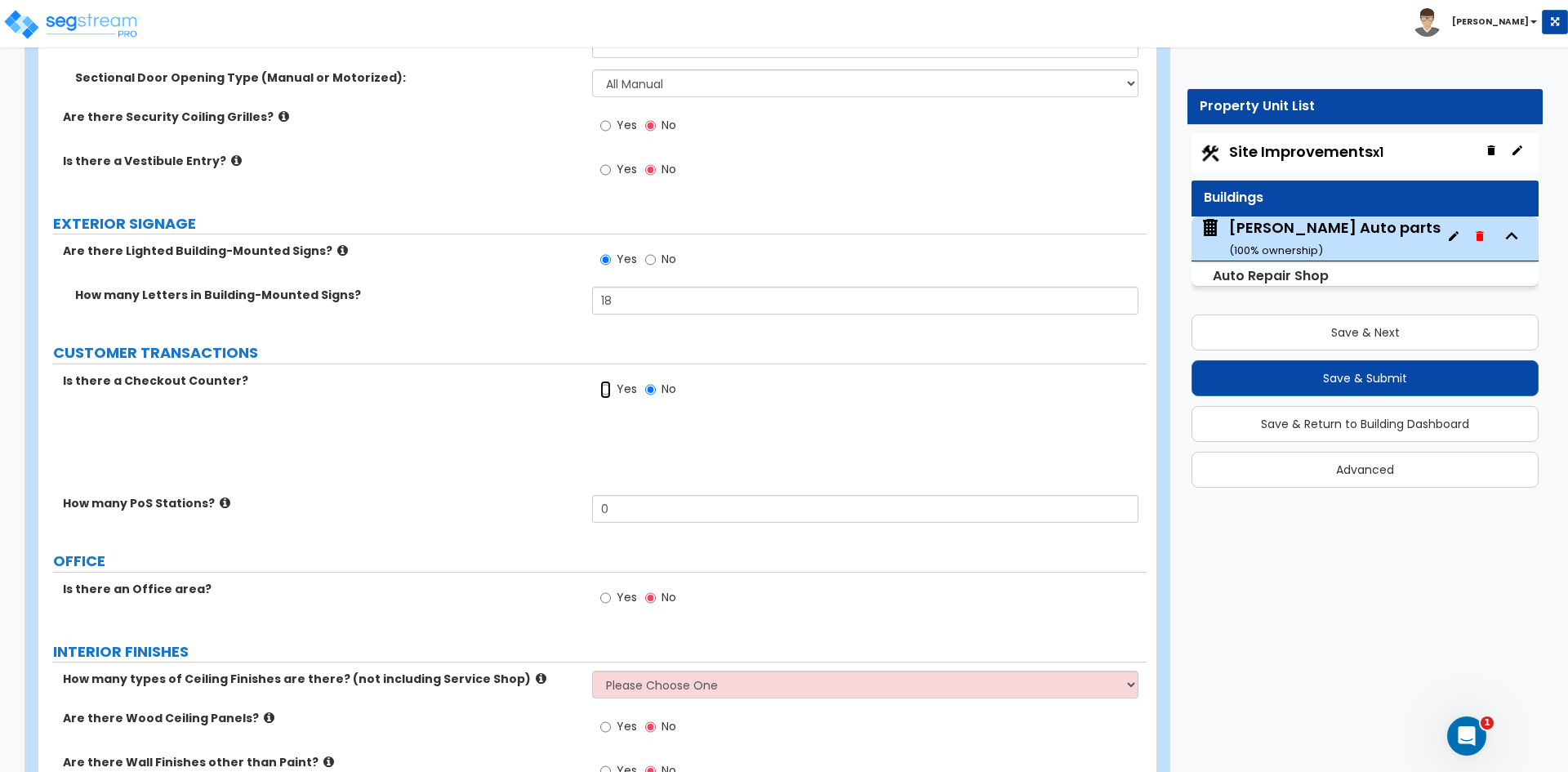
radio input "true"
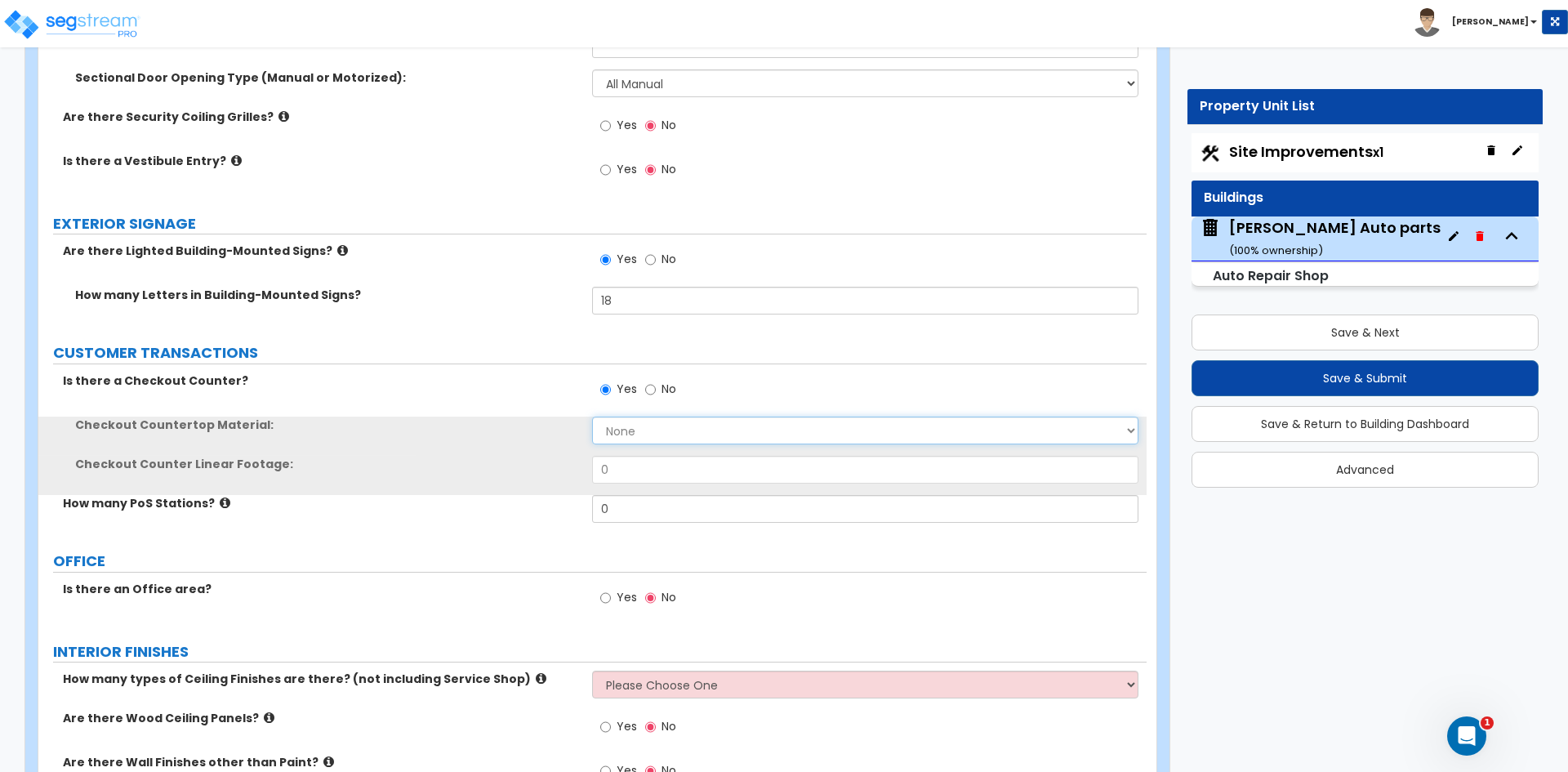
click at [635, 430] on select "None Plastic Laminate Solid Surface Stone Quartz Marble Tile Wood Stainless Ste…" at bounding box center [865, 430] width 546 height 27
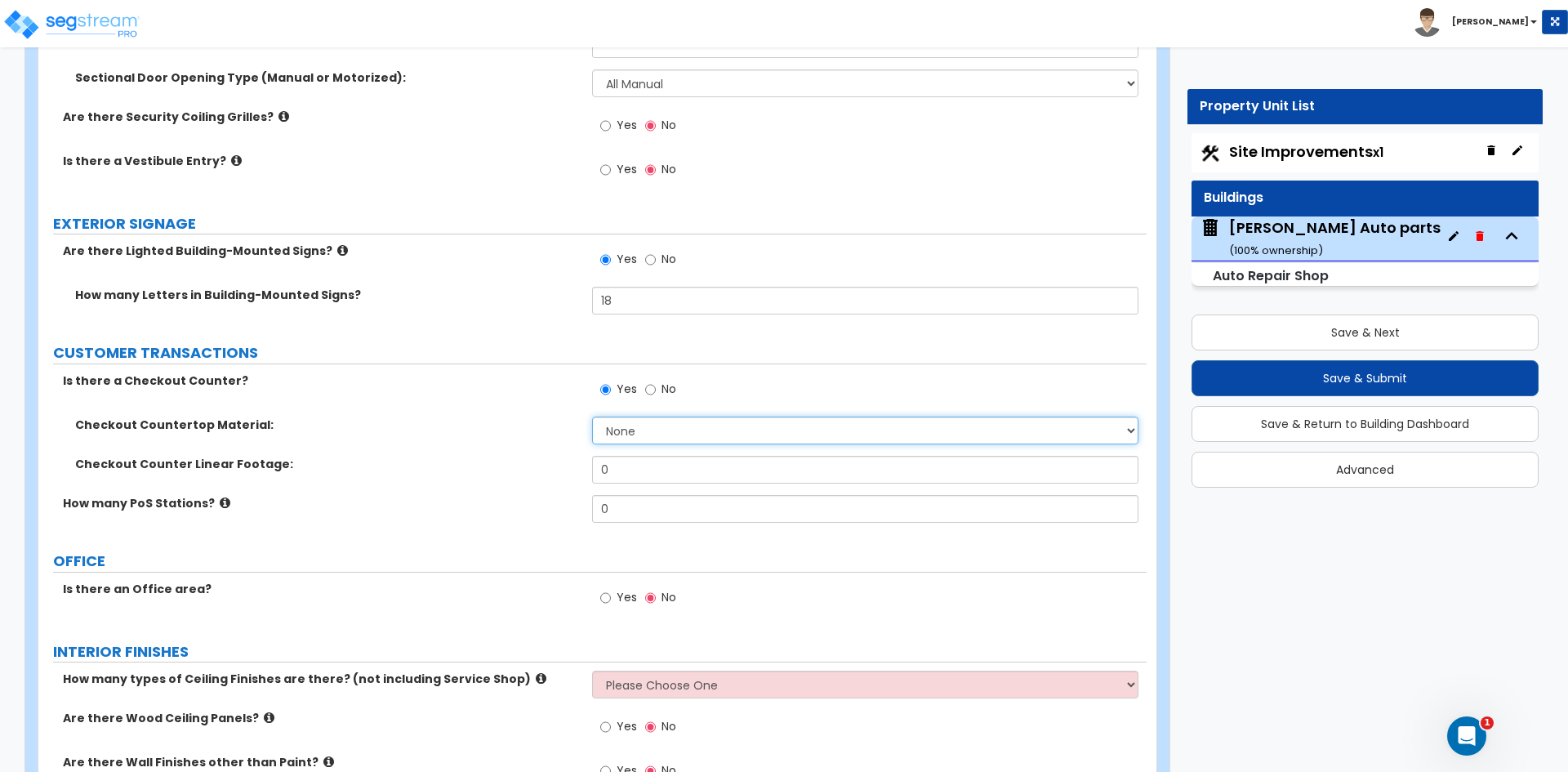
select select "1"
click at [592, 417] on select "None Plastic Laminate Solid Surface Stone Quartz Marble Tile Wood Stainless Ste…" at bounding box center [865, 430] width 546 height 27
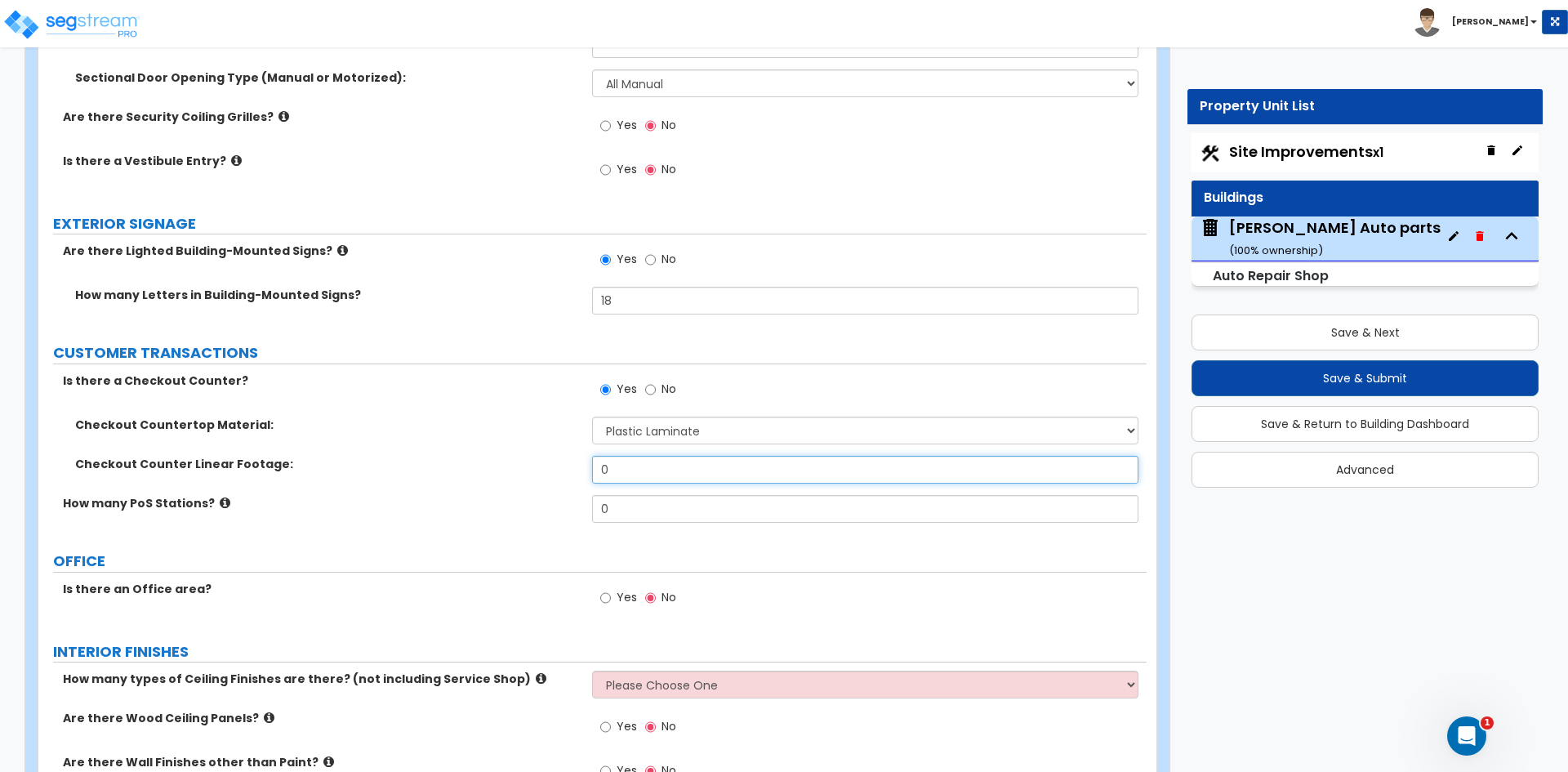
click at [658, 476] on input "0" at bounding box center [865, 469] width 546 height 27
type input "4"
click at [651, 502] on input "0" at bounding box center [865, 509] width 546 height 27
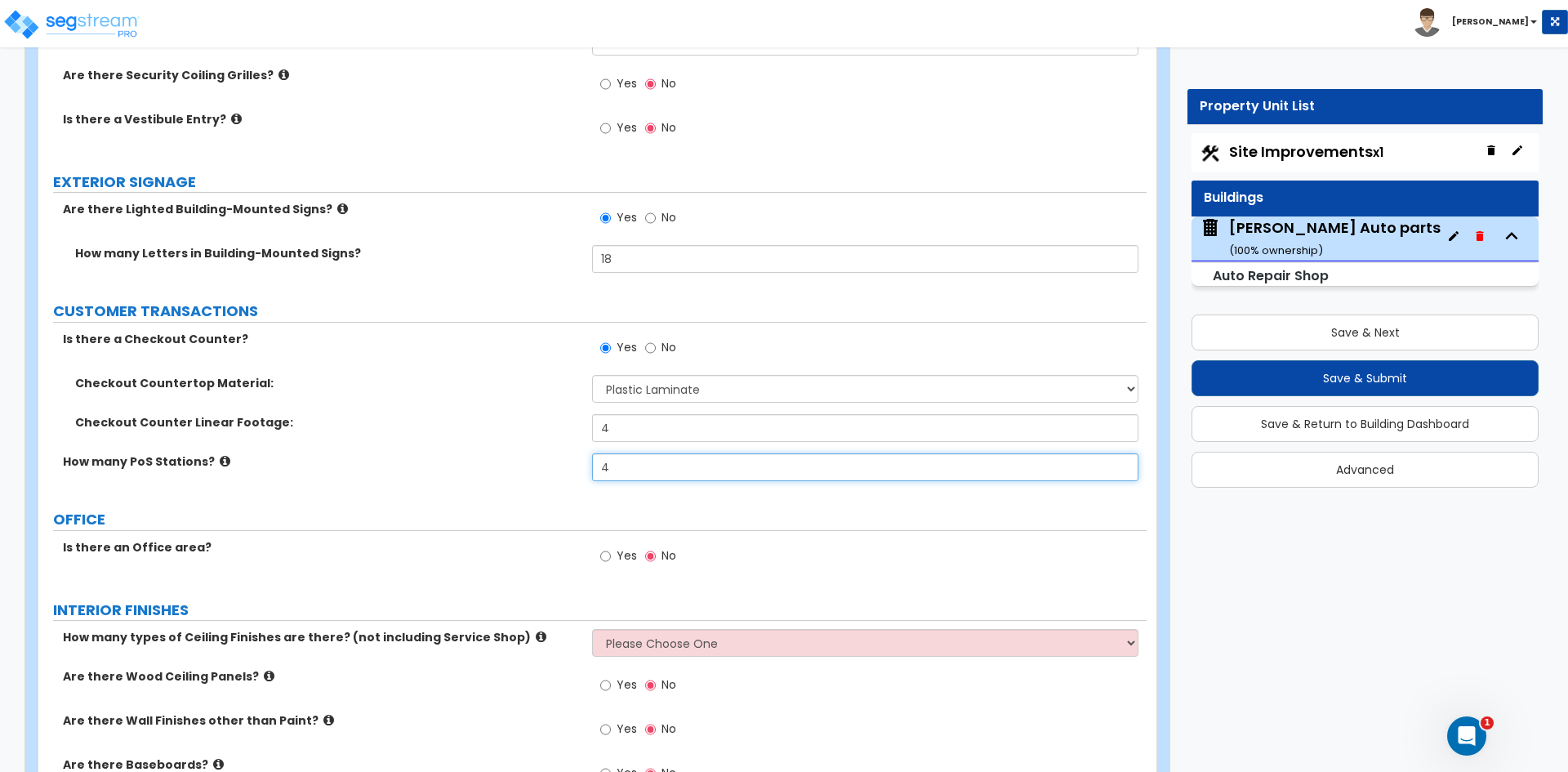
scroll to position [2533, 0]
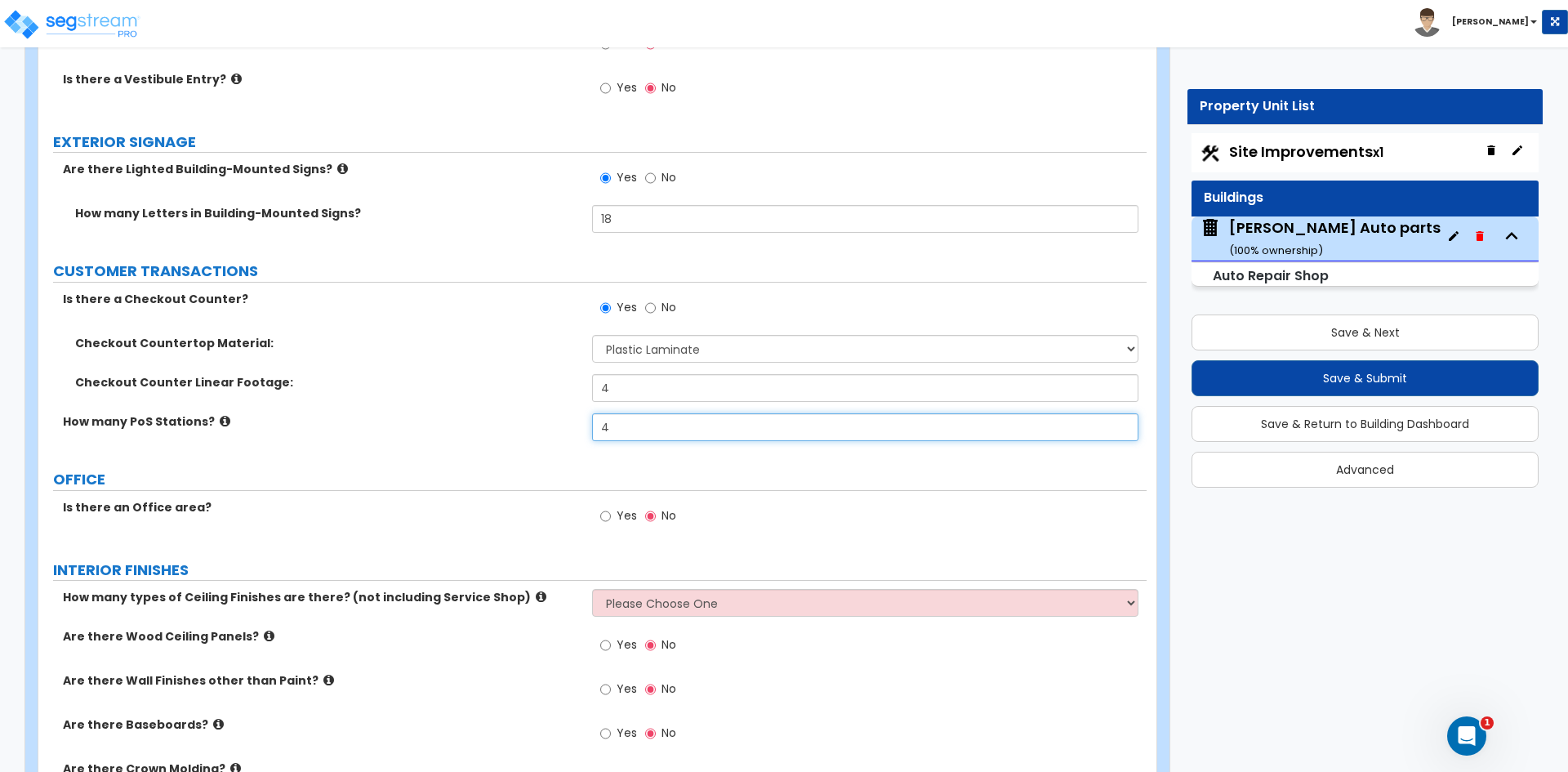
type input "4"
click at [611, 514] on input "Yes" at bounding box center [606, 517] width 11 height 18
radio input "true"
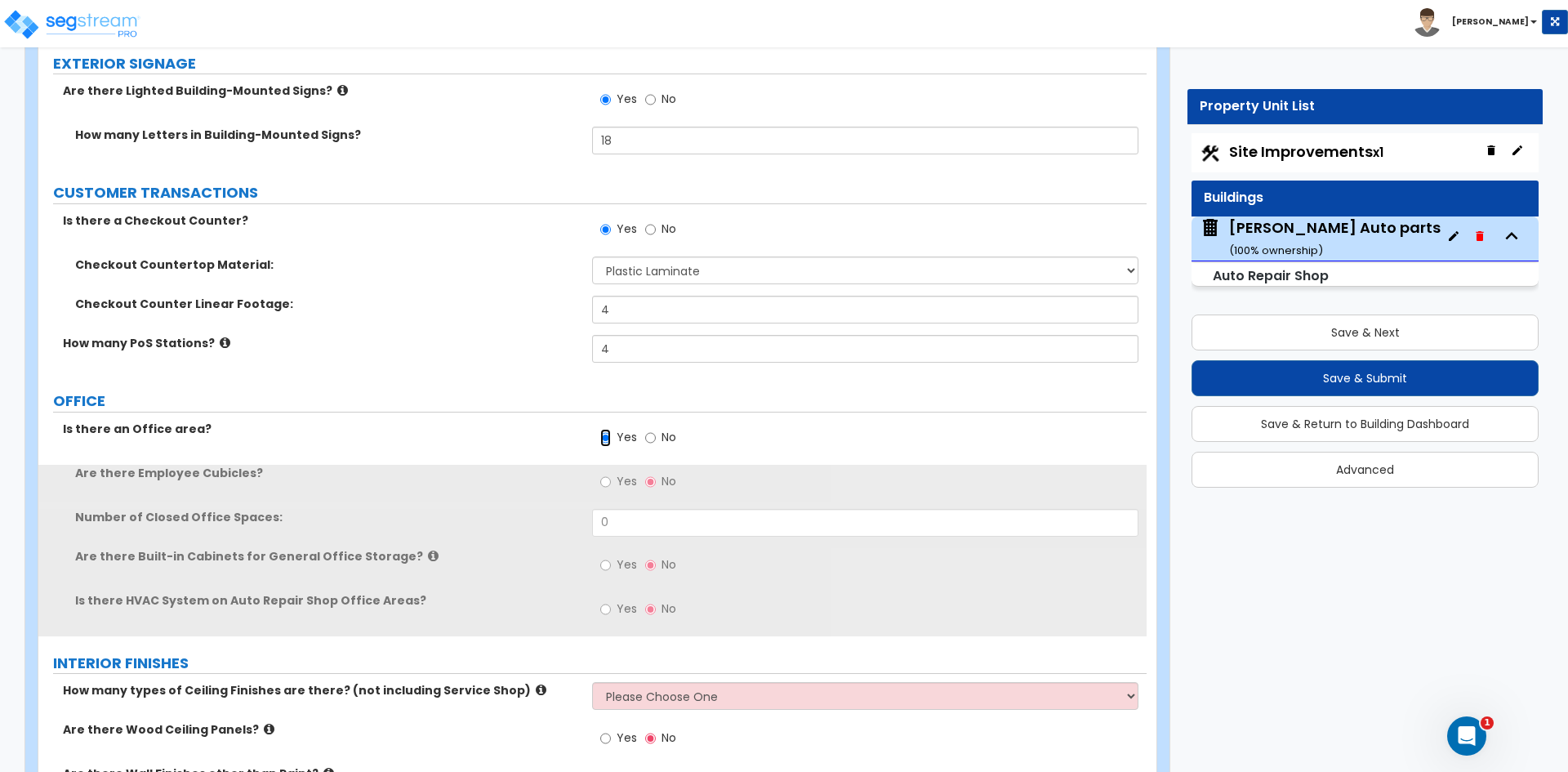
scroll to position [2615, 0]
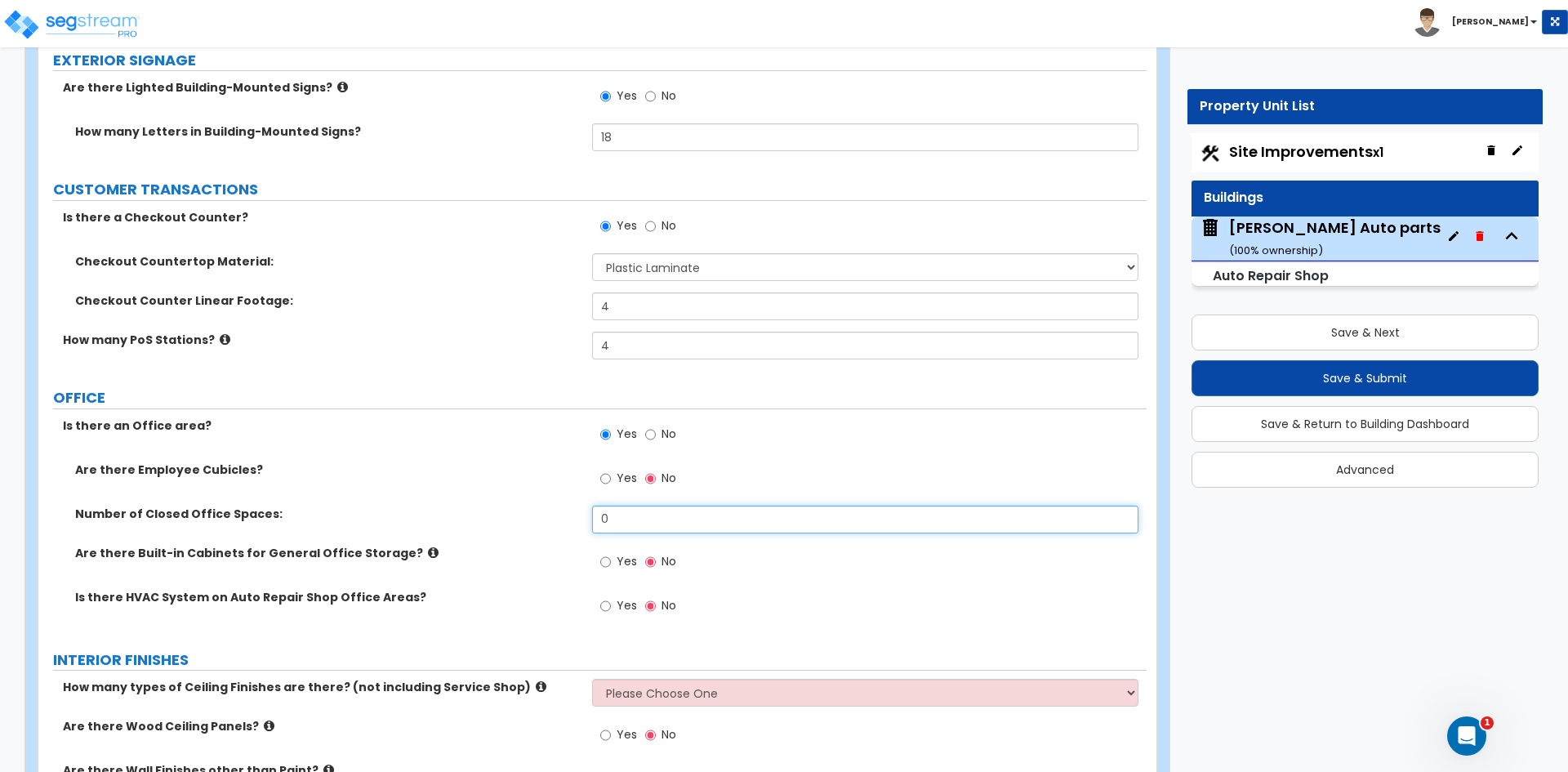
click at [635, 521] on input "0" at bounding box center [865, 520] width 546 height 27
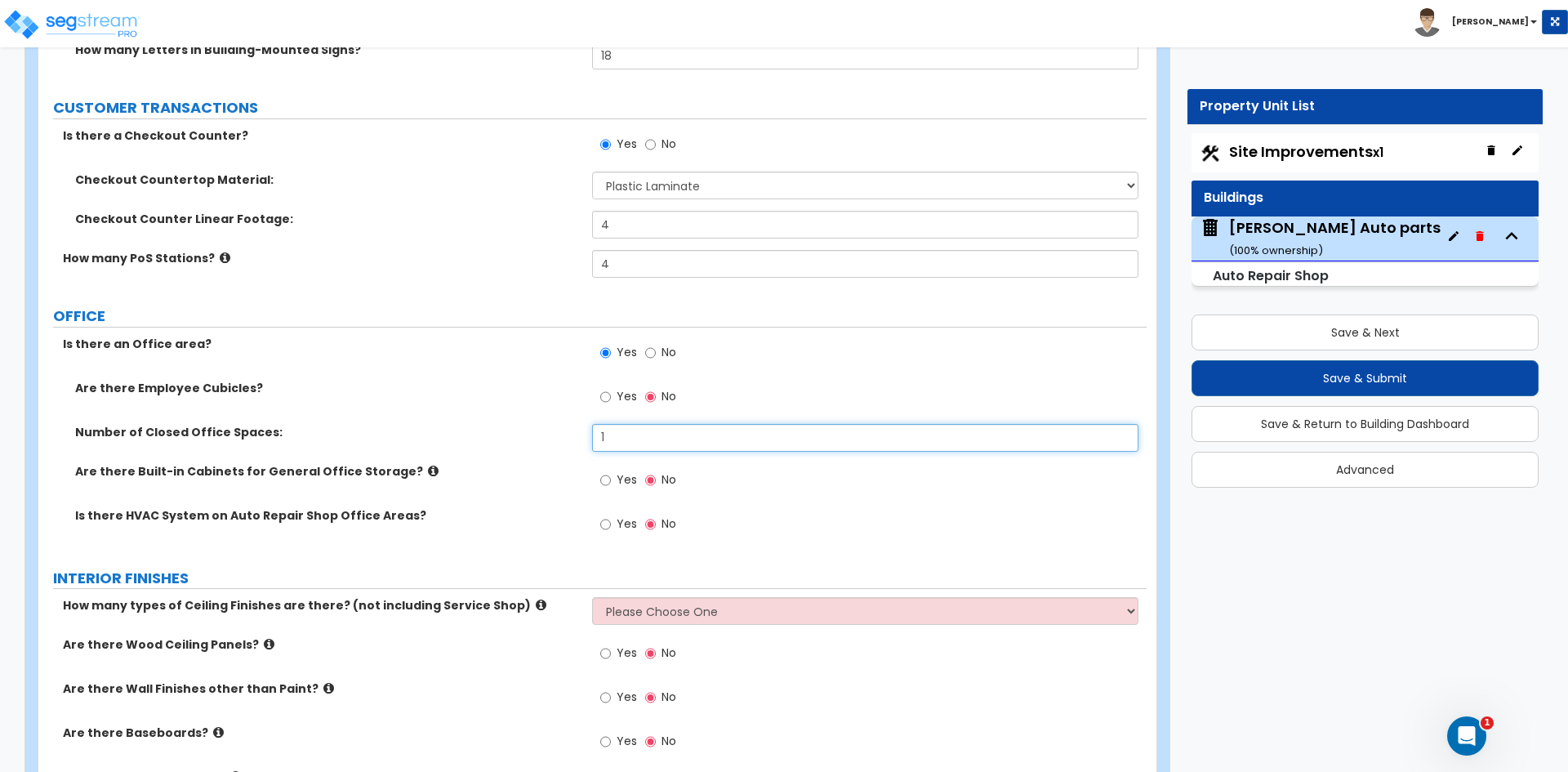
scroll to position [2778, 0]
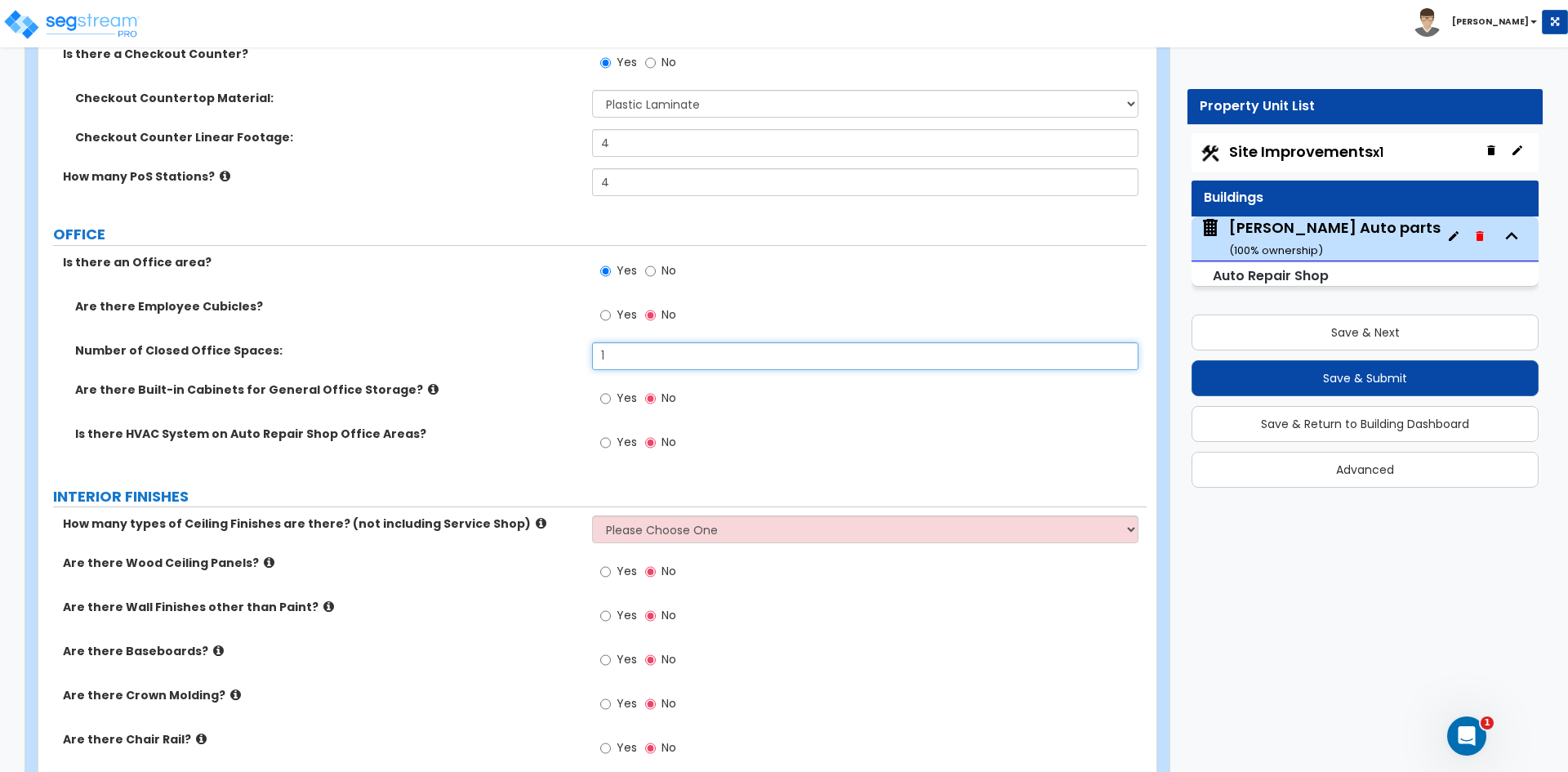
type input "1"
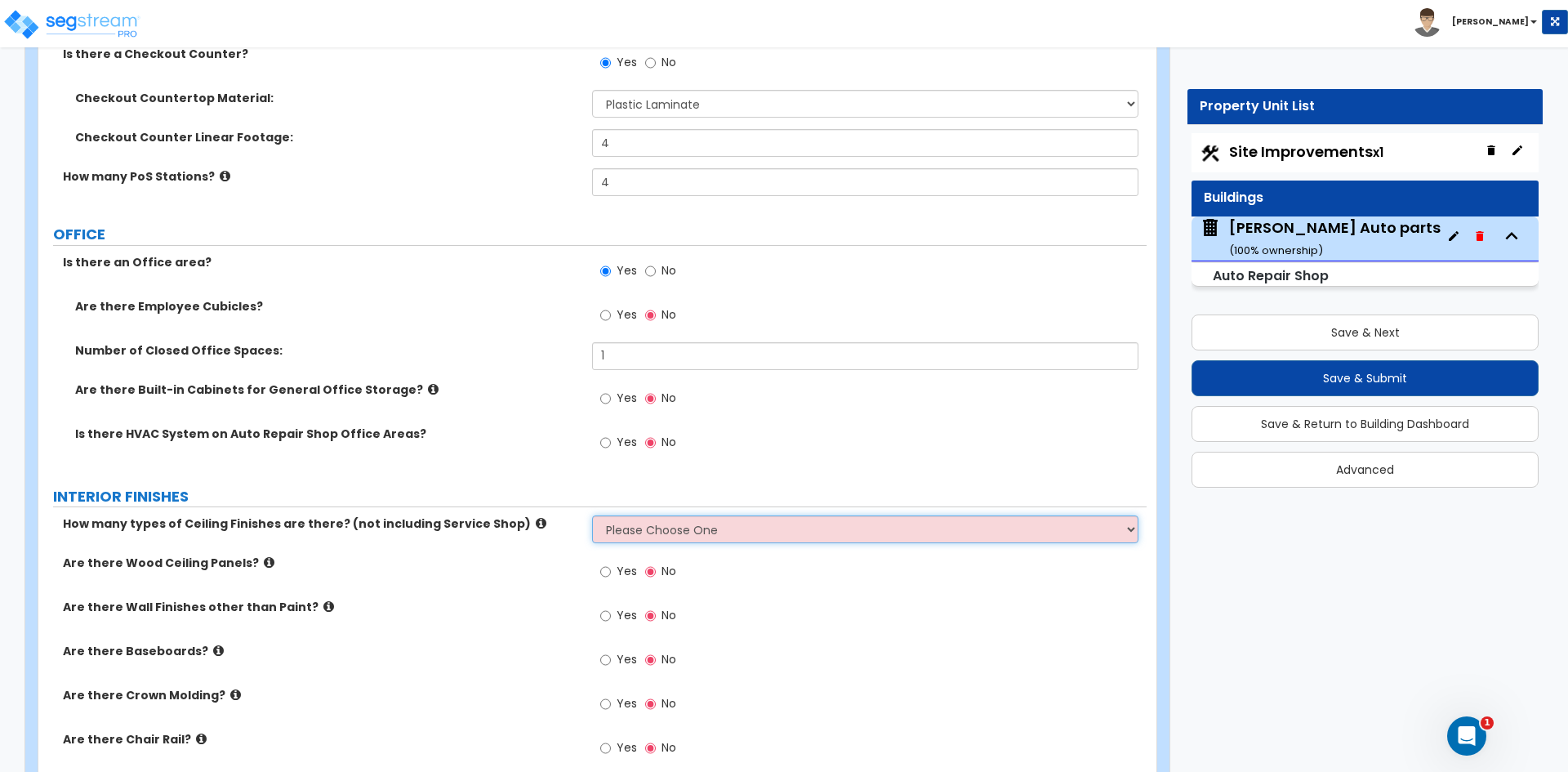
click at [635, 529] on select "Please Choose One 1 2 3" at bounding box center [865, 530] width 546 height 27
click at [592, 516] on select "Please Choose One 1 2 3" at bounding box center [865, 530] width 546 height 27
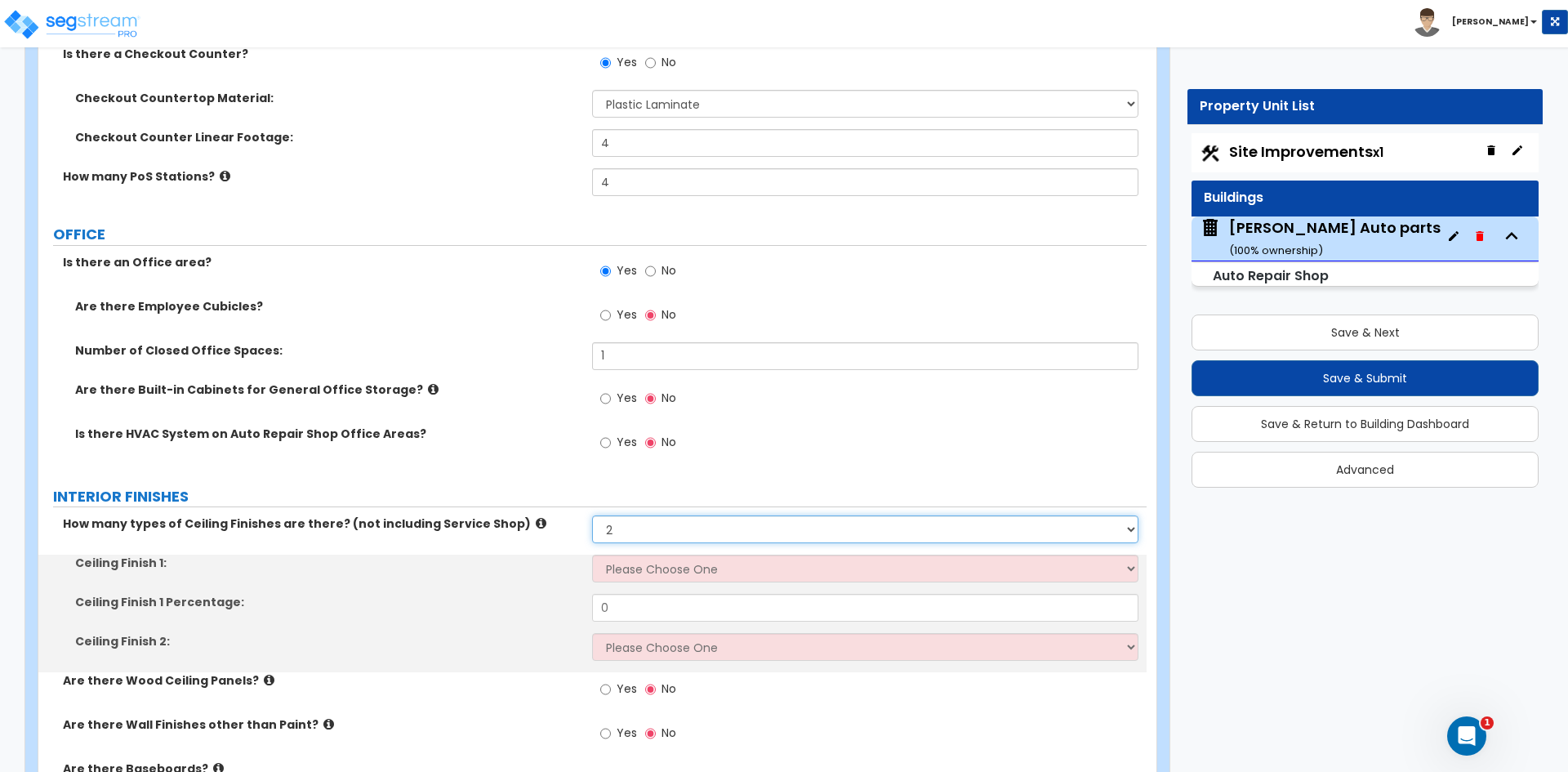
click at [652, 535] on select "Please Choose One 1 2 3" at bounding box center [865, 530] width 546 height 27
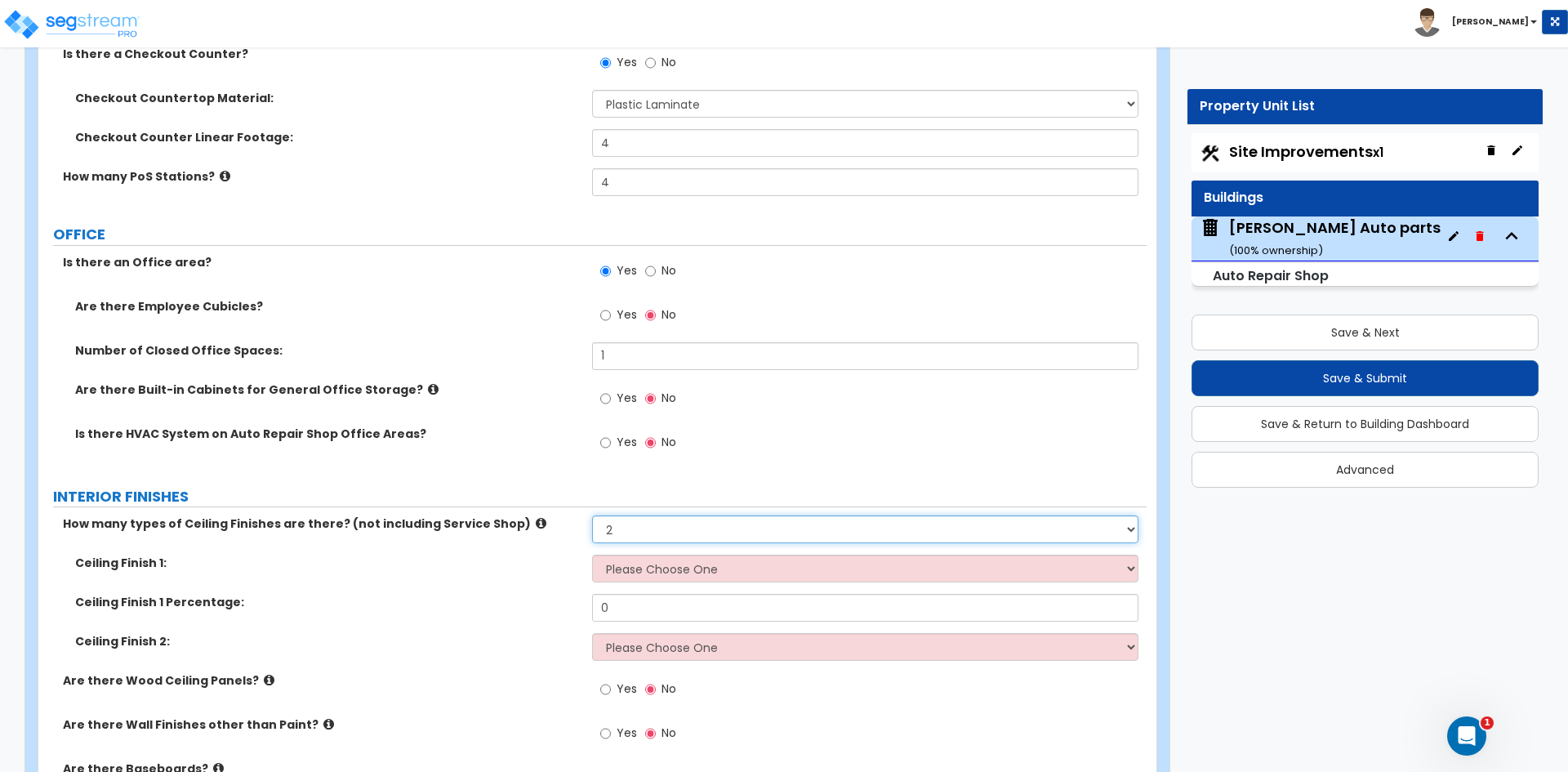
select select "1"
click at [592, 516] on select "Please Choose One 1 2 3" at bounding box center [865, 530] width 546 height 27
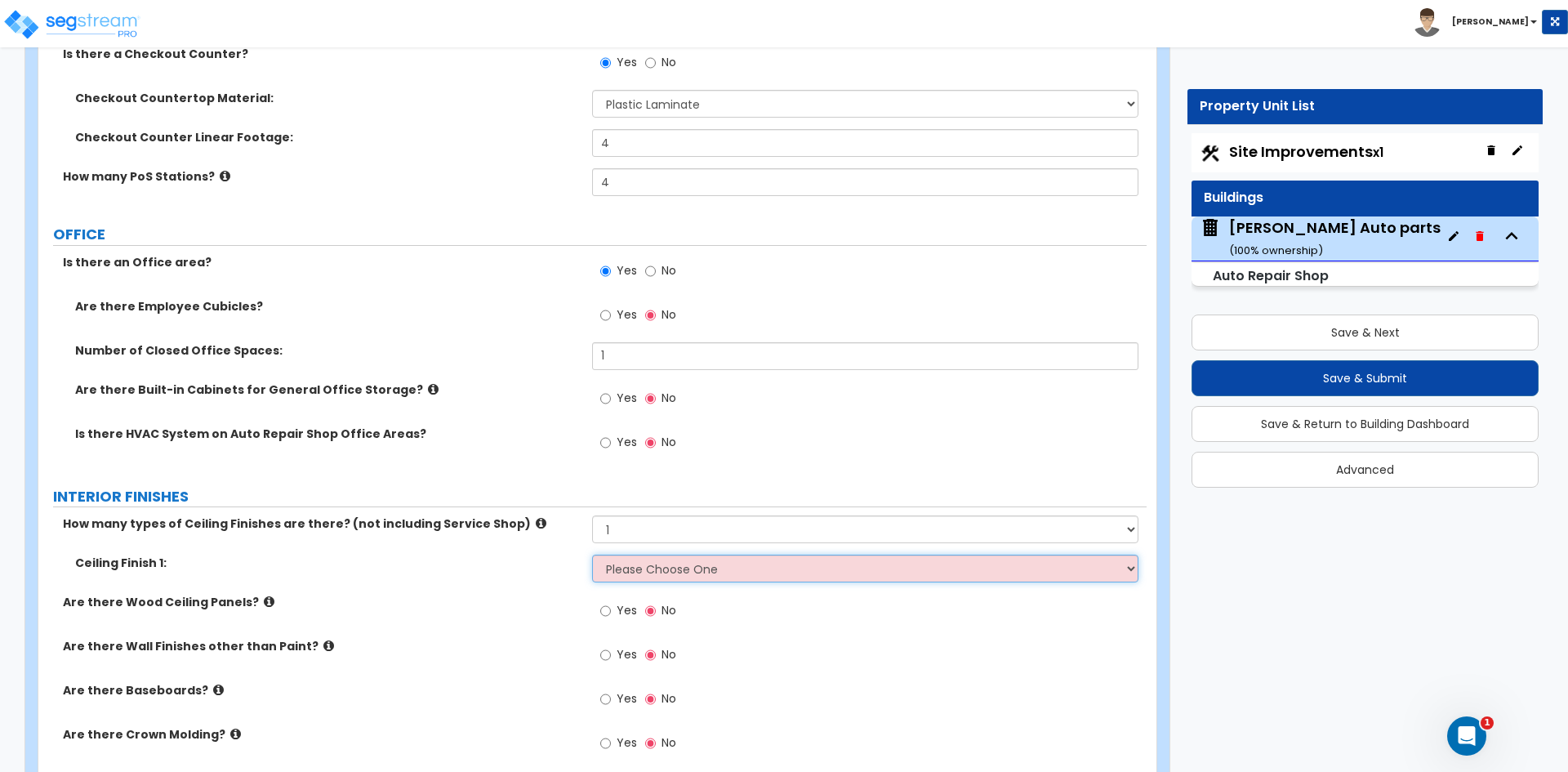
click at [656, 558] on select "Please Choose One Drop Ceiling Open Ceiling Drywall Ceiling" at bounding box center [865, 569] width 546 height 27
select select "2"
click at [592, 555] on select "Please Choose One Drop Ceiling Open Ceiling Drywall Ceiling" at bounding box center [865, 569] width 546 height 27
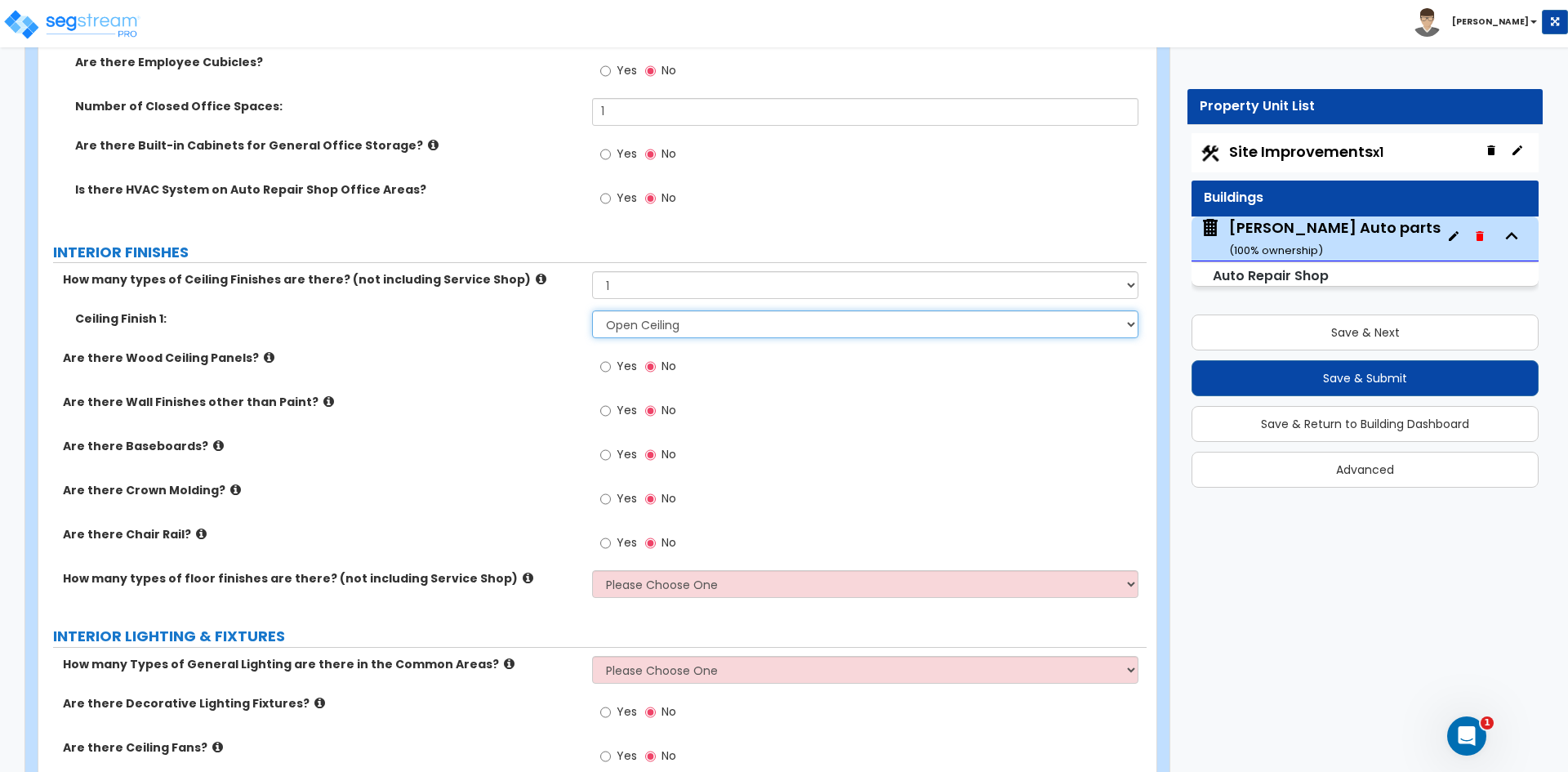
scroll to position [3023, 0]
click at [604, 452] on input "Yes" at bounding box center [606, 455] width 11 height 18
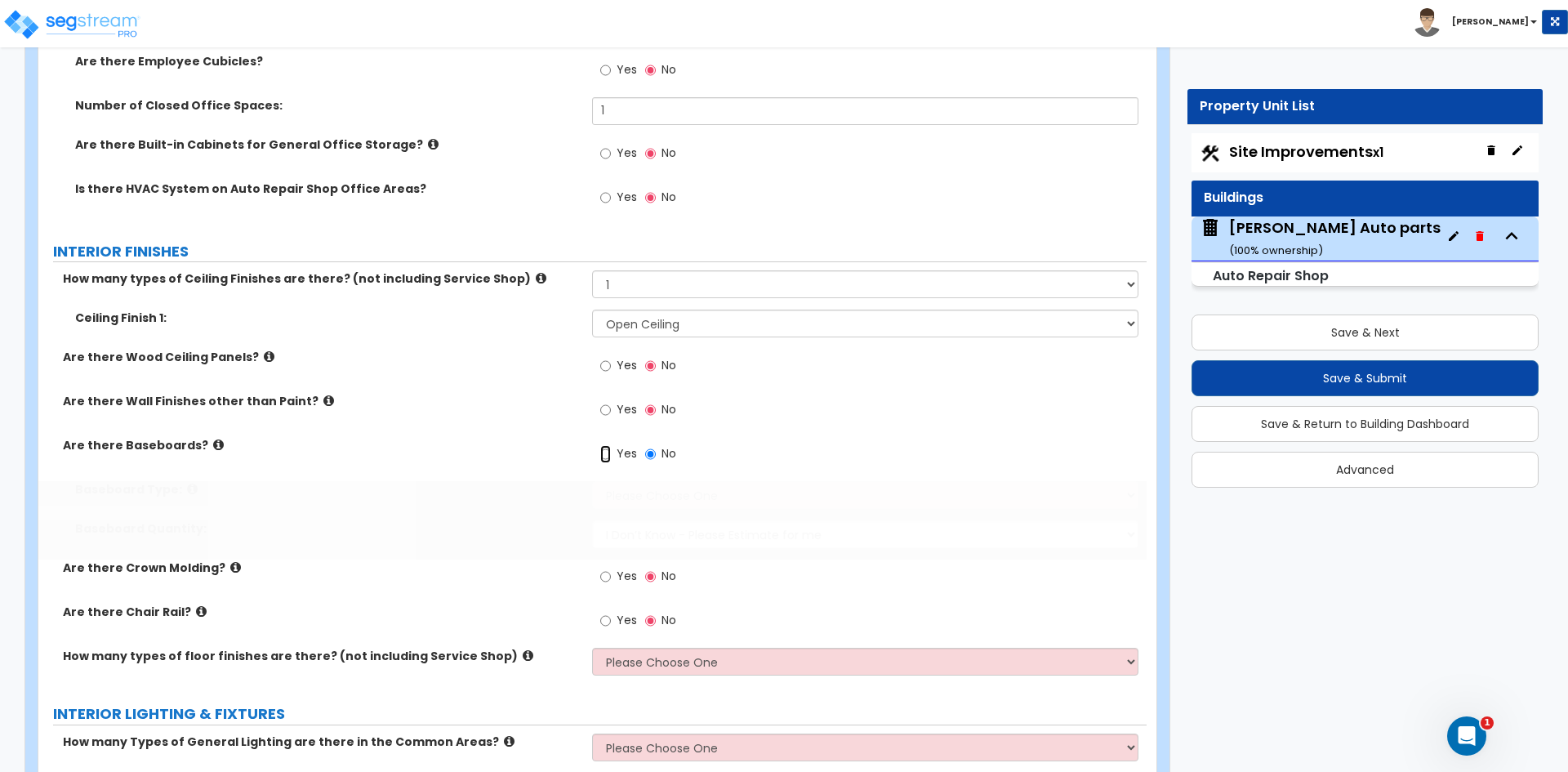
radio input "true"
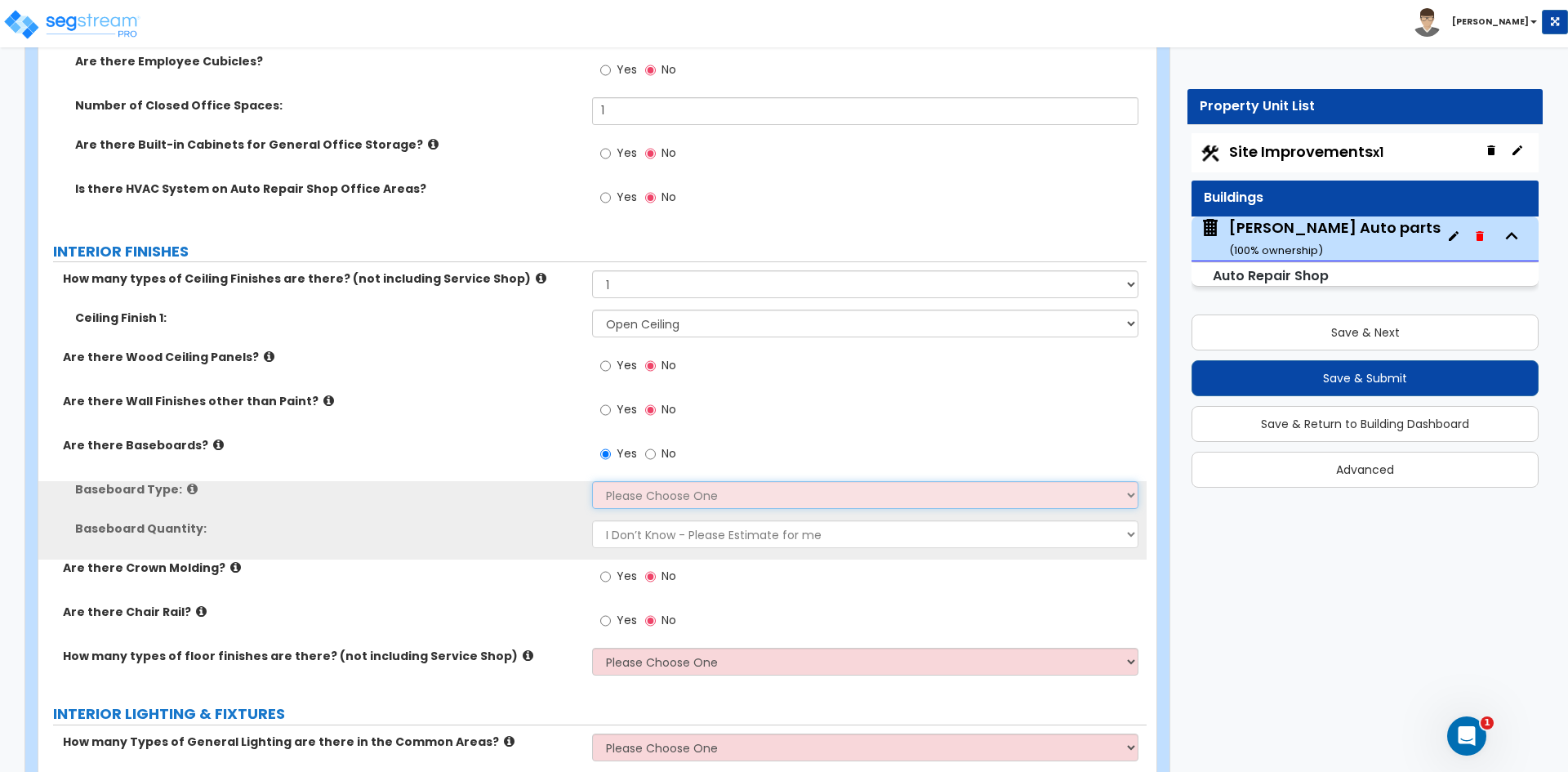
click at [643, 496] on select "Please Choose One Wood Vinyl Carpet Tile" at bounding box center [865, 495] width 546 height 27
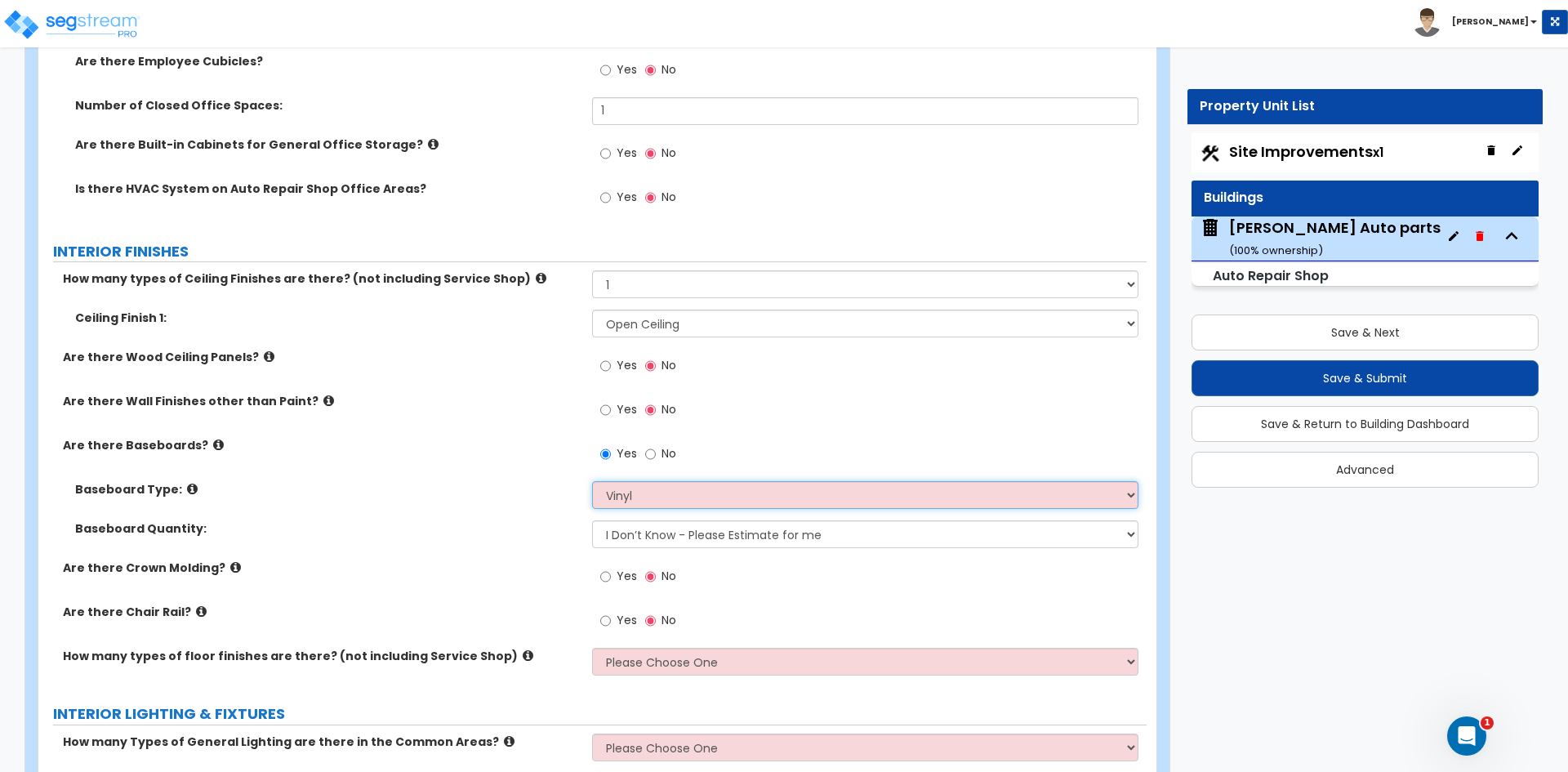
click at [592, 481] on select "Please Choose One Wood Vinyl Carpet Tile" at bounding box center [865, 495] width 546 height 27
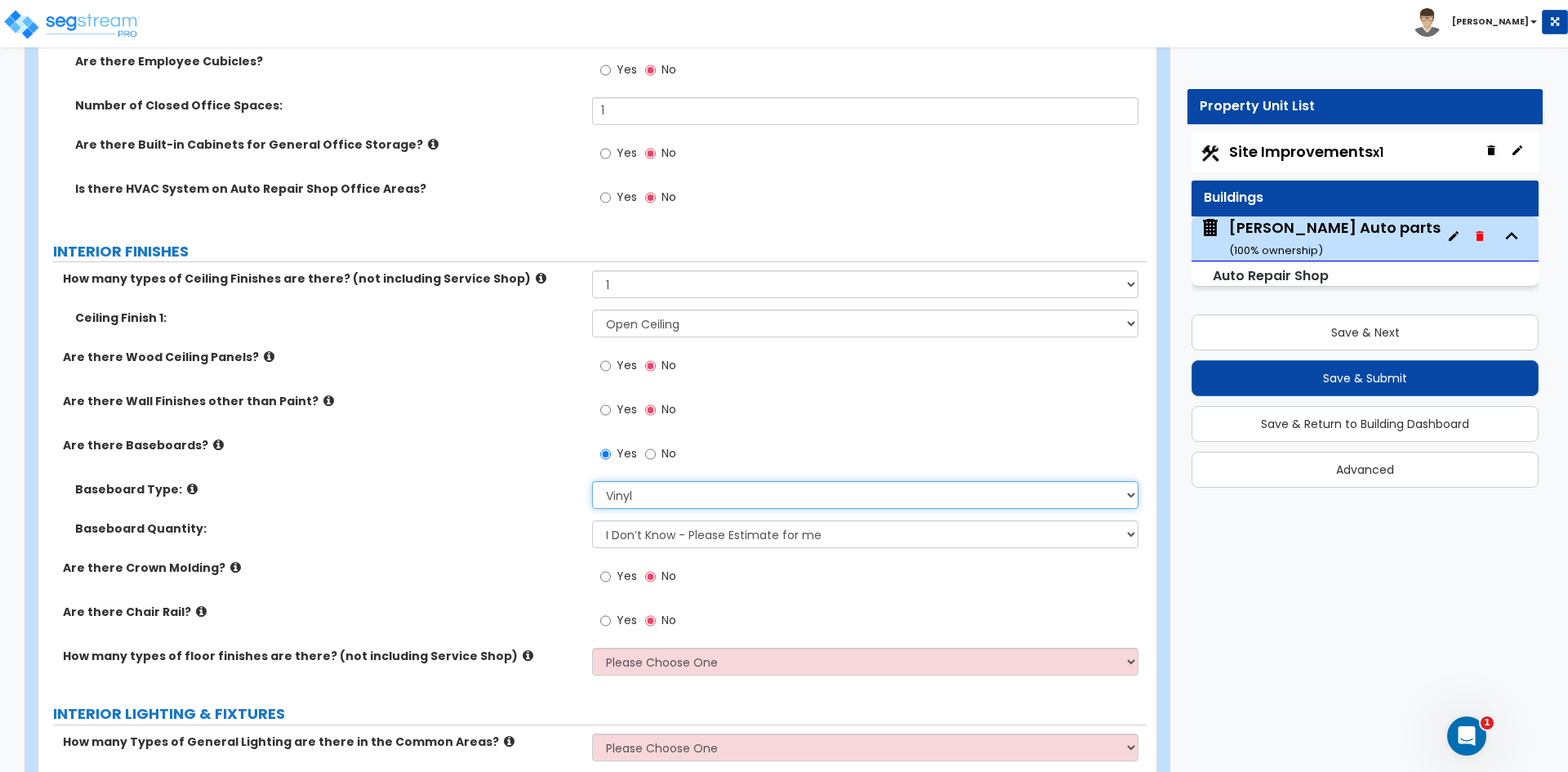
click at [639, 500] on select "Please Choose One Wood Vinyl Carpet Tile" at bounding box center [865, 495] width 546 height 27
click at [592, 481] on select "Please Choose One Wood Vinyl Carpet Tile" at bounding box center [865, 495] width 546 height 27
click at [657, 494] on select "Please Choose One Wood Vinyl Carpet Tile" at bounding box center [865, 495] width 546 height 27
select select "2"
click at [592, 481] on select "Please Choose One Wood Vinyl Carpet Tile" at bounding box center [865, 495] width 546 height 27
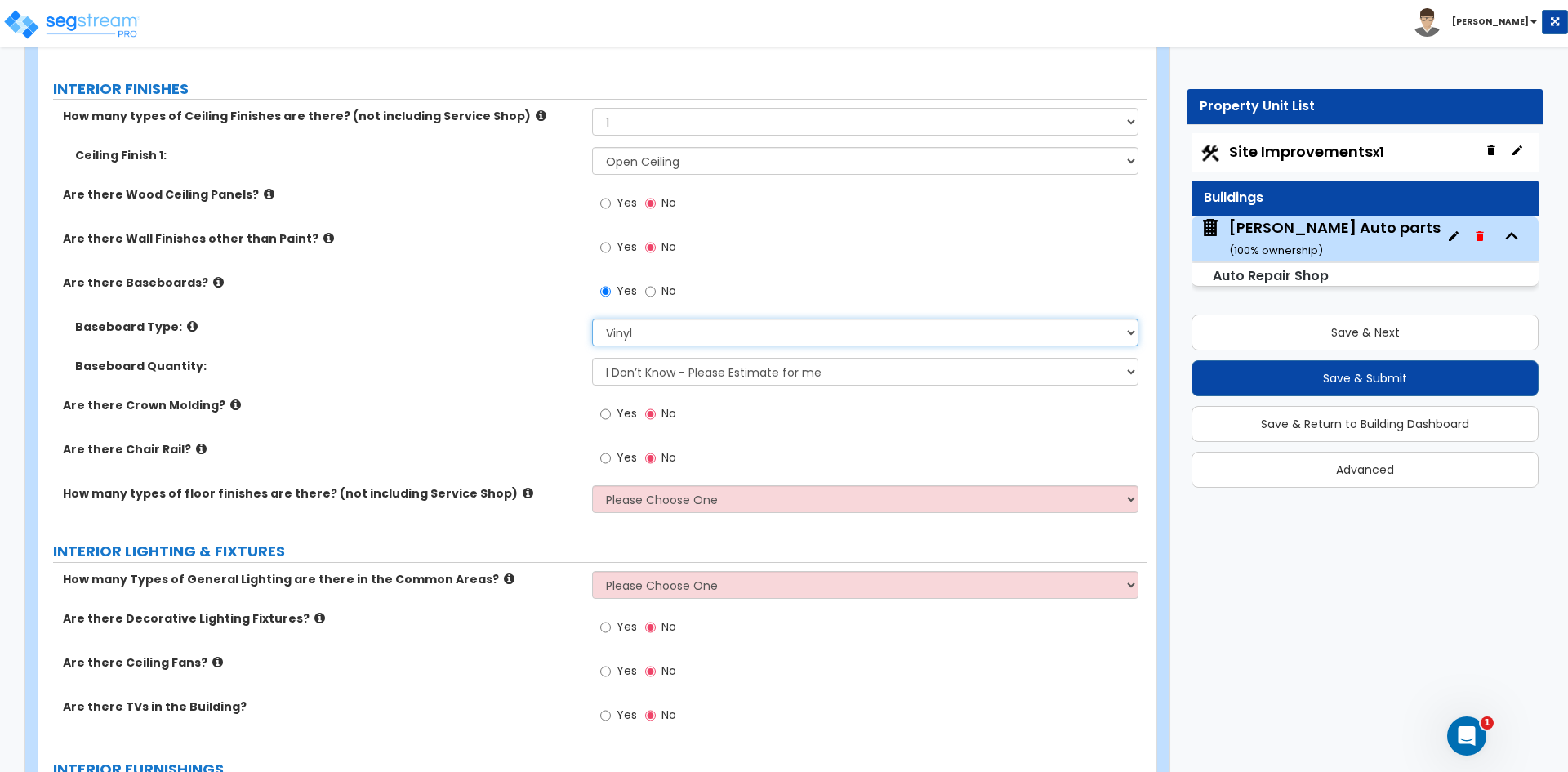
scroll to position [3186, 0]
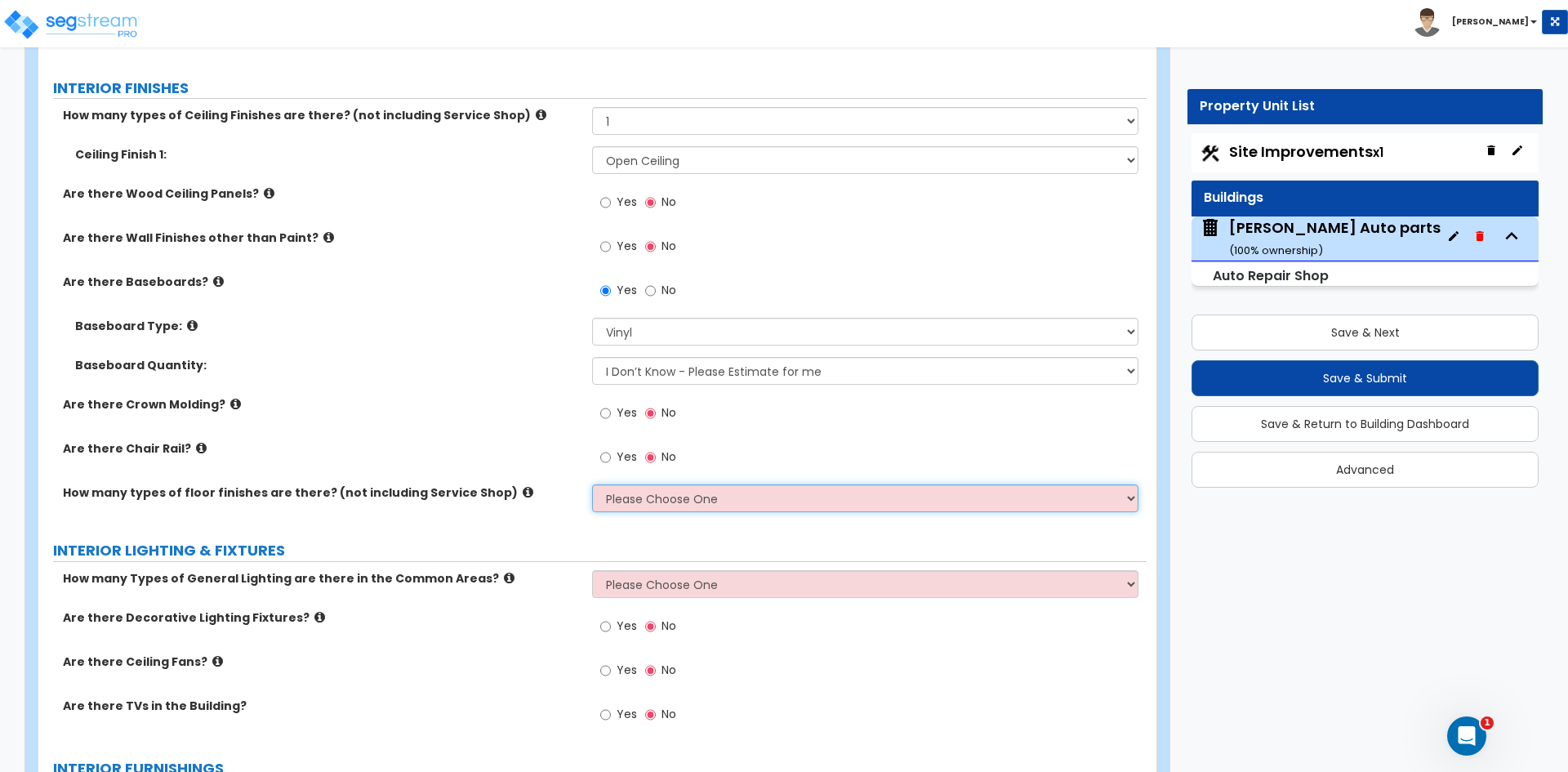
click at [616, 506] on select "Please Choose One 1 2 3" at bounding box center [865, 499] width 546 height 27
select select "1"
click at [592, 485] on select "Please Choose One 1 2 3" at bounding box center [865, 499] width 546 height 27
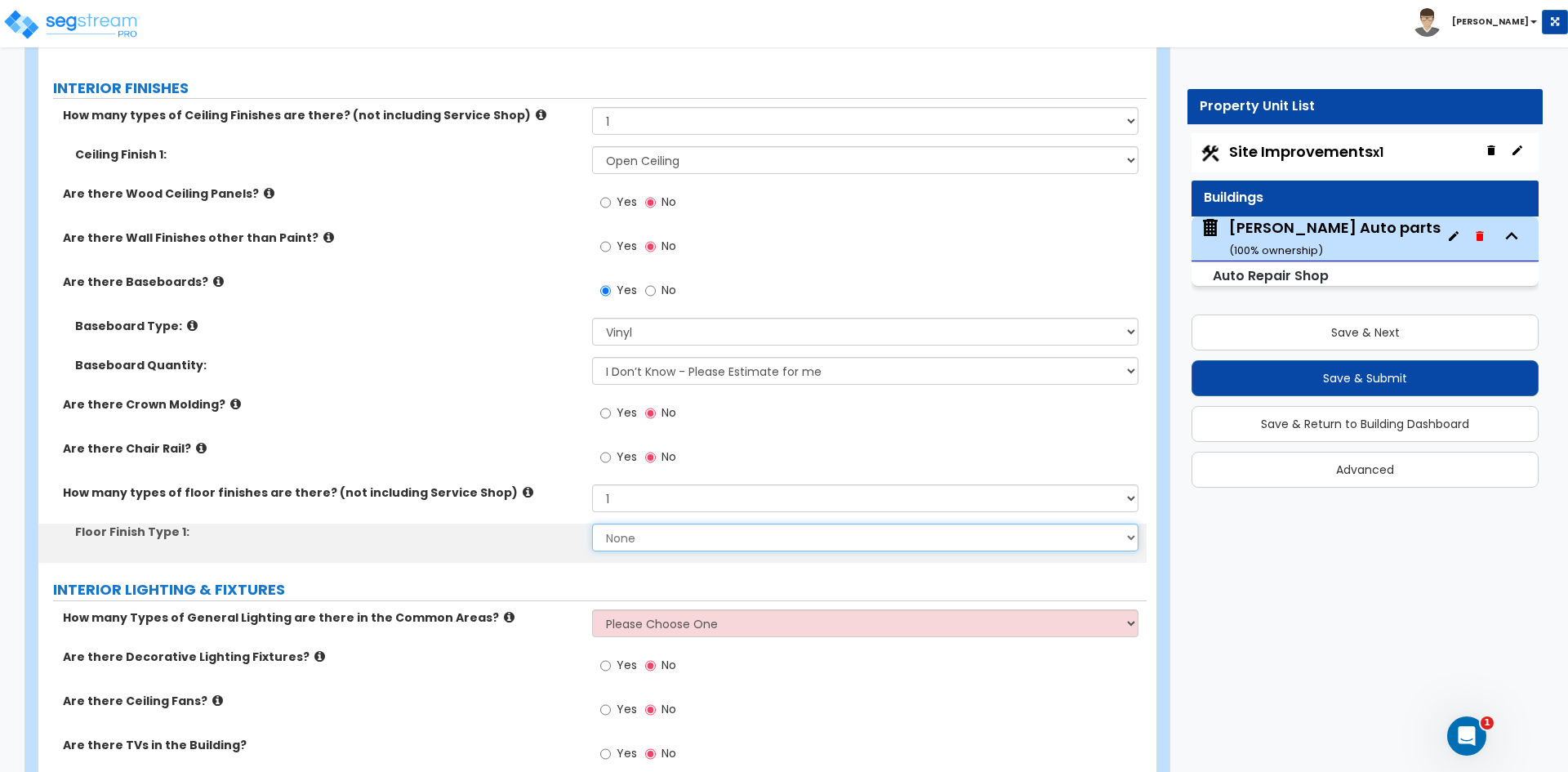
click at [642, 538] on select "None Tile Flooring Hardwood Flooring Resilient Laminate Flooring VCT Flooring S…" at bounding box center [865, 538] width 546 height 27
select select "5"
click at [592, 524] on select "None Tile Flooring Hardwood Flooring Resilient Laminate Flooring VCT Flooring S…" at bounding box center [865, 538] width 546 height 27
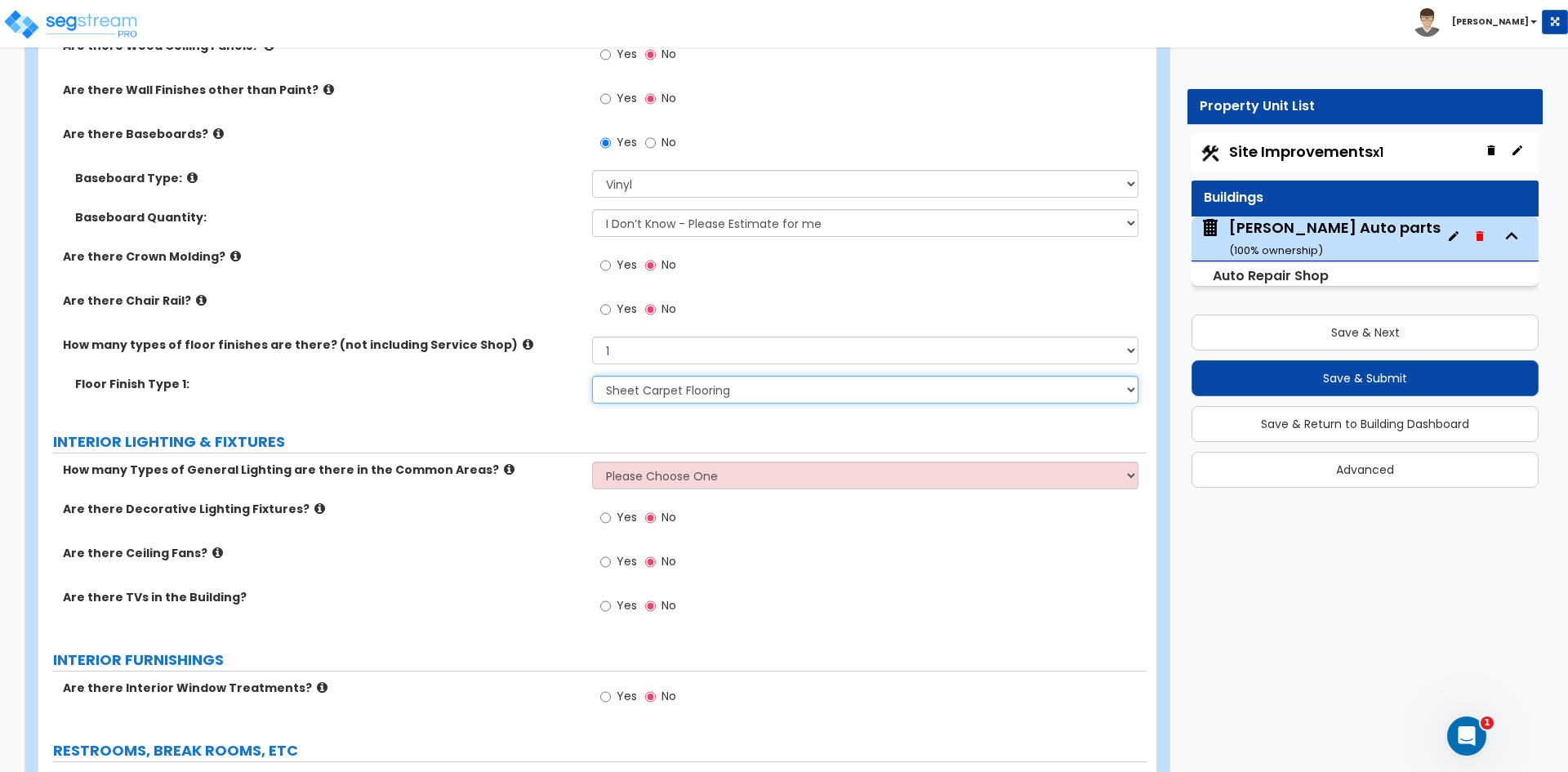
scroll to position [3350, 0]
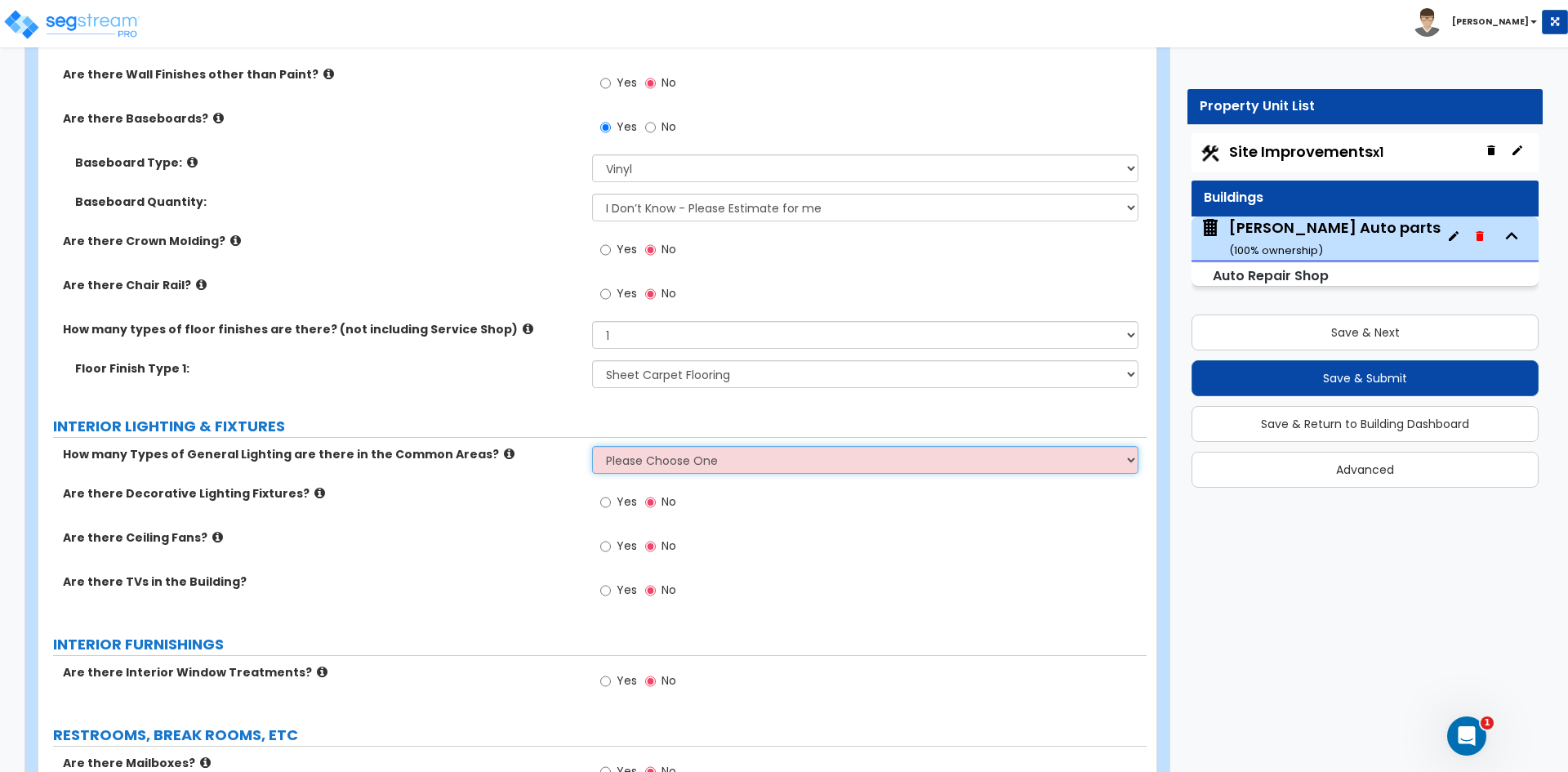
click at [689, 460] on select "Please Choose One 1 2 3" at bounding box center [865, 459] width 546 height 27
select select "1"
click at [592, 446] on select "Please Choose One 1 2 3" at bounding box center [865, 459] width 546 height 27
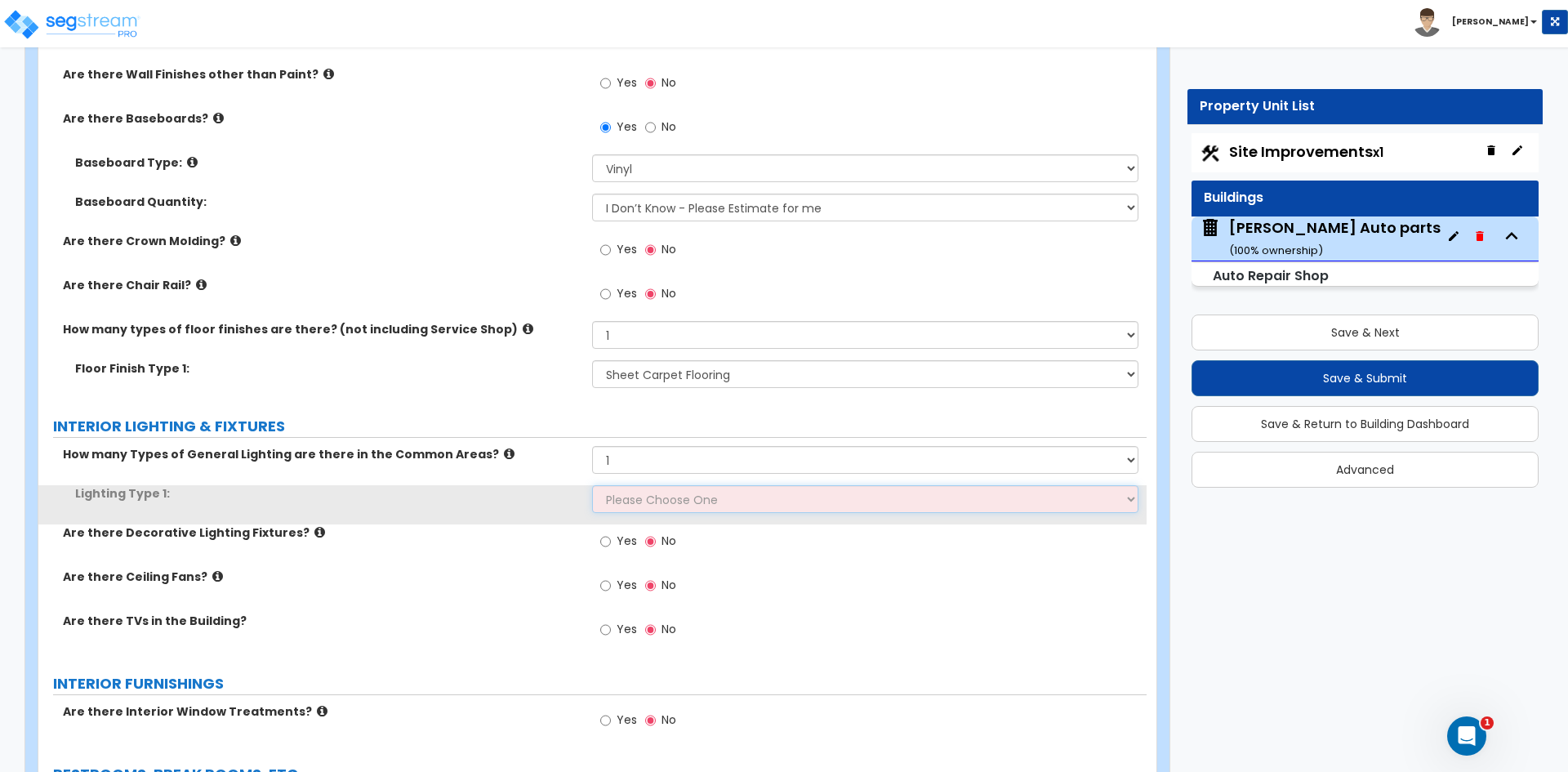
click at [651, 501] on select "Please Choose One LED Surface-Mounted LED Recessed Fluorescent Surface-Mounted …" at bounding box center [865, 499] width 546 height 27
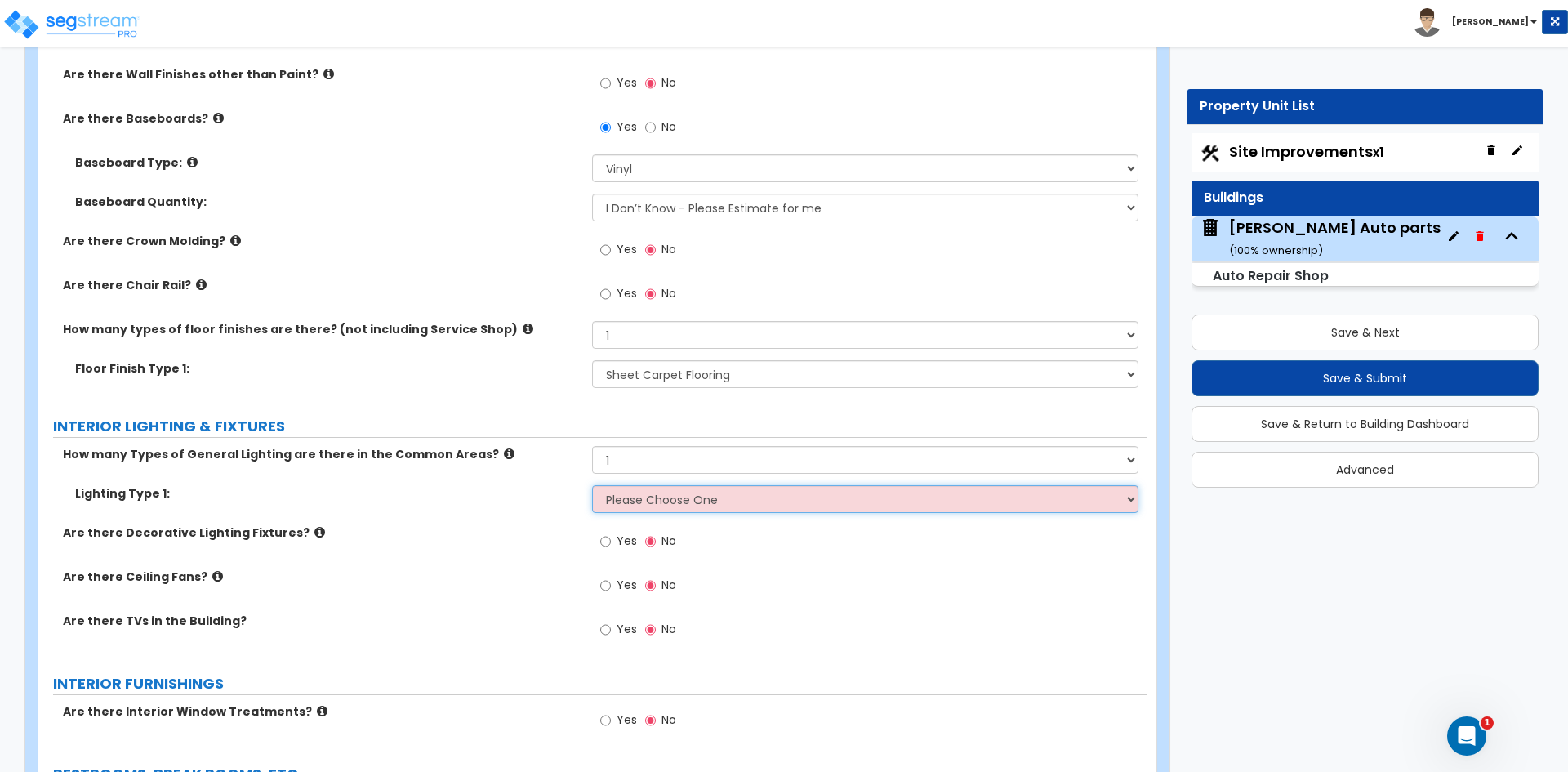
select select "3"
click at [592, 486] on select "Please Choose One LED Surface-Mounted LED Recessed Fluorescent Surface-Mounted …" at bounding box center [865, 499] width 546 height 27
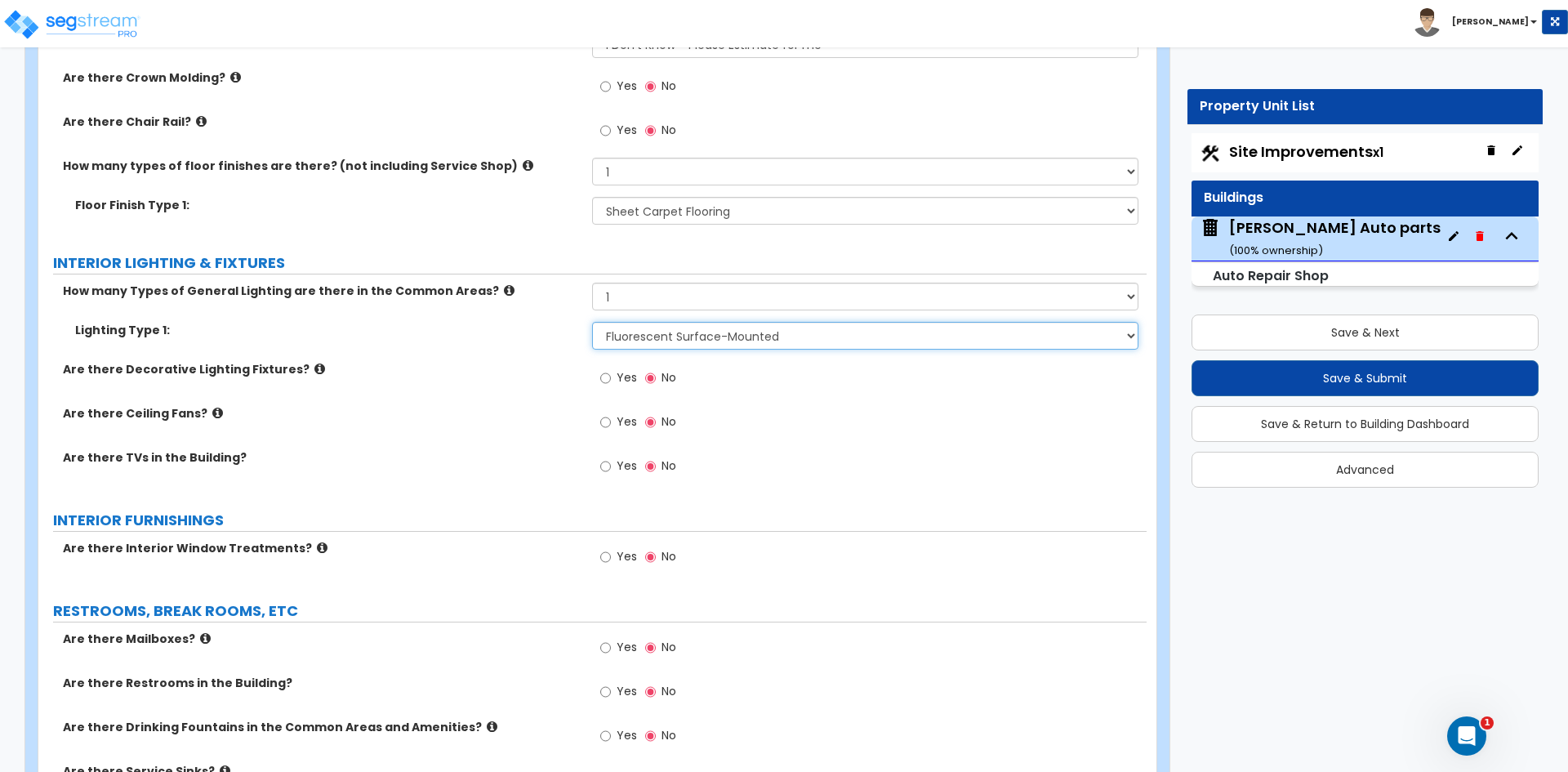
scroll to position [3596, 0]
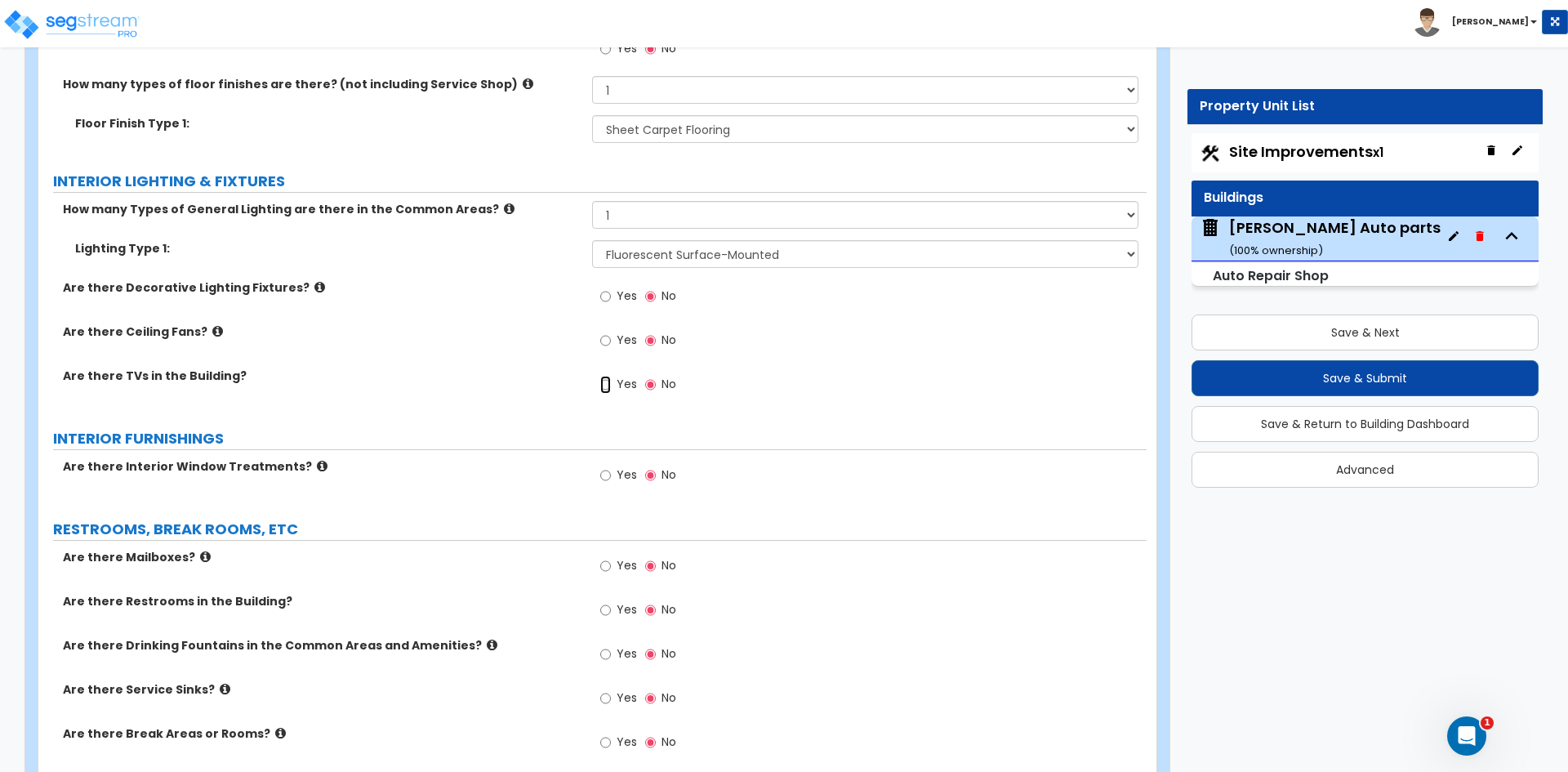
click at [604, 385] on input "Yes" at bounding box center [606, 385] width 11 height 18
radio input "true"
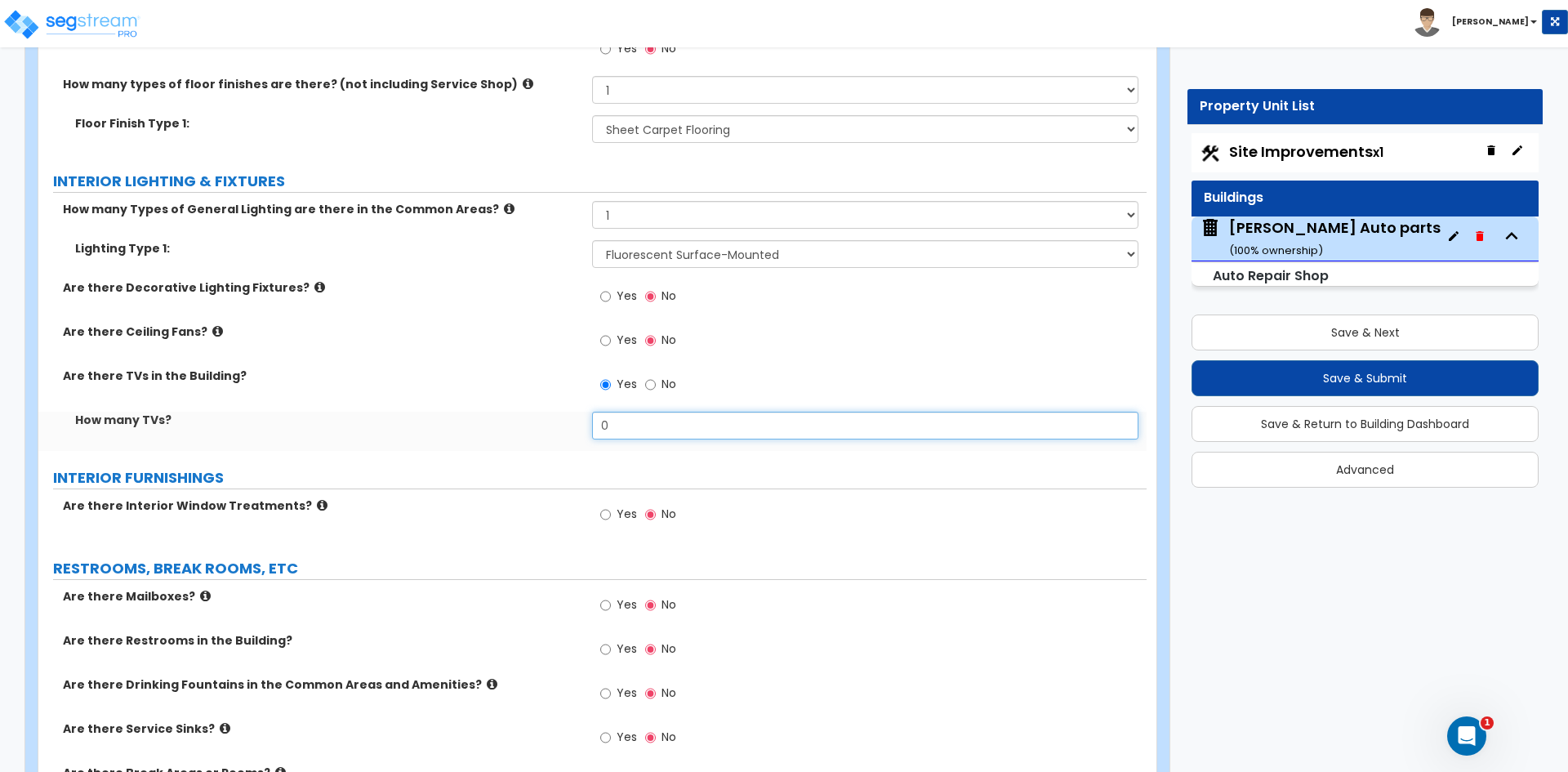
click at [643, 436] on input "0" at bounding box center [865, 426] width 546 height 27
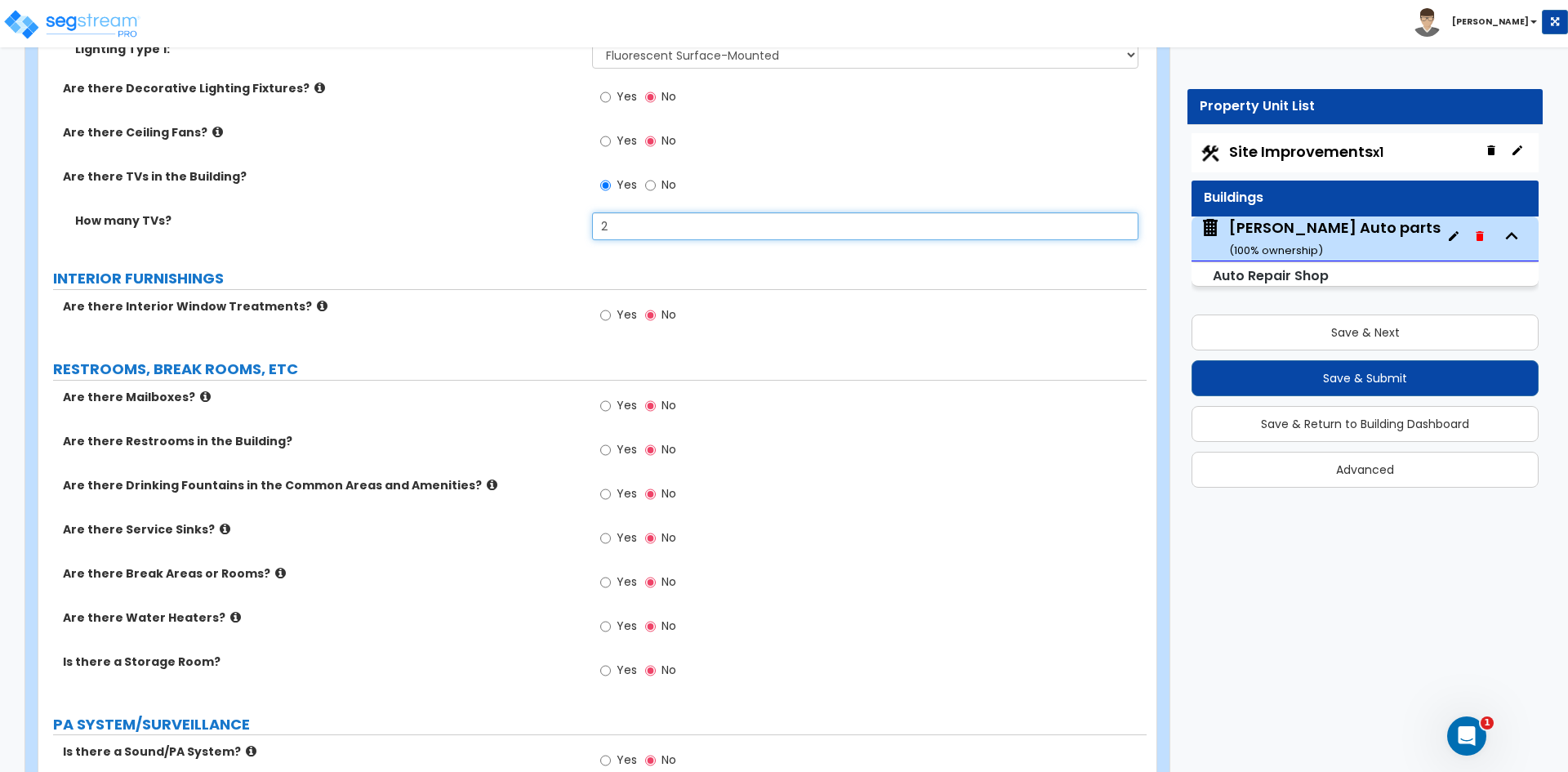
scroll to position [3841, 0]
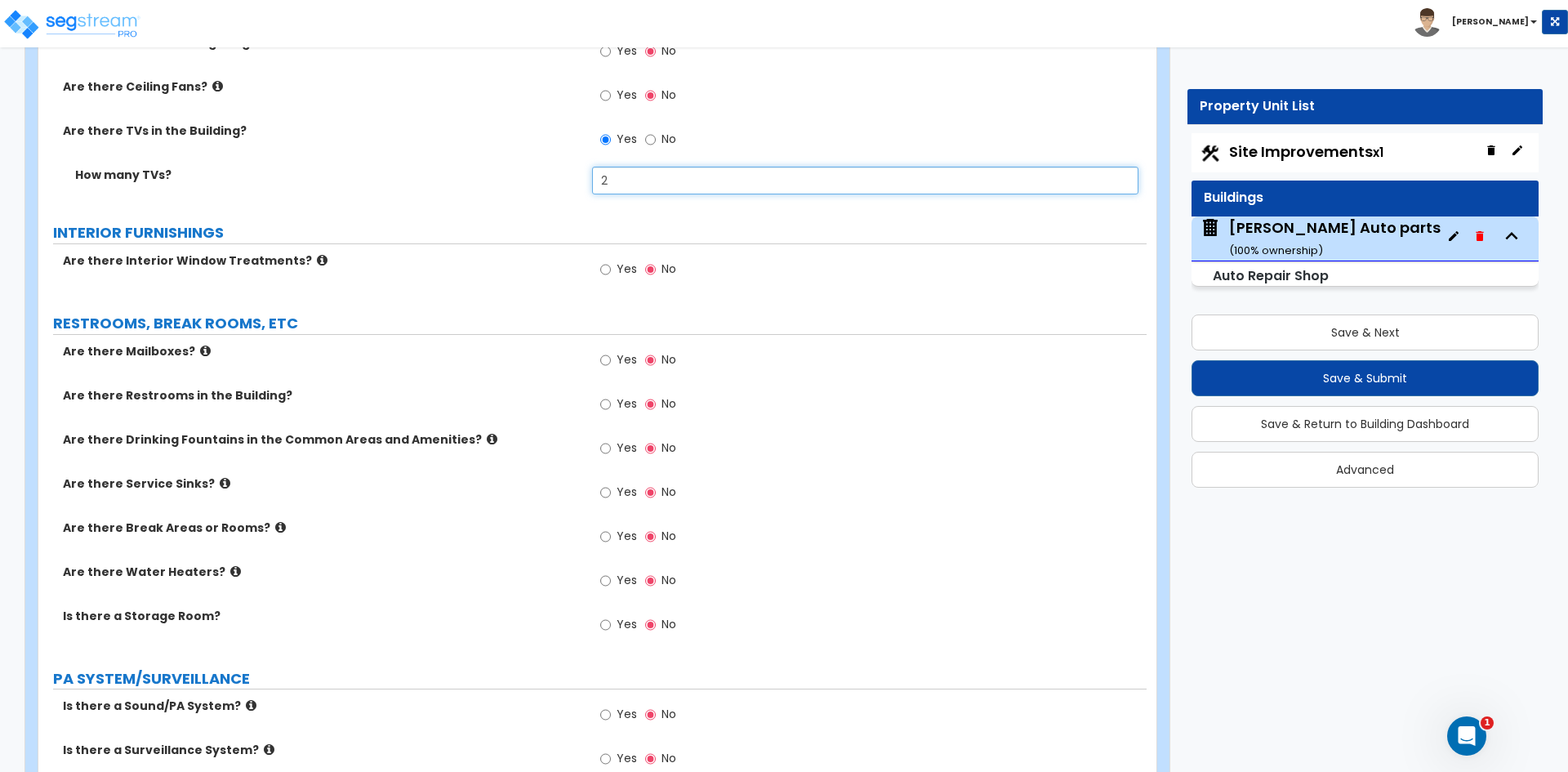
type input "2"
click at [599, 400] on div "Yes No" at bounding box center [638, 406] width 92 height 37
click at [604, 404] on input "Yes" at bounding box center [606, 405] width 11 height 18
radio input "true"
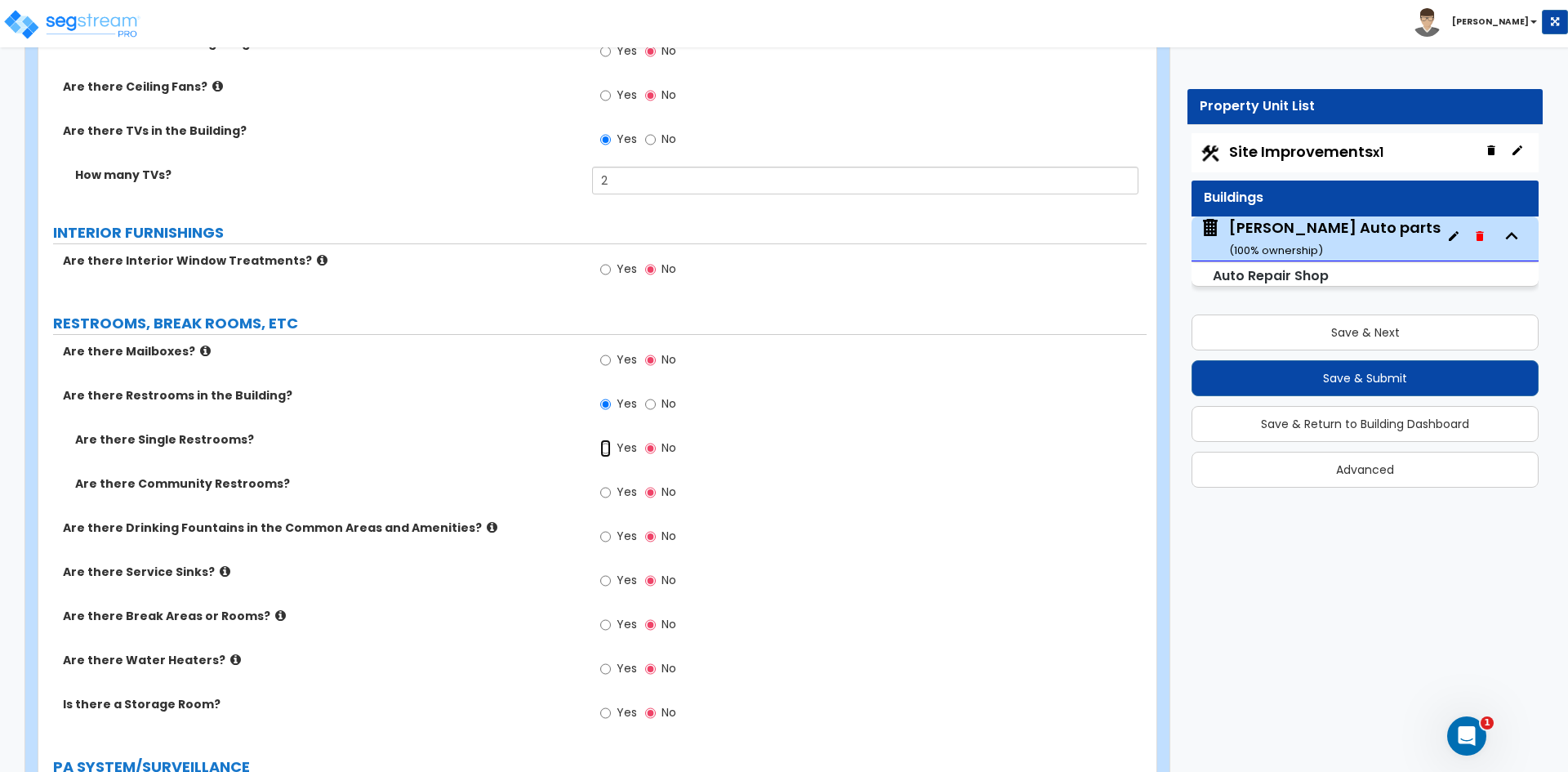
click at [609, 450] on input "Yes" at bounding box center [606, 448] width 11 height 18
radio input "true"
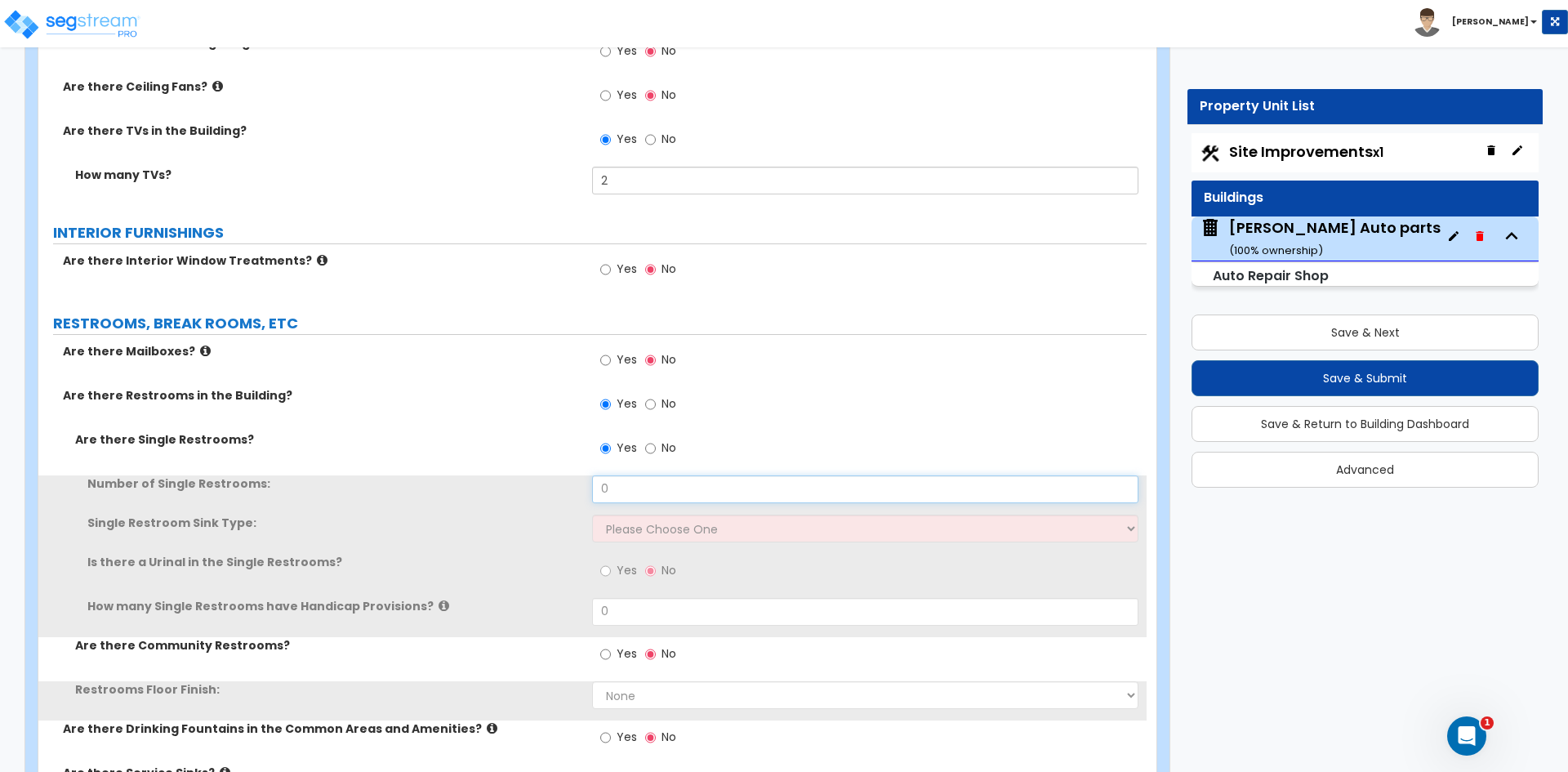
click at [621, 480] on input "0" at bounding box center [865, 489] width 546 height 27
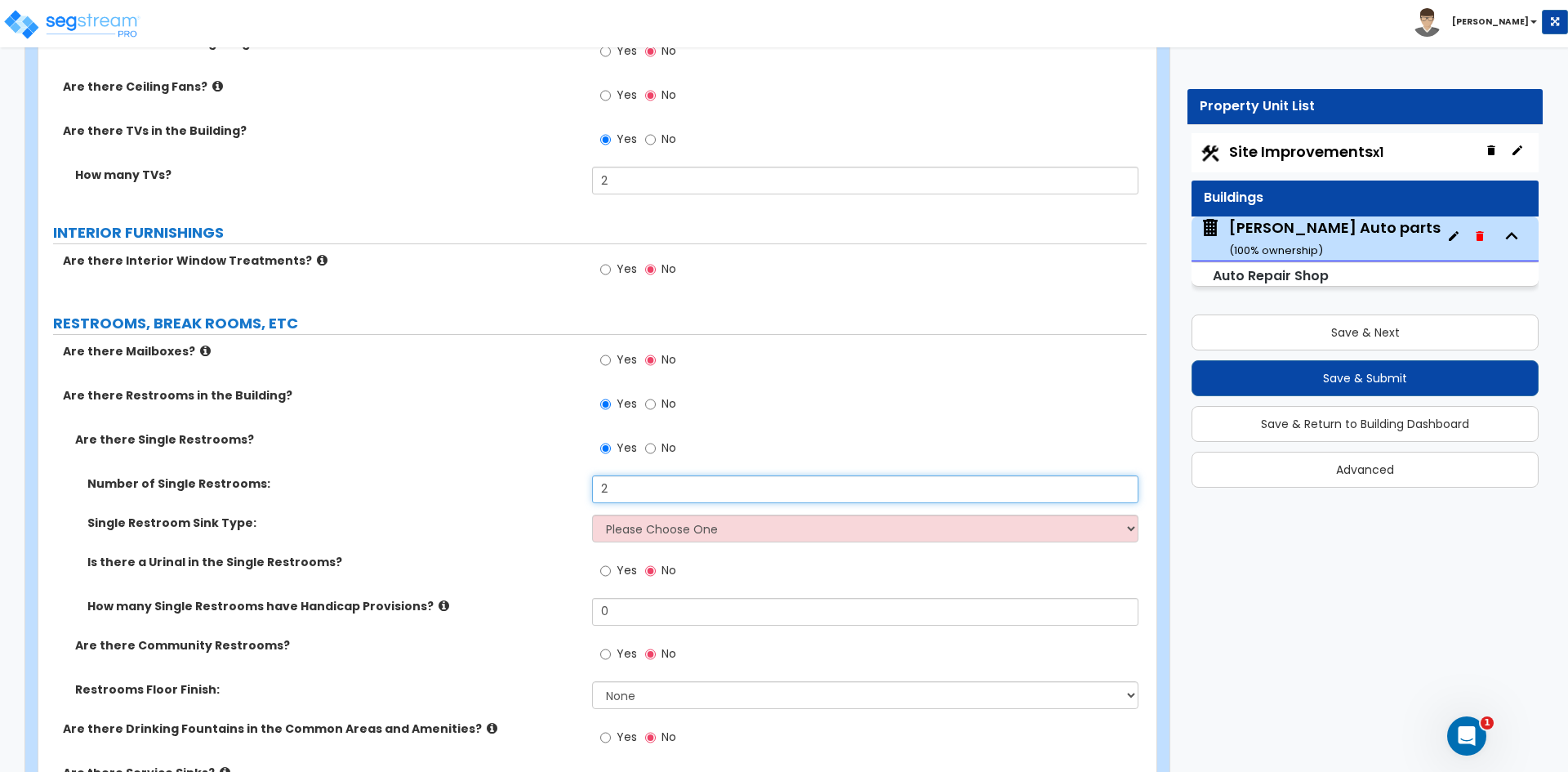
type input "2"
click at [628, 523] on select "Please Choose One Wall-mounted Vanity-mounted" at bounding box center [865, 529] width 546 height 27
select select "1"
click at [592, 515] on select "Please Choose One Wall-mounted Vanity-mounted" at bounding box center [865, 529] width 546 height 27
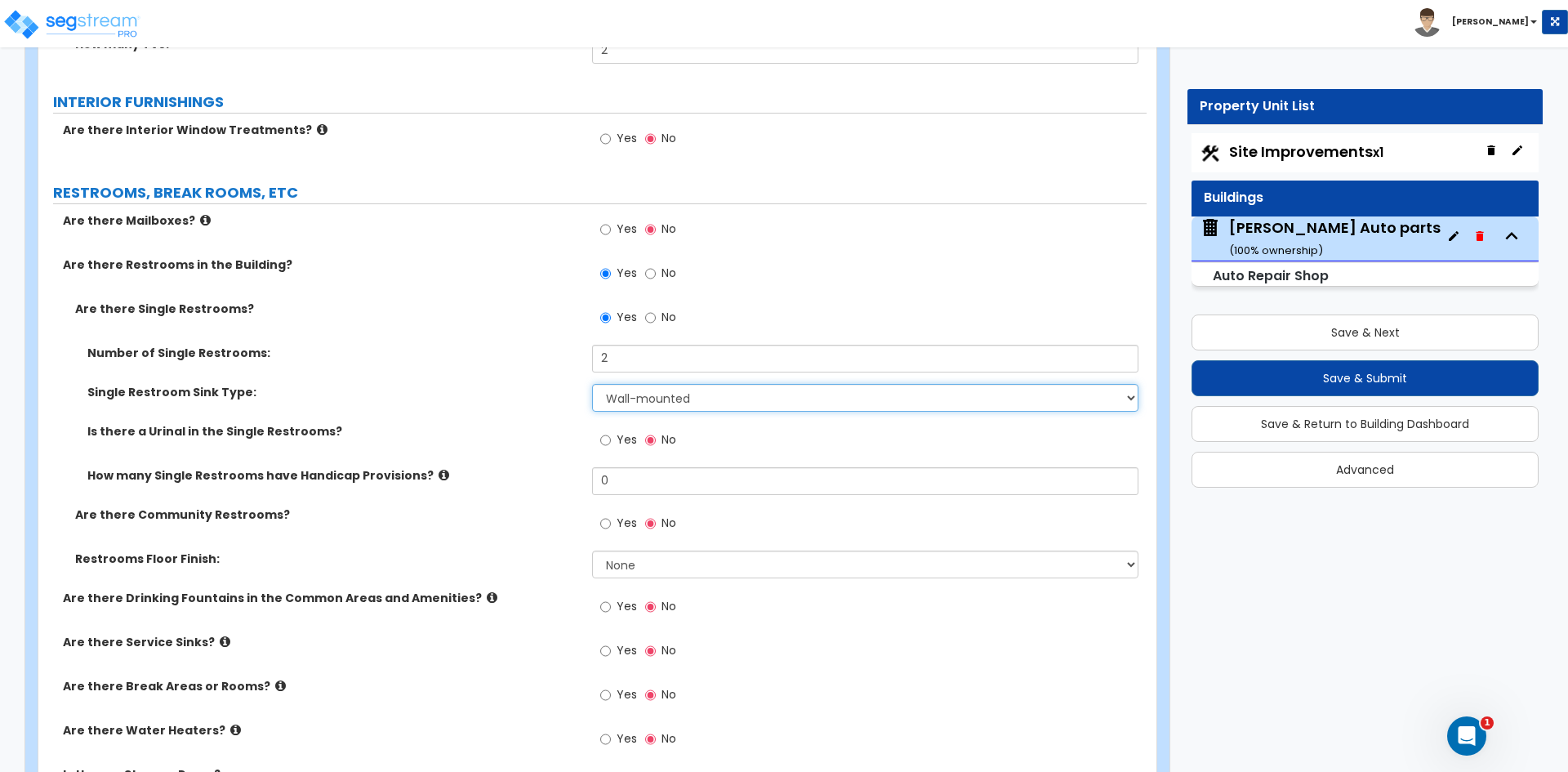
scroll to position [4004, 0]
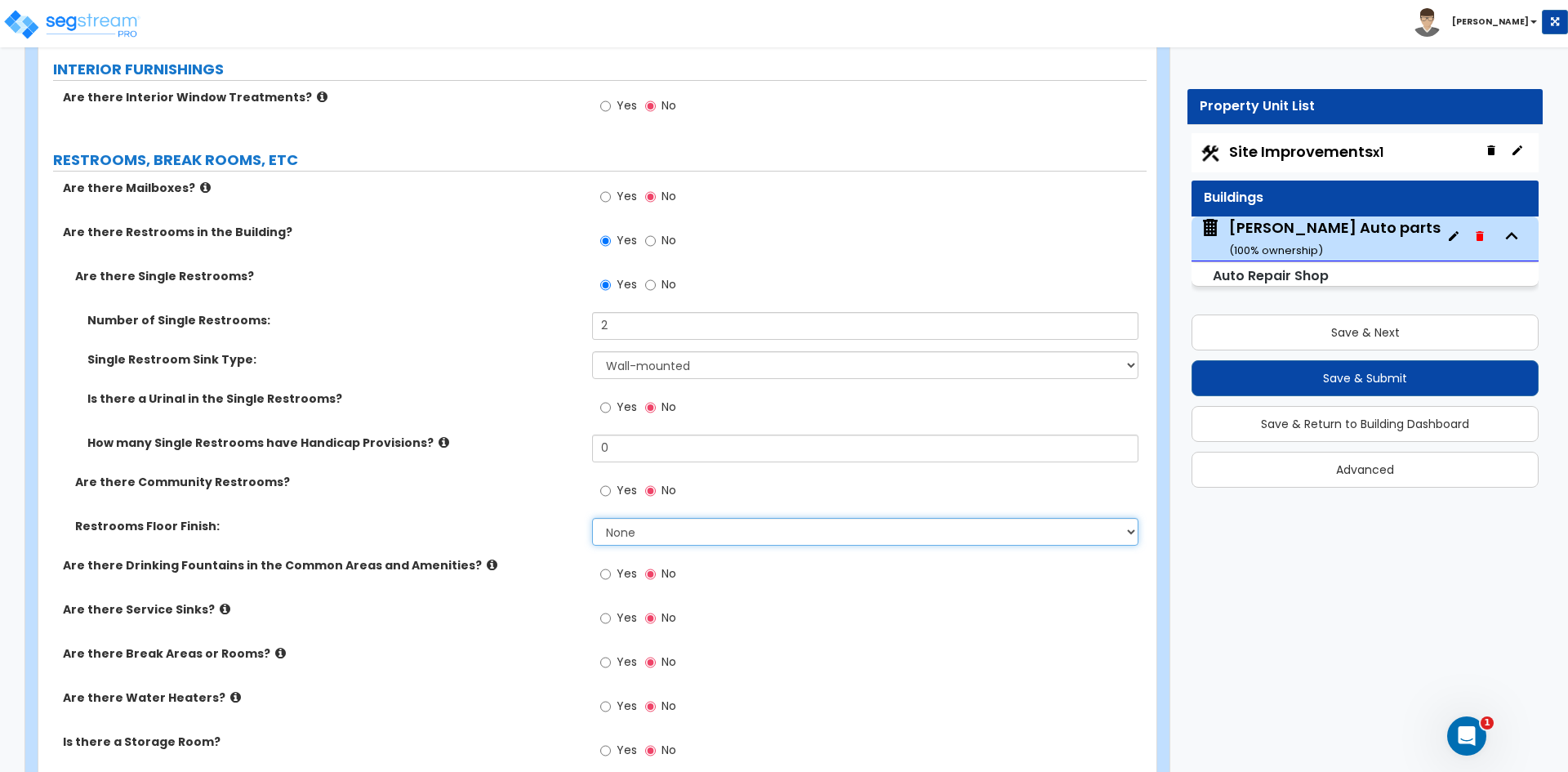
click at [635, 540] on select "None Tile Flooring Resilient Laminate Flooring VCT Flooring Sheet Vinyl Flooring" at bounding box center [865, 531] width 546 height 27
select select "1"
click at [592, 518] on select "None Tile Flooring Resilient Laminate Flooring VCT Flooring Sheet Vinyl Flooring" at bounding box center [865, 531] width 546 height 27
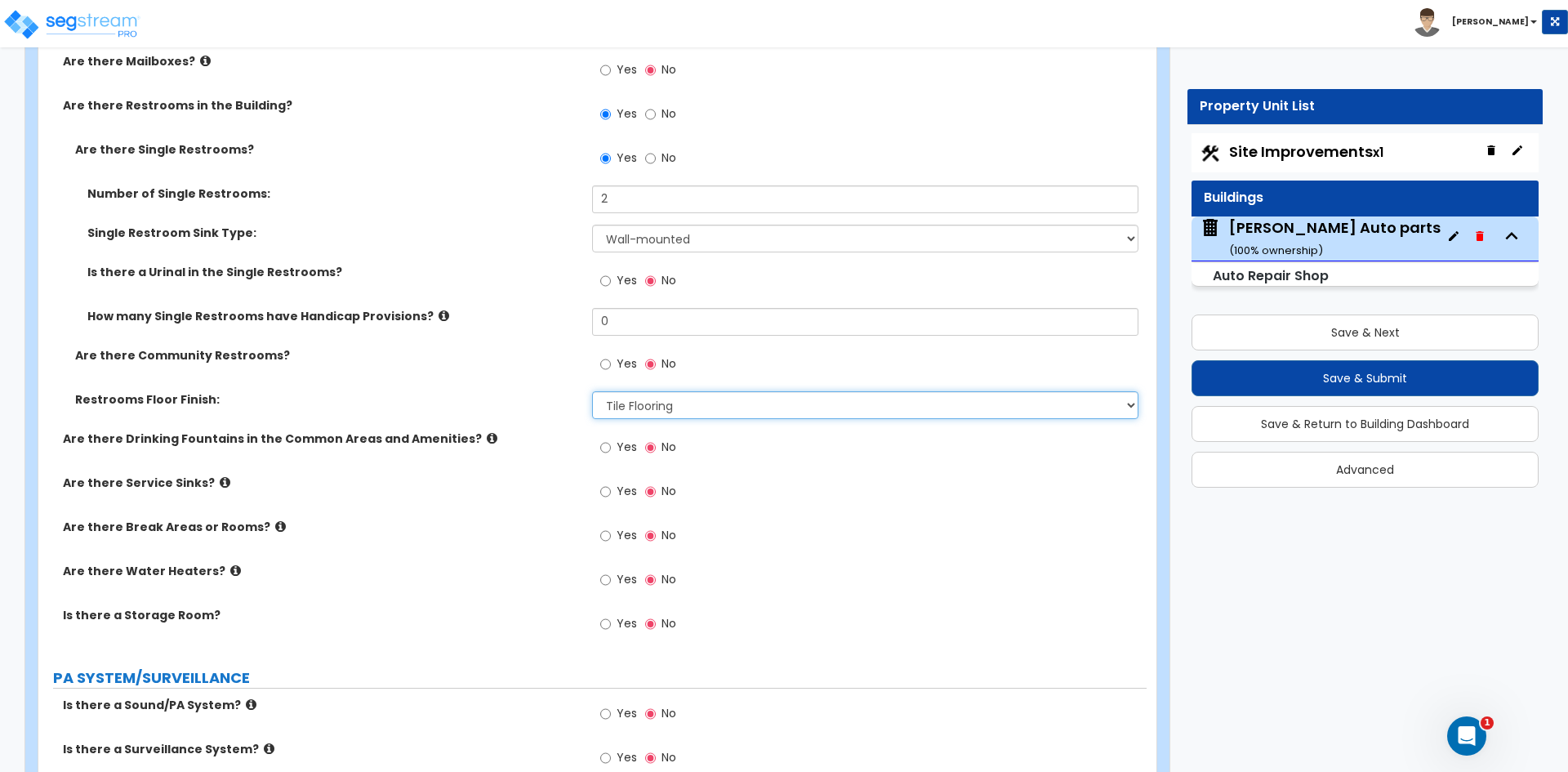
scroll to position [4167, 0]
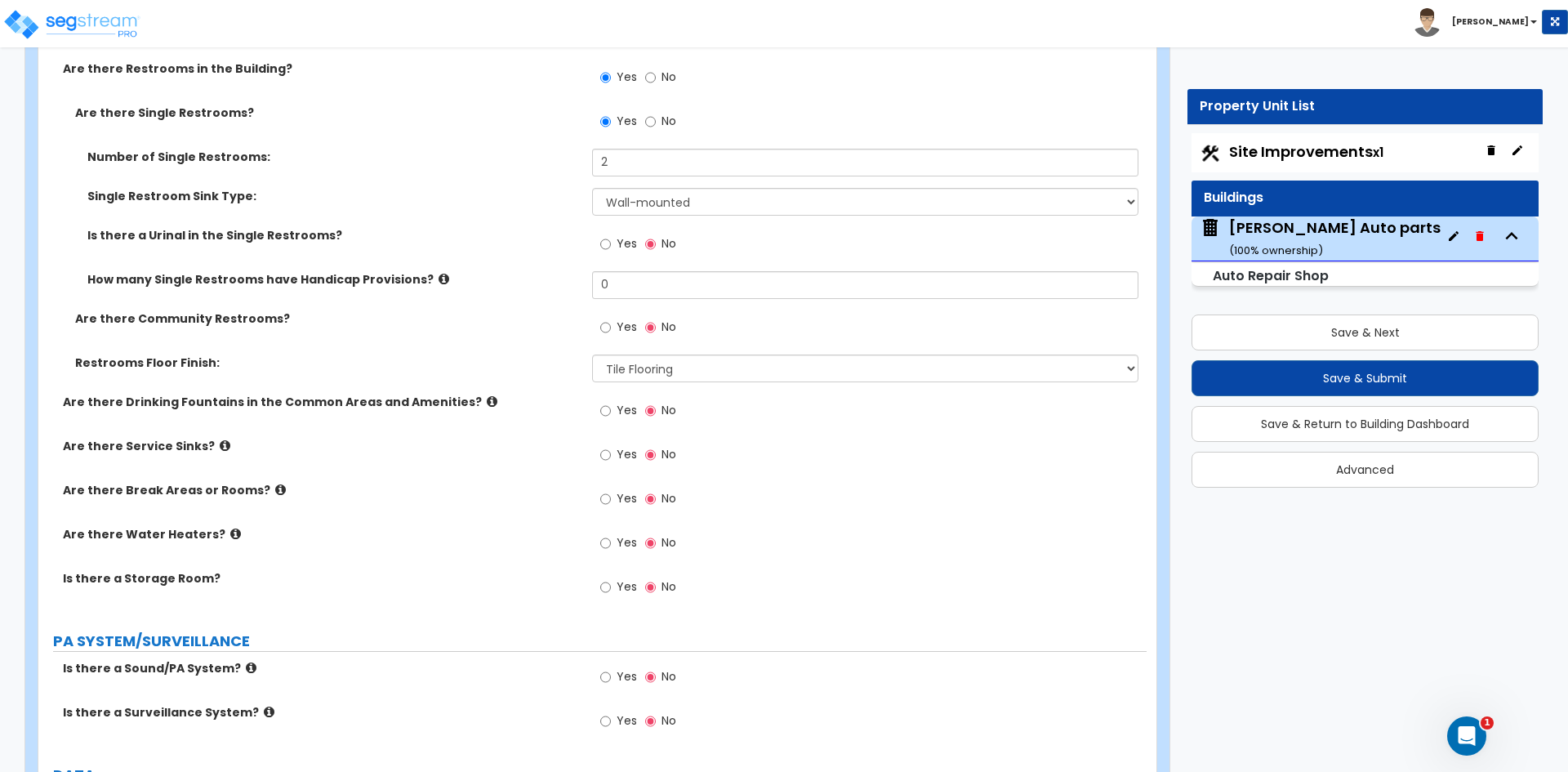
click at [597, 407] on div "Yes No" at bounding box center [638, 412] width 92 height 37
click at [608, 414] on input "Yes" at bounding box center [606, 411] width 11 height 18
radio input "true"
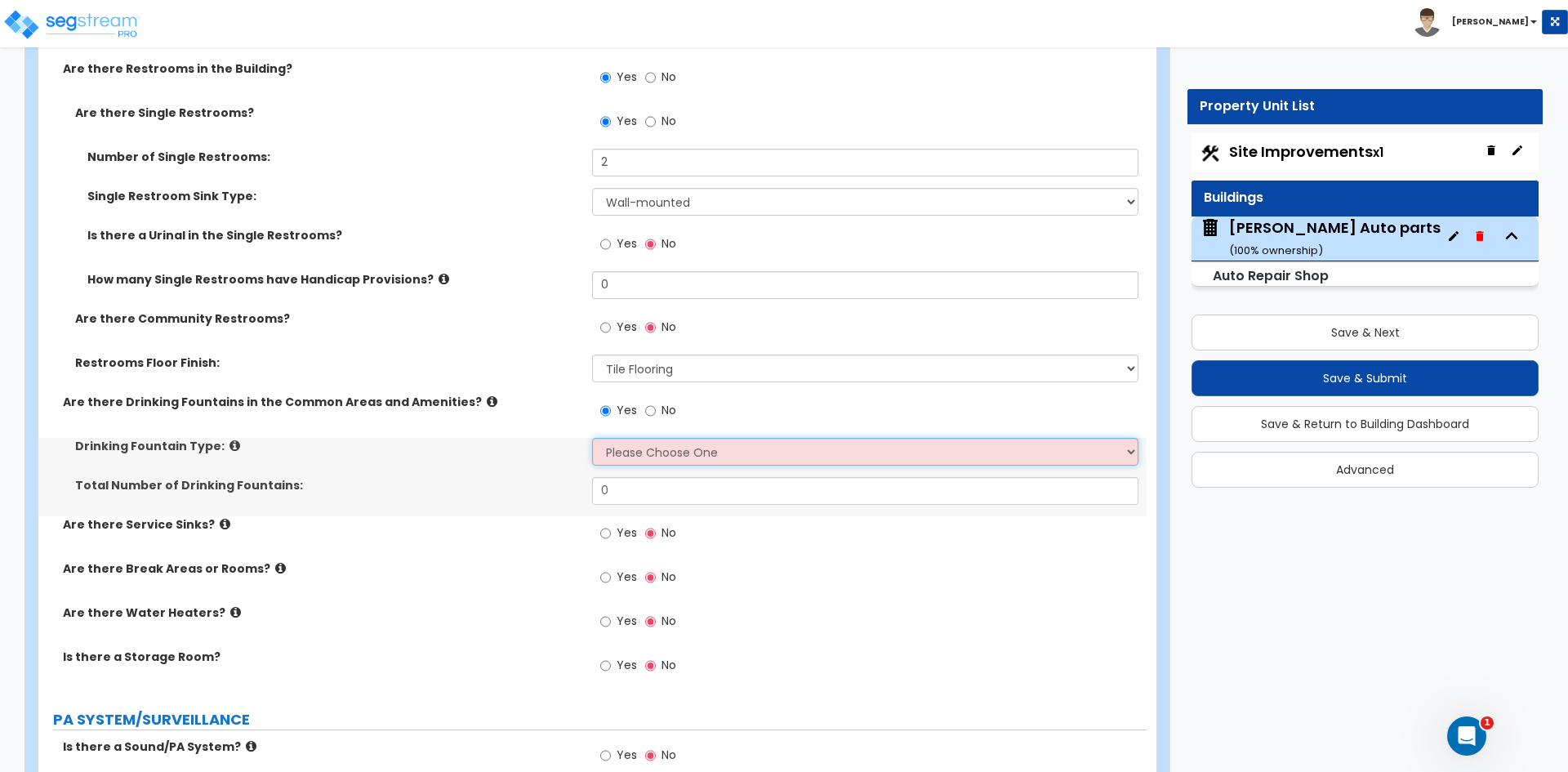
click at [628, 449] on select "Please Choose One Wall-mounted Floor-mounted" at bounding box center [865, 452] width 546 height 27
select select "1"
click at [592, 438] on select "Please Choose One Wall-mounted Floor-mounted" at bounding box center [865, 452] width 546 height 27
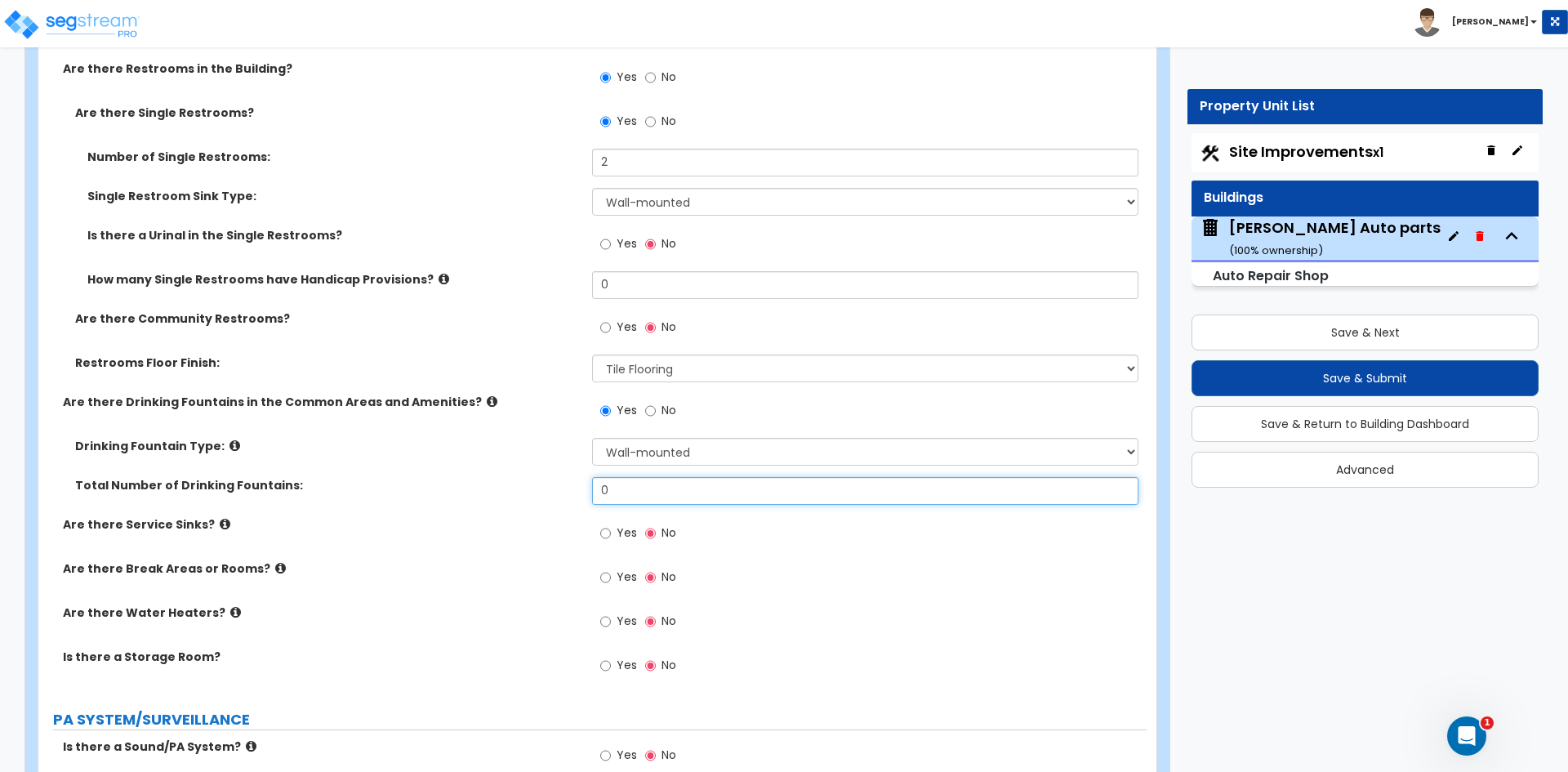
click at [620, 501] on input "0" at bounding box center [865, 491] width 546 height 27
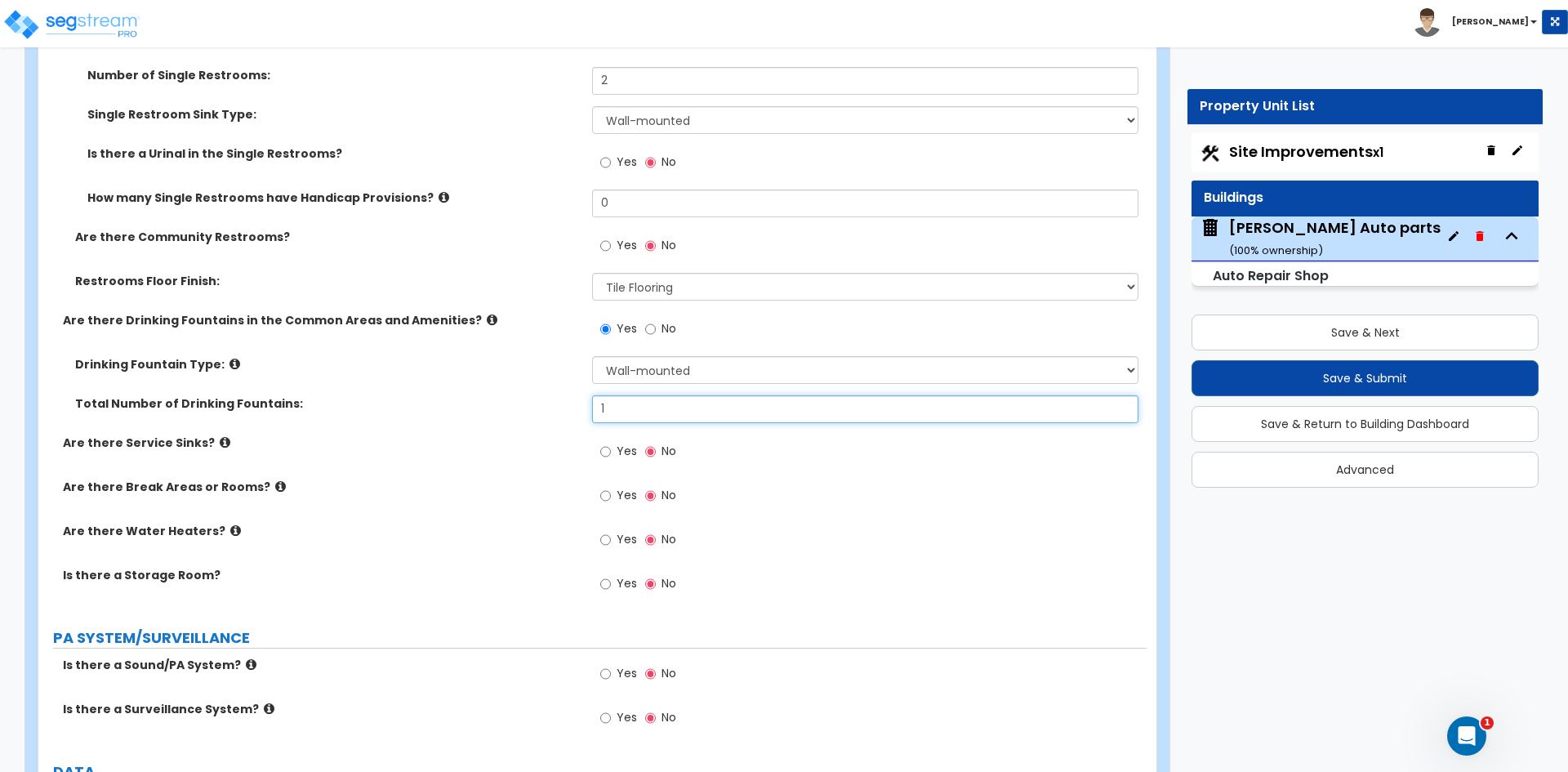
type input "1"
click at [602, 454] on input "Yes" at bounding box center [606, 452] width 11 height 18
radio input "true"
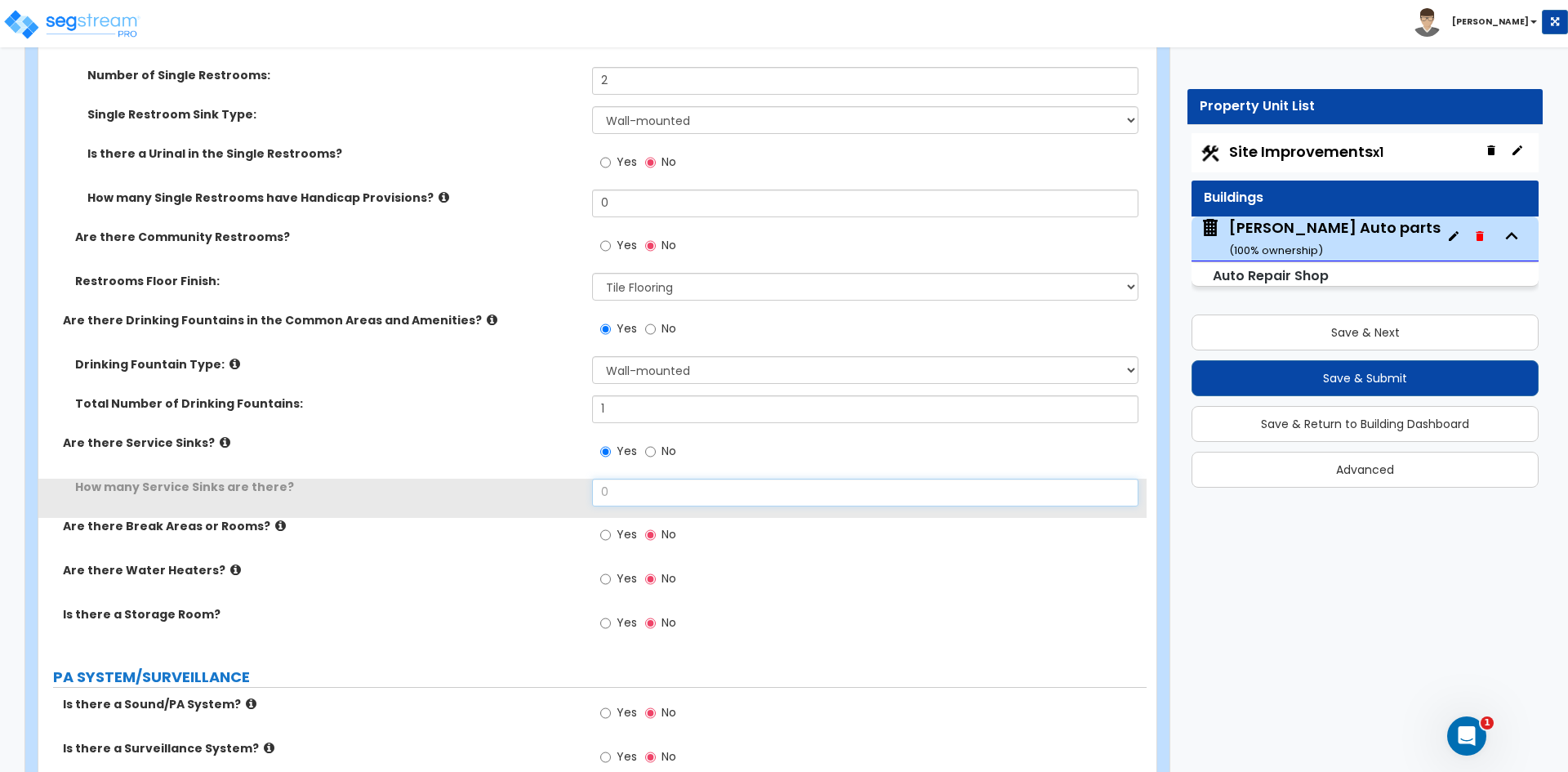
click at [627, 487] on input "0" at bounding box center [865, 492] width 546 height 27
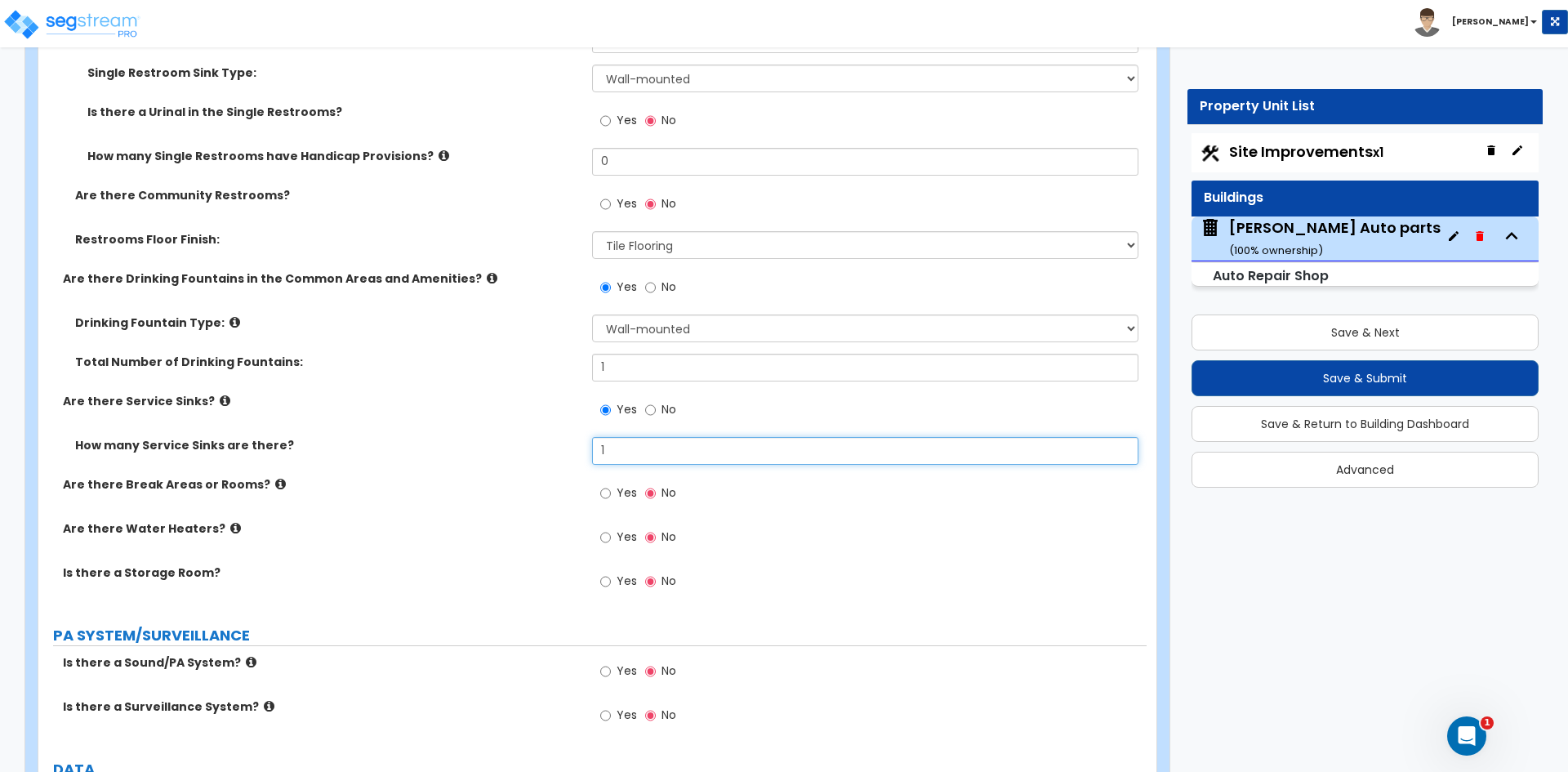
scroll to position [4330, 0]
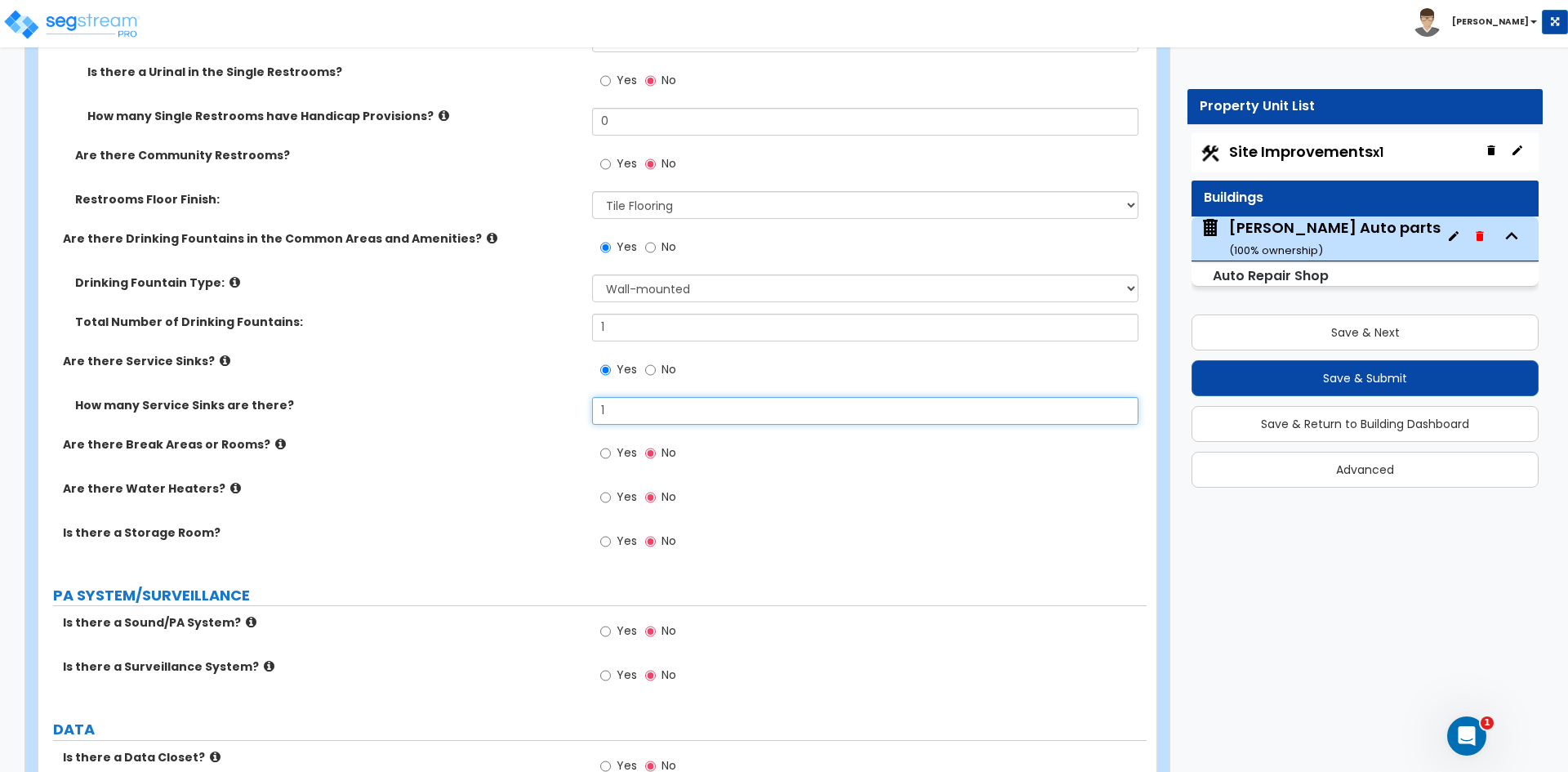
type input "1"
click at [610, 494] on input "Yes" at bounding box center [606, 498] width 11 height 18
radio input "true"
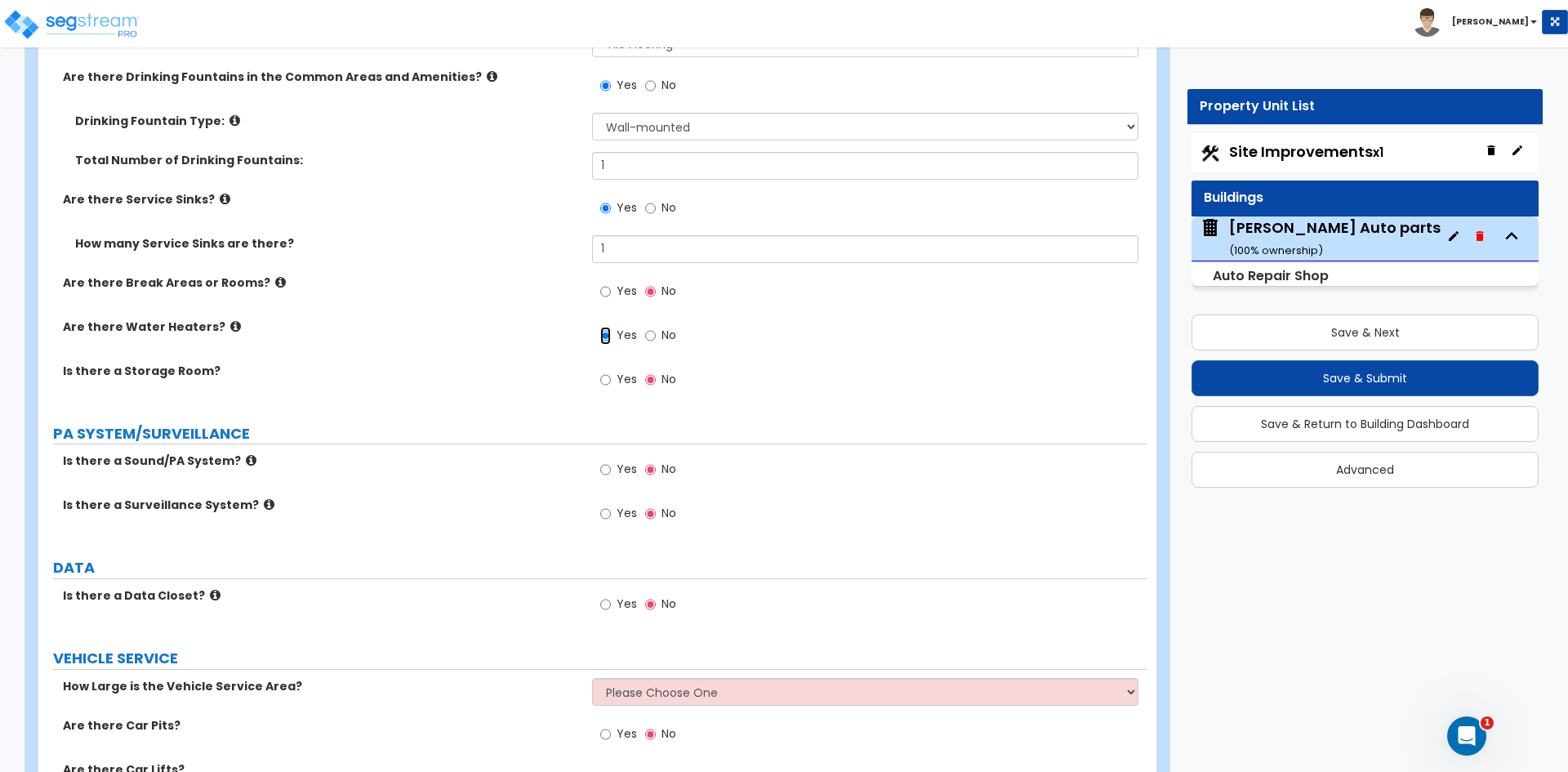
scroll to position [4494, 0]
click at [603, 382] on input "Yes" at bounding box center [606, 378] width 11 height 18
radio input "true"
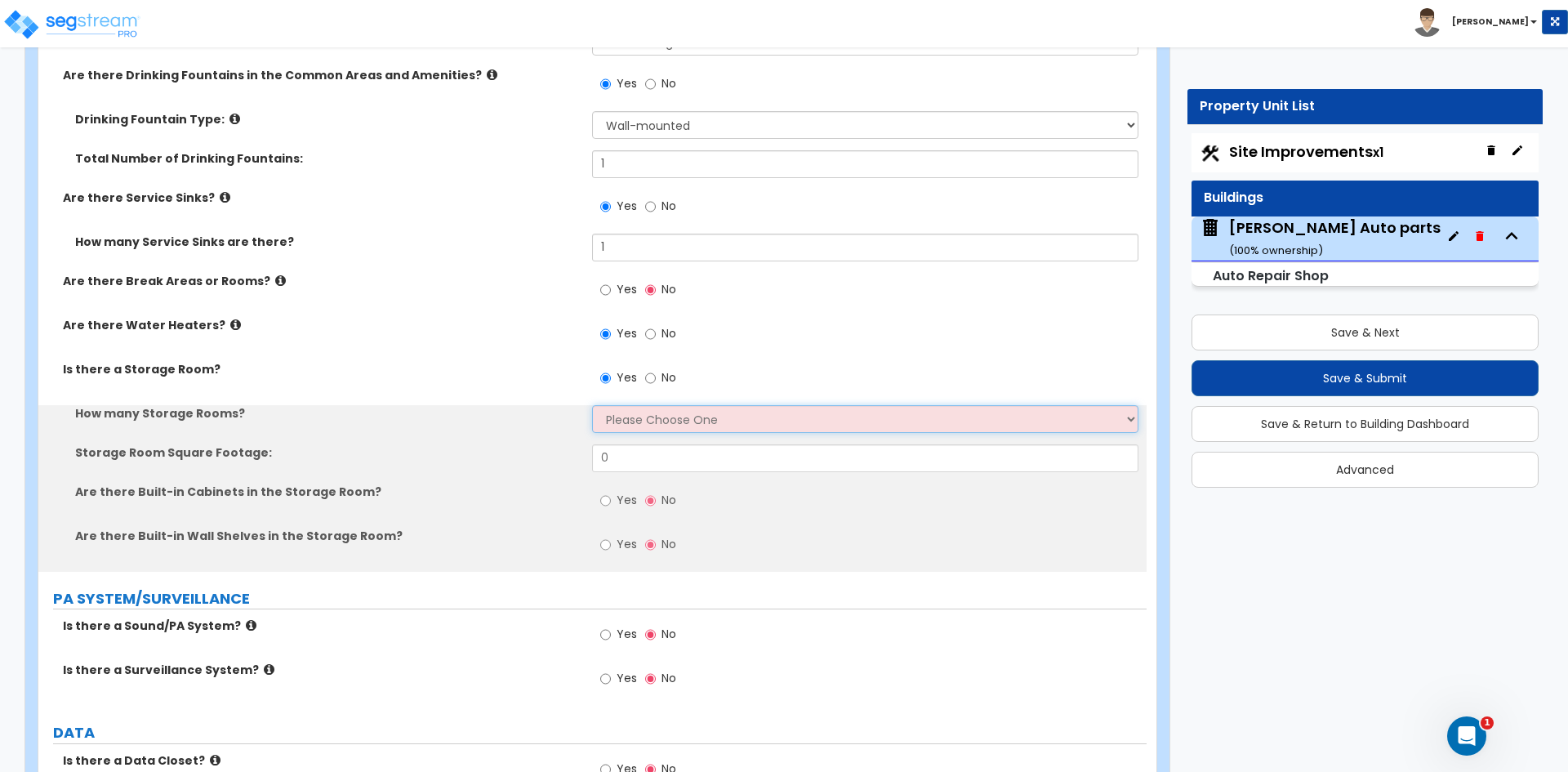
click at [626, 413] on select "Please Choose One 1 2 3" at bounding box center [865, 419] width 546 height 27
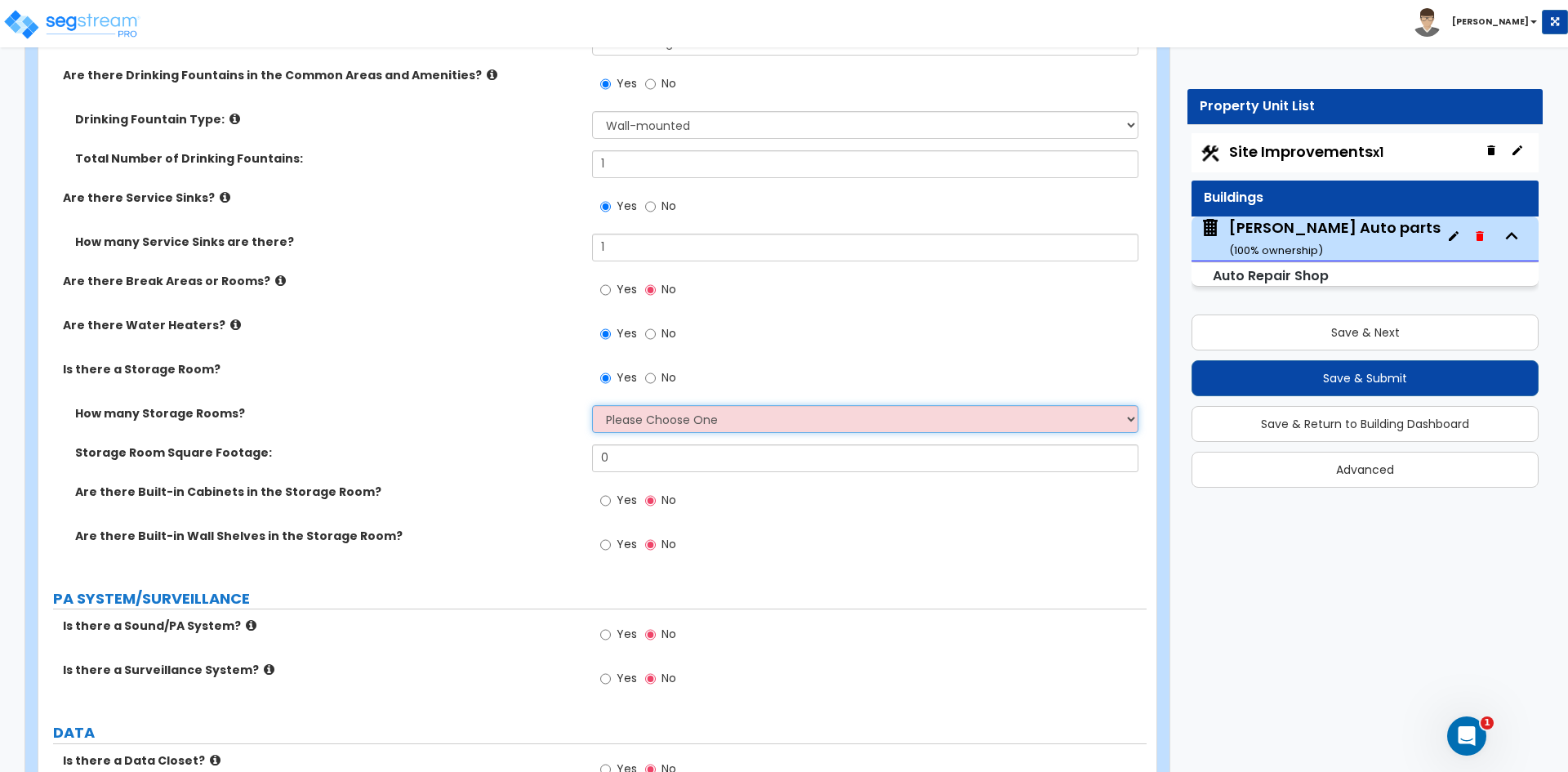
select select "1"
click at [592, 406] on select "Please Choose One 1 2 3" at bounding box center [865, 419] width 546 height 27
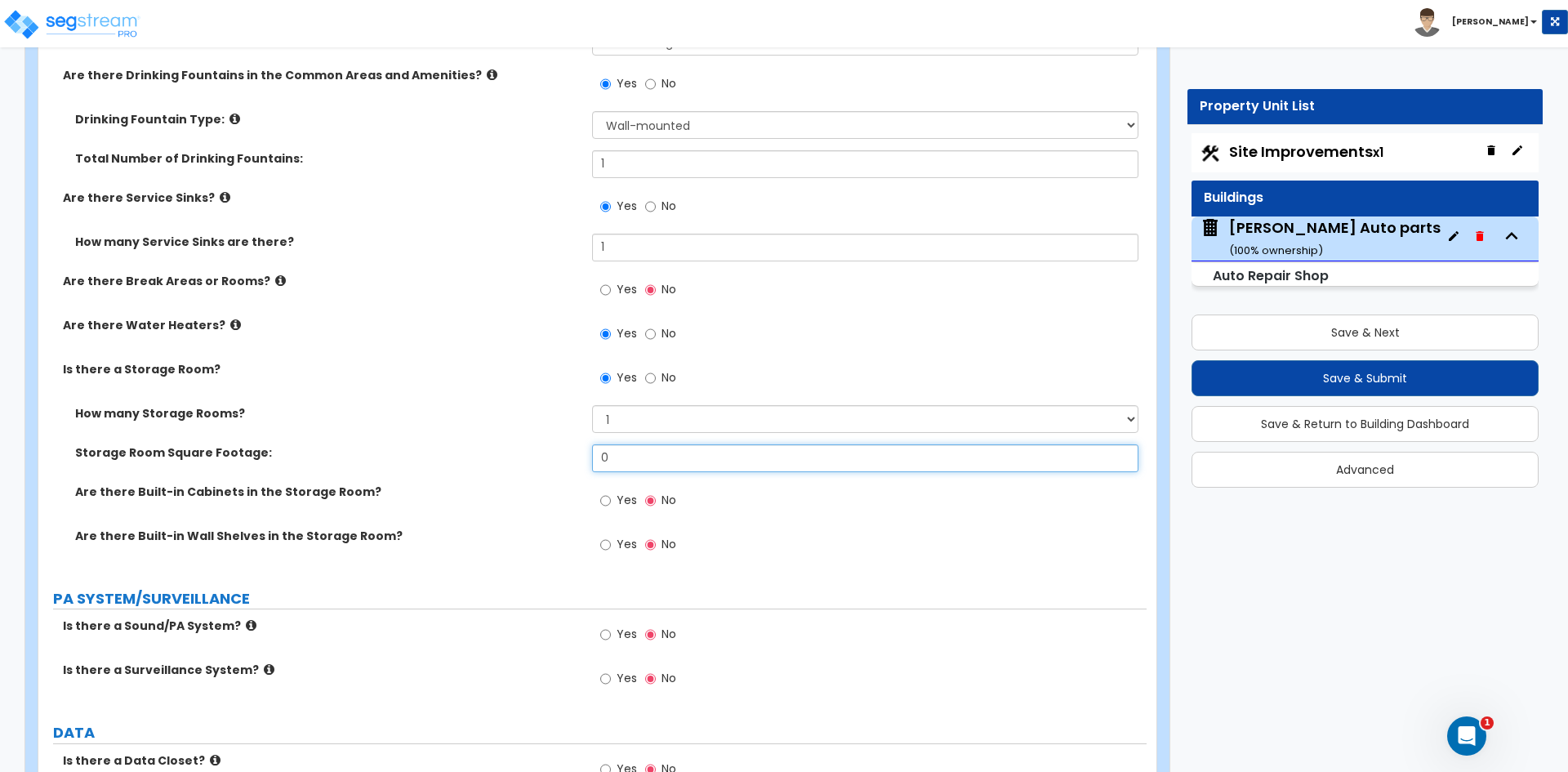
click at [640, 455] on input "0" at bounding box center [865, 458] width 546 height 27
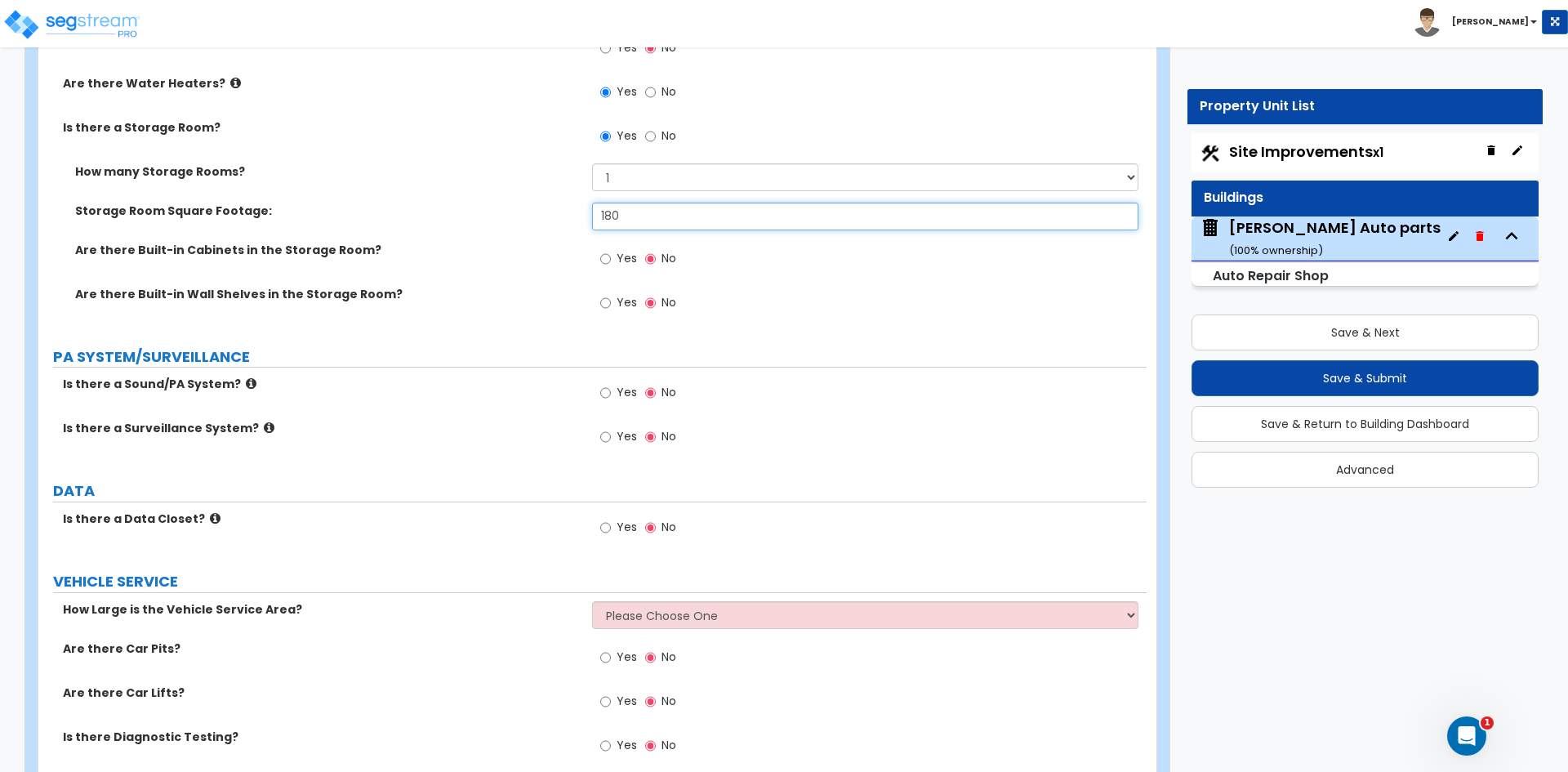
scroll to position [4740, 0]
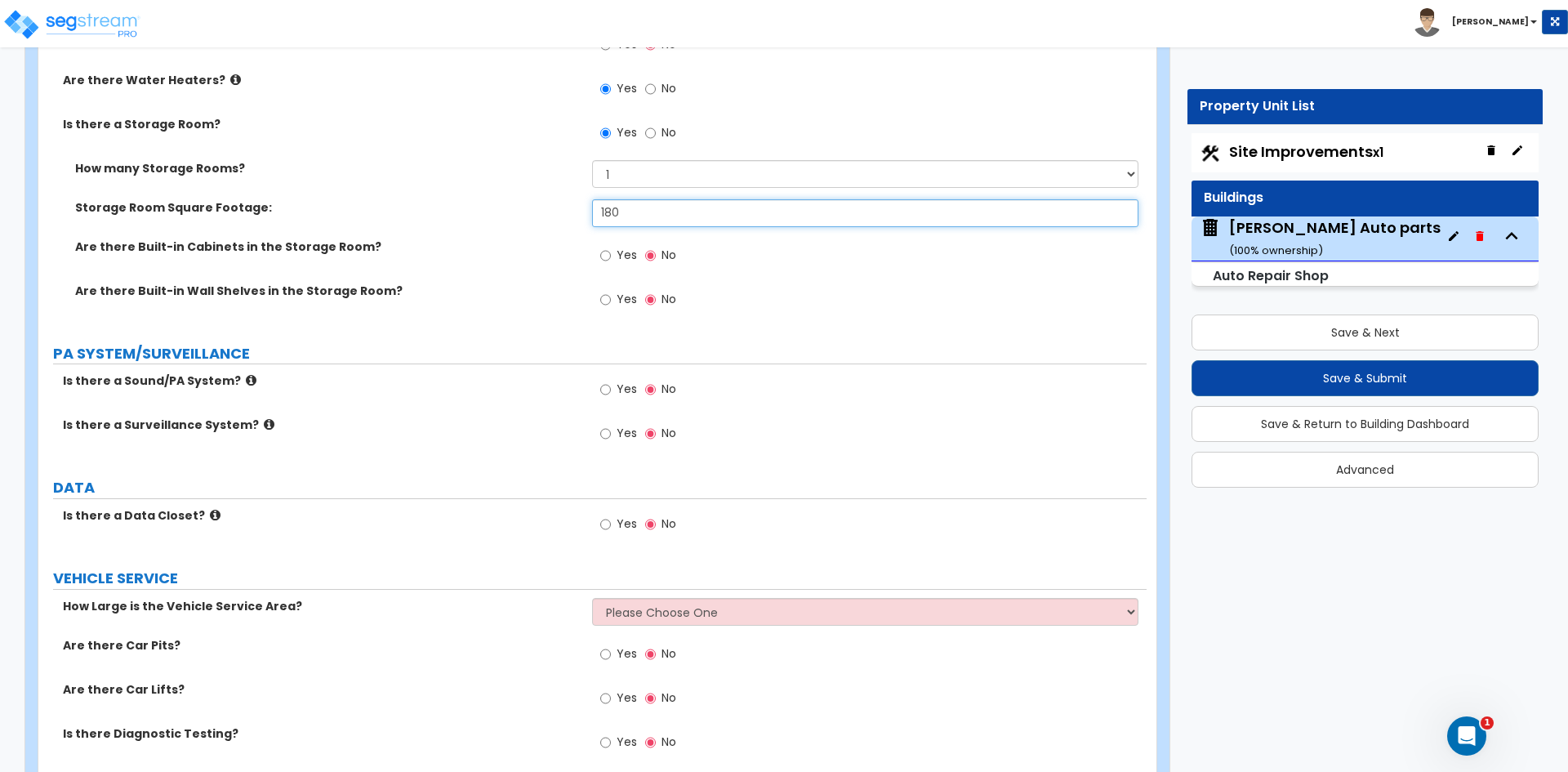
type input "180"
click at [609, 387] on input "Yes" at bounding box center [606, 390] width 11 height 18
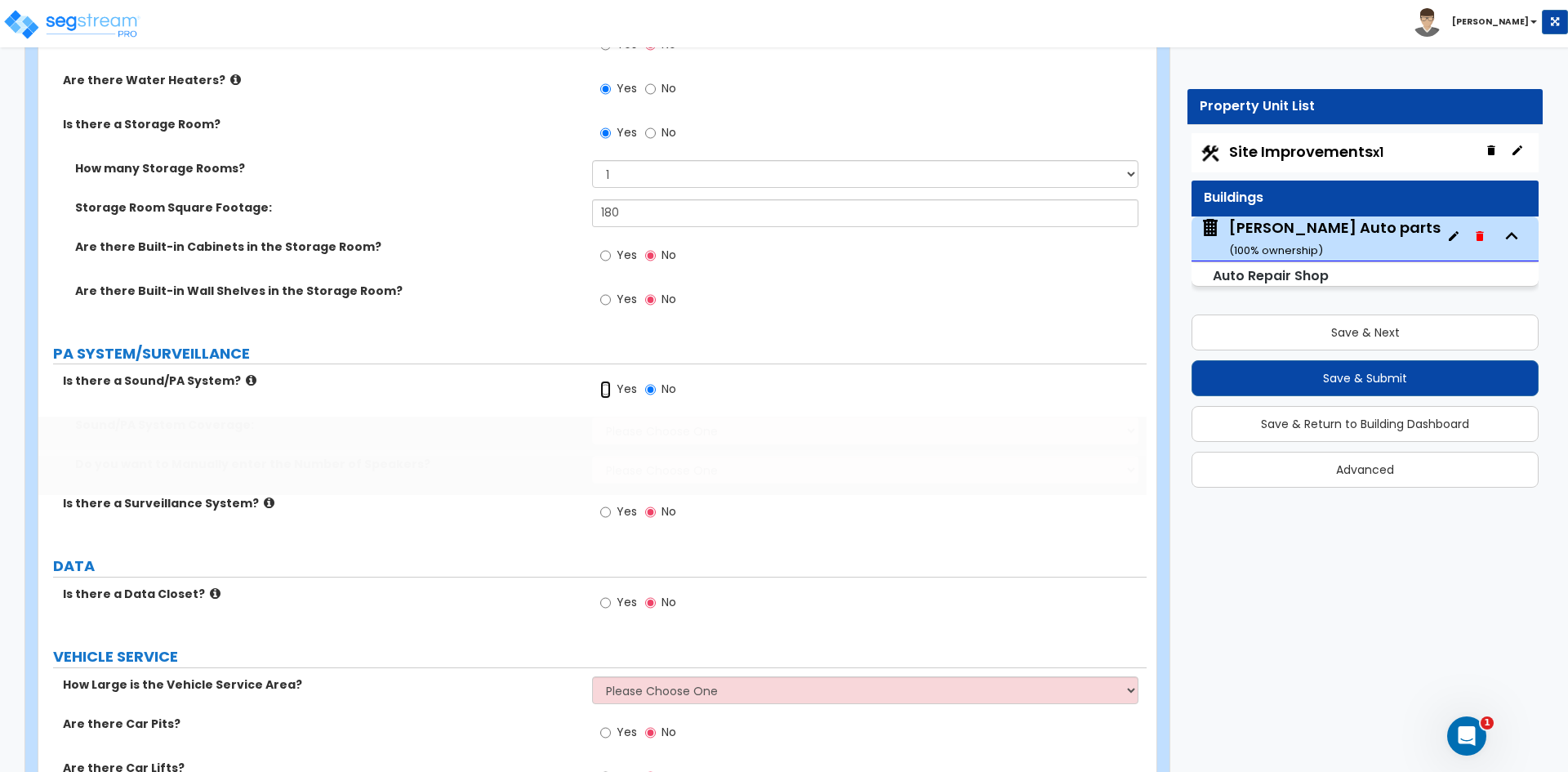
radio input "true"
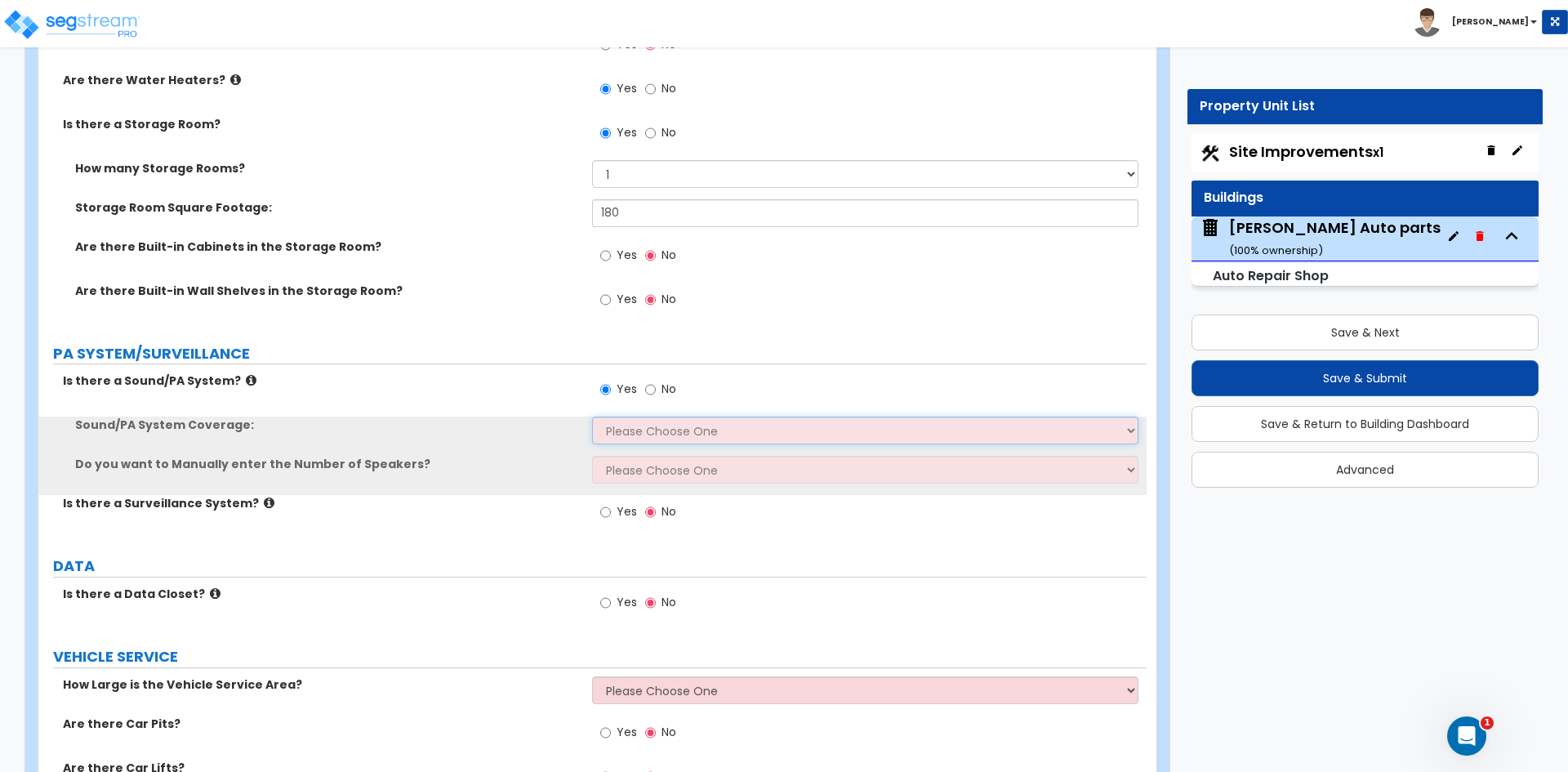
click at [649, 435] on select "Please Choose One All Areas Enter Percent Coverage" at bounding box center [865, 430] width 546 height 27
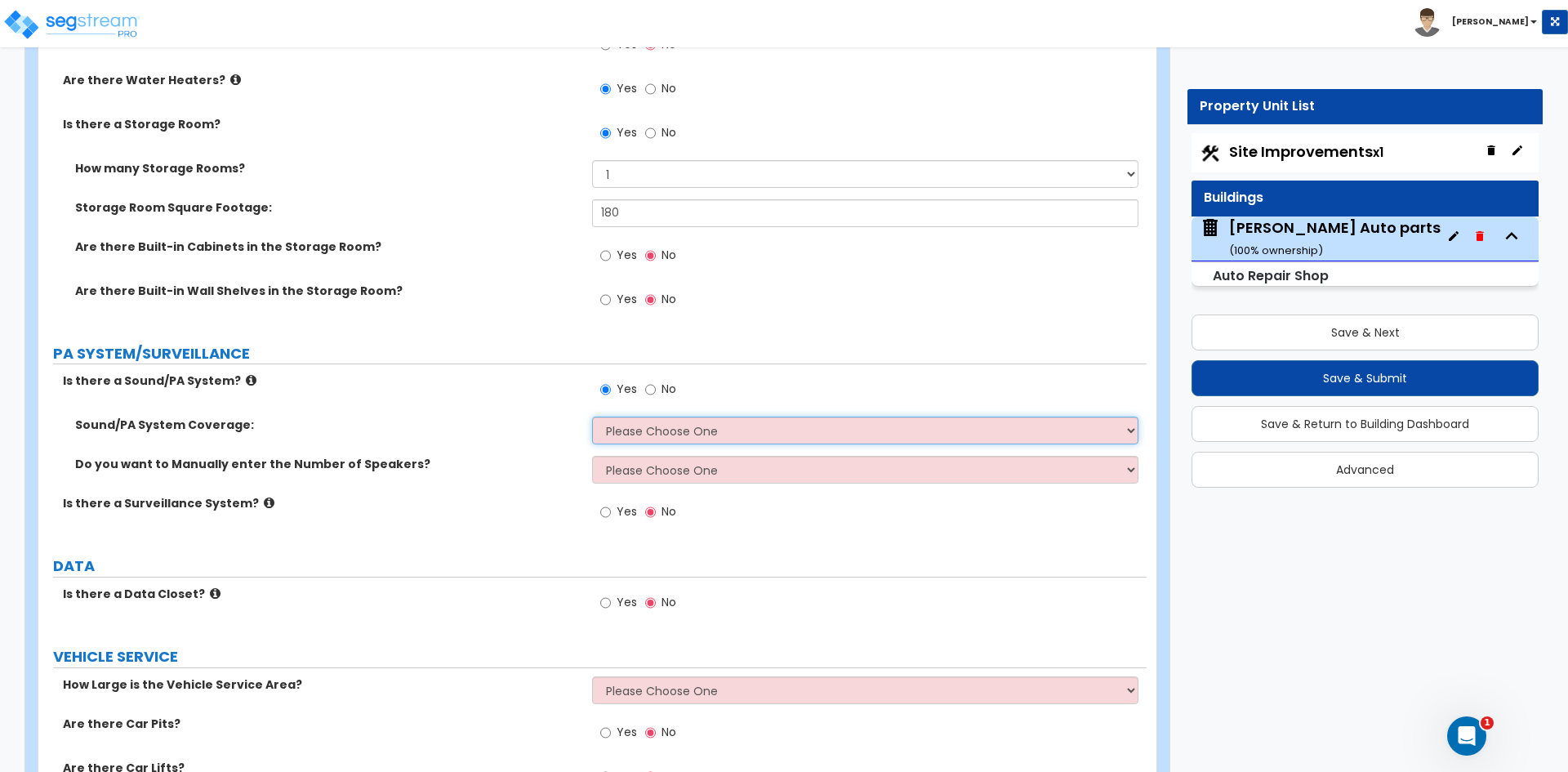
select select "1"
click at [592, 417] on select "Please Choose One All Areas Enter Percent Coverage" at bounding box center [865, 430] width 546 height 27
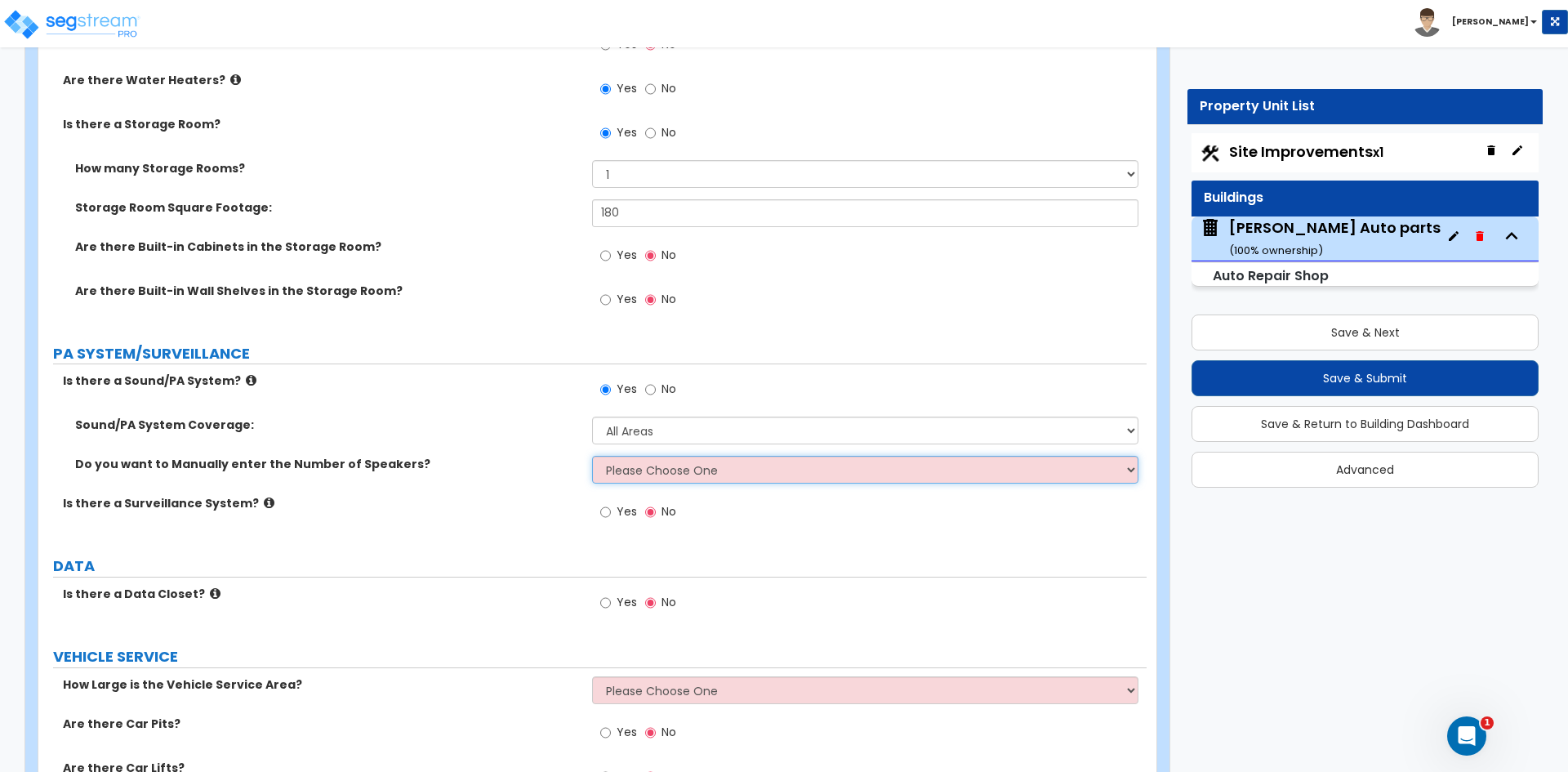
click at [659, 468] on select "Please Choose One No, Please Estimate for me Yes, I want to enter the Number of…" at bounding box center [865, 469] width 546 height 27
select select "1"
click at [592, 456] on select "Please Choose One No, Please Estimate for me Yes, I want to enter the Number of…" at bounding box center [865, 469] width 546 height 27
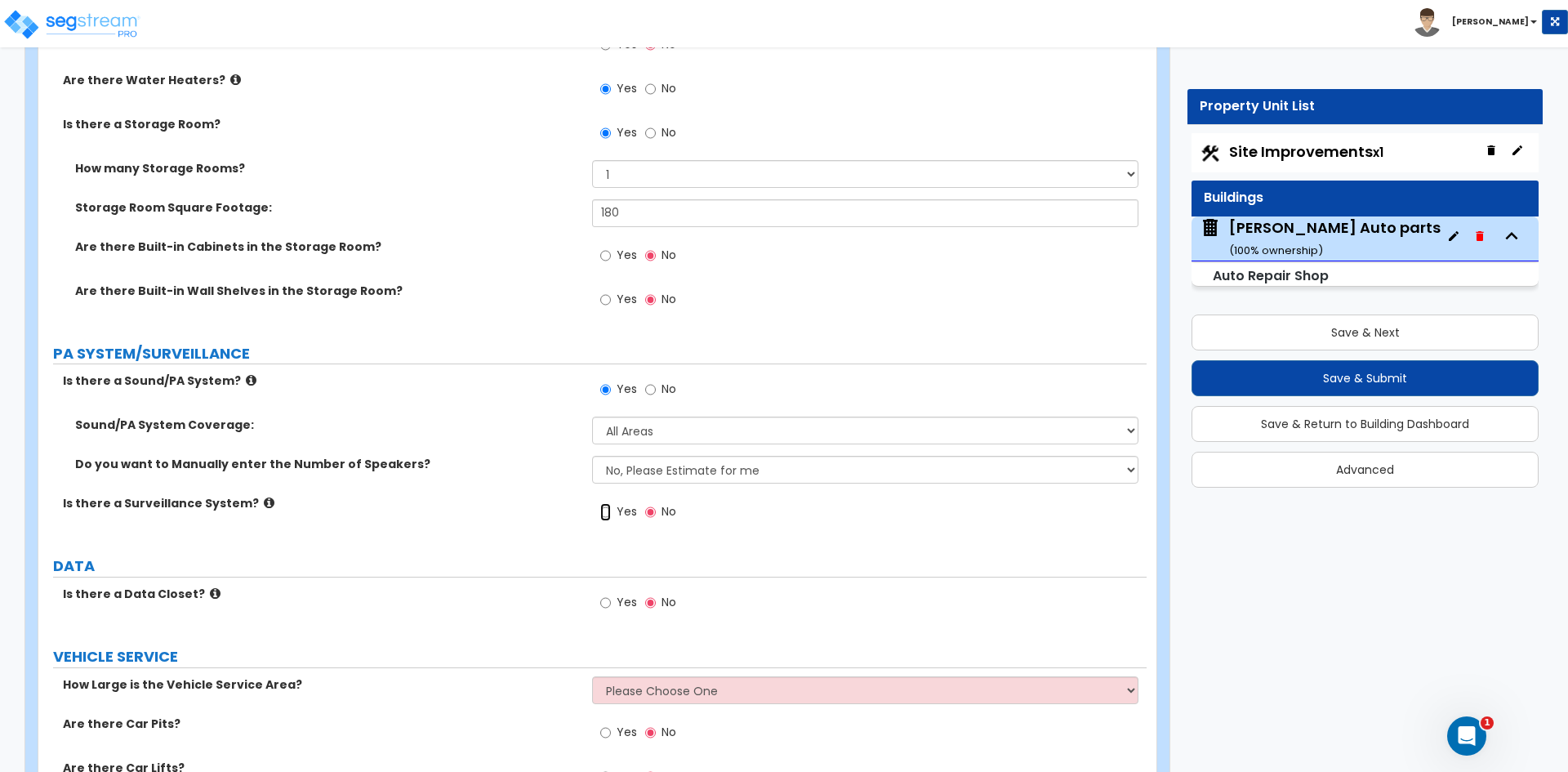
click at [606, 510] on input "Yes" at bounding box center [606, 512] width 11 height 18
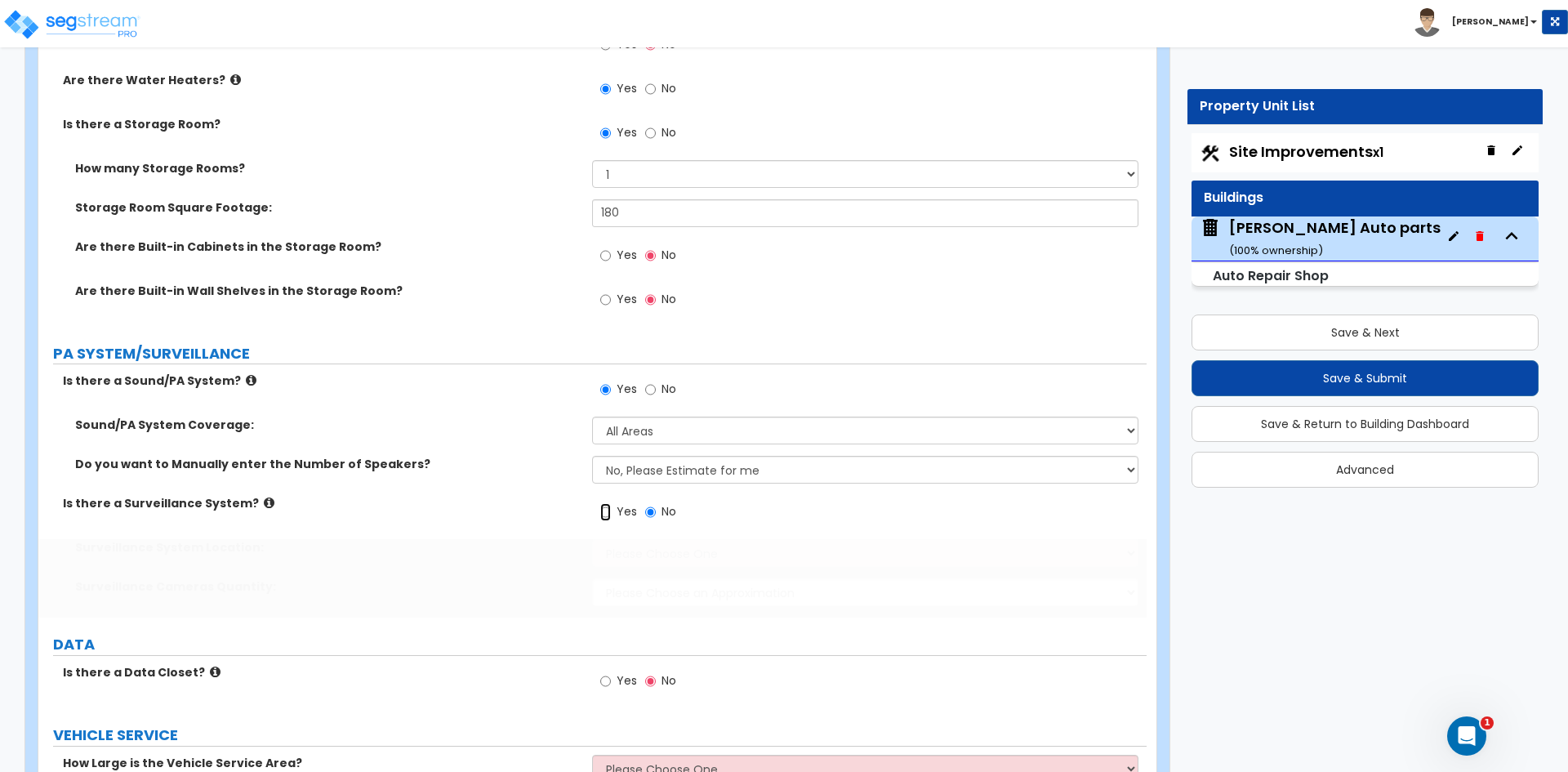
radio input "true"
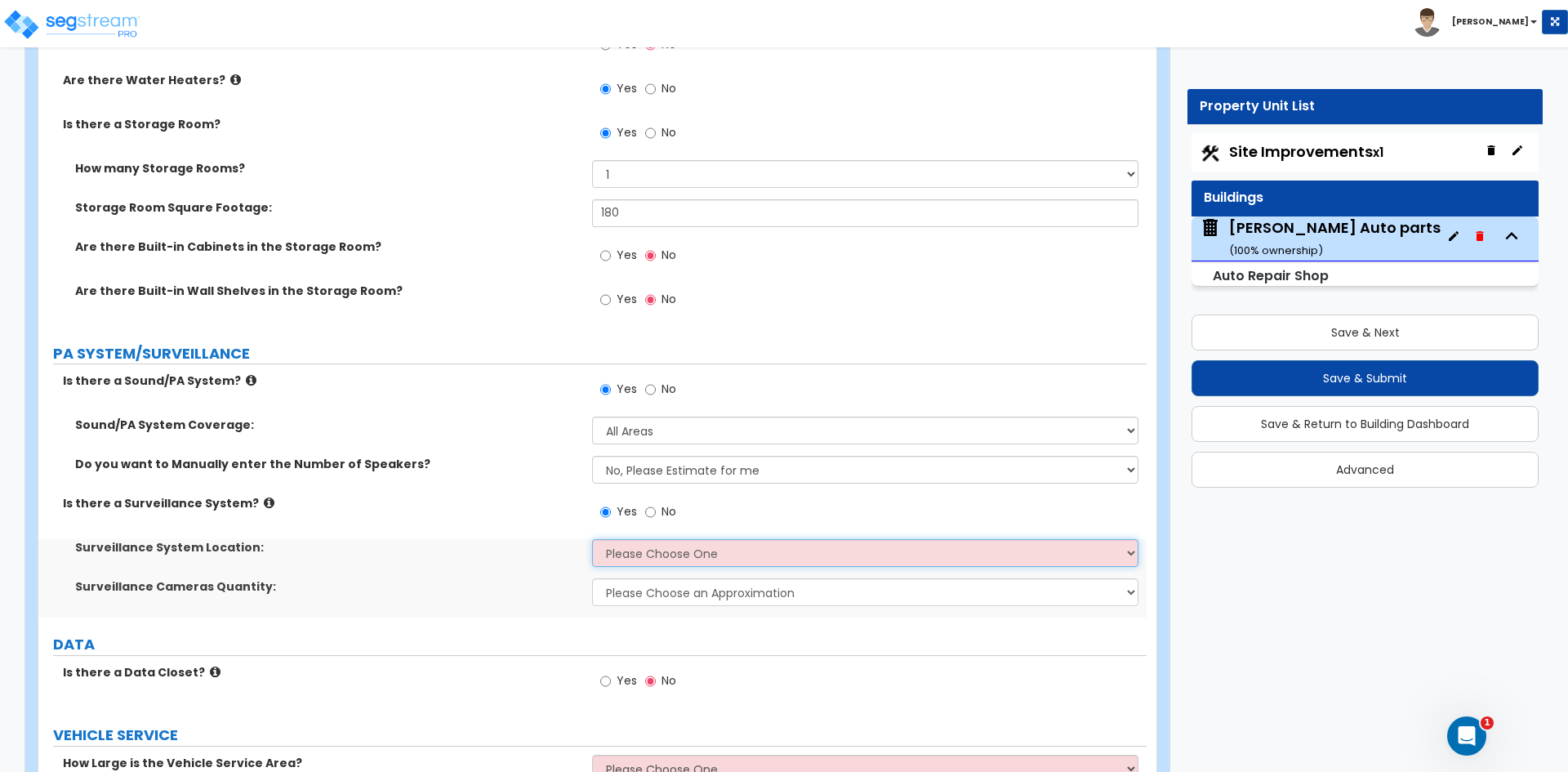
click at [671, 546] on select "Please Choose One Inside the Building Outside the Building Both Inside & Outside" at bounding box center [865, 553] width 546 height 27
select select "3"
click at [592, 540] on select "Please Choose One Inside the Building Outside the Building Both Inside & Outside" at bounding box center [865, 553] width 546 height 27
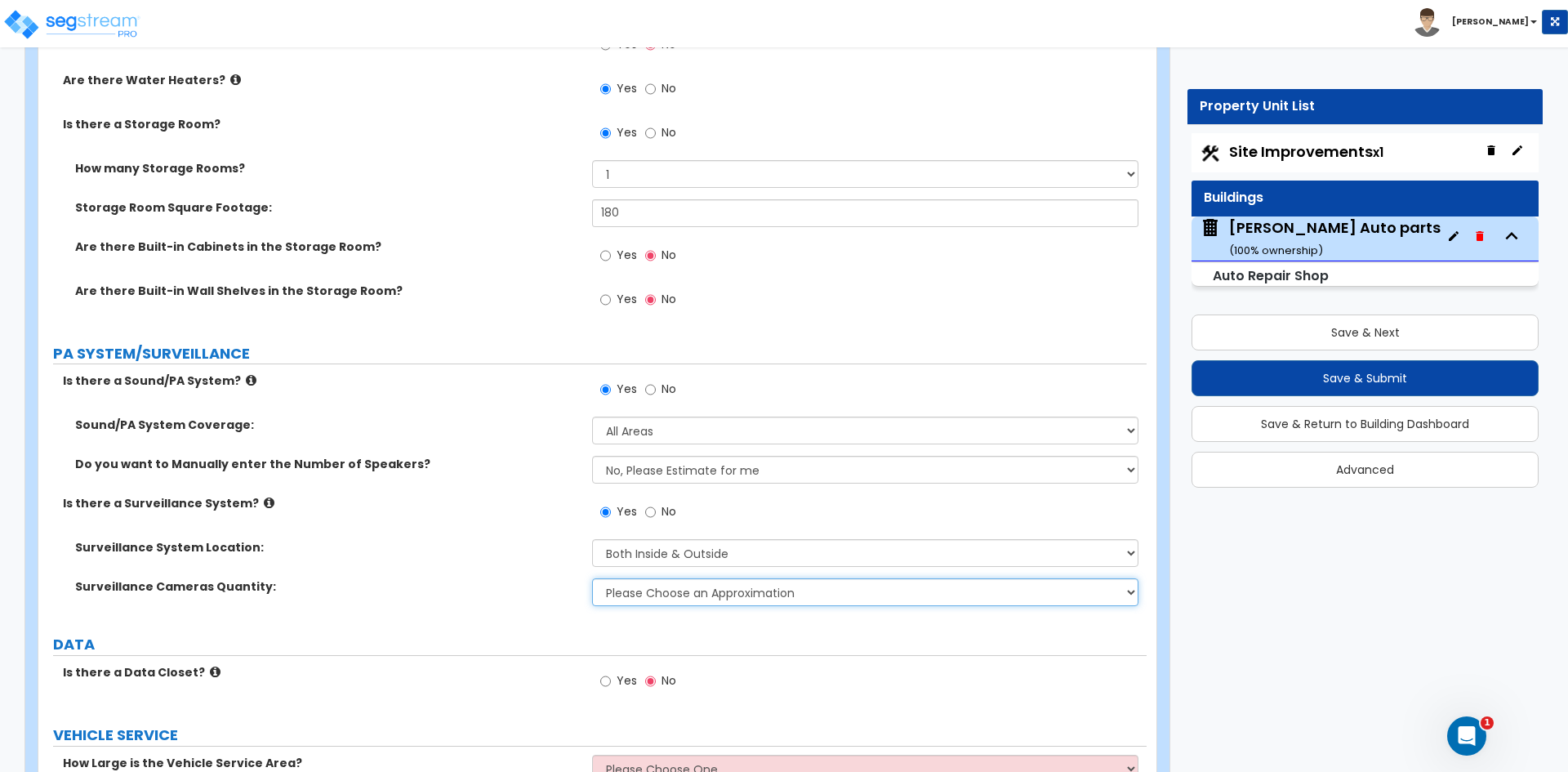
drag, startPoint x: 643, startPoint y: 593, endPoint x: 645, endPoint y: 603, distance: 10.2
click at [643, 593] on select "Please Choose an Approximation Barely Noticed Any Noticed a Couple Frequently S…" at bounding box center [865, 592] width 546 height 27
select select "2"
click at [592, 579] on select "Please Choose an Approximation Barely Noticed Any Noticed a Couple Frequently S…" at bounding box center [865, 592] width 546 height 27
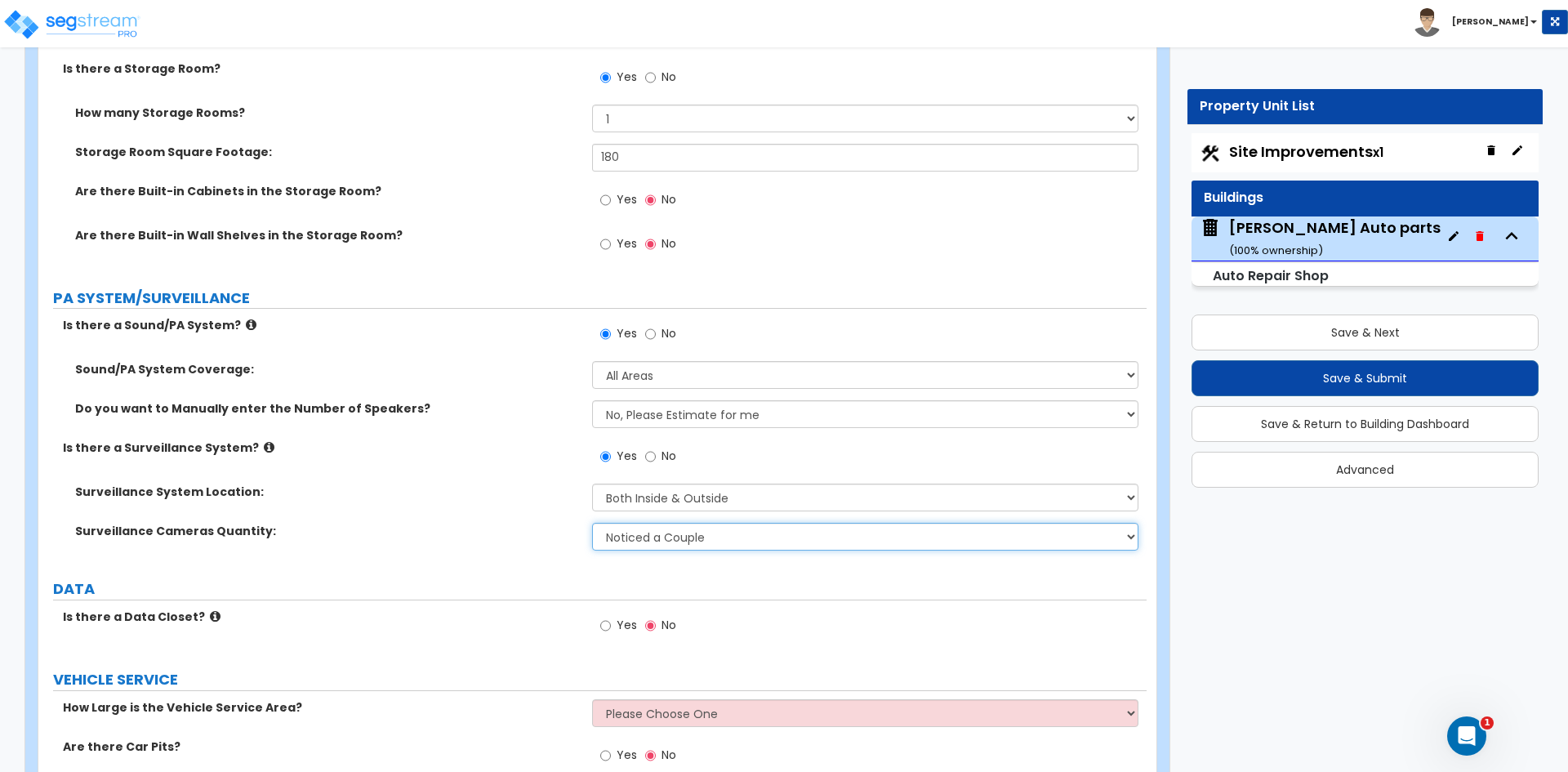
scroll to position [4903, 0]
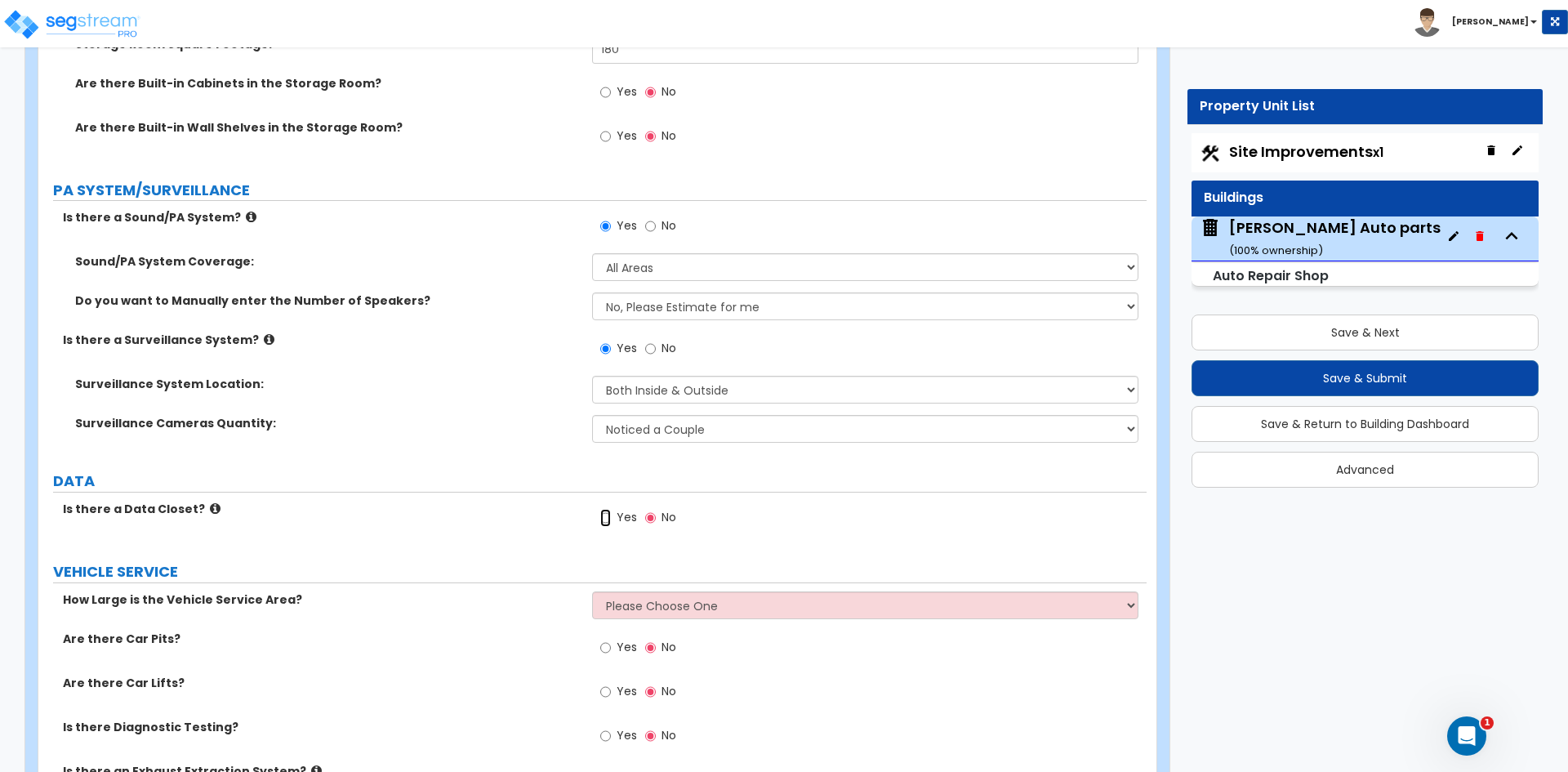
click at [601, 519] on input "Yes" at bounding box center [606, 519] width 11 height 18
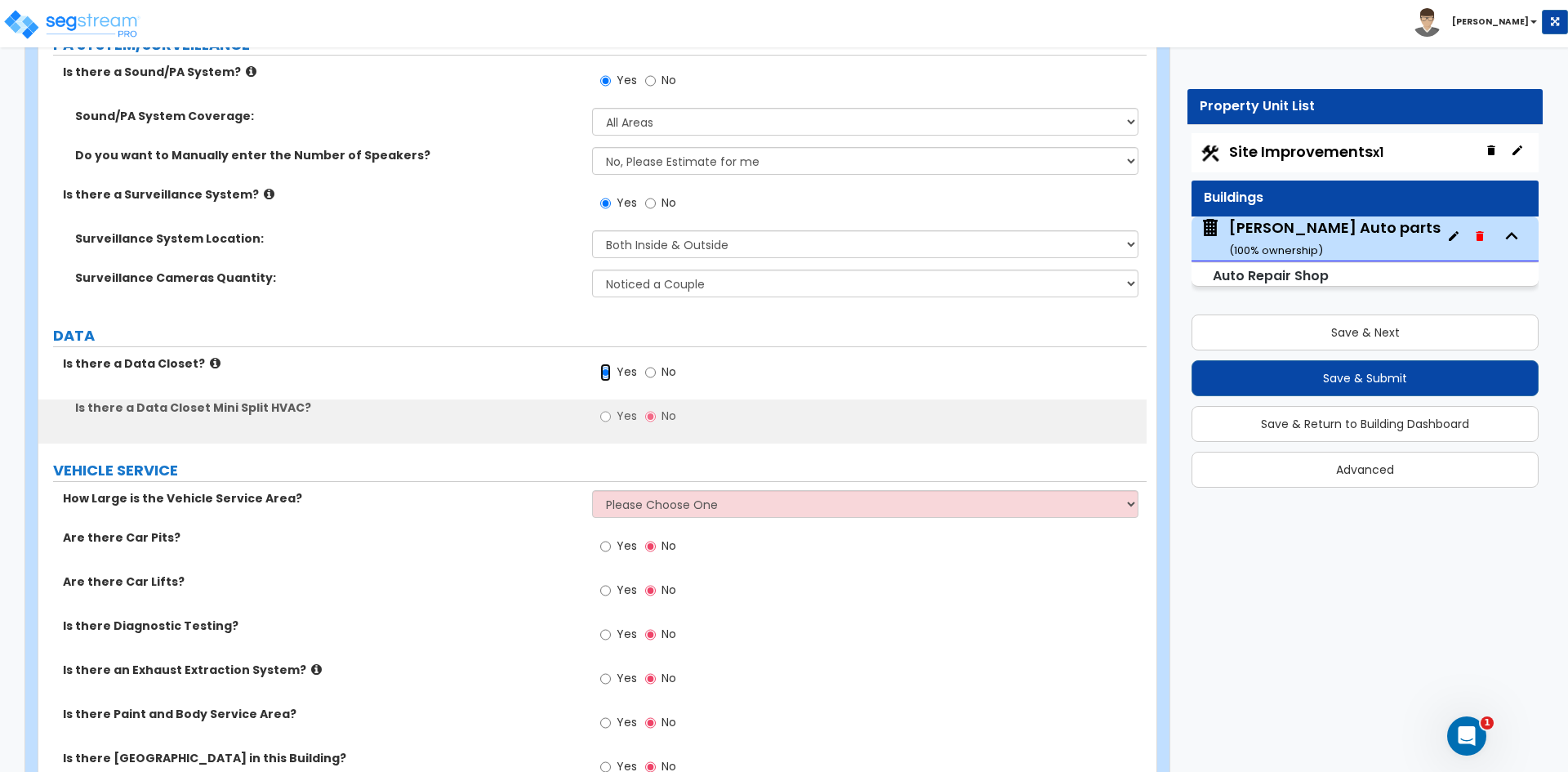
scroll to position [5066, 0]
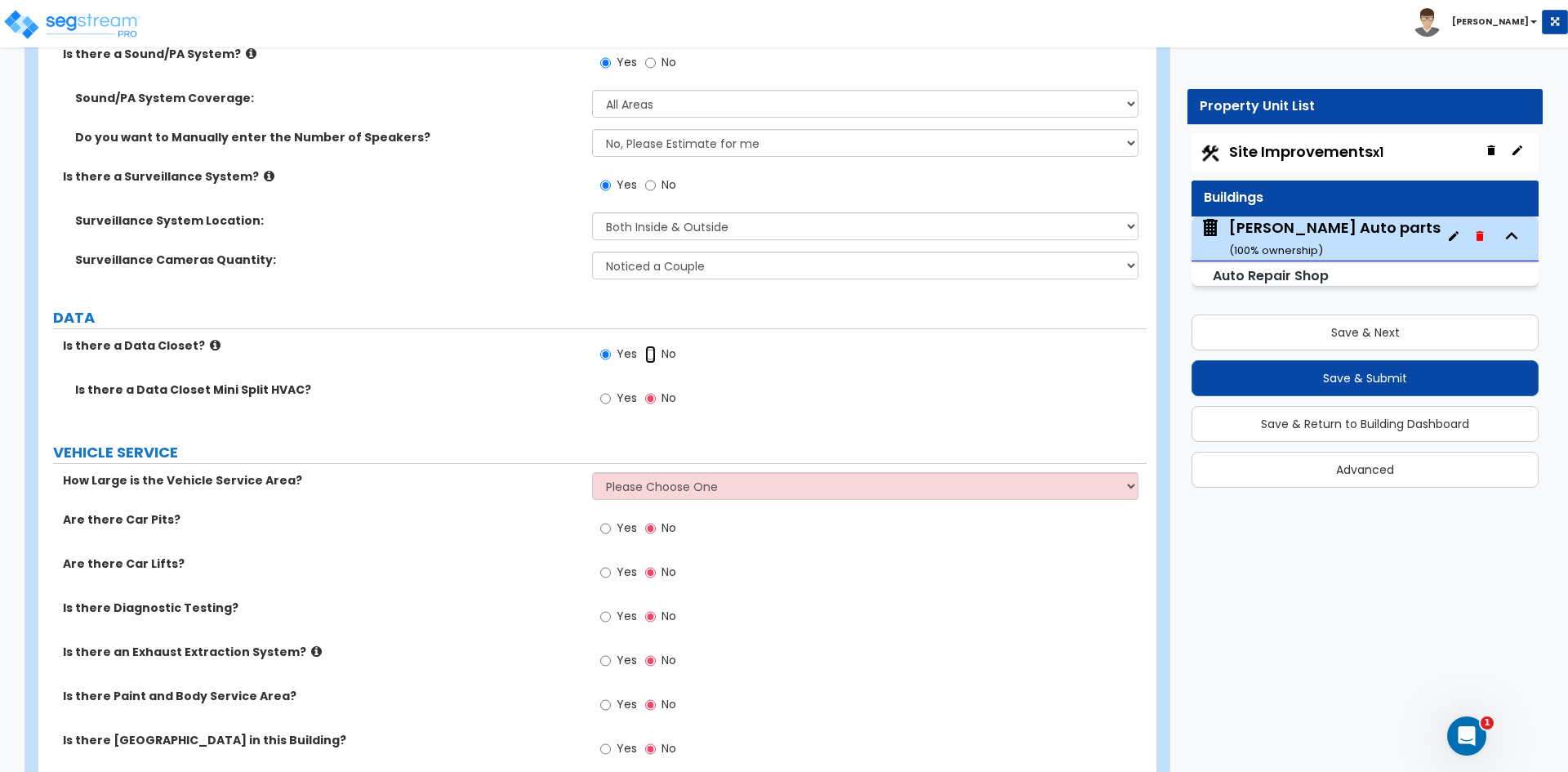
click at [649, 360] on input "No" at bounding box center [651, 355] width 11 height 18
radio input "false"
radio input "true"
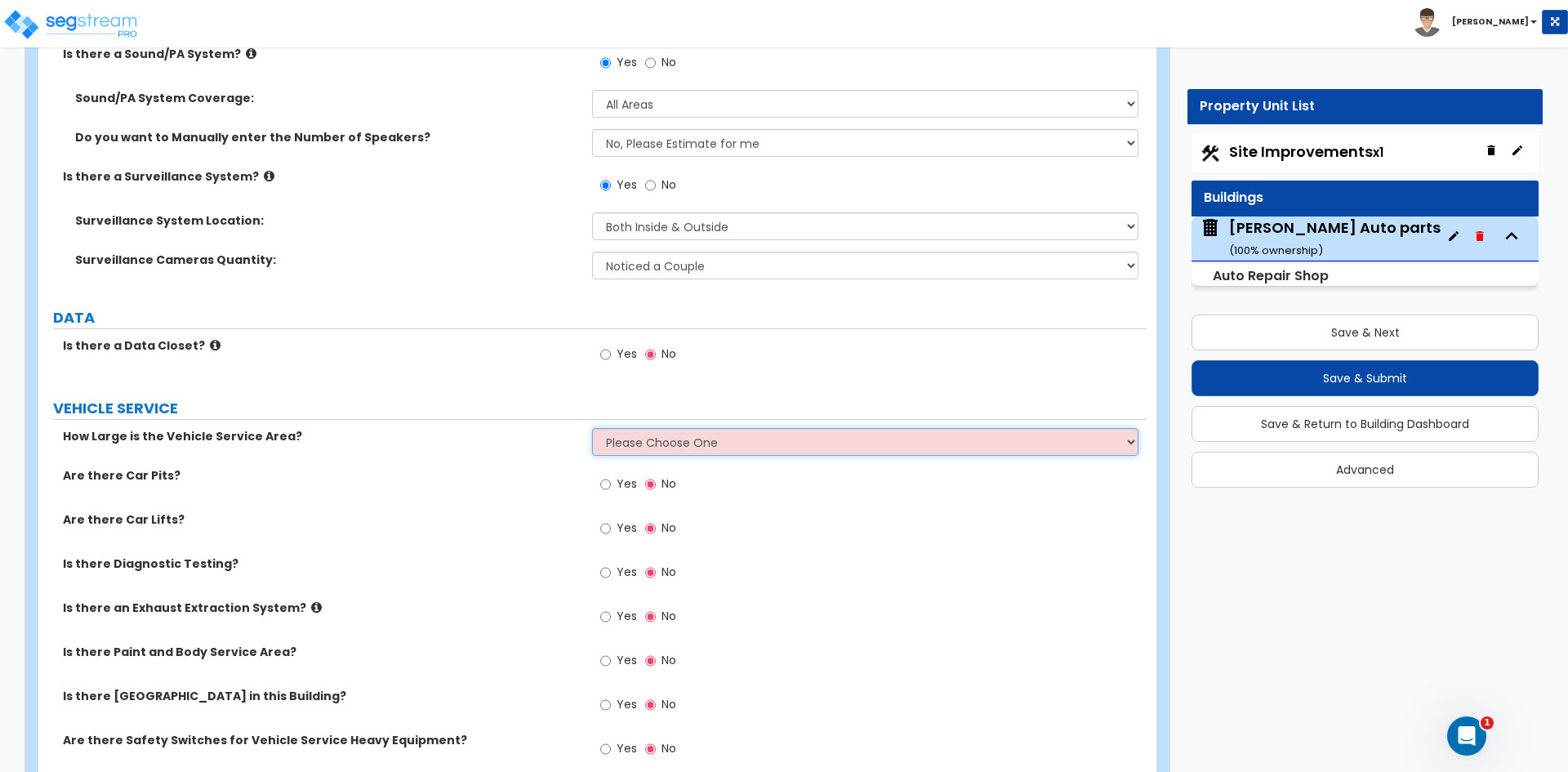
click at [660, 446] on select "Please Choose One I want to Enter Square Footage I want to Enter Percentage" at bounding box center [865, 442] width 546 height 27
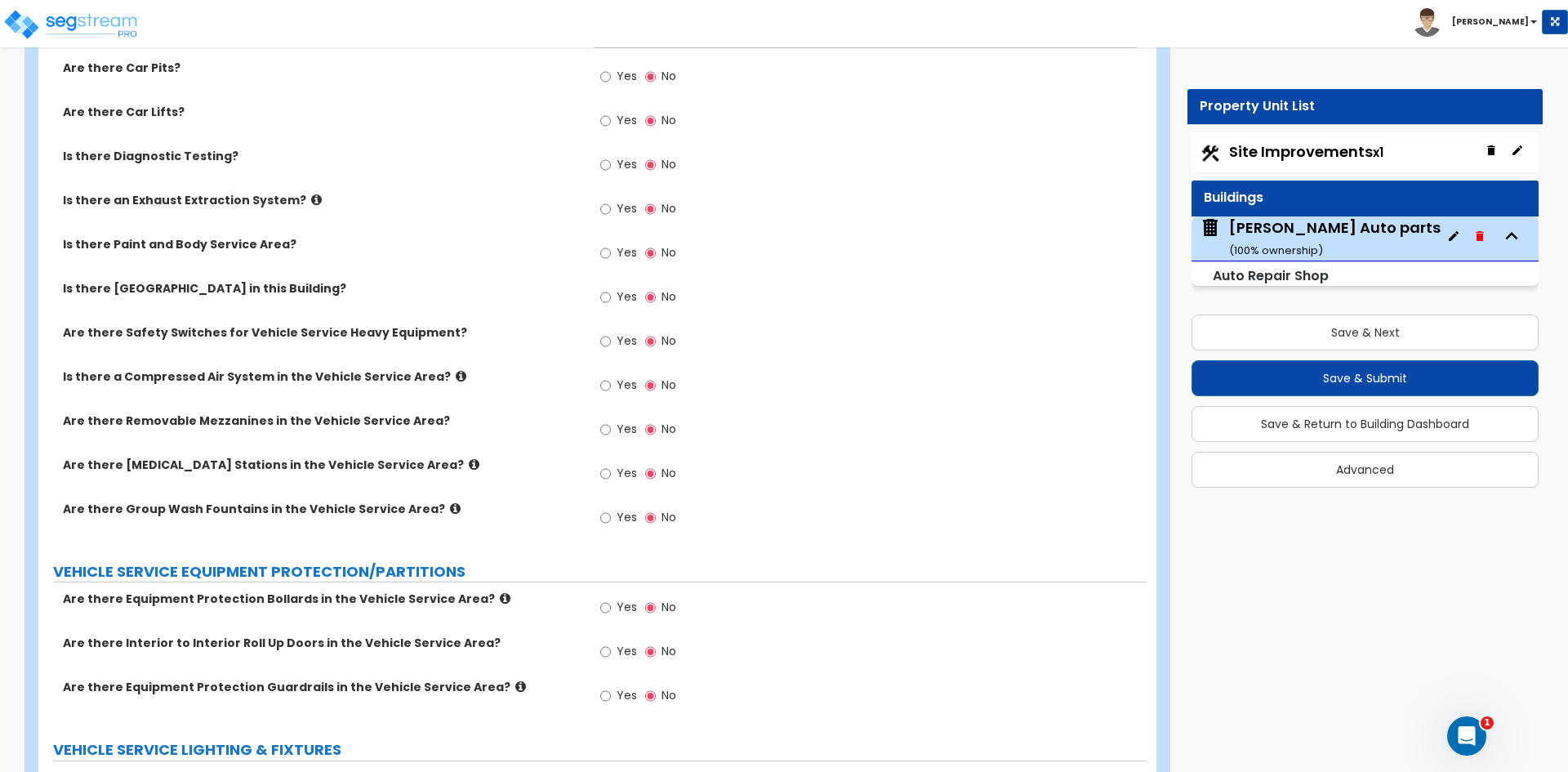
scroll to position [5475, 0]
click at [604, 472] on input "Yes" at bounding box center [606, 473] width 11 height 18
radio input "true"
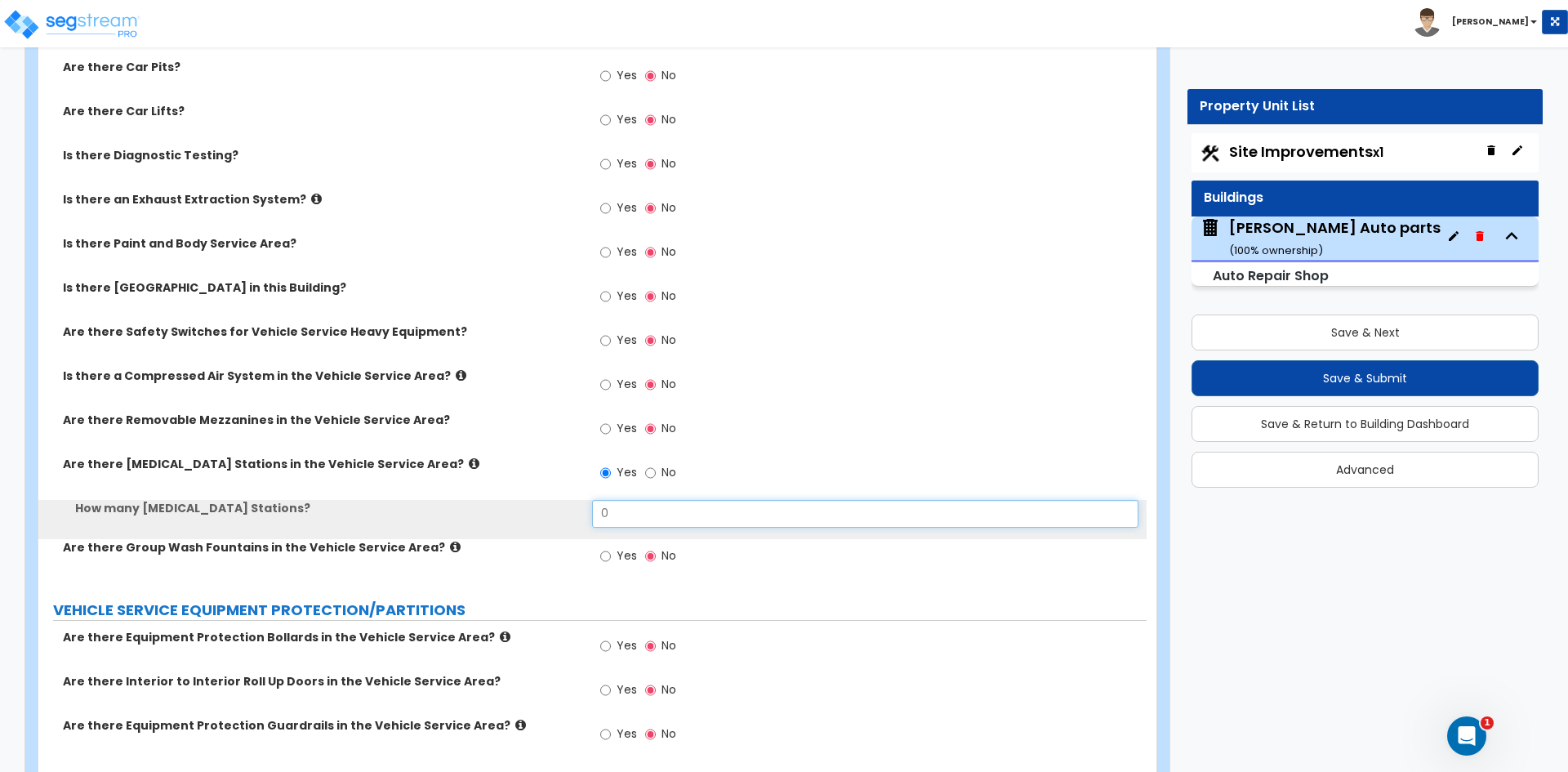
click at [643, 510] on input "0" at bounding box center [865, 514] width 546 height 27
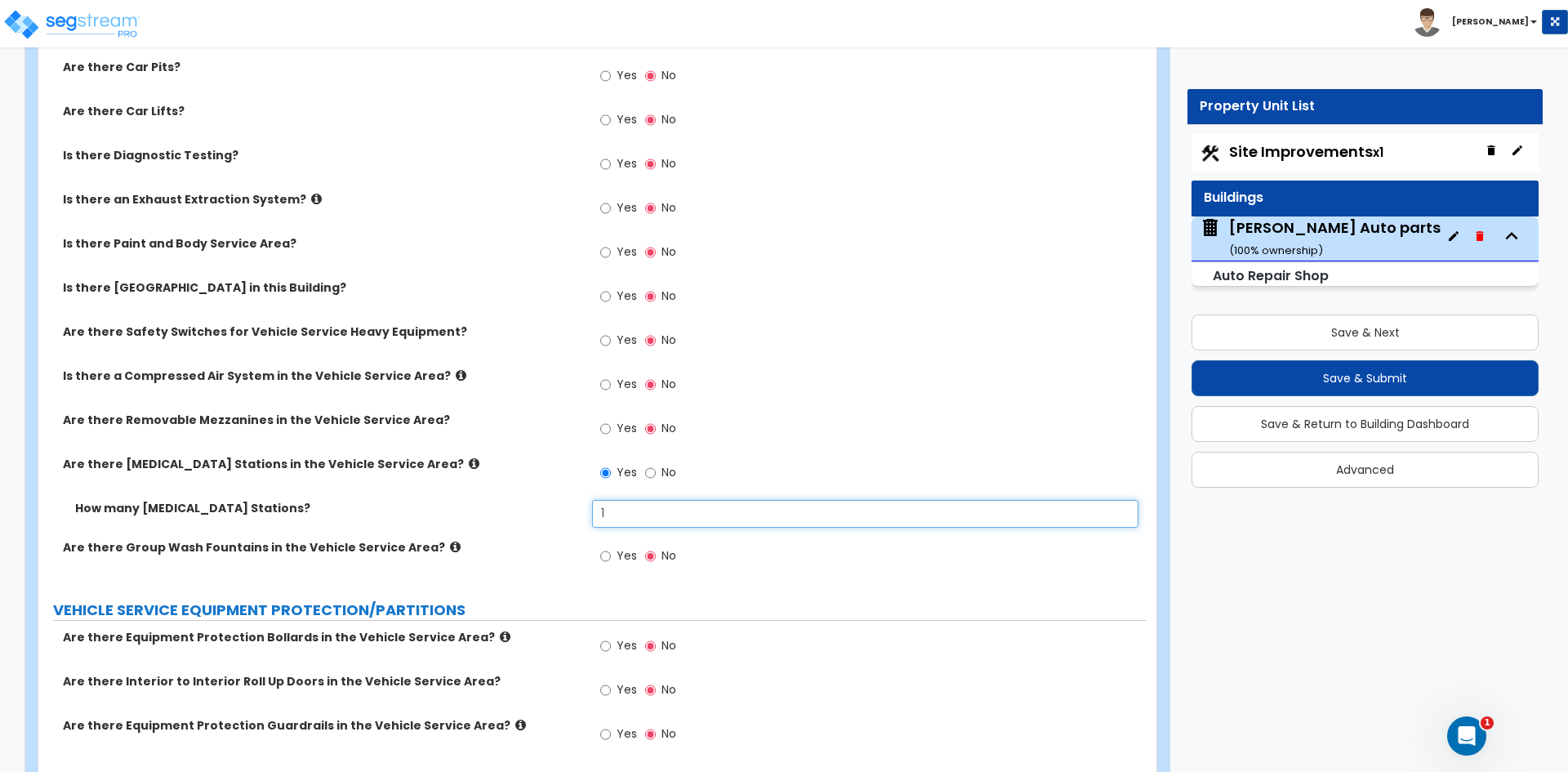
type input "1"
click at [651, 473] on input "No" at bounding box center [651, 473] width 11 height 18
radio input "false"
radio input "true"
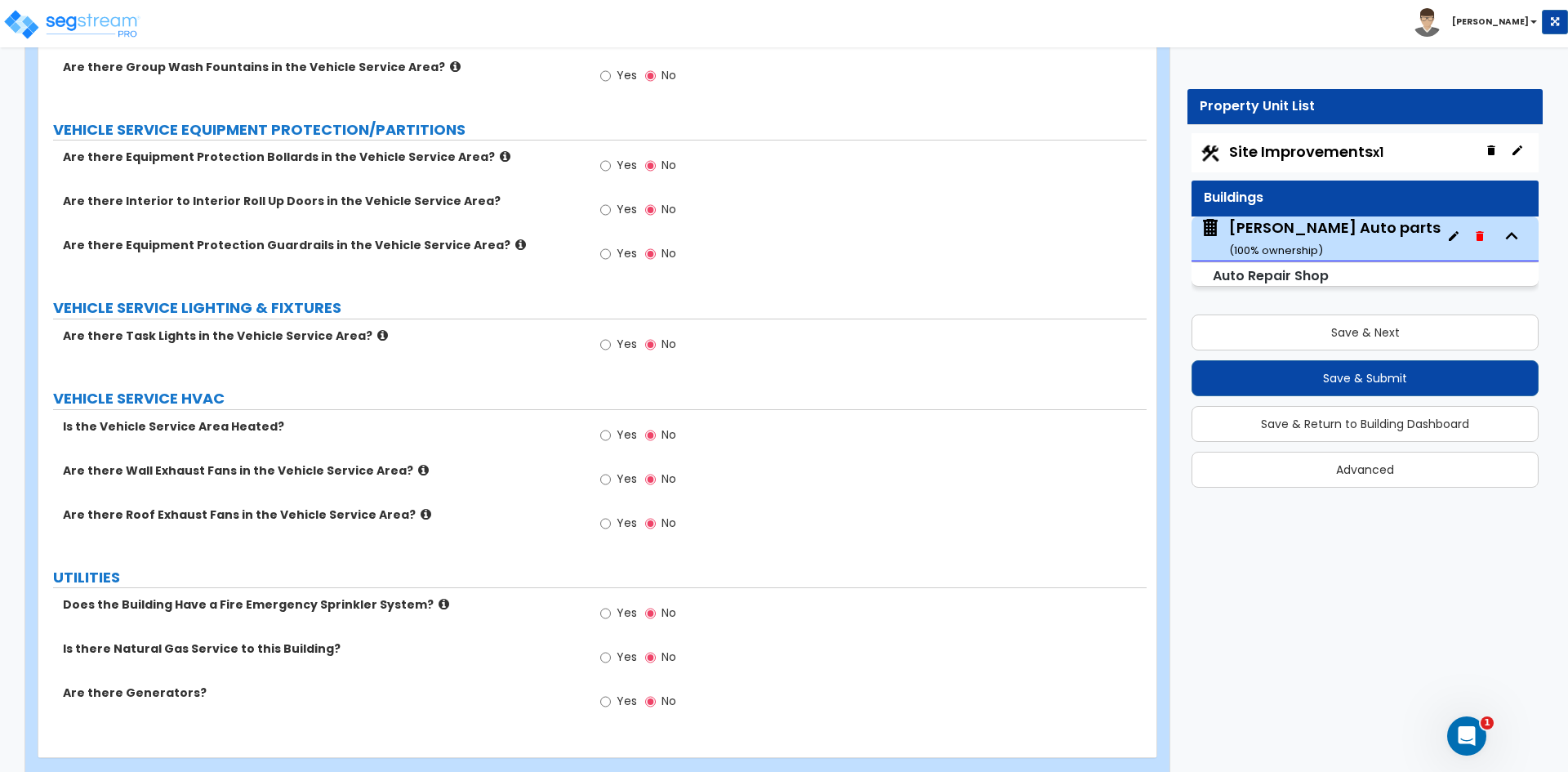
scroll to position [5948, 0]
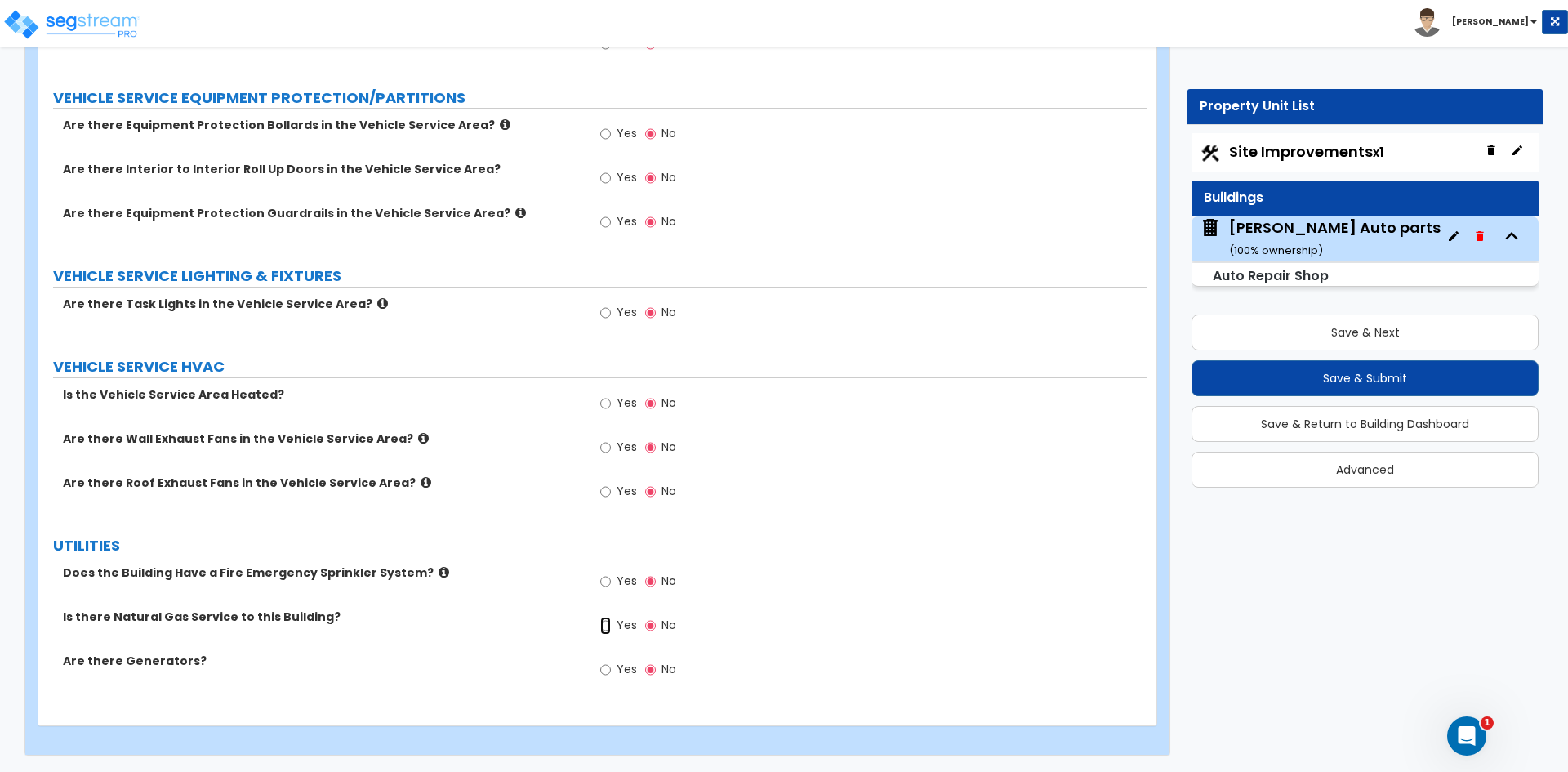
click at [600, 625] on input "Yes" at bounding box center [606, 626] width 11 height 18
radio input "true"
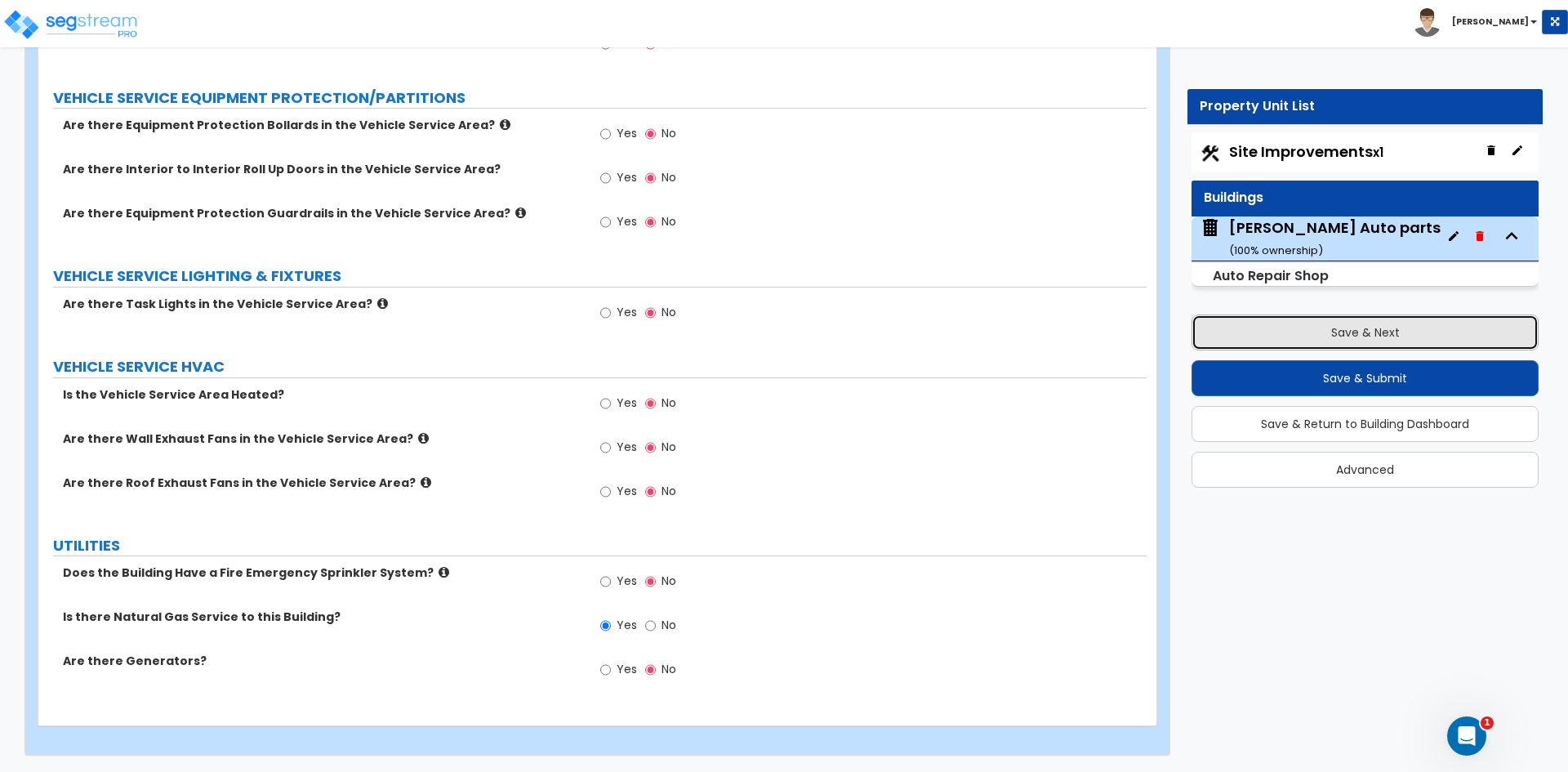
click at [1383, 320] on button "Save & Next" at bounding box center [1365, 332] width 347 height 36
select select "2"
select select "1"
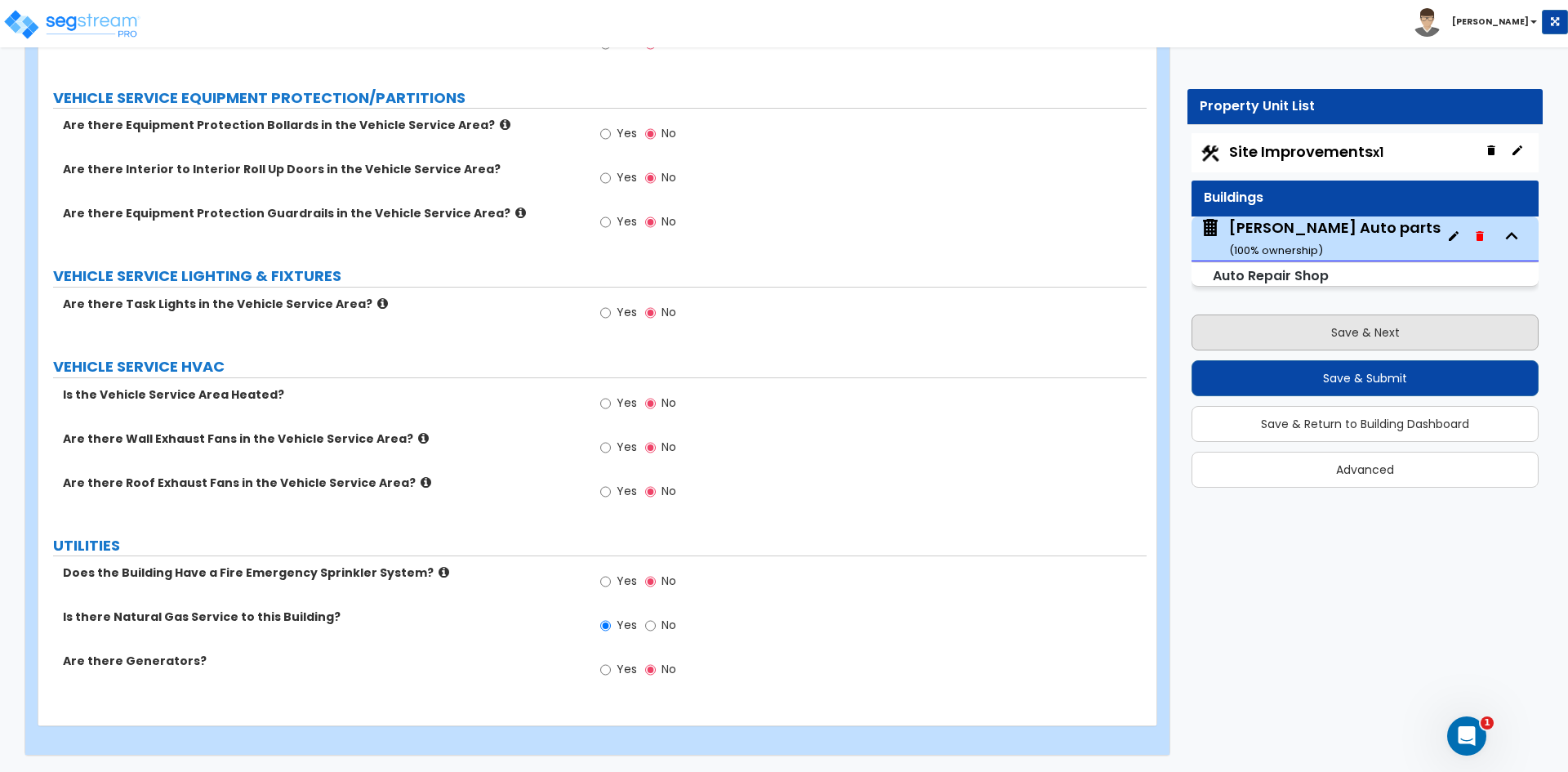
select select "1"
select select "2"
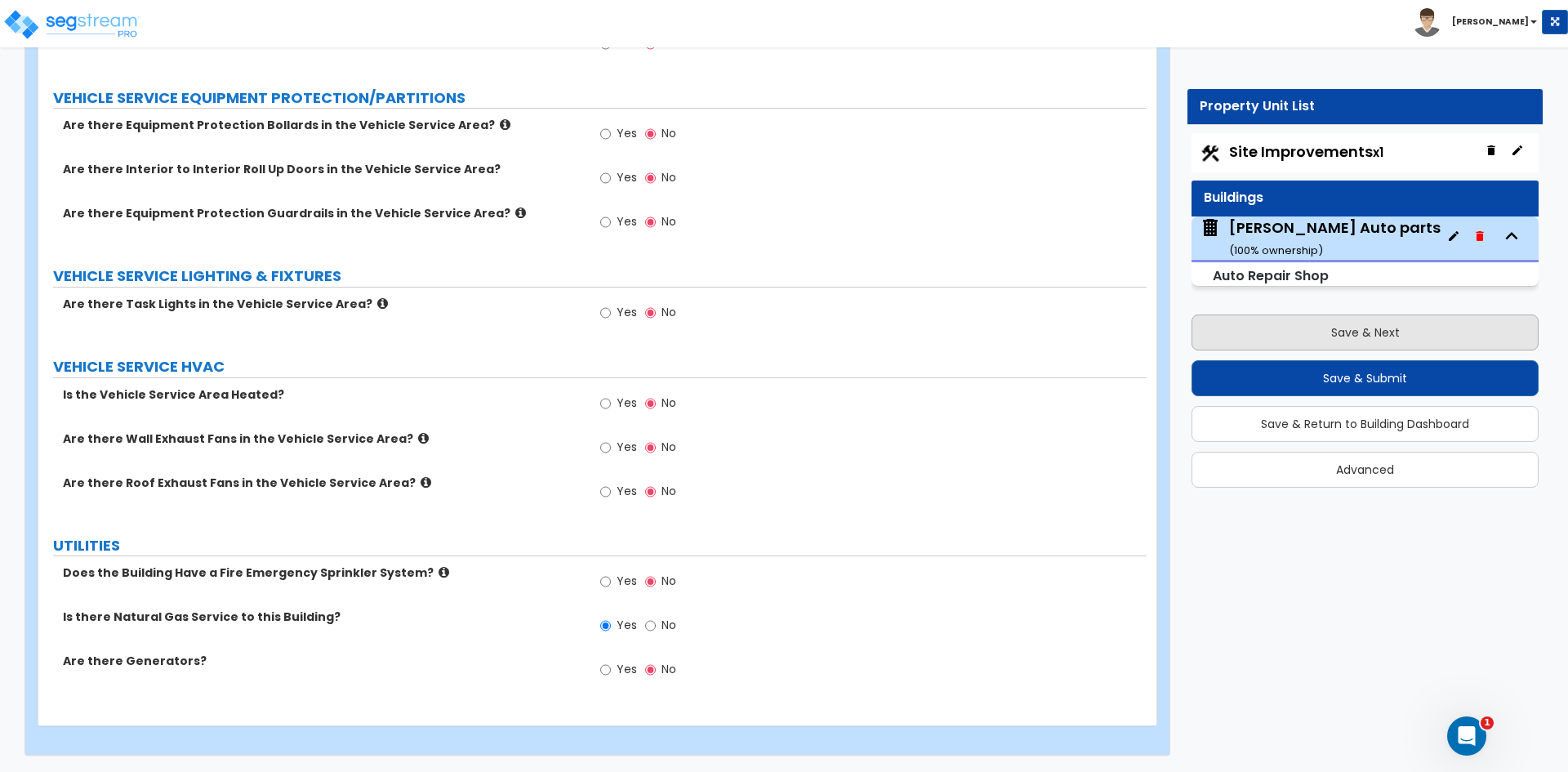
select select "1"
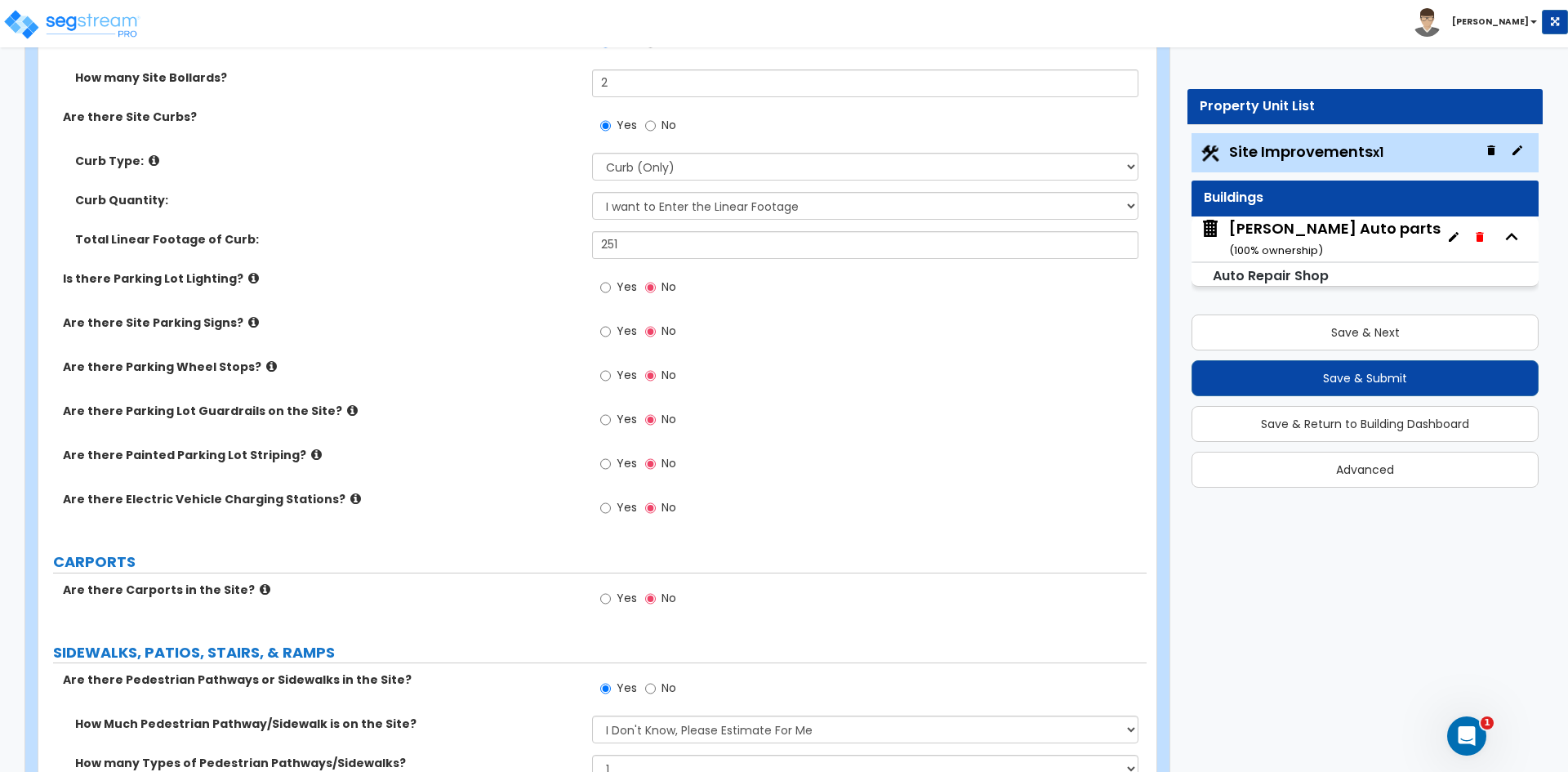
scroll to position [899, 0]
click at [600, 378] on div "Yes No" at bounding box center [638, 379] width 92 height 37
click at [608, 383] on input "Yes" at bounding box center [606, 378] width 11 height 18
radio input "true"
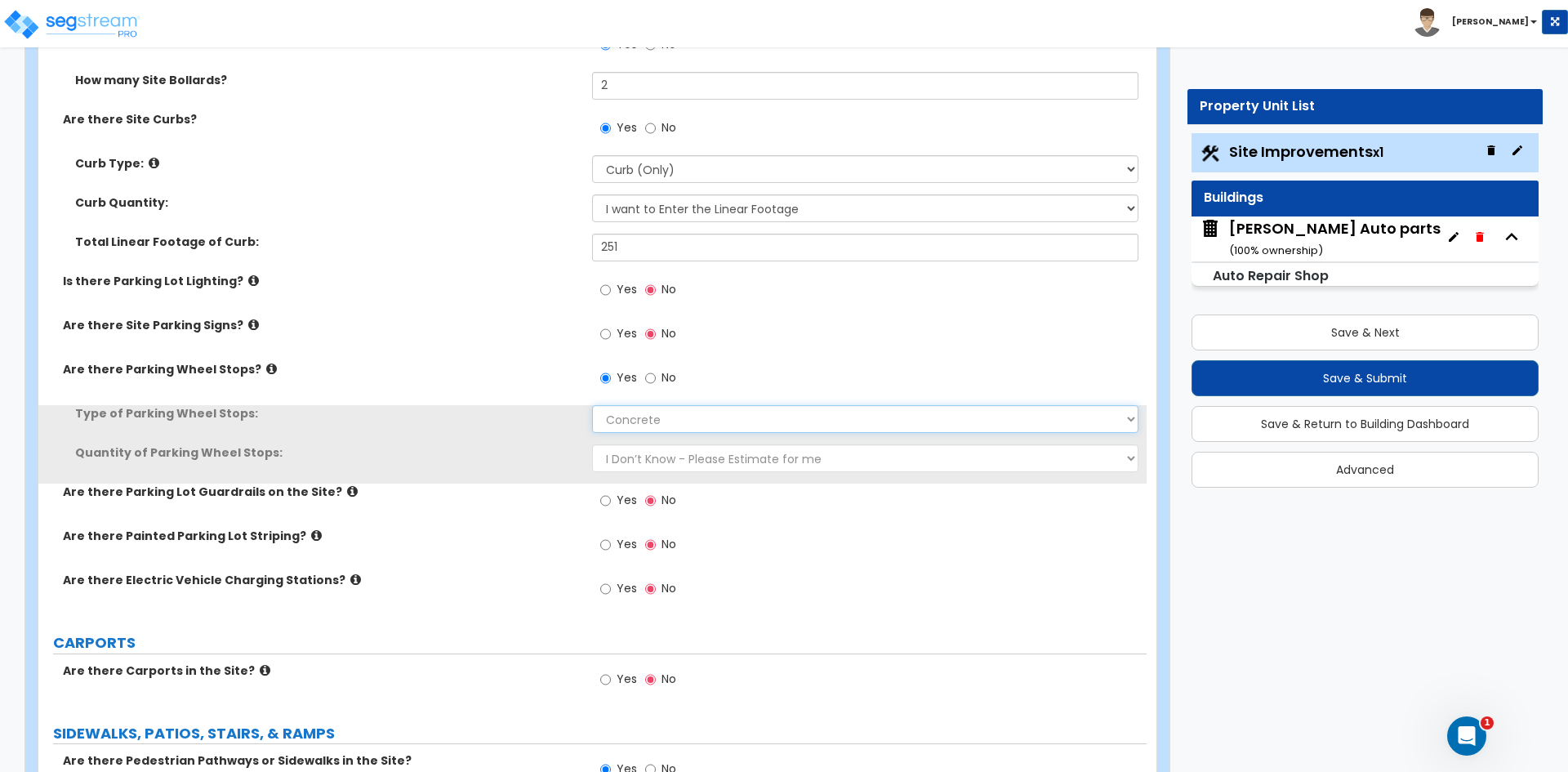
click at [636, 422] on select "Concrete Rubber/Plastic" at bounding box center [865, 419] width 546 height 27
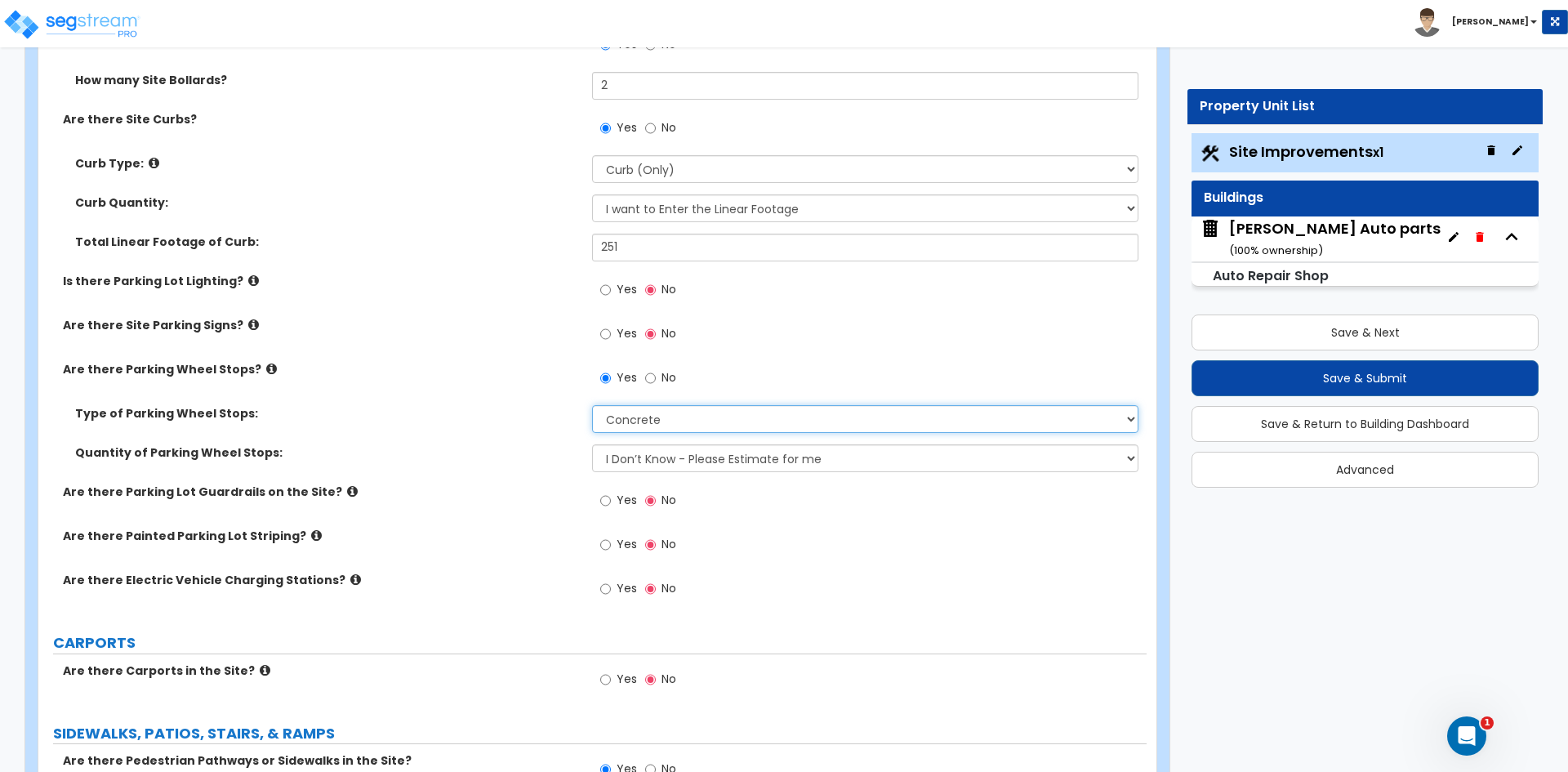
select select "1"
click at [592, 406] on select "Concrete Rubber/Plastic" at bounding box center [865, 419] width 546 height 27
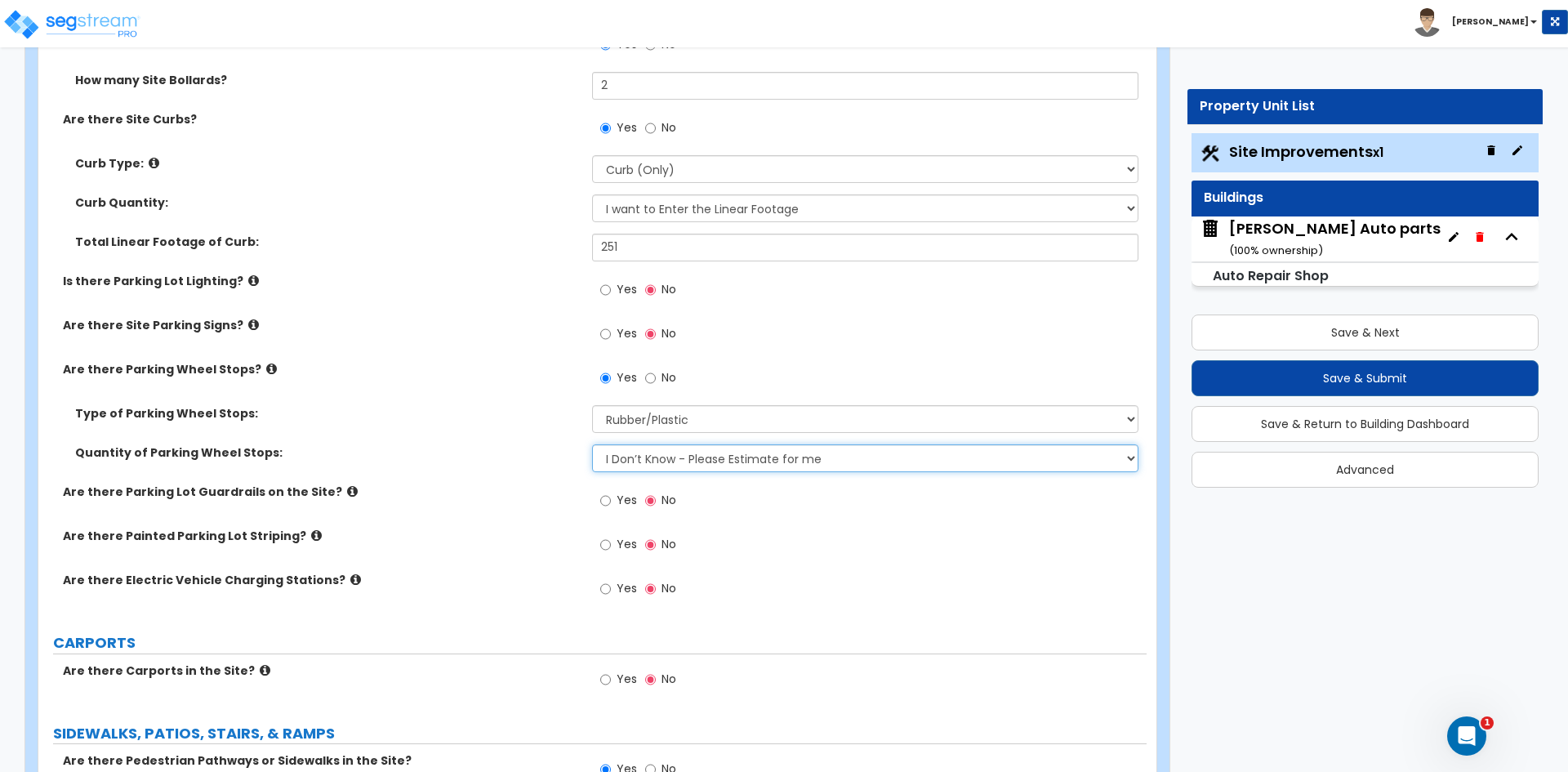
click at [654, 455] on select "I Don’t Know - Please Estimate for me I Want to Enter the Number of Wheel Stops" at bounding box center [865, 458] width 546 height 27
click at [592, 445] on select "I Don’t Know - Please Estimate for me I Want to Enter the Number of Wheel Stops" at bounding box center [865, 458] width 546 height 27
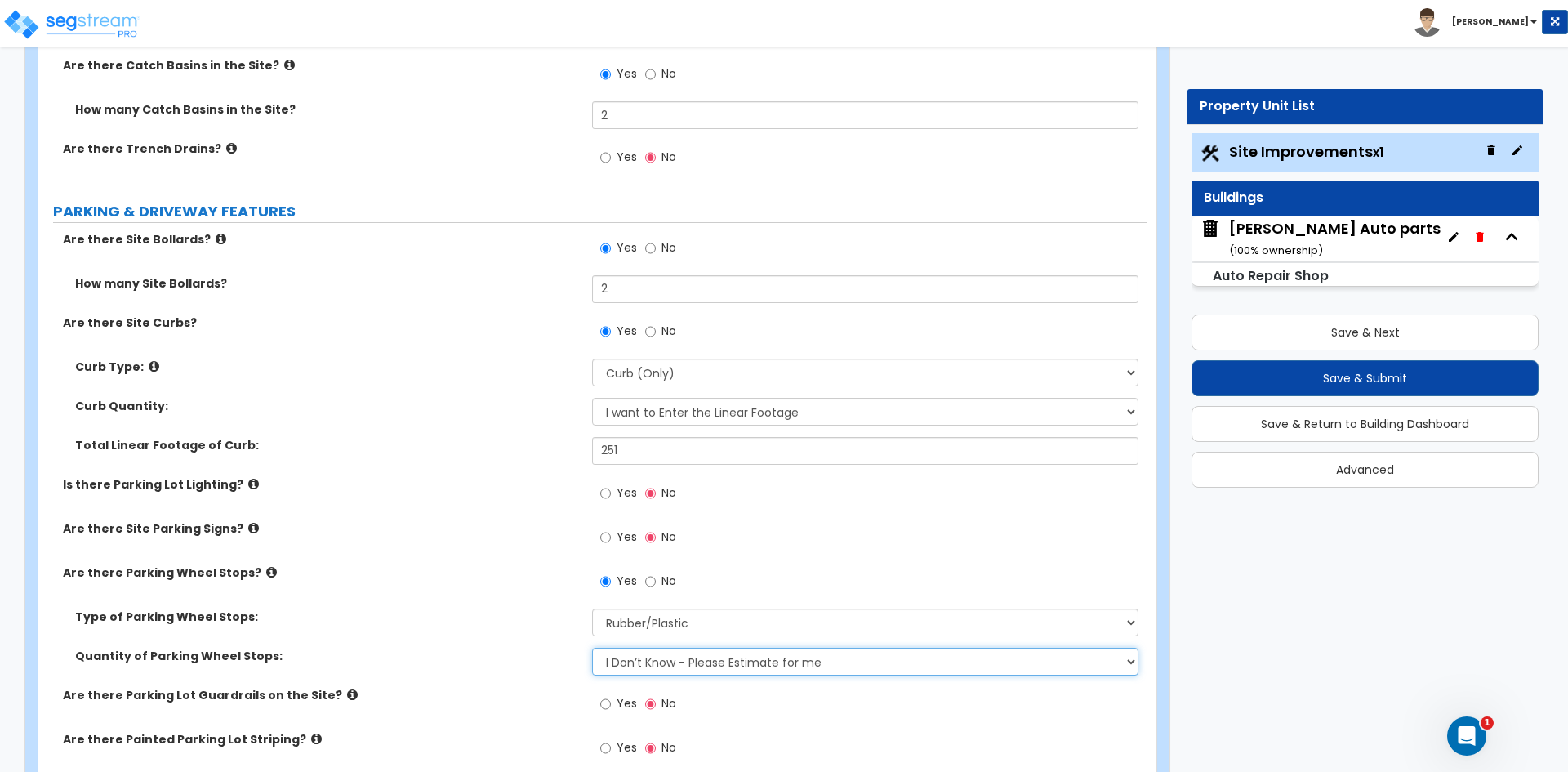
scroll to position [572, 0]
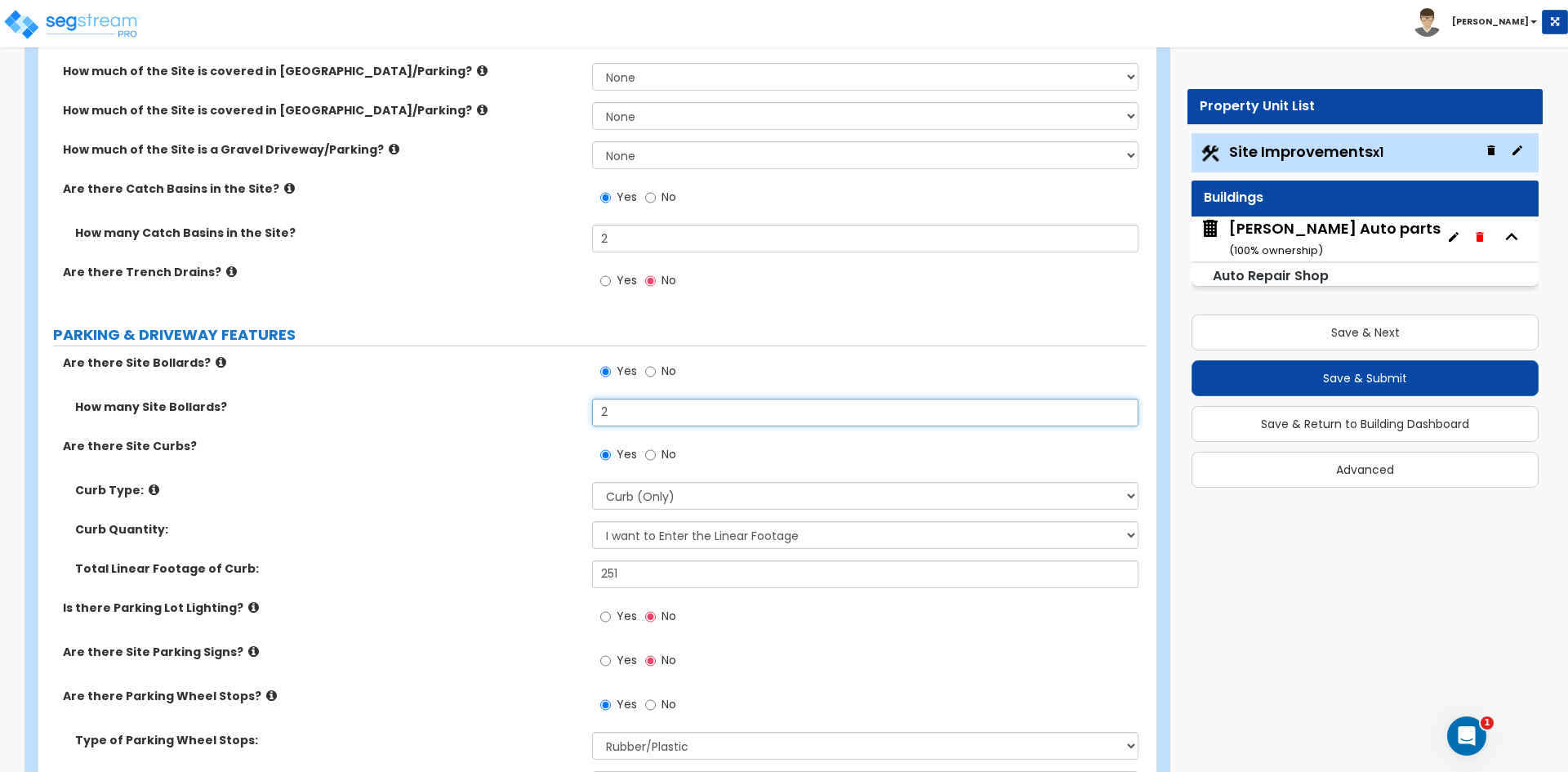
click at [633, 425] on input "2" at bounding box center [865, 412] width 546 height 27
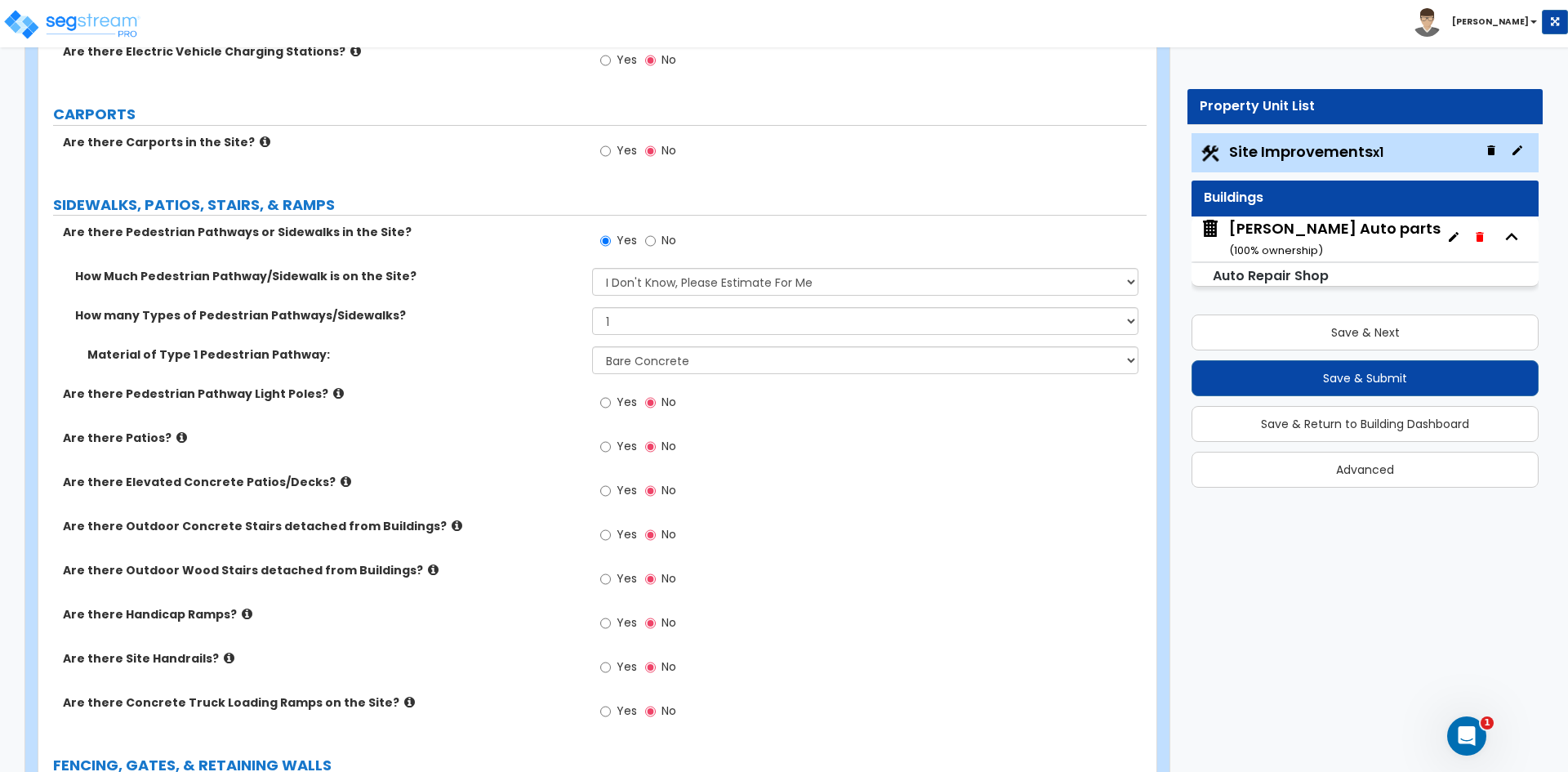
scroll to position [1471, 0]
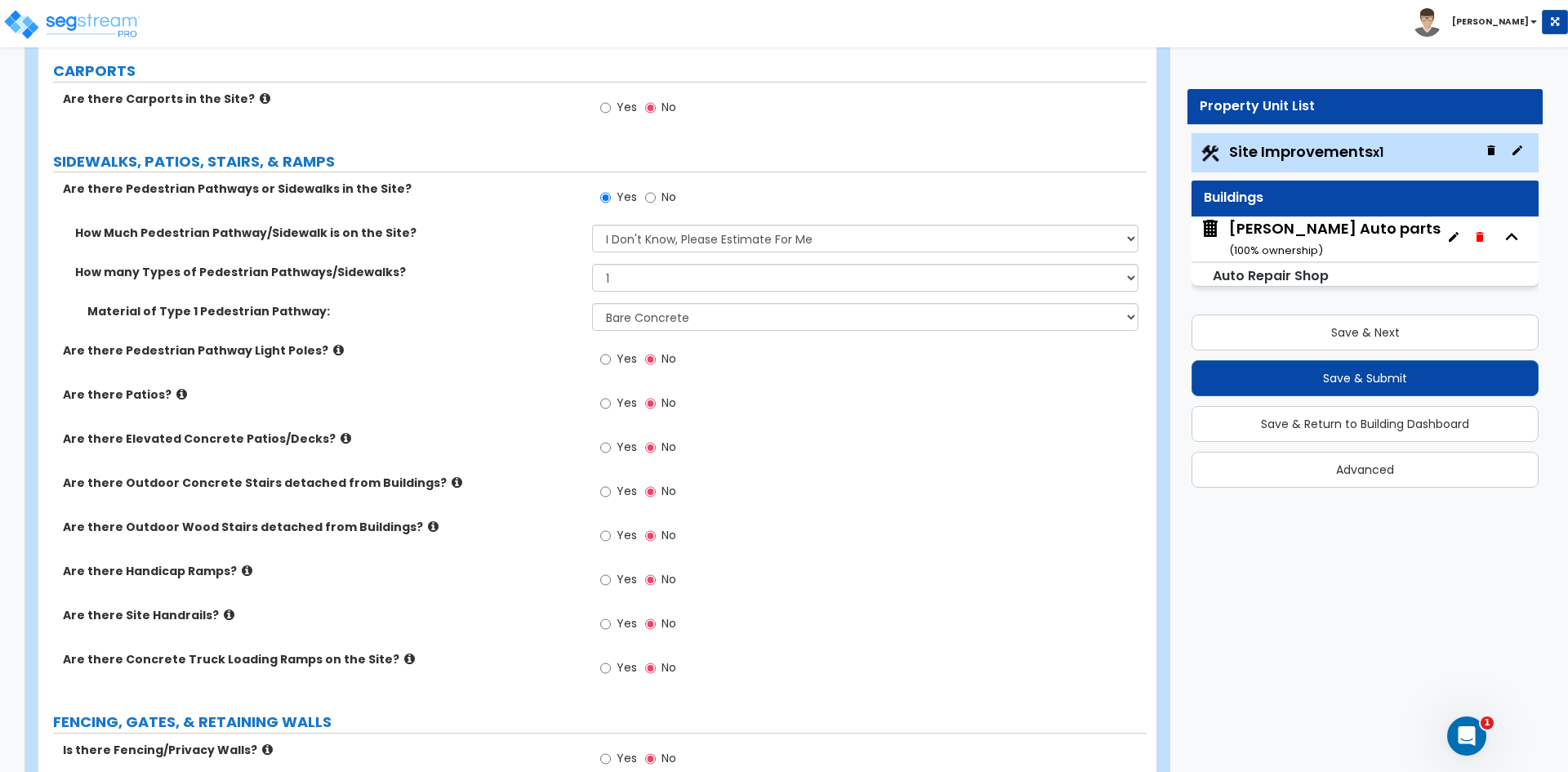
type input "3"
click at [608, 357] on input "Yes" at bounding box center [606, 360] width 11 height 18
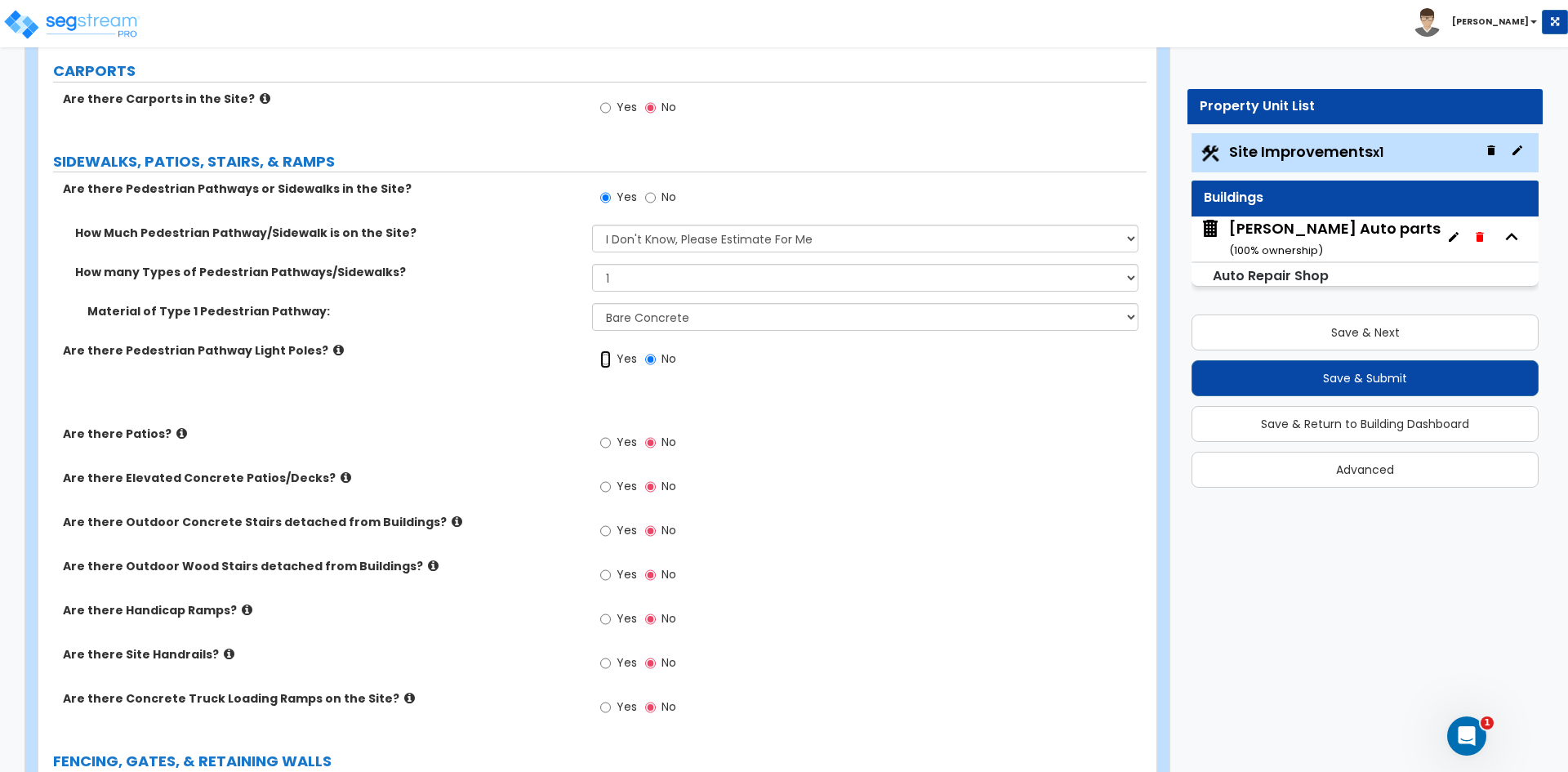
radio input "true"
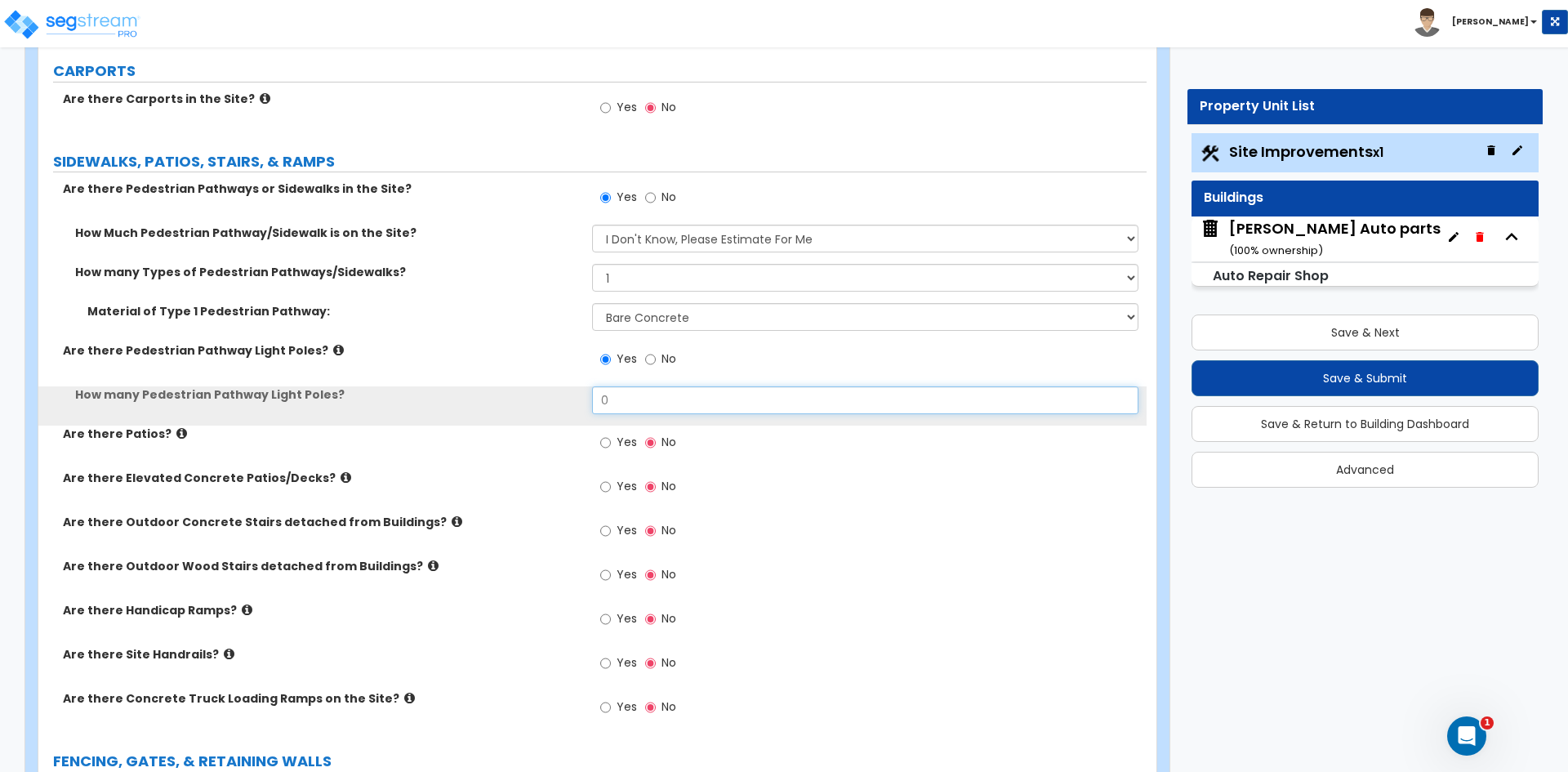
click at [632, 398] on input "0" at bounding box center [865, 400] width 546 height 27
type input "4"
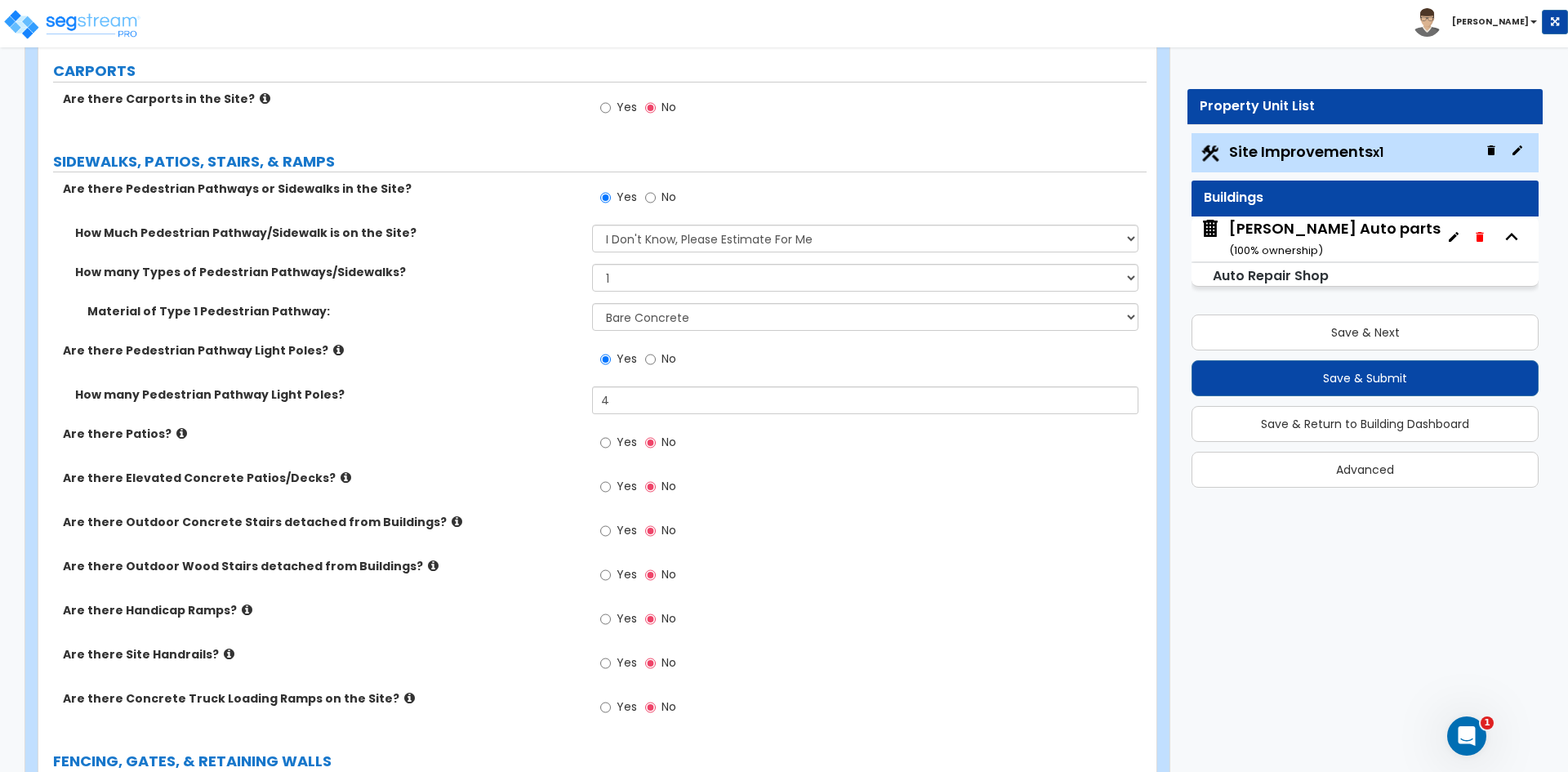
click at [865, 489] on div "Yes No" at bounding box center [869, 491] width 554 height 44
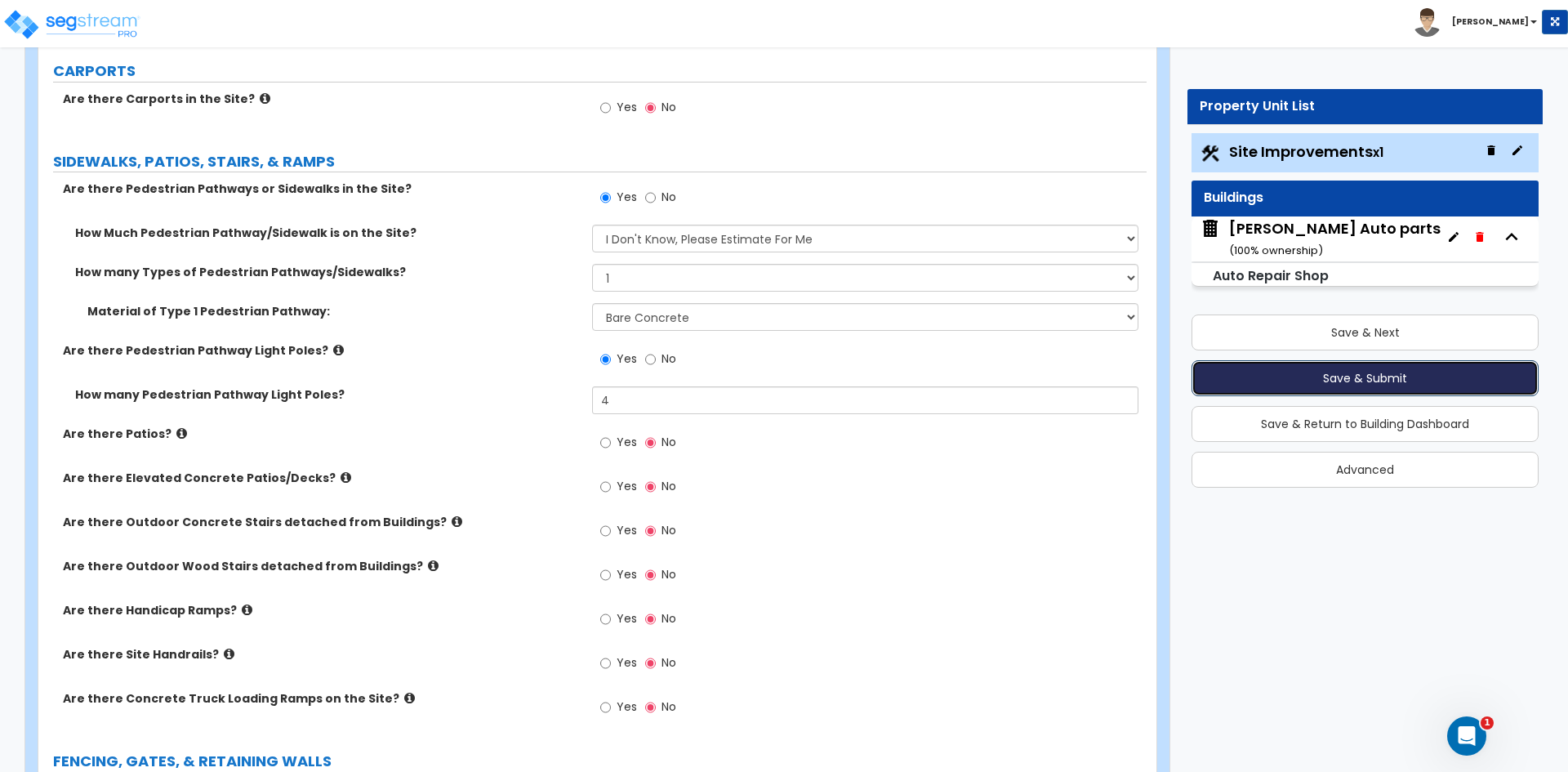
click at [1346, 383] on button "Save & Submit" at bounding box center [1365, 377] width 347 height 36
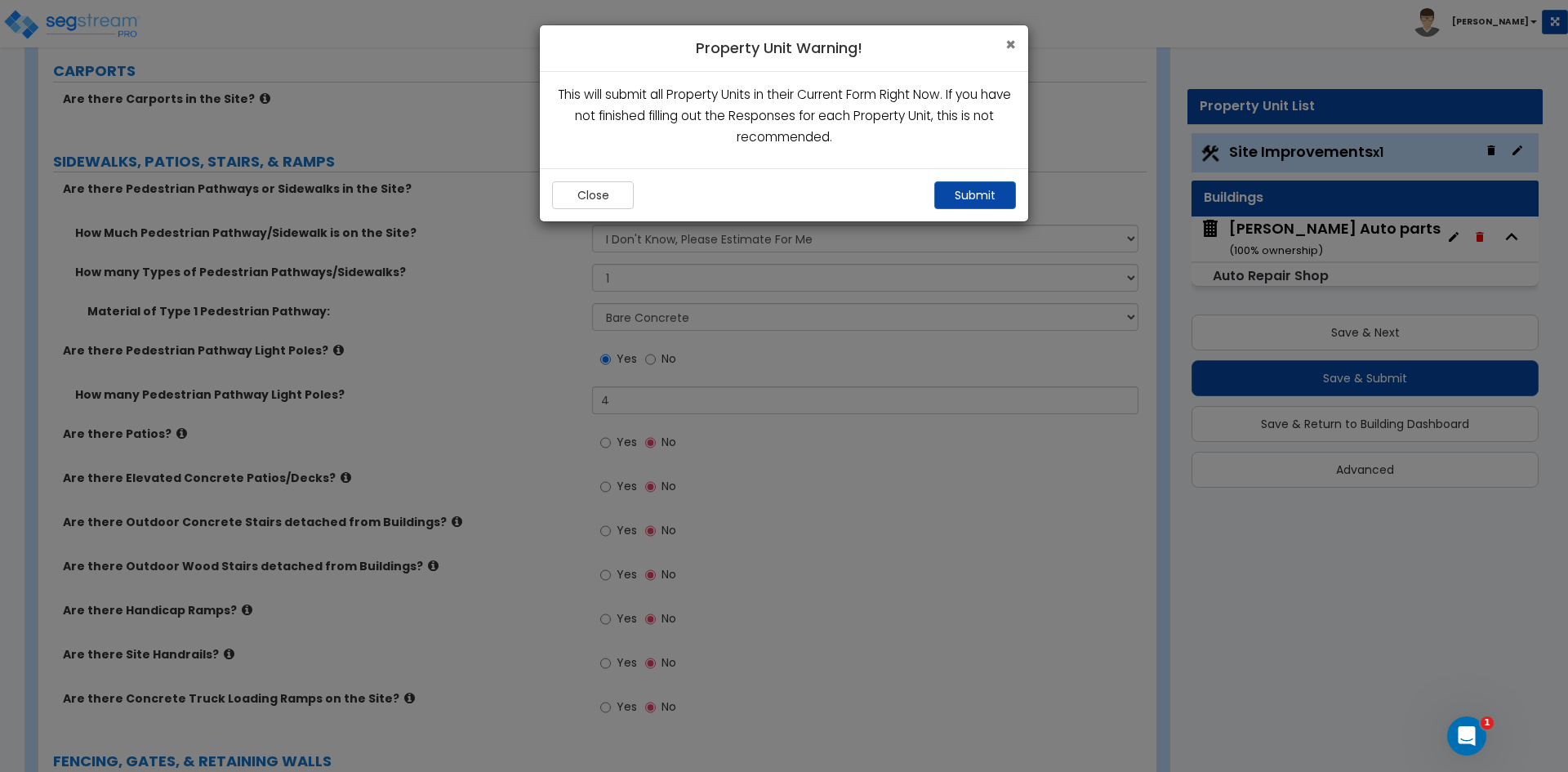
click at [1007, 51] on span "×" at bounding box center [1011, 45] width 11 height 24
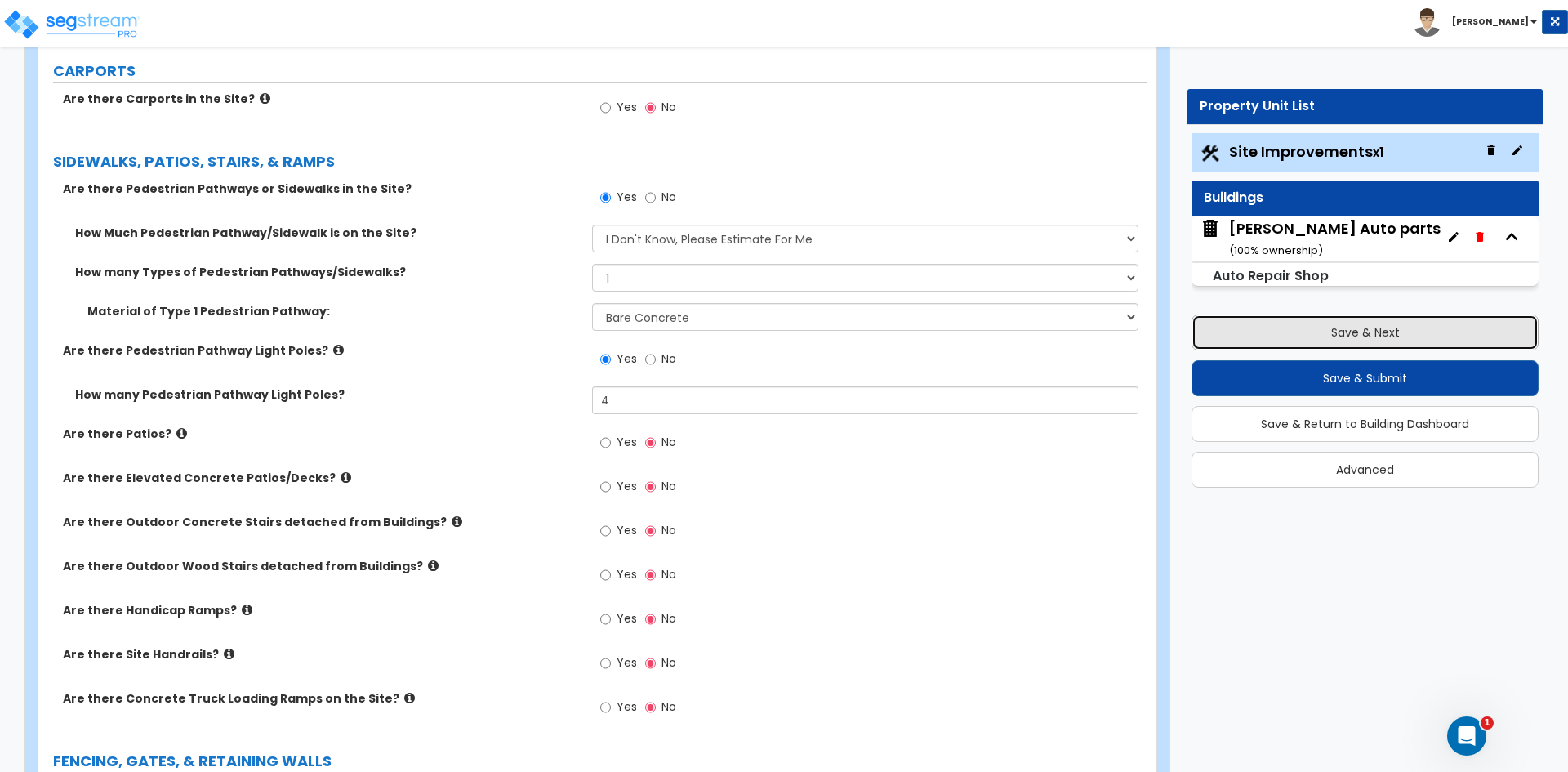
click at [1280, 323] on button "Save & Next" at bounding box center [1365, 332] width 347 height 36
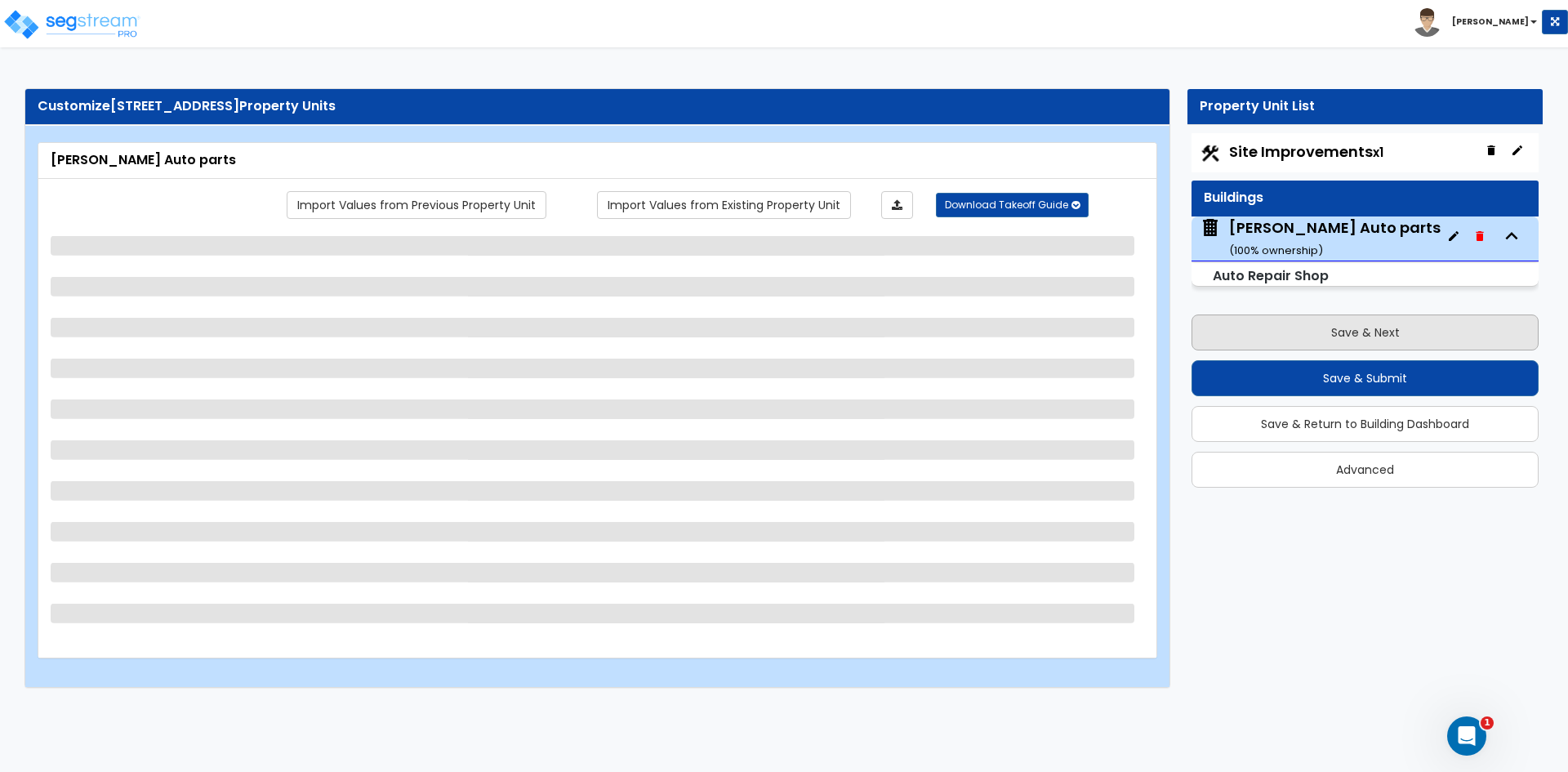
scroll to position [0, 0]
select select "3"
select select "1"
select select "7"
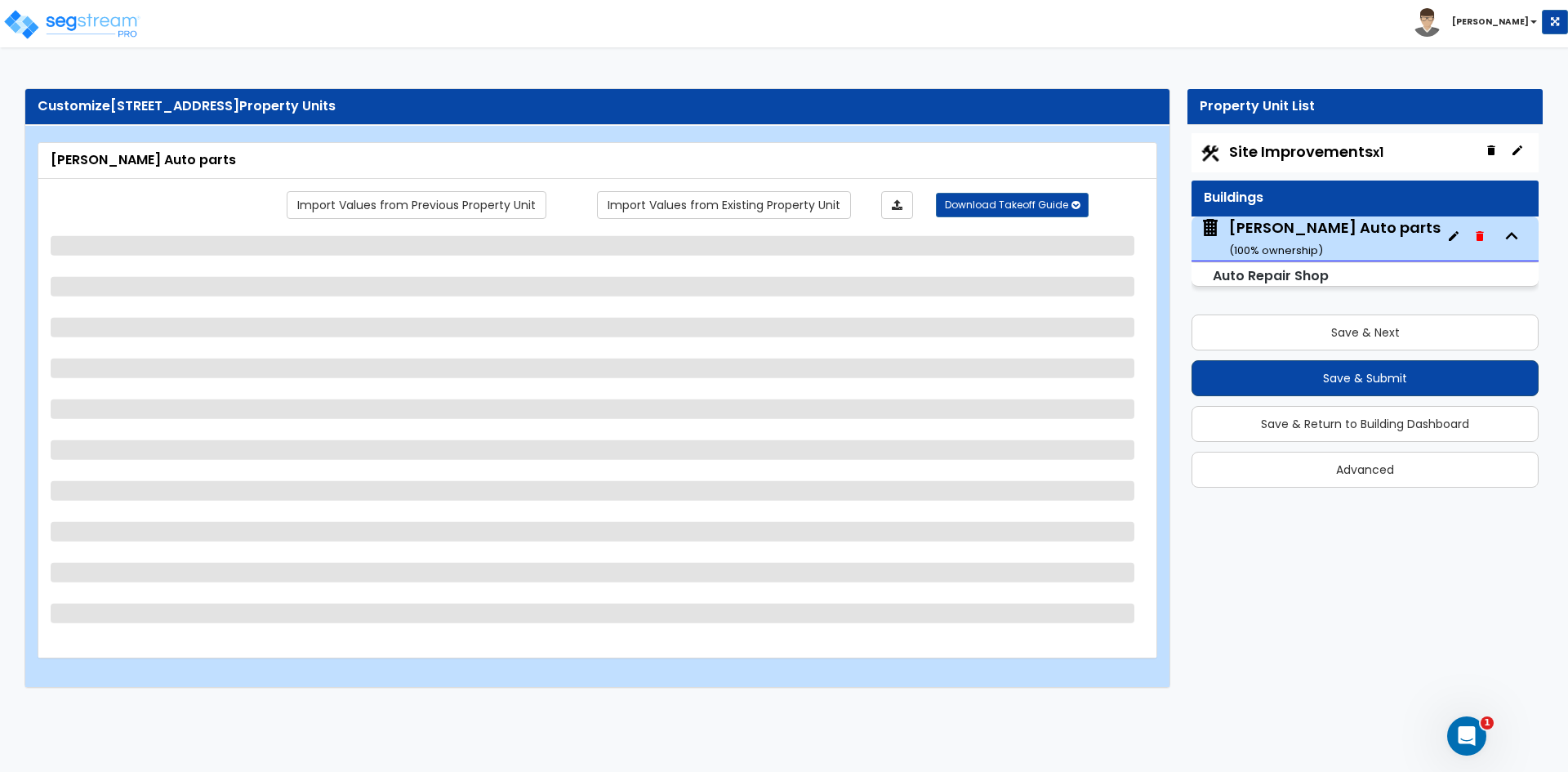
select select "2"
select select "1"
select select "2"
select select "1"
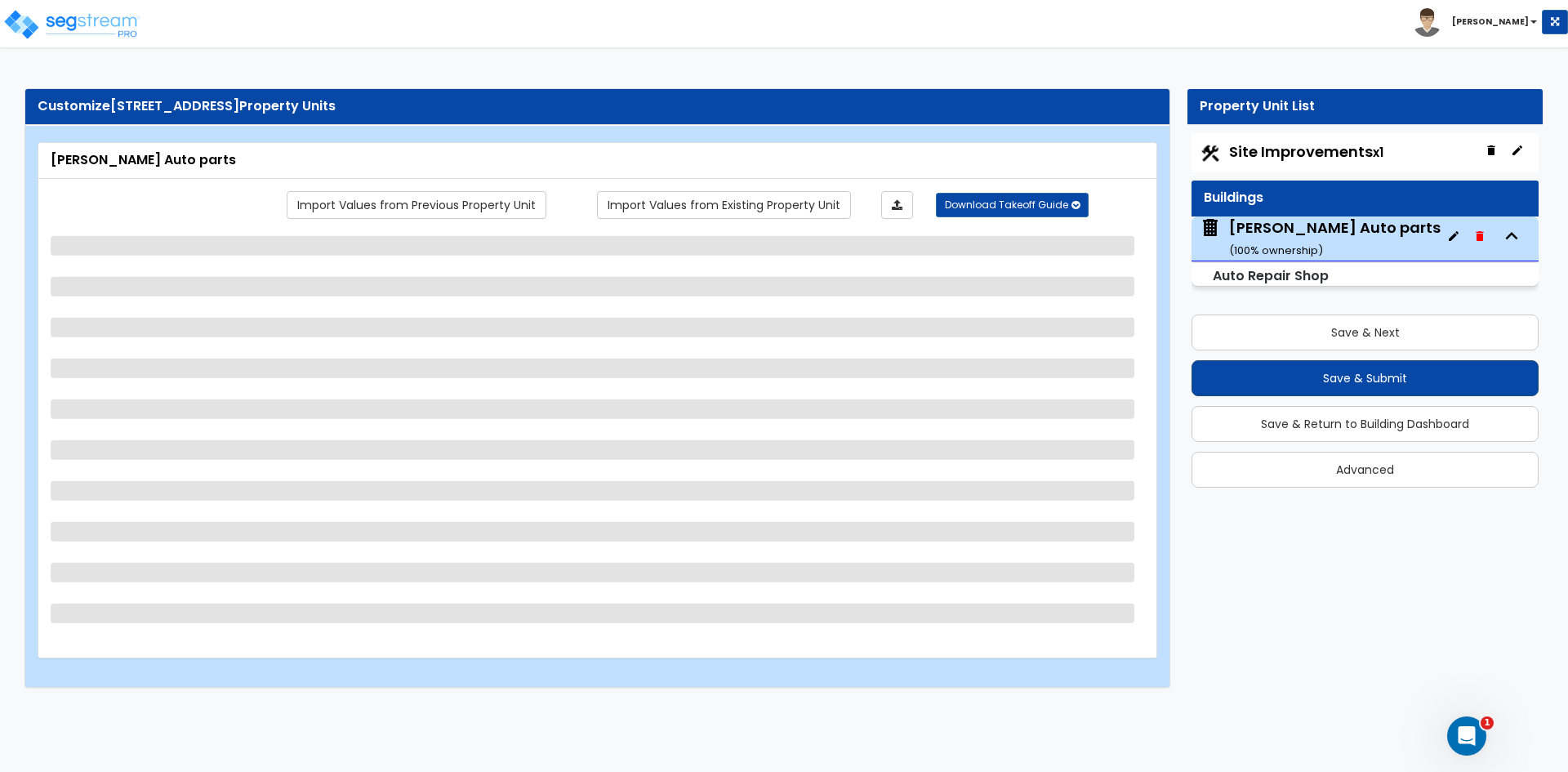
select select "2"
select select "1"
select select "2"
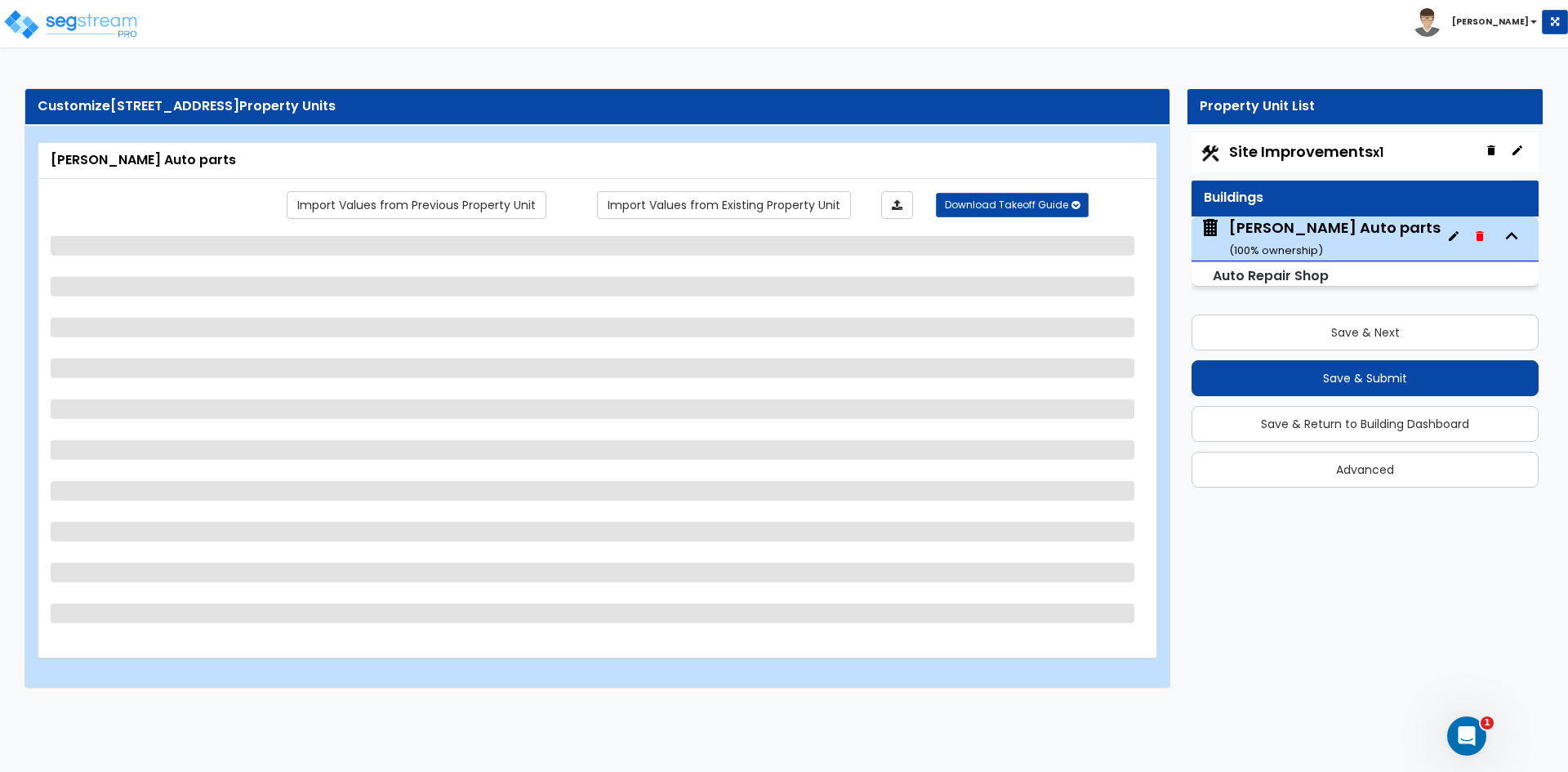
select select "2"
select select "1"
select select "5"
select select "1"
select select "3"
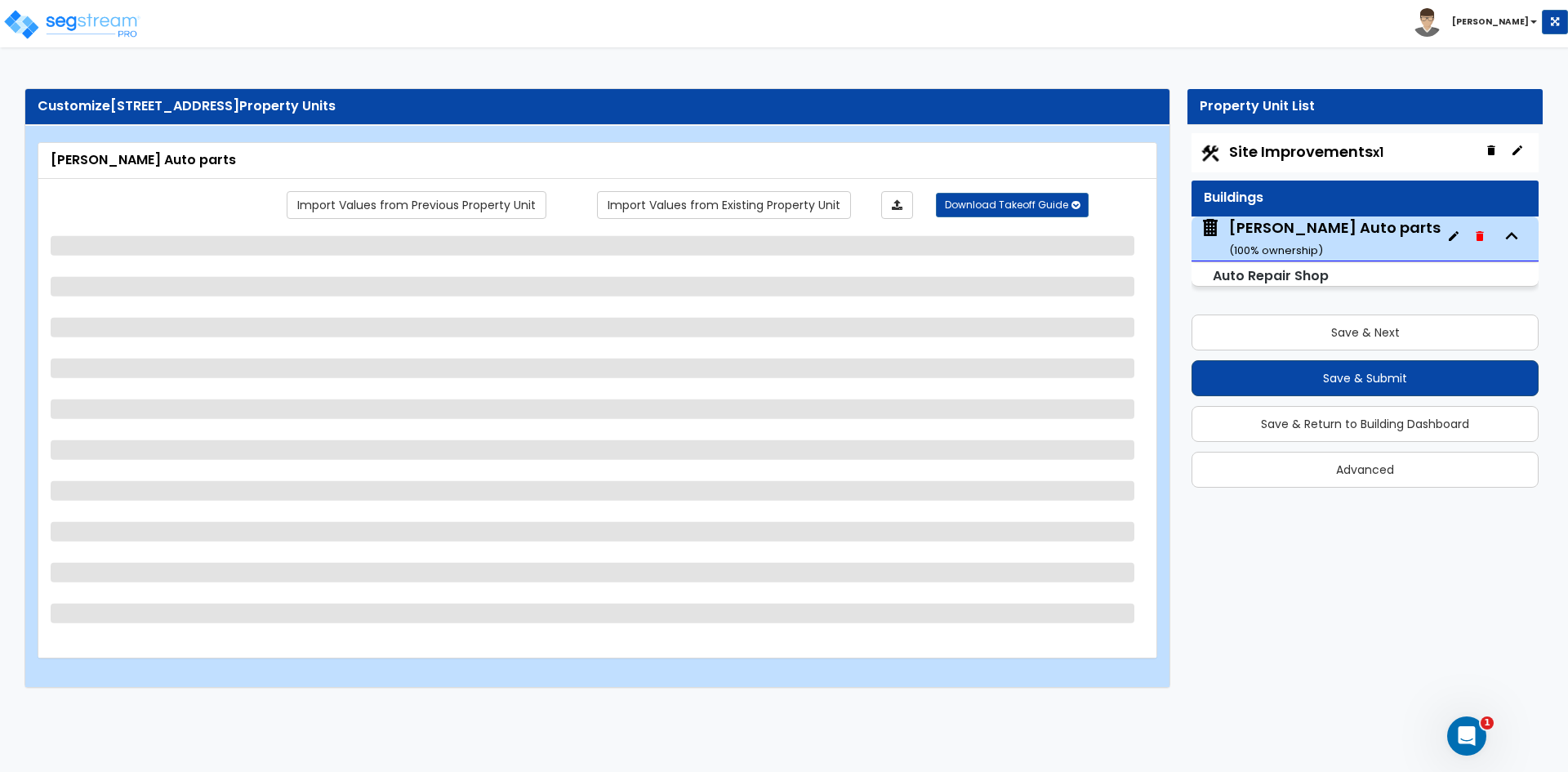
select select "1"
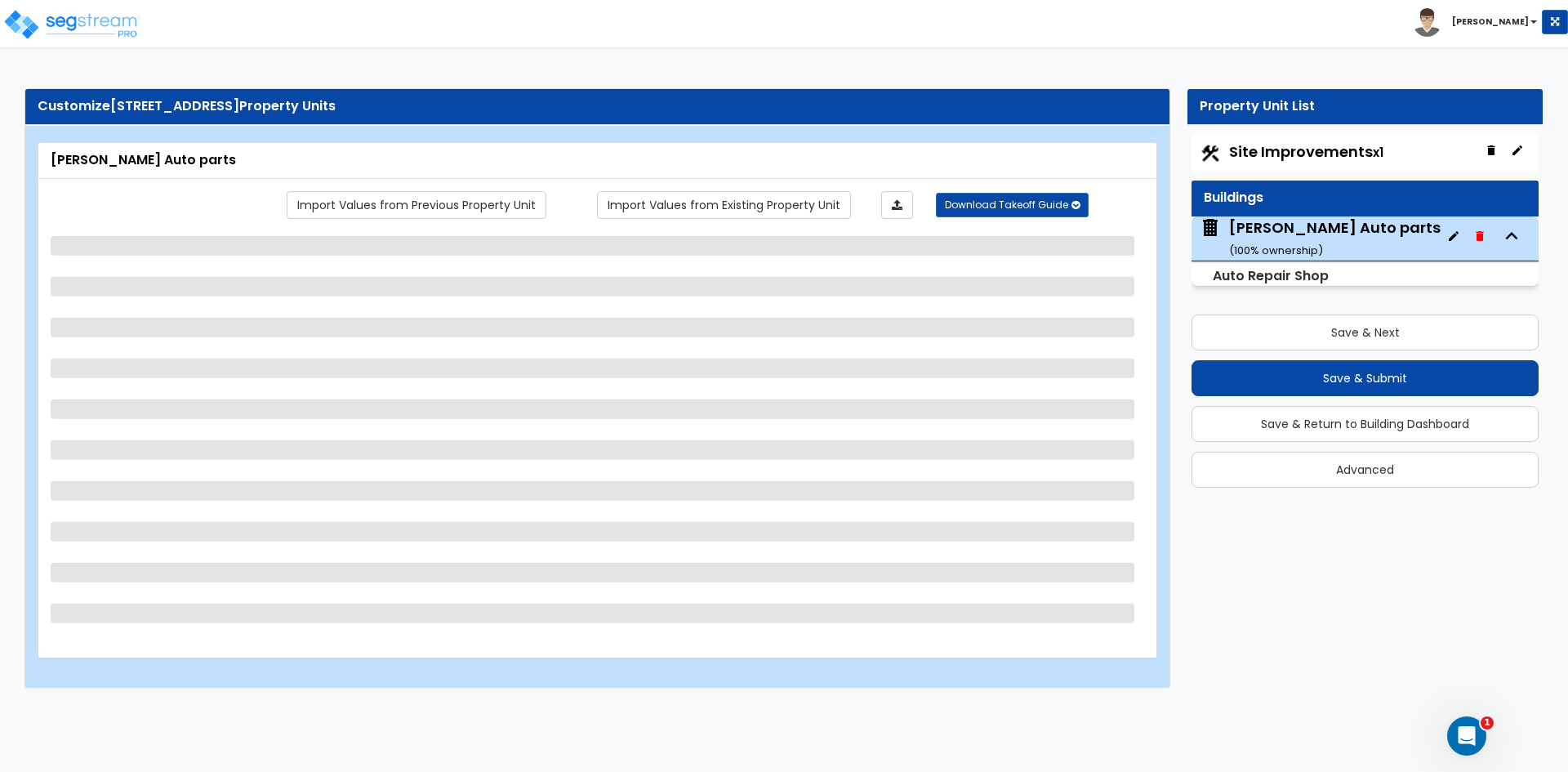
select select "1"
select select "3"
select select "2"
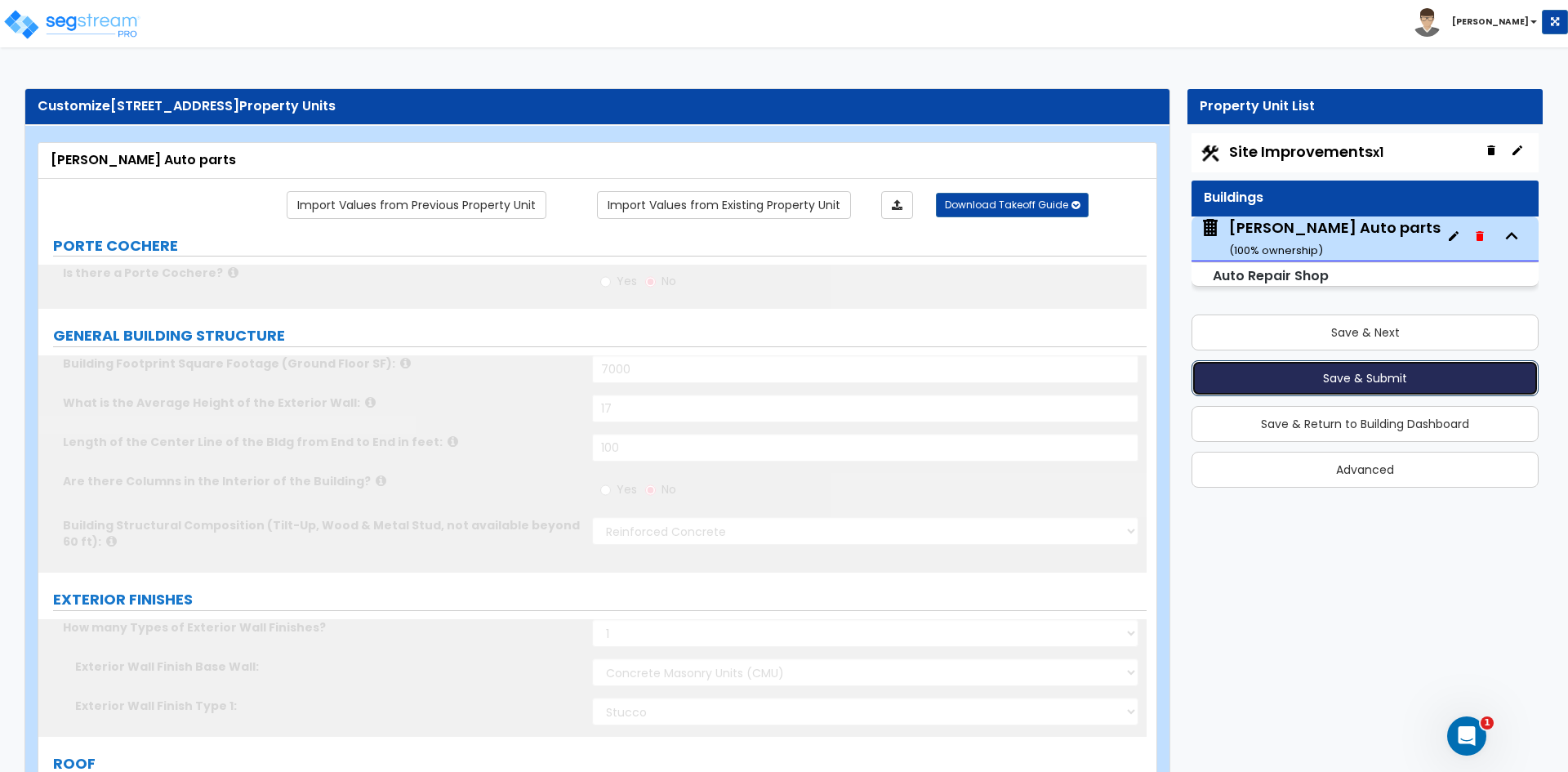
click at [1338, 376] on button "Save & Submit" at bounding box center [1365, 377] width 347 height 36
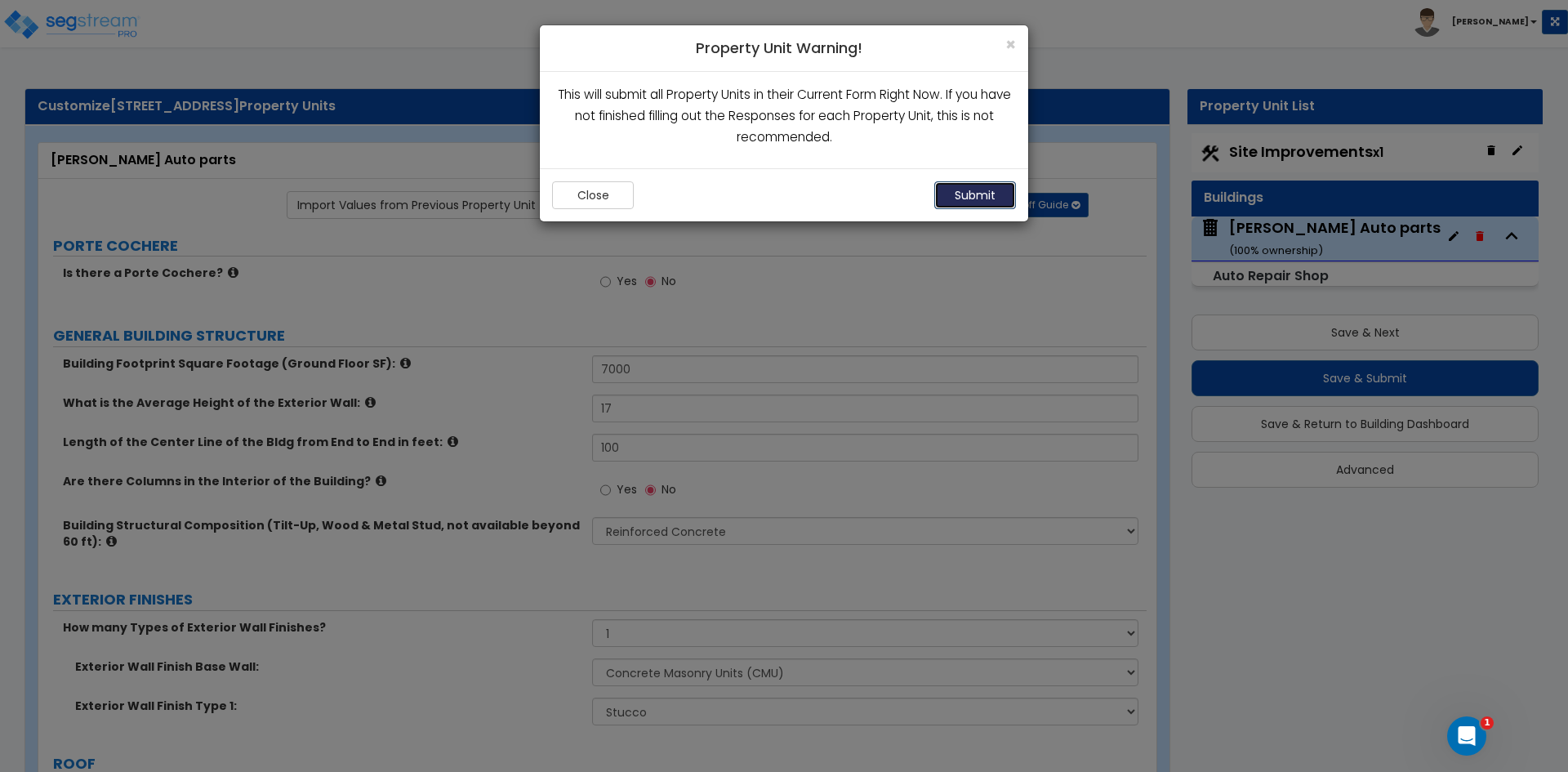
click at [979, 204] on button "Submit" at bounding box center [976, 195] width 82 height 27
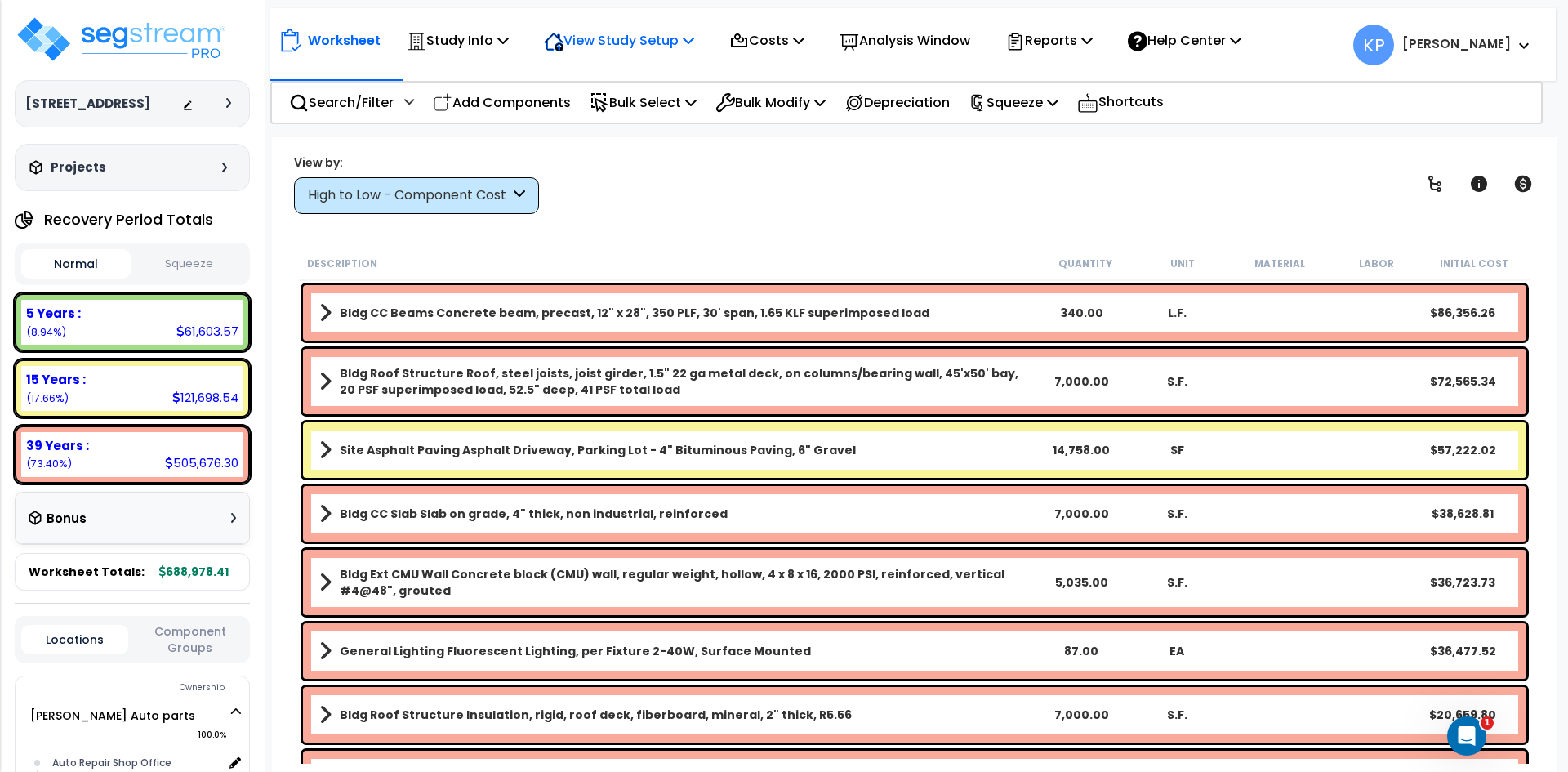
click at [605, 28] on div "View Study Setup" at bounding box center [619, 40] width 150 height 38
drag, startPoint x: 746, startPoint y: 274, endPoint x: 745, endPoint y: 261, distance: 13.0
click at [746, 273] on div "Description Quantity Unit Material Labor Initial Cost" at bounding box center [915, 264] width 1232 height 35
click at [641, 114] on div "Bulk Select" at bounding box center [642, 102] width 107 height 38
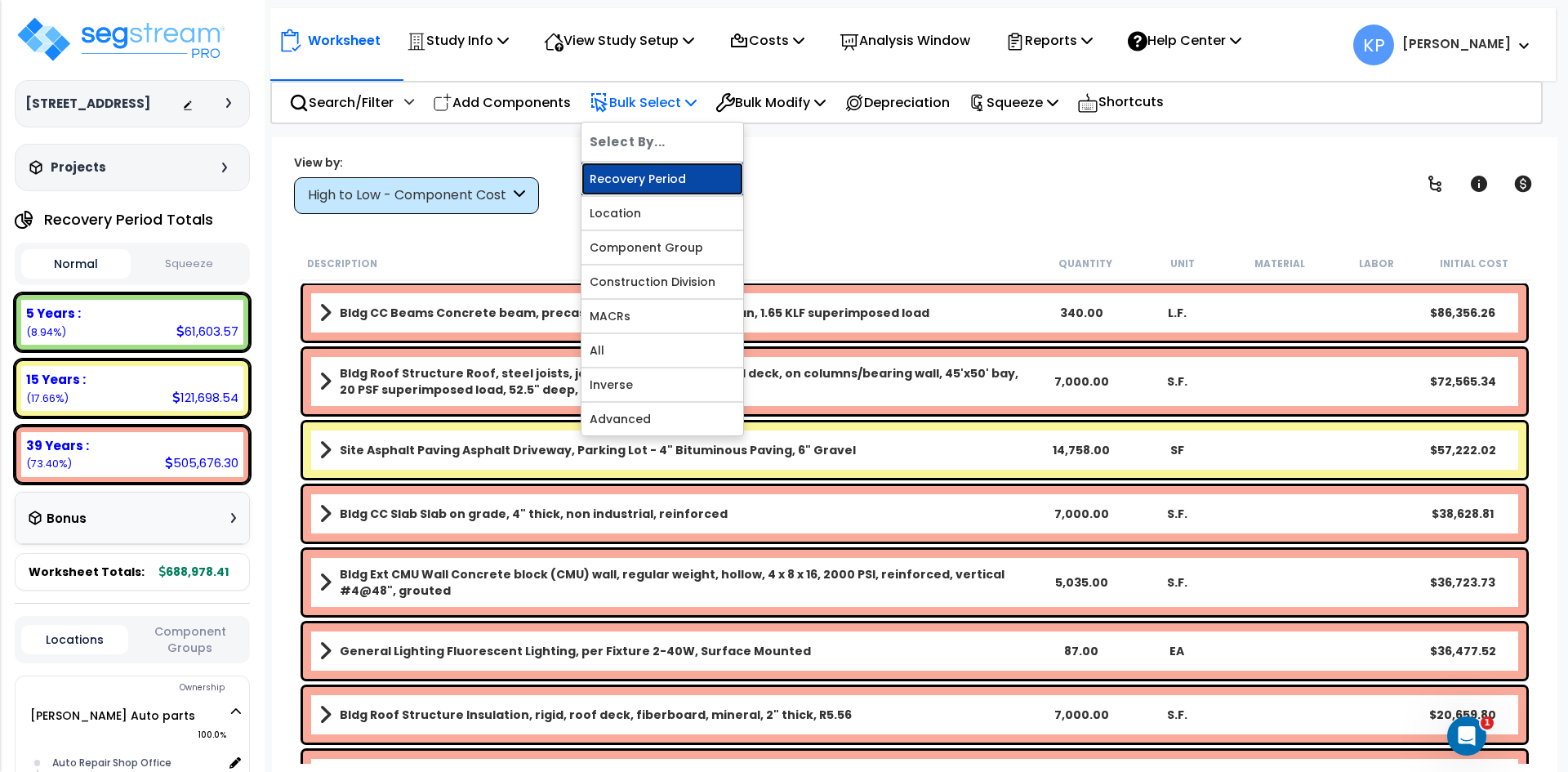
click at [651, 170] on link "Recovery Period" at bounding box center [662, 179] width 162 height 33
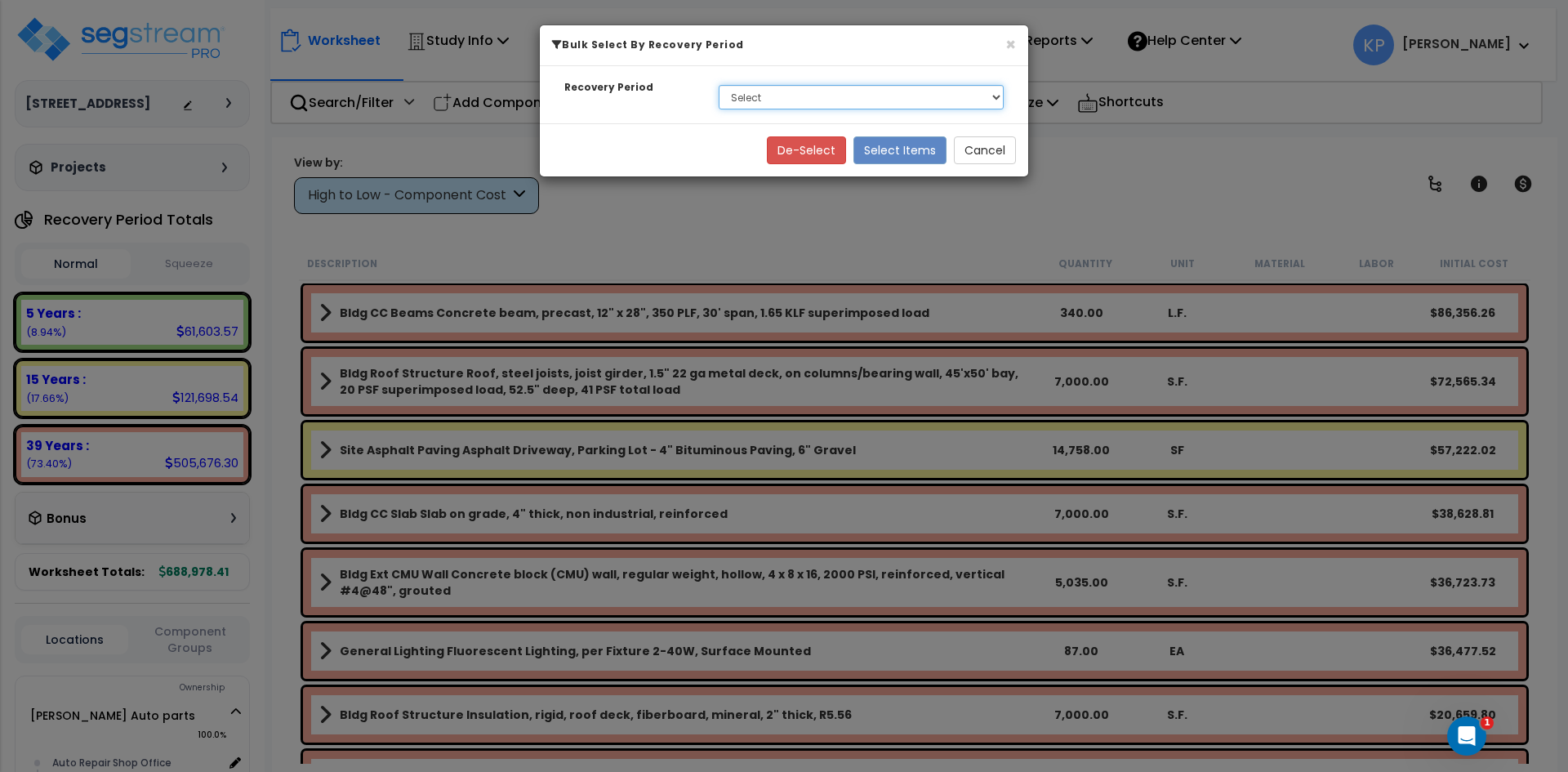
click at [760, 100] on select "Select 5 Years 15 Years 39 Years" at bounding box center [861, 97] width 285 height 25
select select "5Y"
click at [719, 85] on select "Select 5 Years 15 Years 39 Years" at bounding box center [861, 97] width 285 height 25
click at [880, 146] on button "Select Items" at bounding box center [900, 150] width 93 height 27
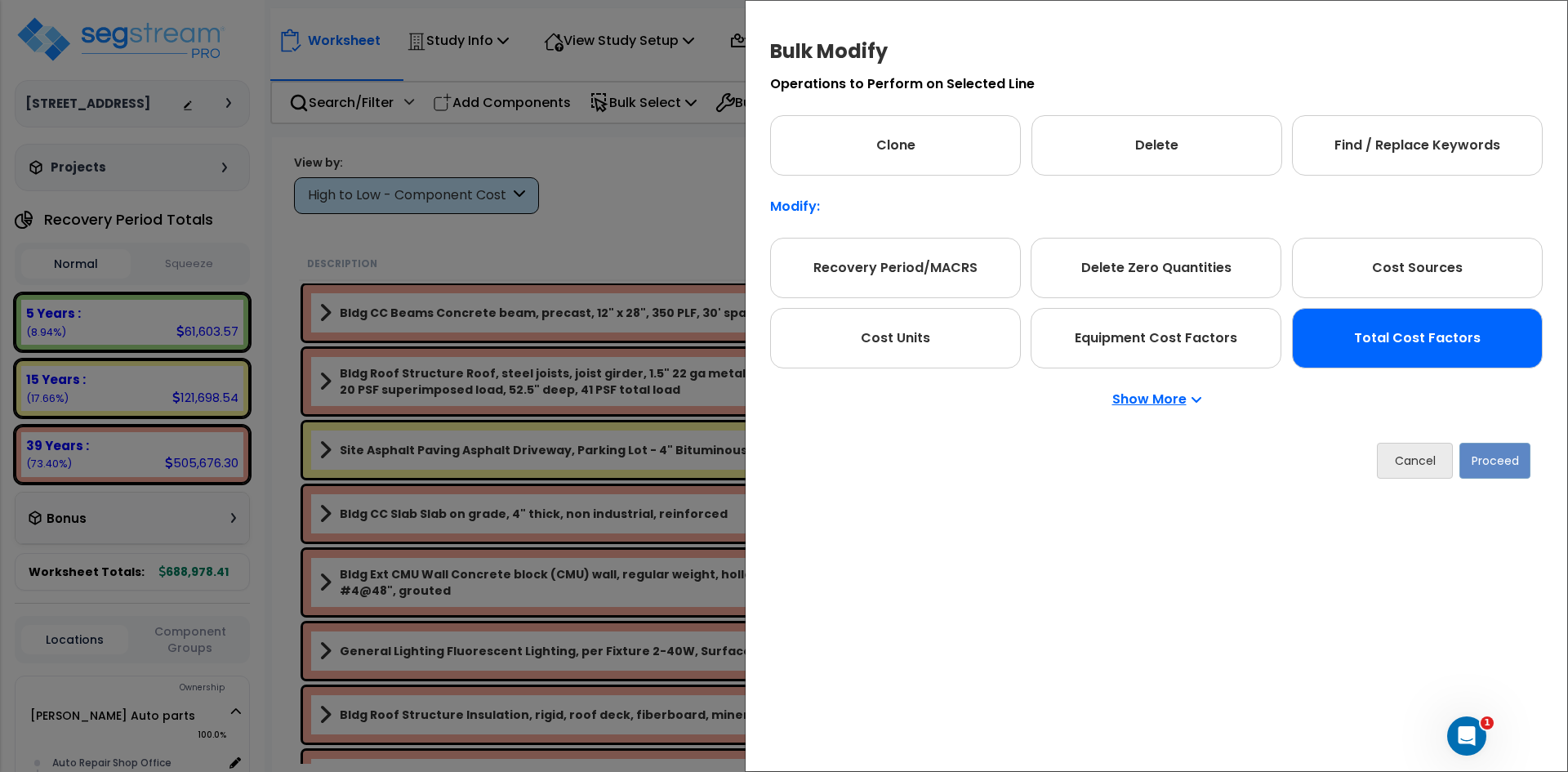
click at [1397, 342] on div "Total Cost Factors" at bounding box center [1417, 338] width 251 height 60
click at [1504, 455] on button "Proceed" at bounding box center [1495, 460] width 71 height 36
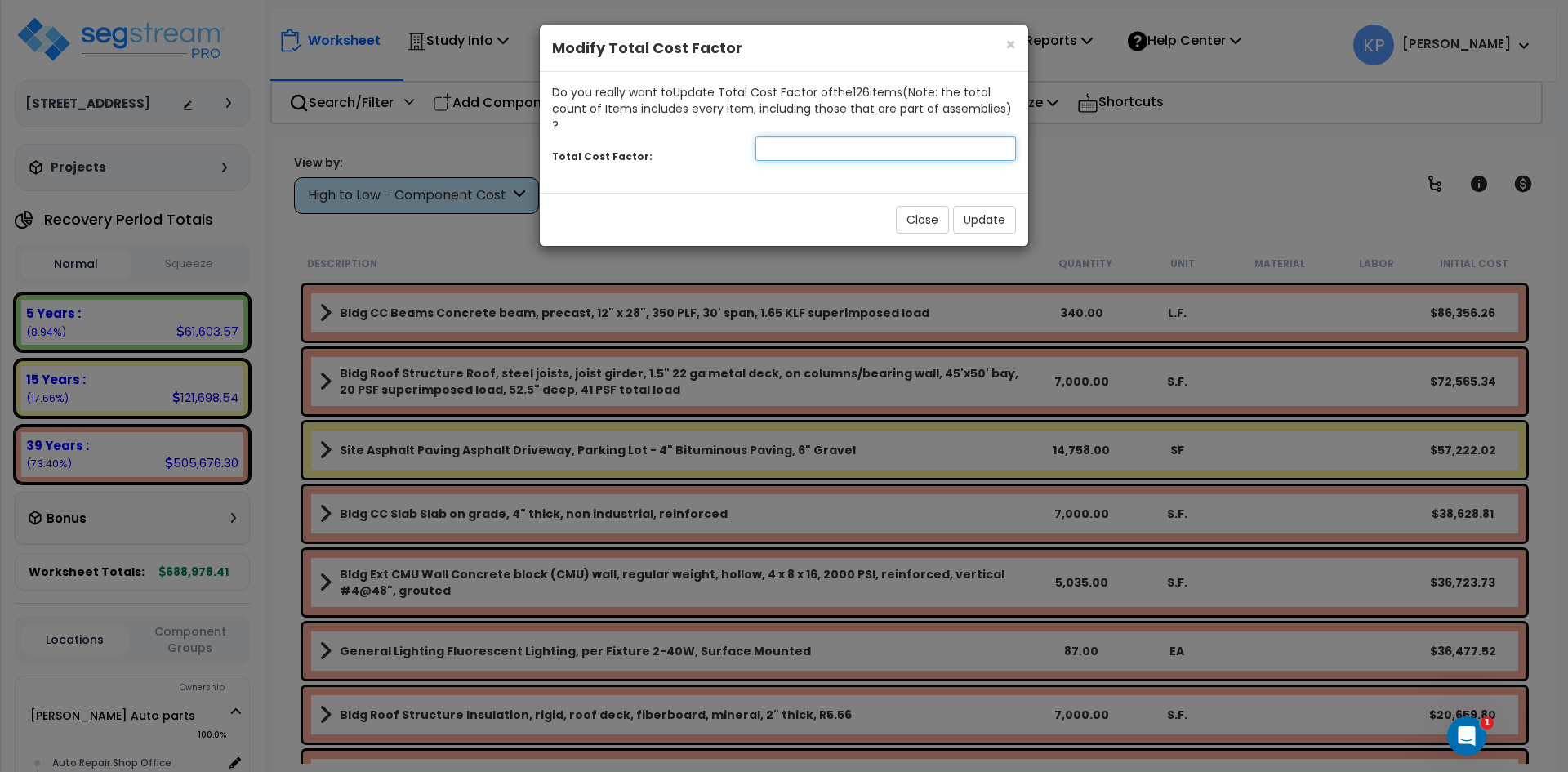
drag, startPoint x: 845, startPoint y: 121, endPoint x: 848, endPoint y: 139, distance: 18.2
click at [845, 137] on input "number" at bounding box center [886, 149] width 261 height 25
type input "1.5"
click at [1003, 206] on button "Update" at bounding box center [984, 220] width 63 height 27
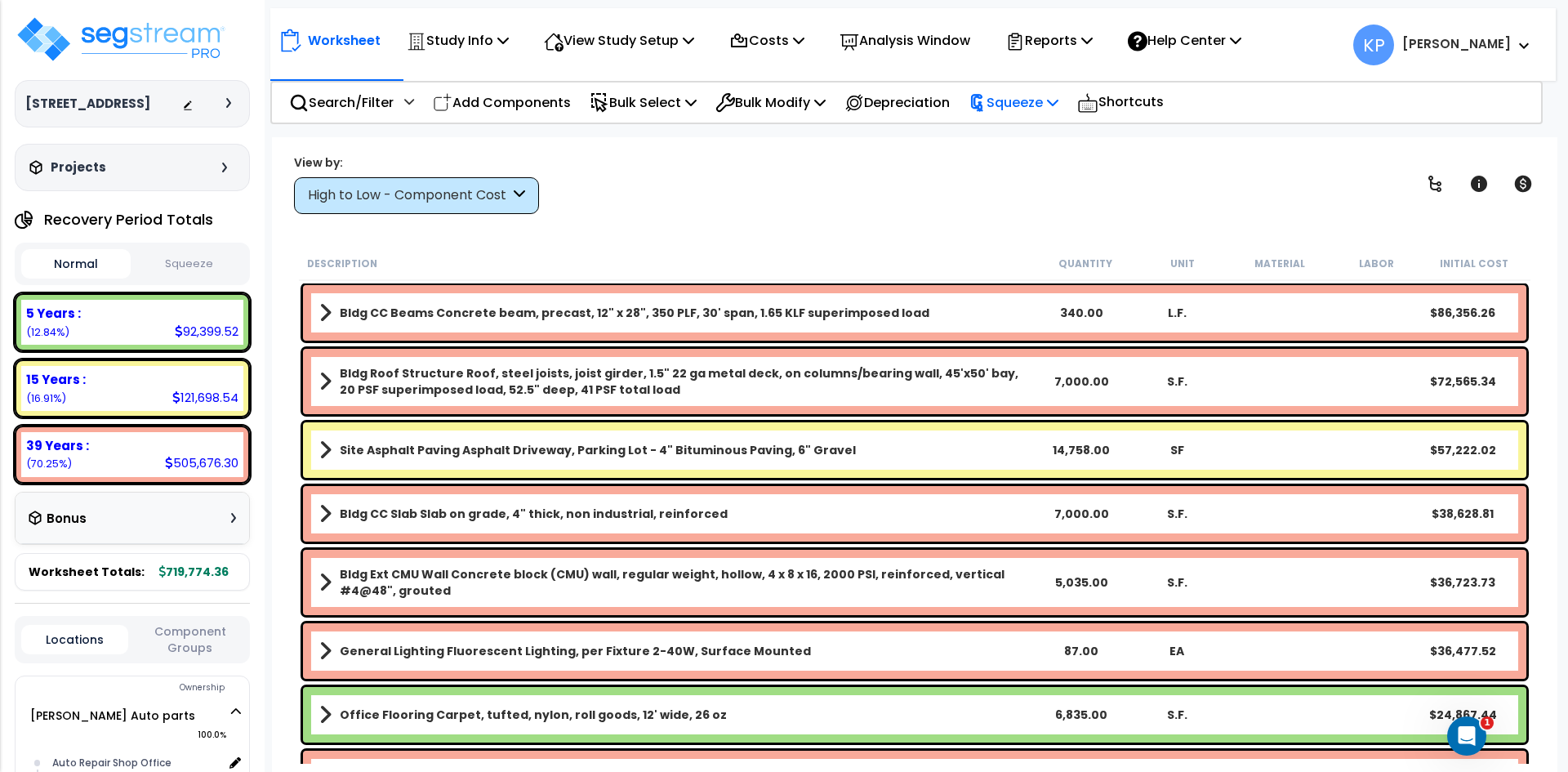
click at [986, 104] on div "Squeeze Squeeze Show Advanced" at bounding box center [1013, 102] width 108 height 38
click at [1016, 106] on p "Squeeze" at bounding box center [1013, 102] width 90 height 22
click at [1030, 139] on link "Squeeze" at bounding box center [1041, 139] width 162 height 33
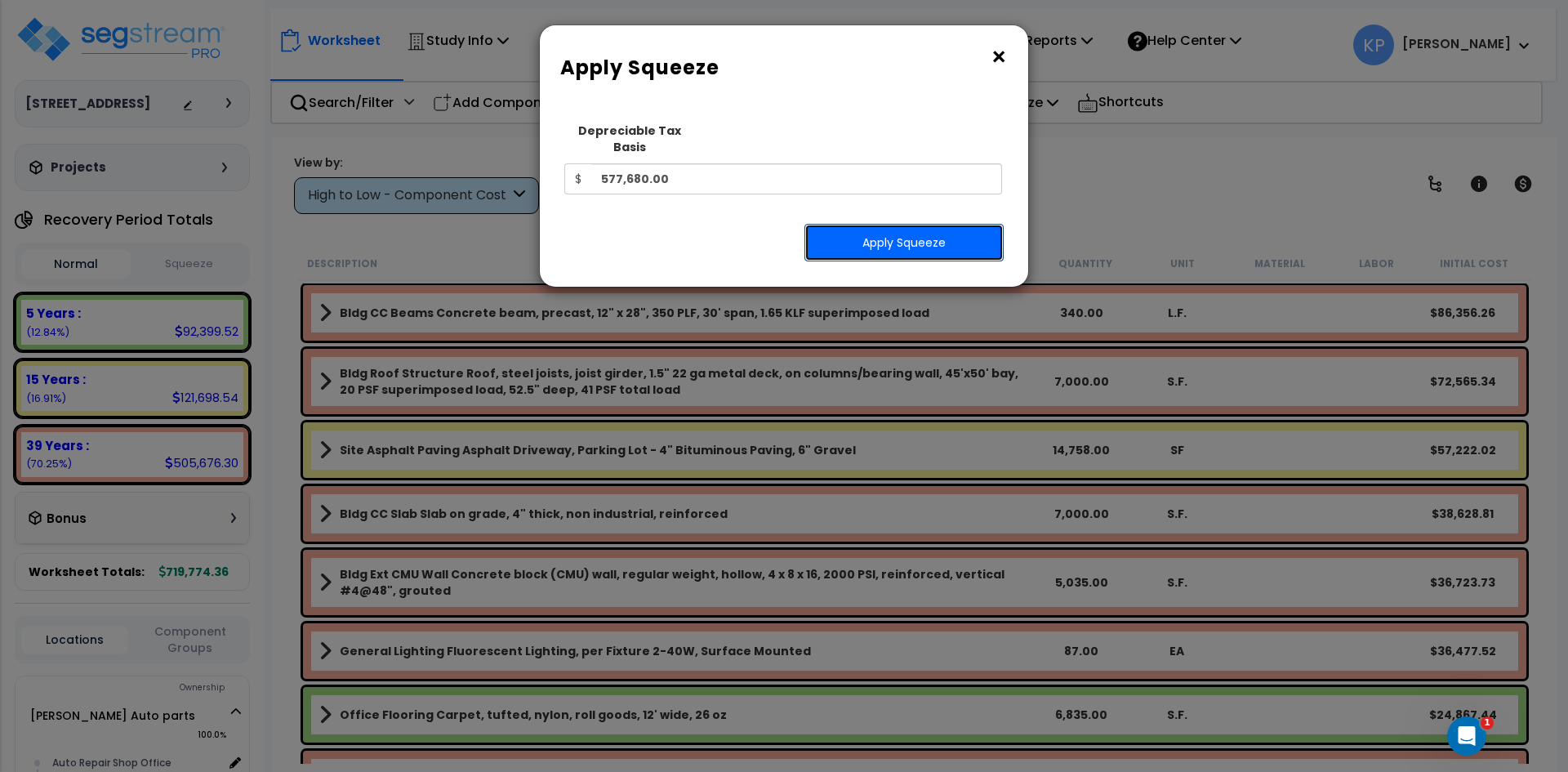
click at [935, 240] on button "Apply Squeeze" at bounding box center [904, 242] width 200 height 37
